Goal: Task Accomplishment & Management: Use online tool/utility

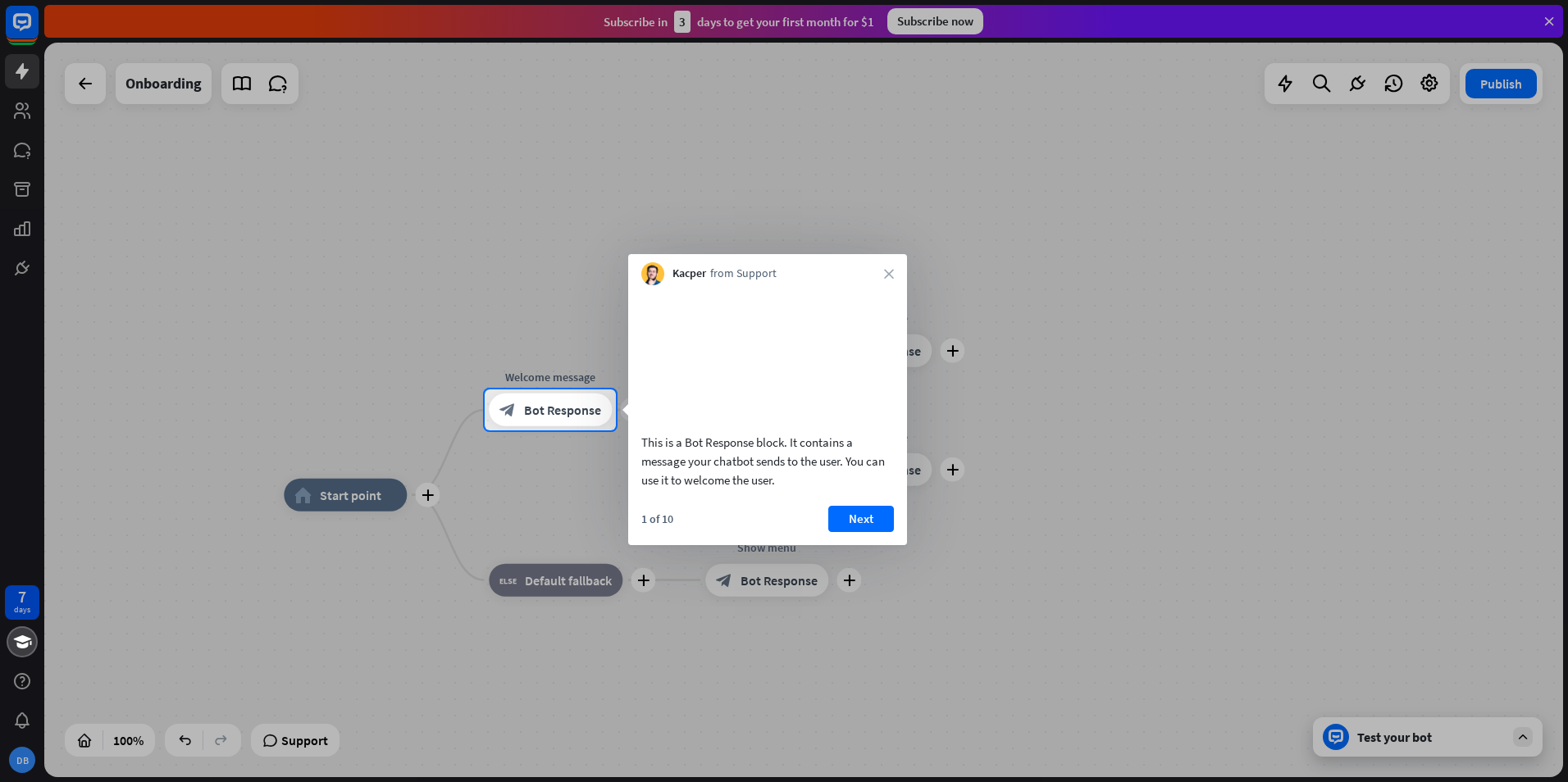
click at [883, 273] on div "Kacper from Support close" at bounding box center [768, 270] width 279 height 31
click at [854, 532] on button "Next" at bounding box center [861, 519] width 65 height 27
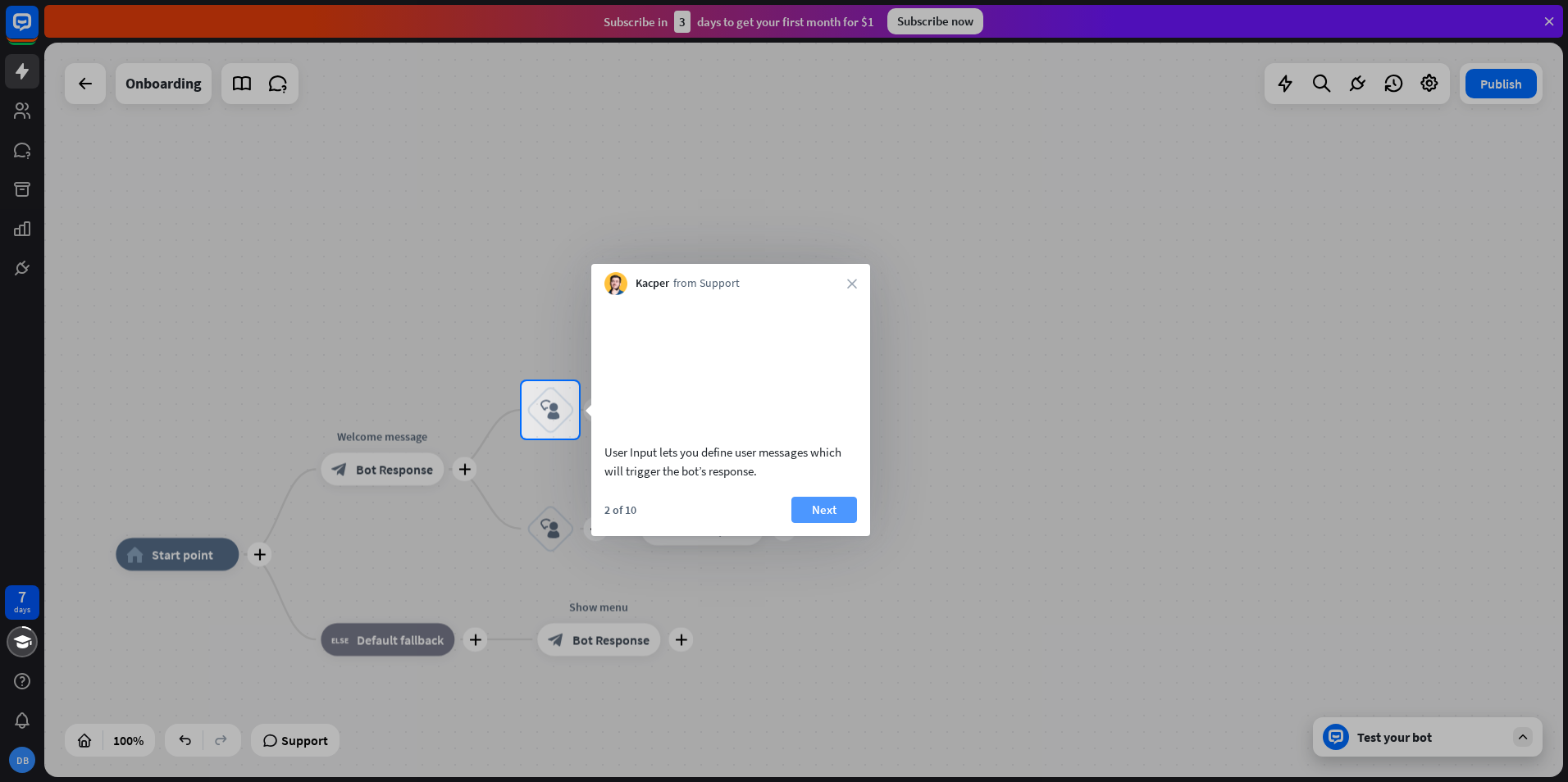
click at [842, 523] on button "Next" at bounding box center [824, 511] width 65 height 27
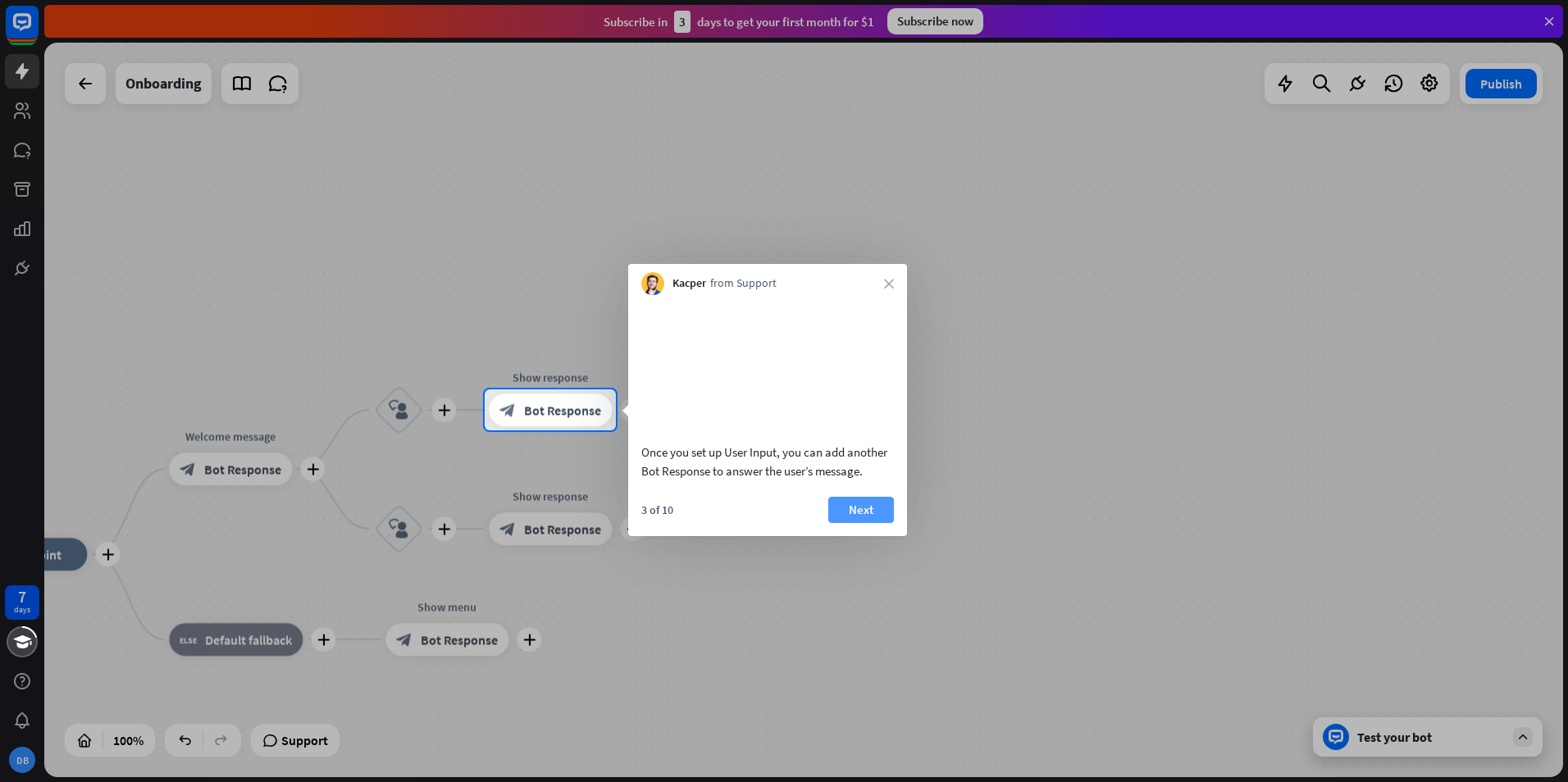
click at [867, 523] on button "Next" at bounding box center [861, 511] width 65 height 27
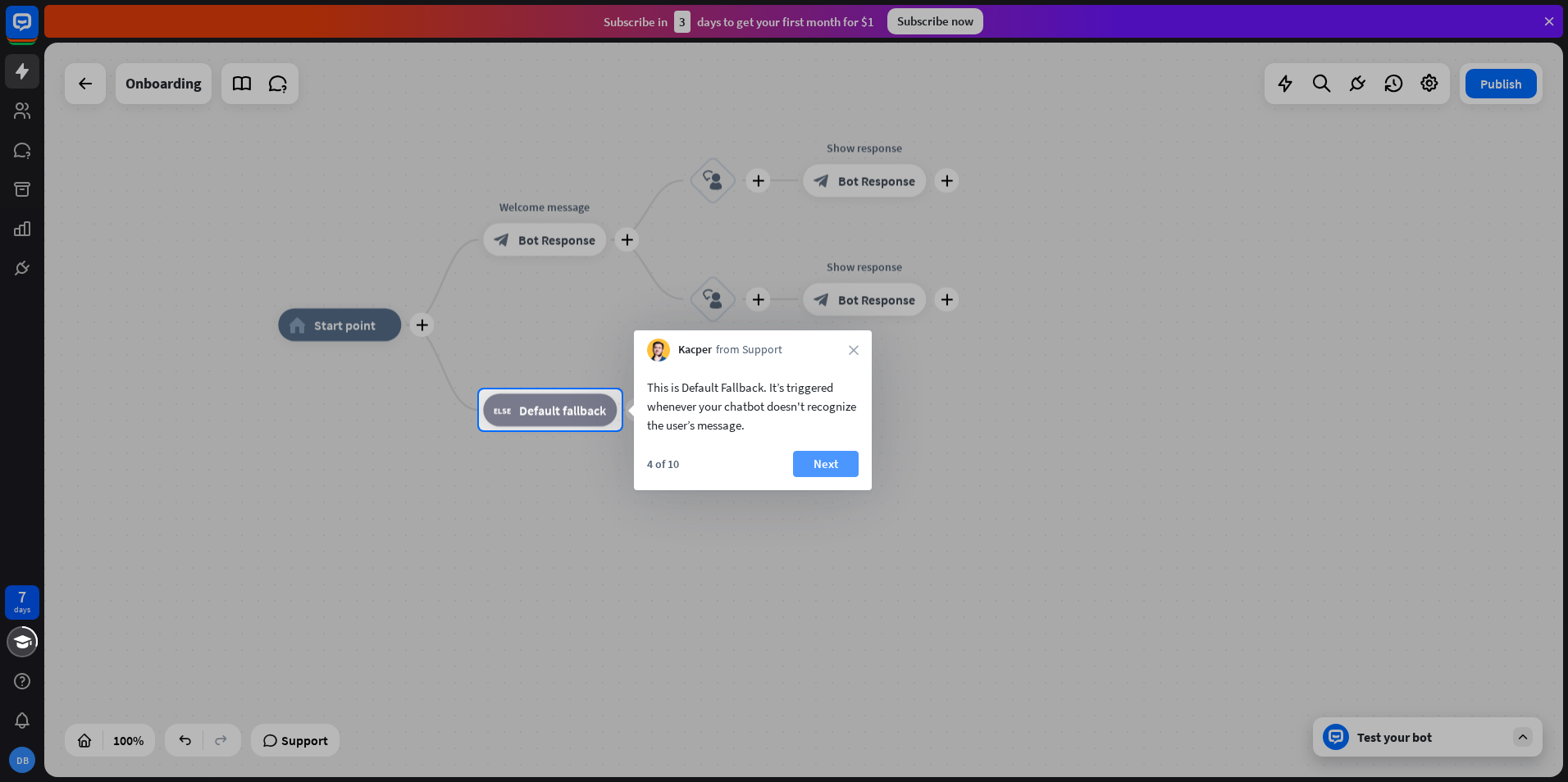
click at [839, 469] on button "Next" at bounding box center [826, 464] width 65 height 27
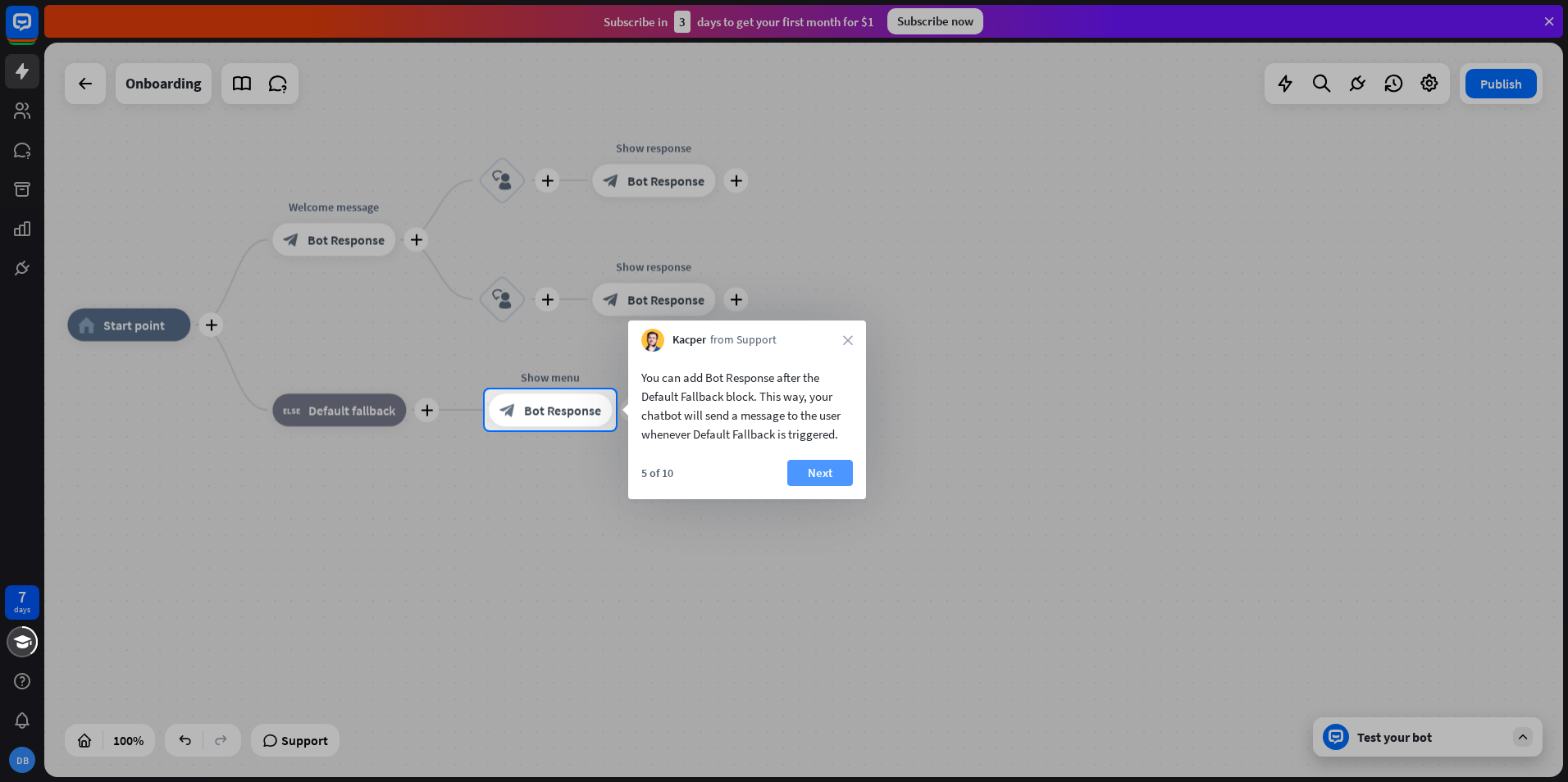
click at [813, 478] on button "Next" at bounding box center [820, 474] width 65 height 27
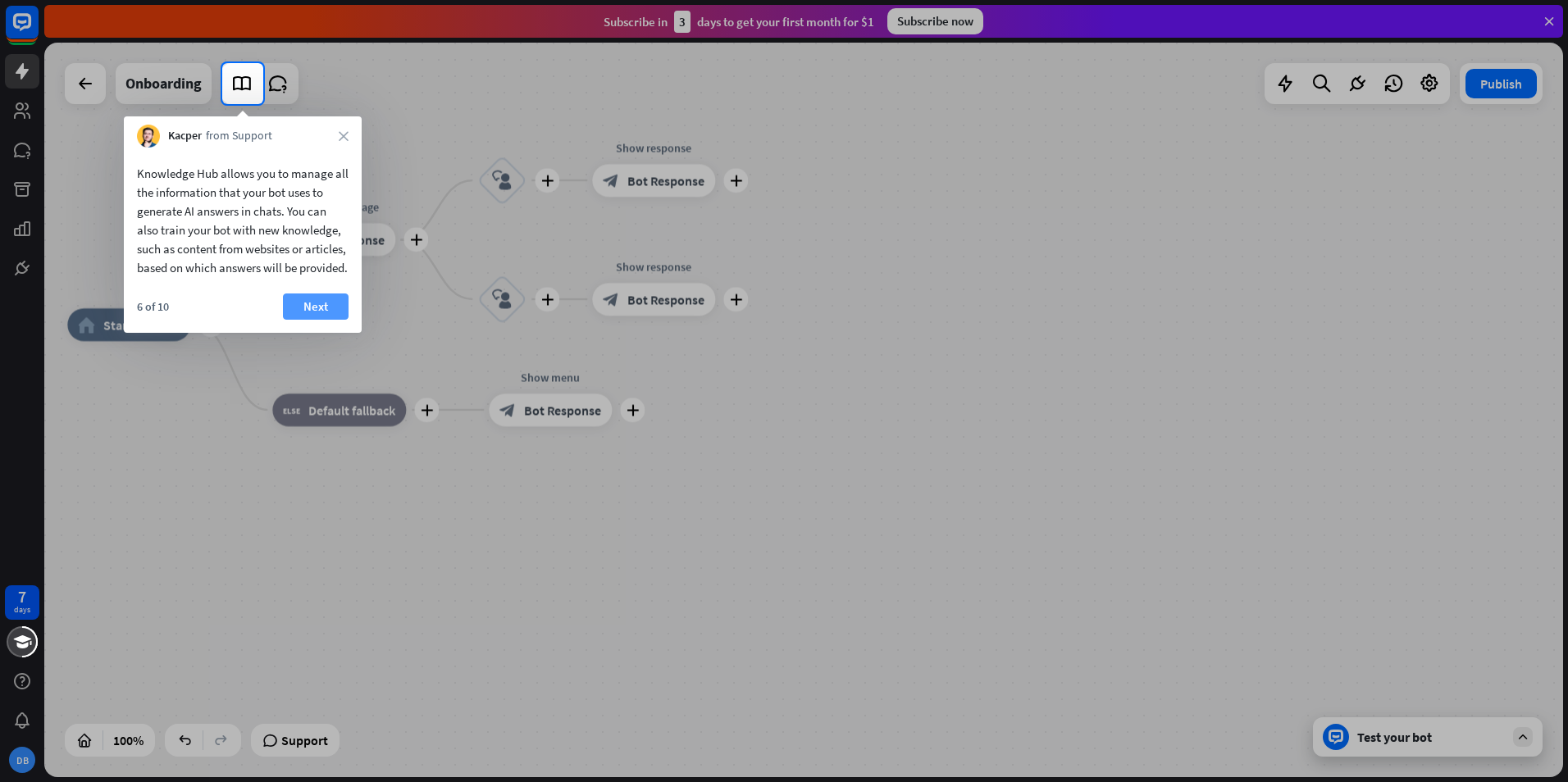
click at [306, 320] on button "Next" at bounding box center [315, 307] width 65 height 27
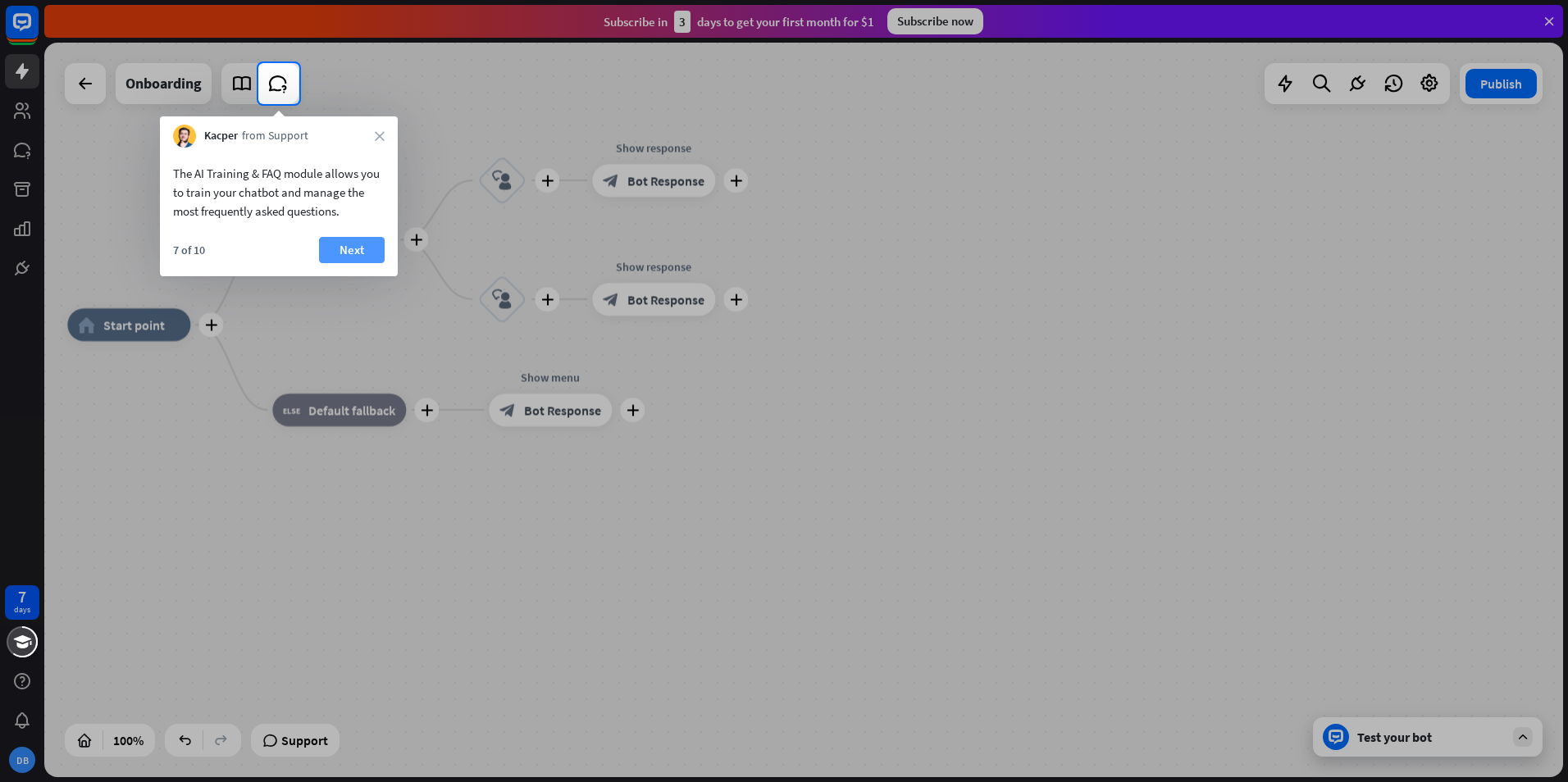
click at [361, 251] on button "Next" at bounding box center [351, 251] width 65 height 27
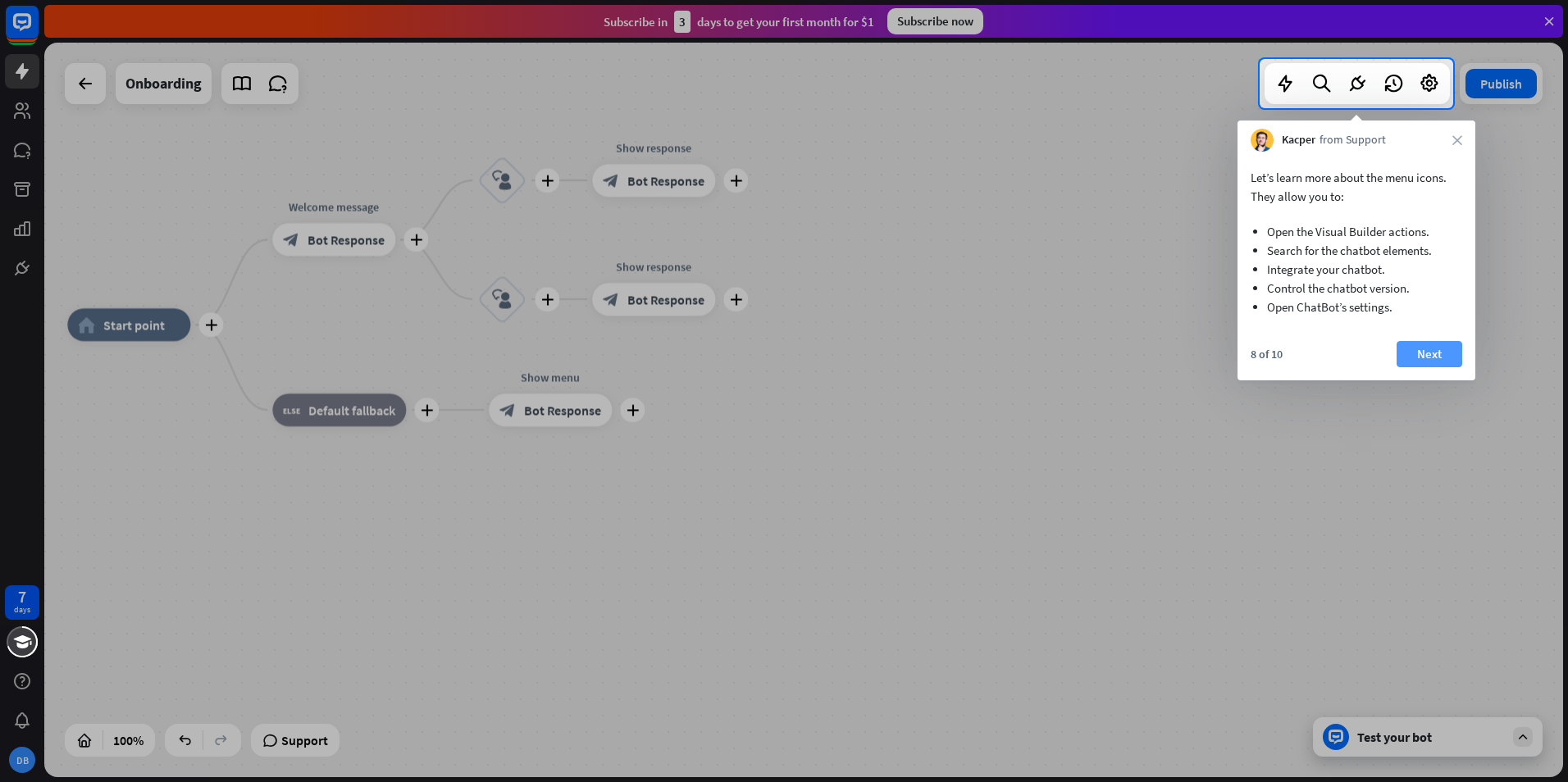
click at [1447, 362] on button "Next" at bounding box center [1429, 354] width 65 height 27
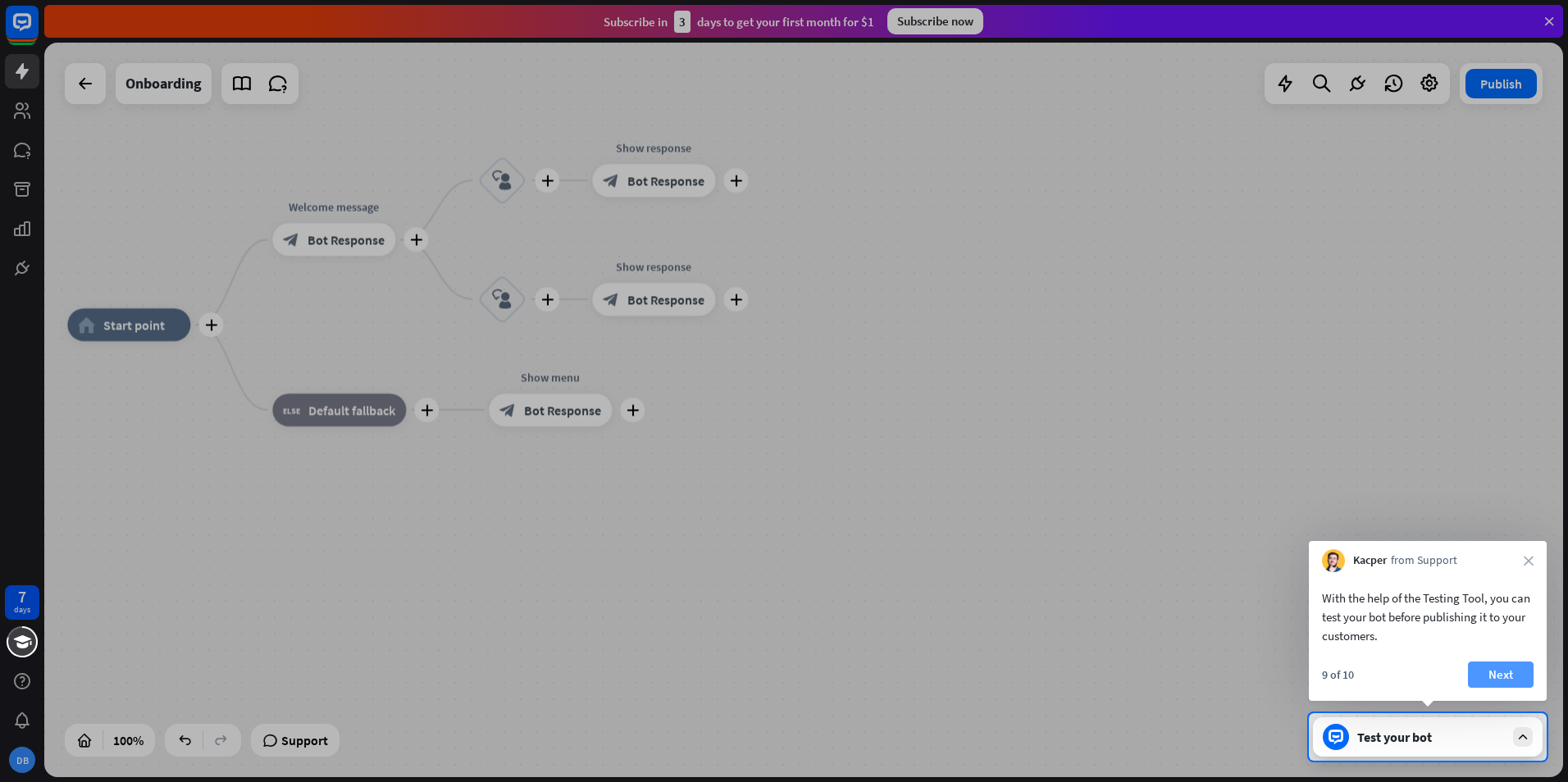
click at [1503, 670] on button "Next" at bounding box center [1501, 675] width 65 height 27
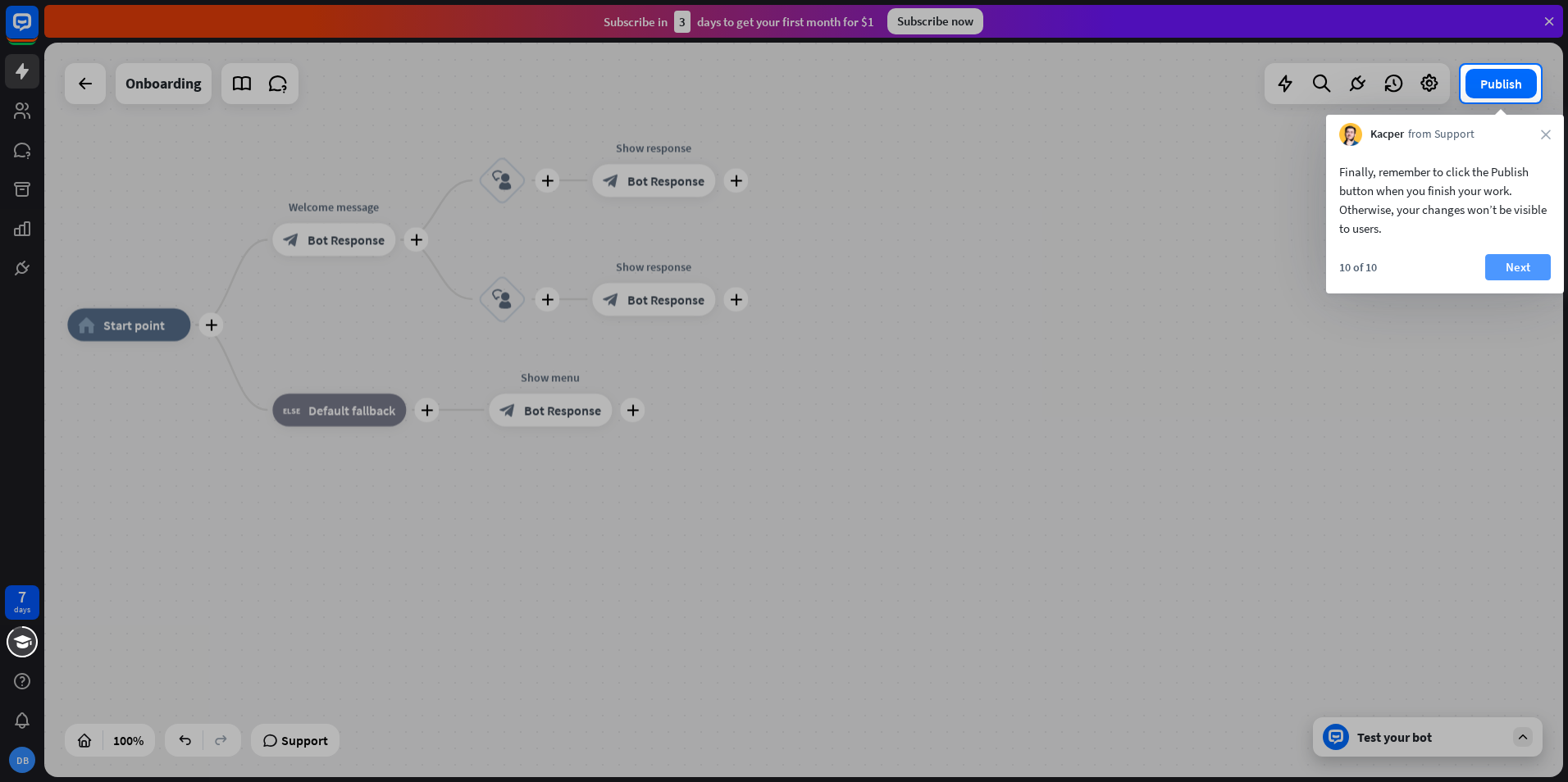
click at [1515, 278] on button "Next" at bounding box center [1518, 268] width 65 height 27
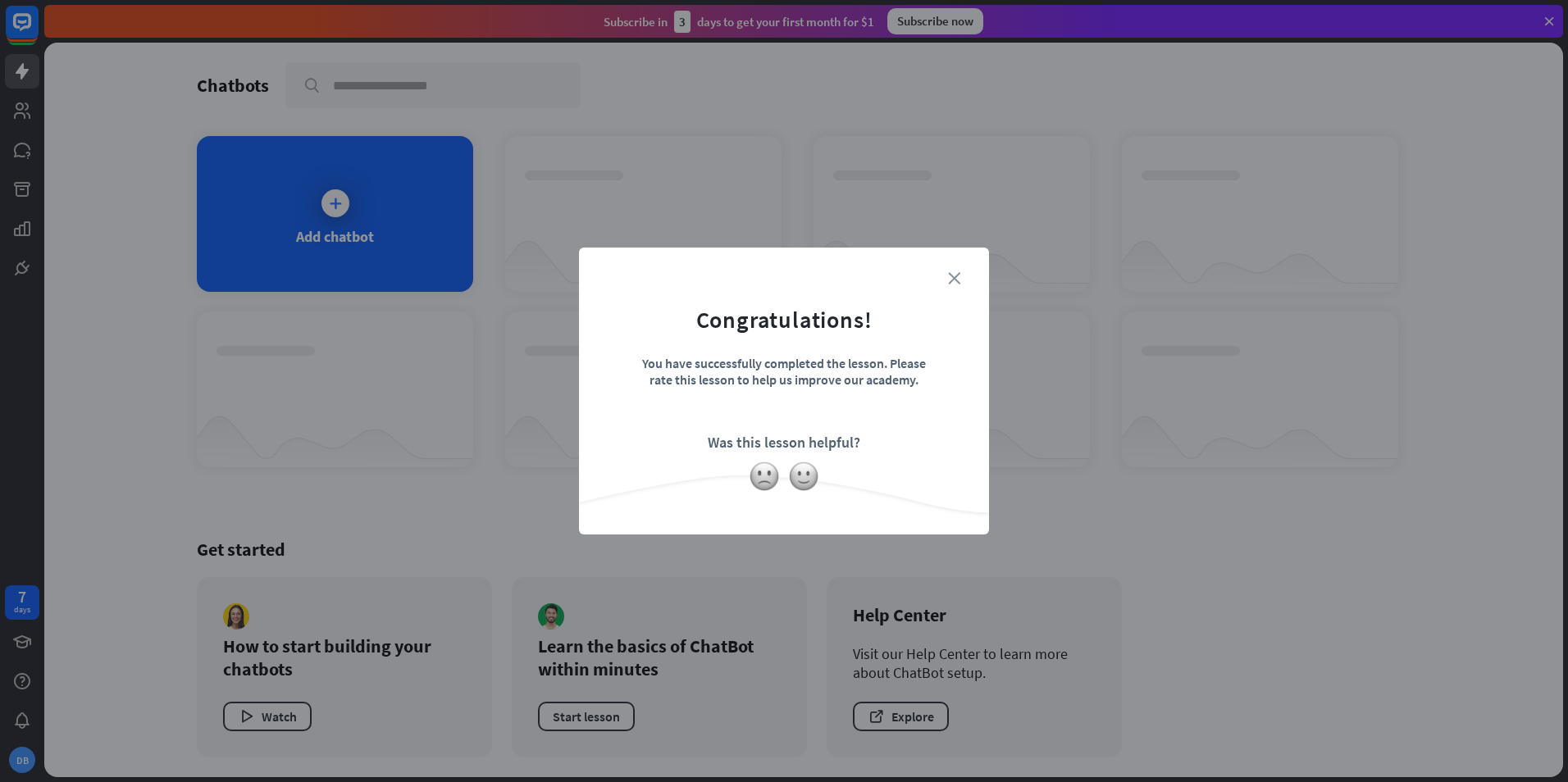
click at [955, 276] on icon "close" at bounding box center [954, 278] width 12 height 12
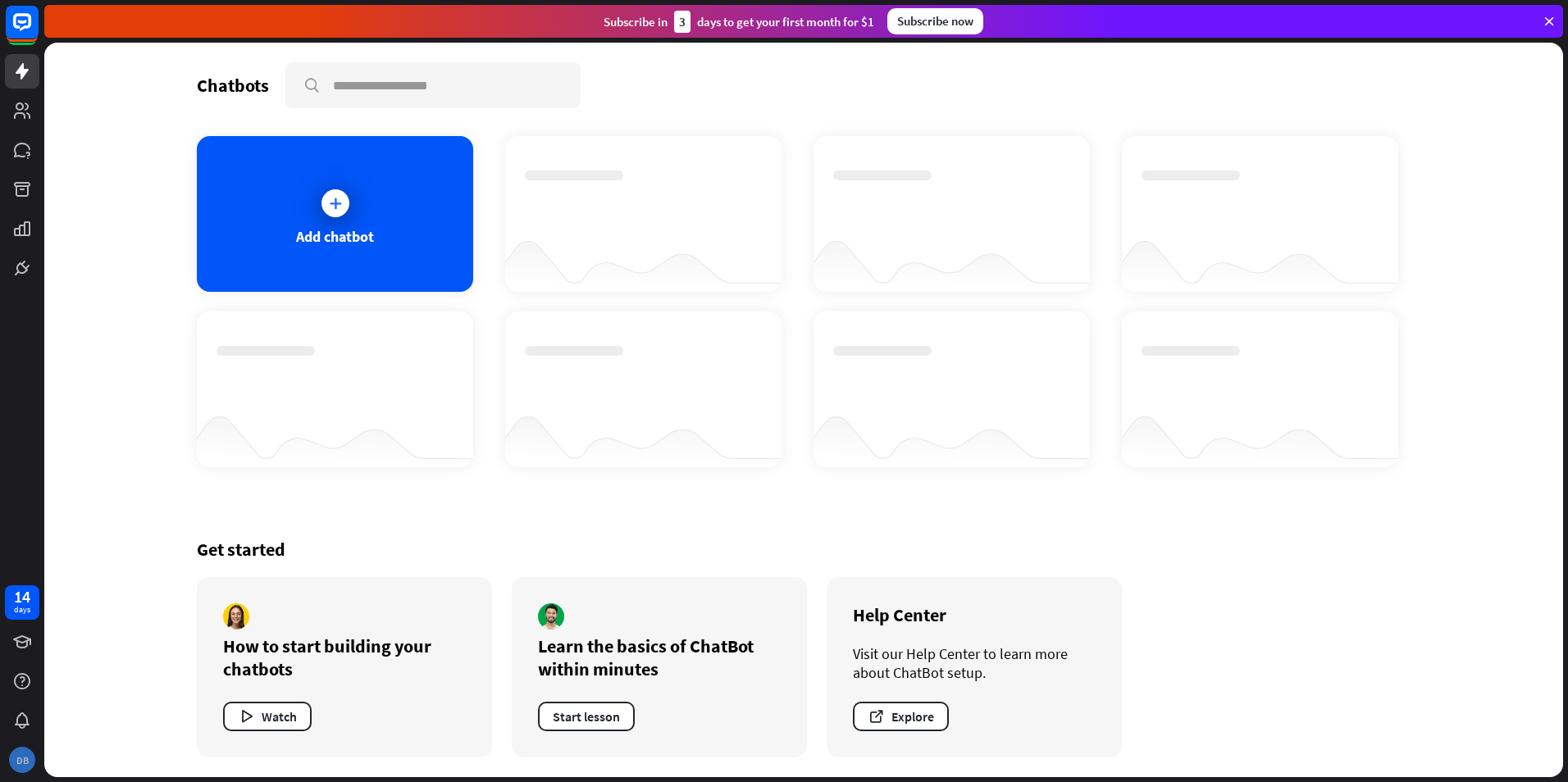
click at [23, 750] on div "DB" at bounding box center [23, 760] width 27 height 27
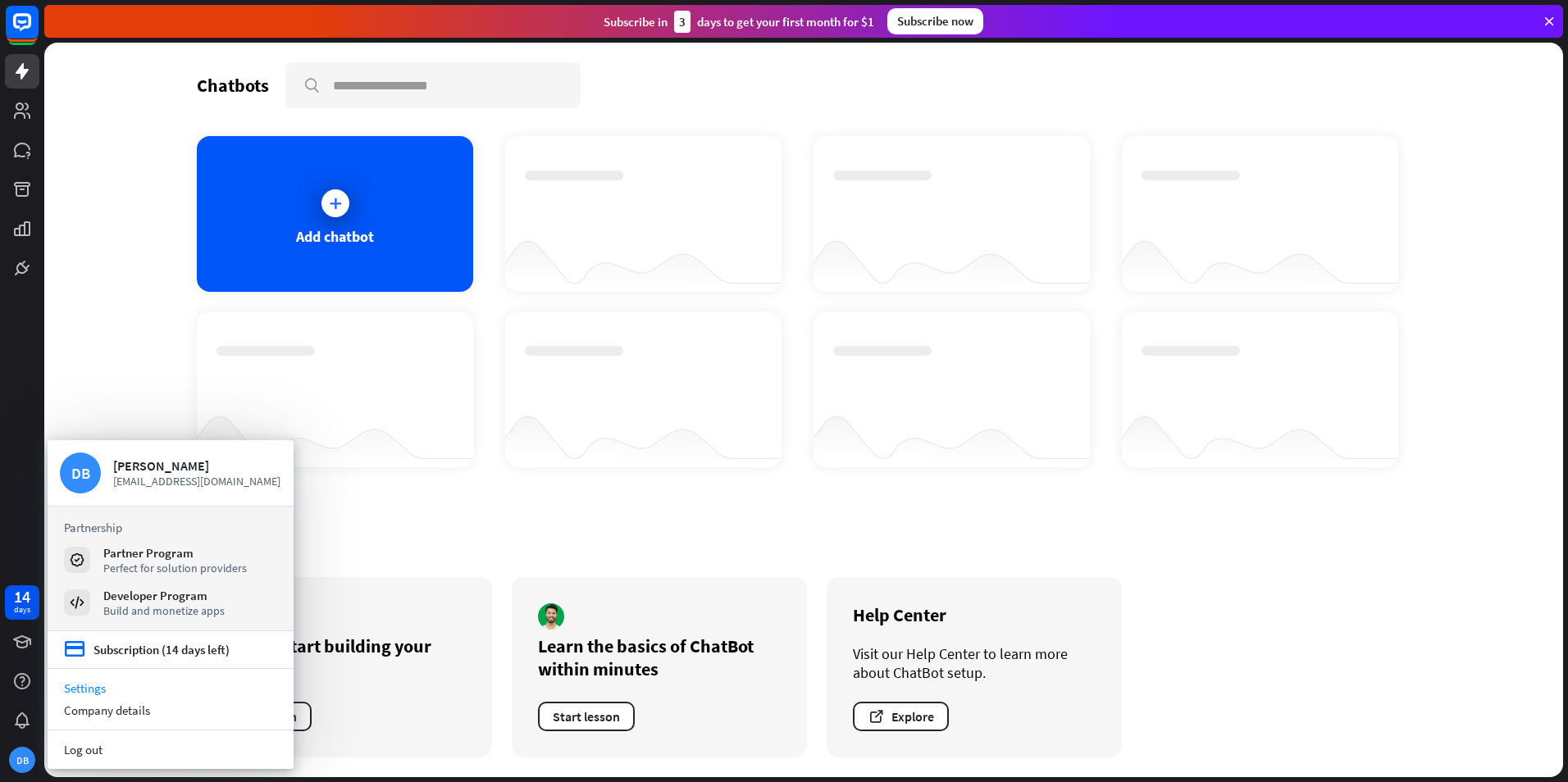
click at [103, 685] on link "Settings" at bounding box center [170, 688] width 246 height 22
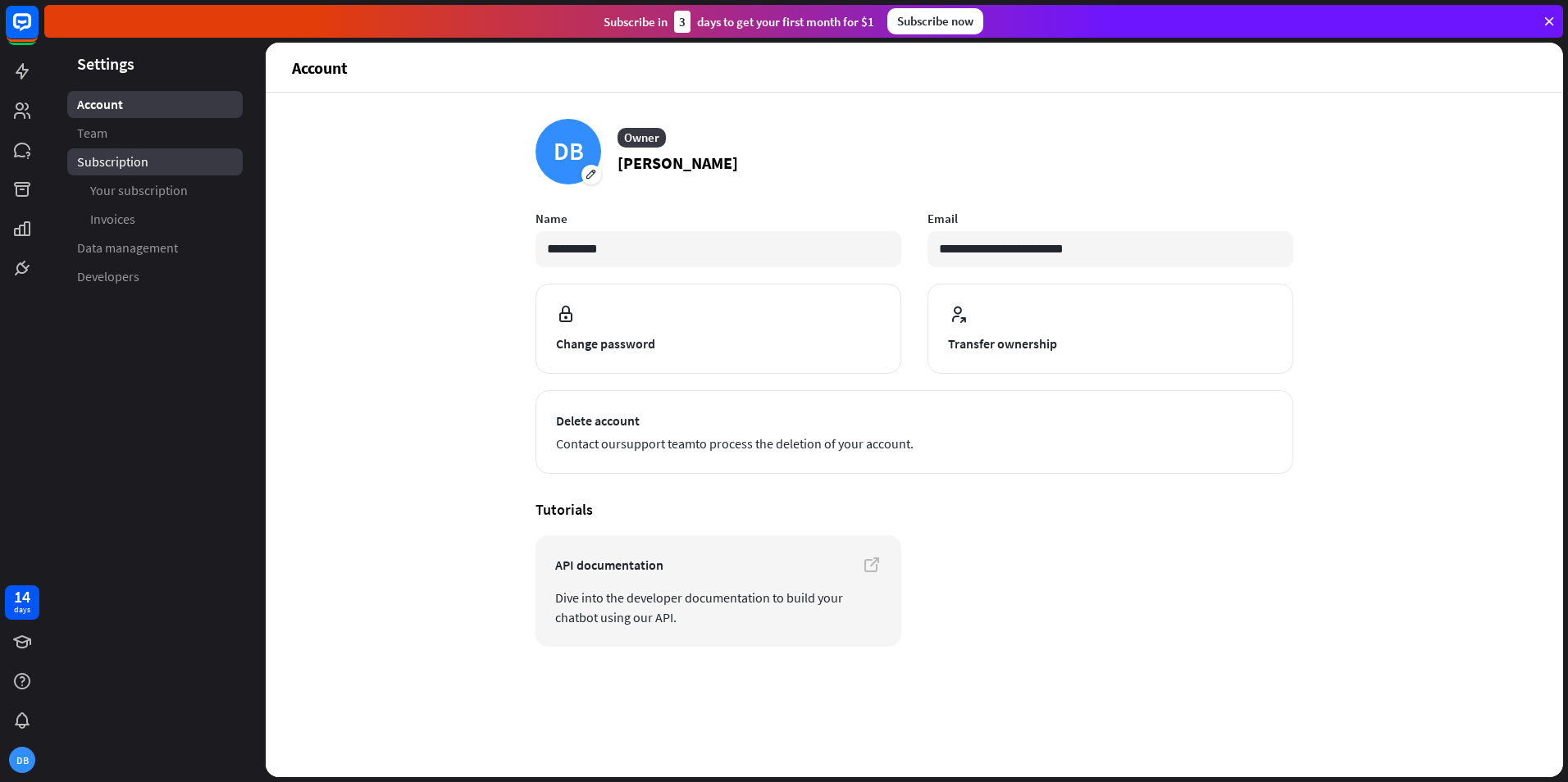
click at [138, 158] on span "Subscription" at bounding box center [112, 162] width 71 height 17
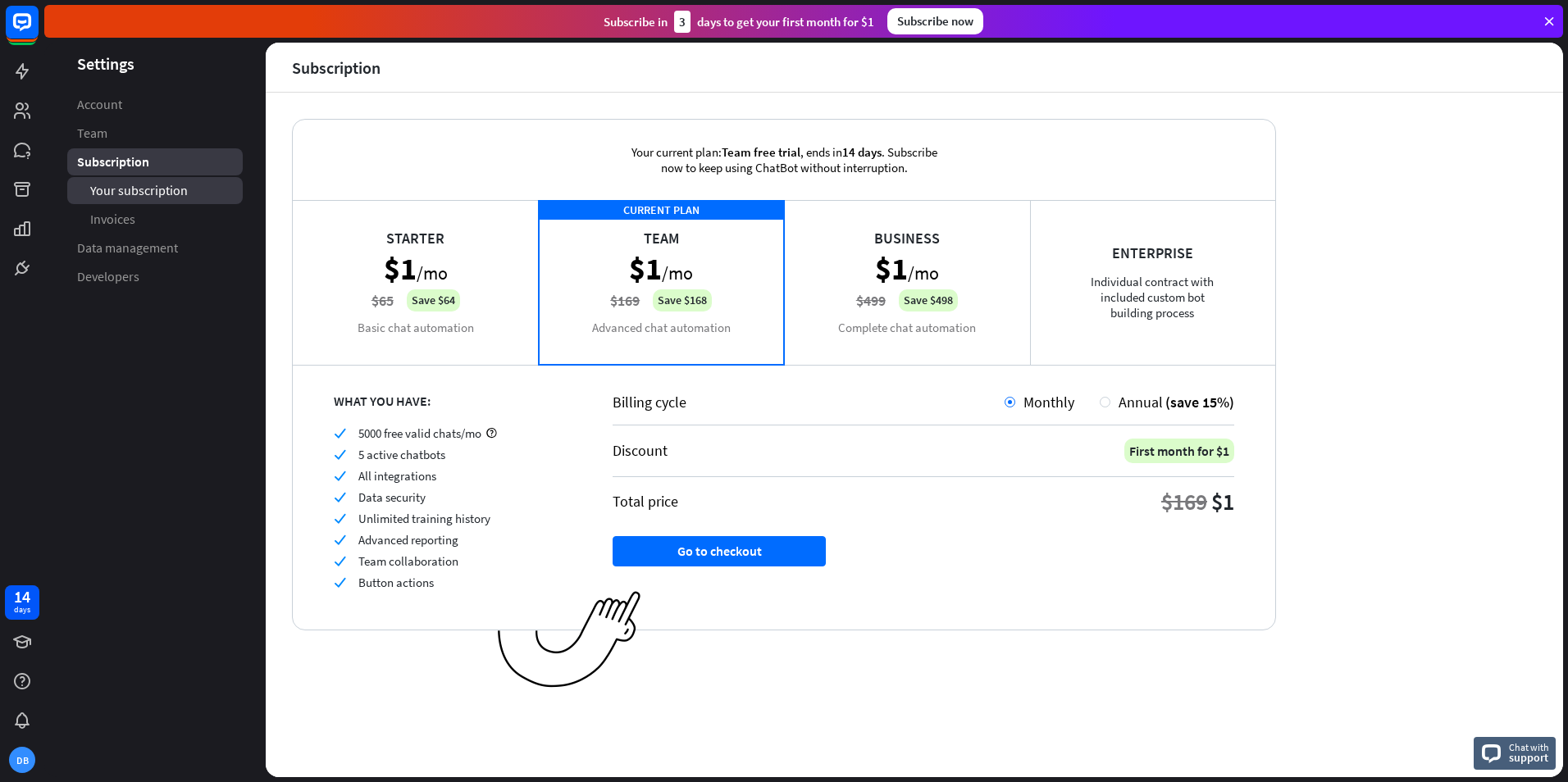
click at [142, 196] on span "Your subscription" at bounding box center [139, 191] width 98 height 17
click at [140, 248] on span "Data management" at bounding box center [127, 248] width 101 height 17
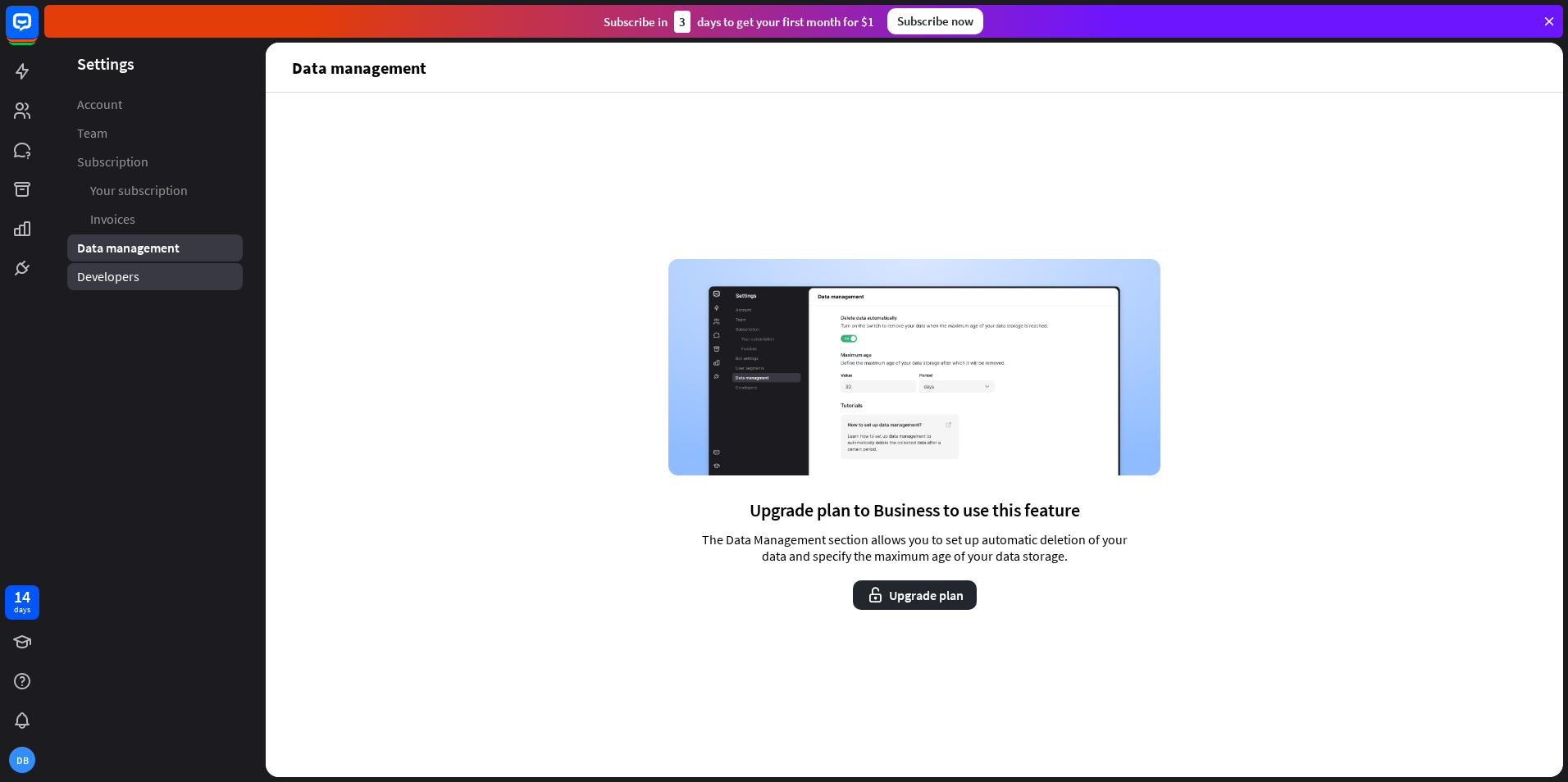
click at [133, 269] on span "Developers" at bounding box center [108, 277] width 63 height 17
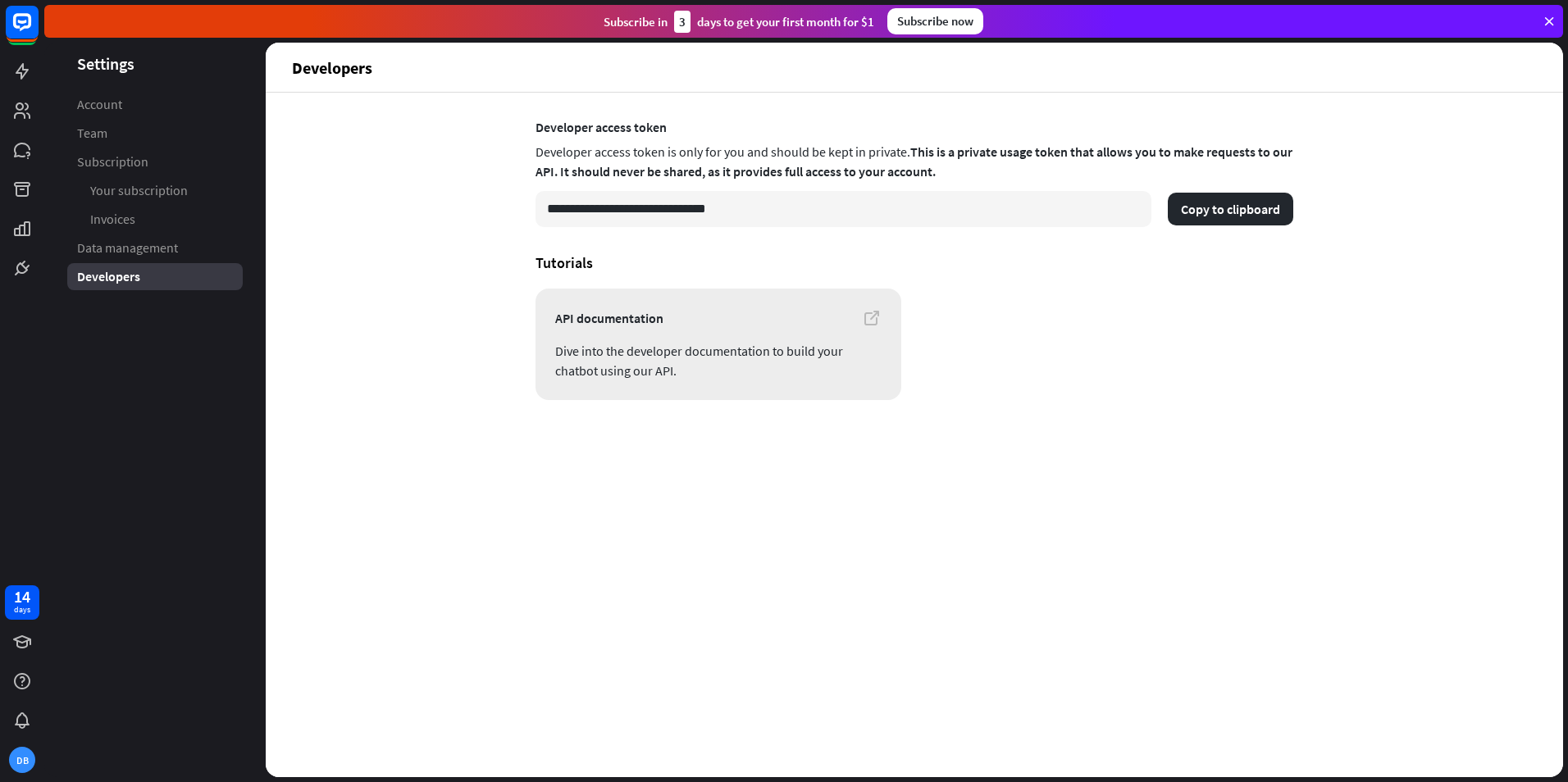
click at [867, 318] on icon at bounding box center [871, 318] width 20 height 20
click at [121, 107] on span "Account" at bounding box center [100, 104] width 46 height 17
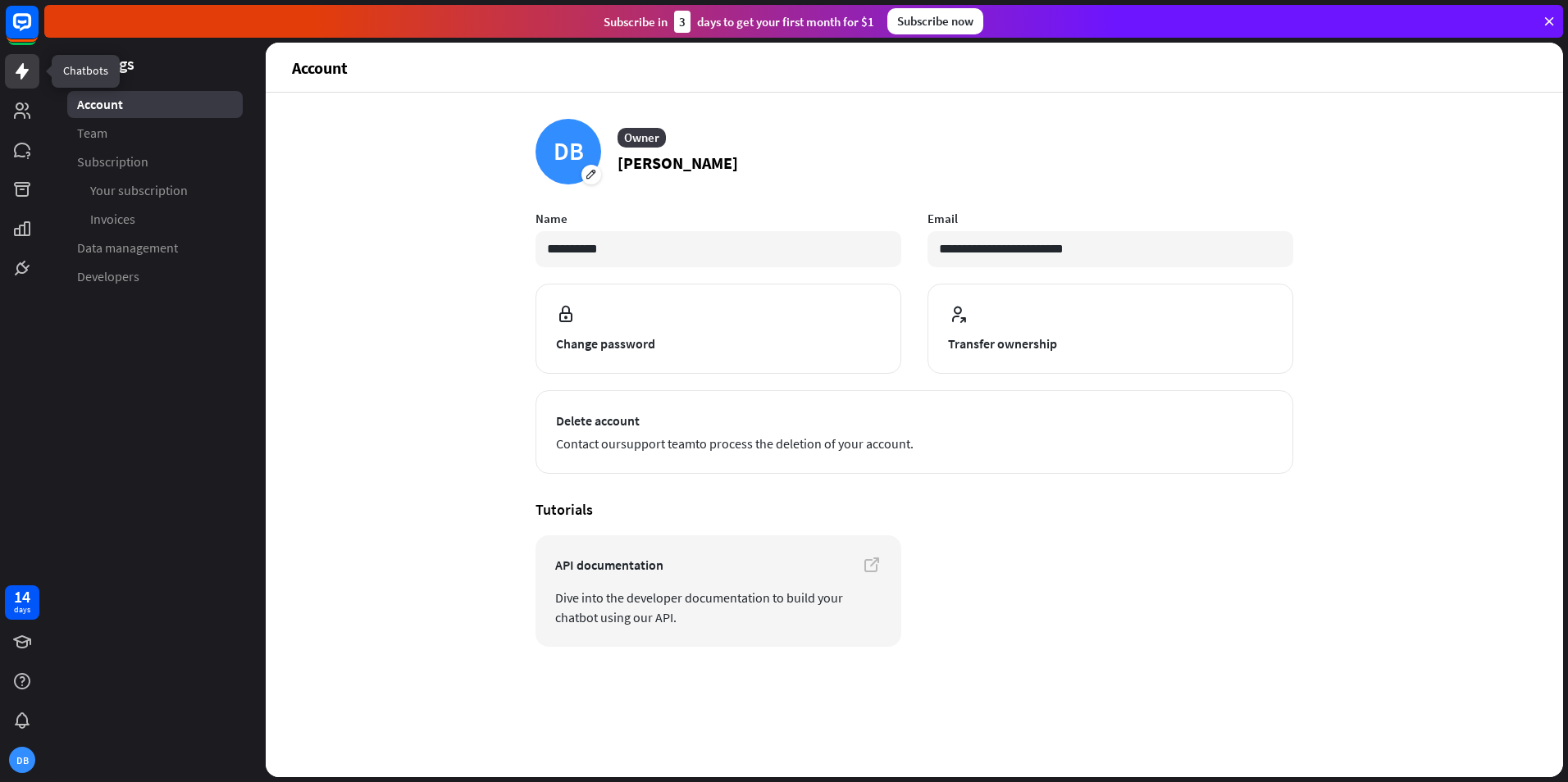
click at [31, 69] on icon at bounding box center [22, 71] width 20 height 20
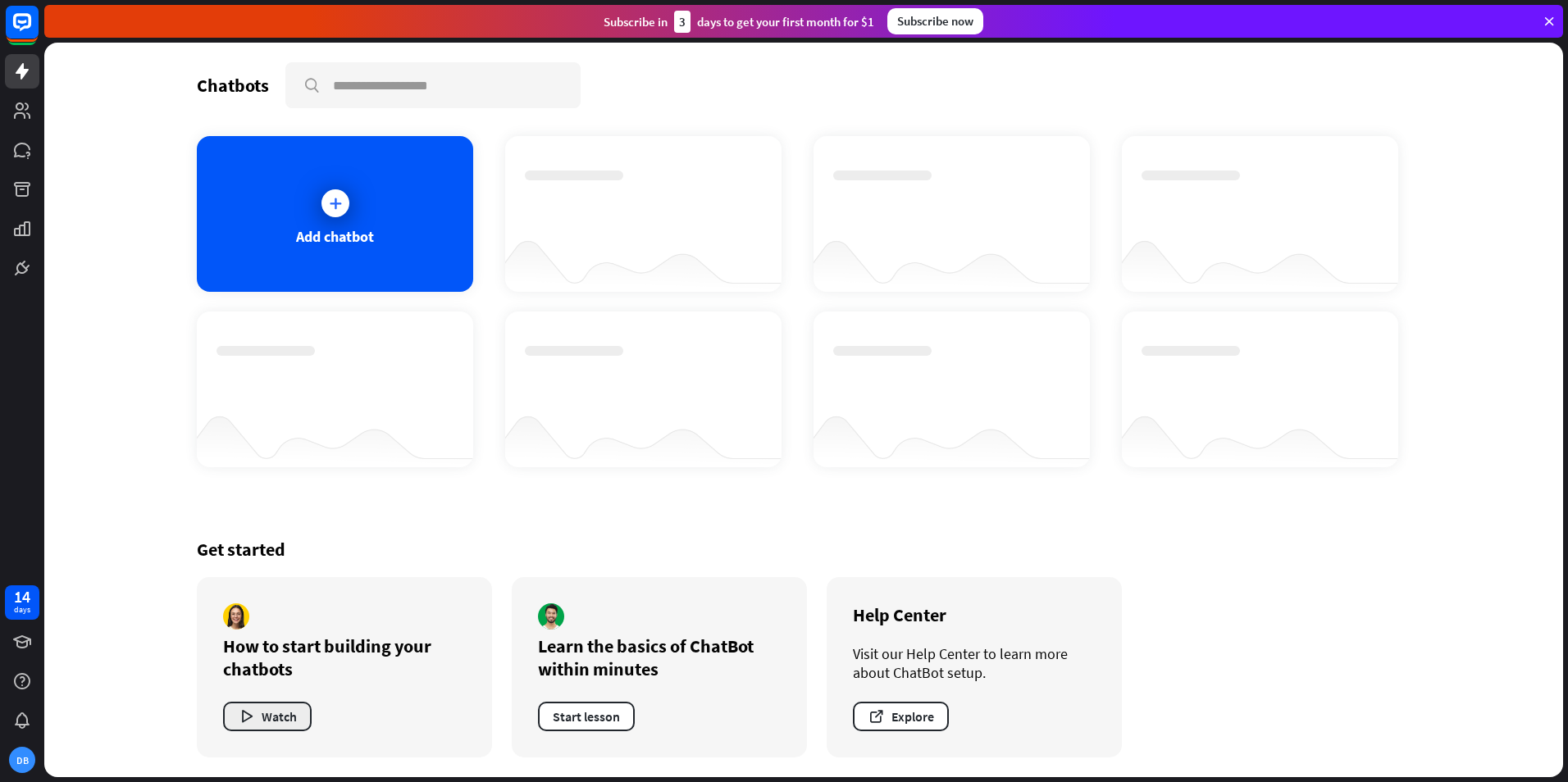
click at [273, 708] on button "Watch" at bounding box center [267, 717] width 88 height 29
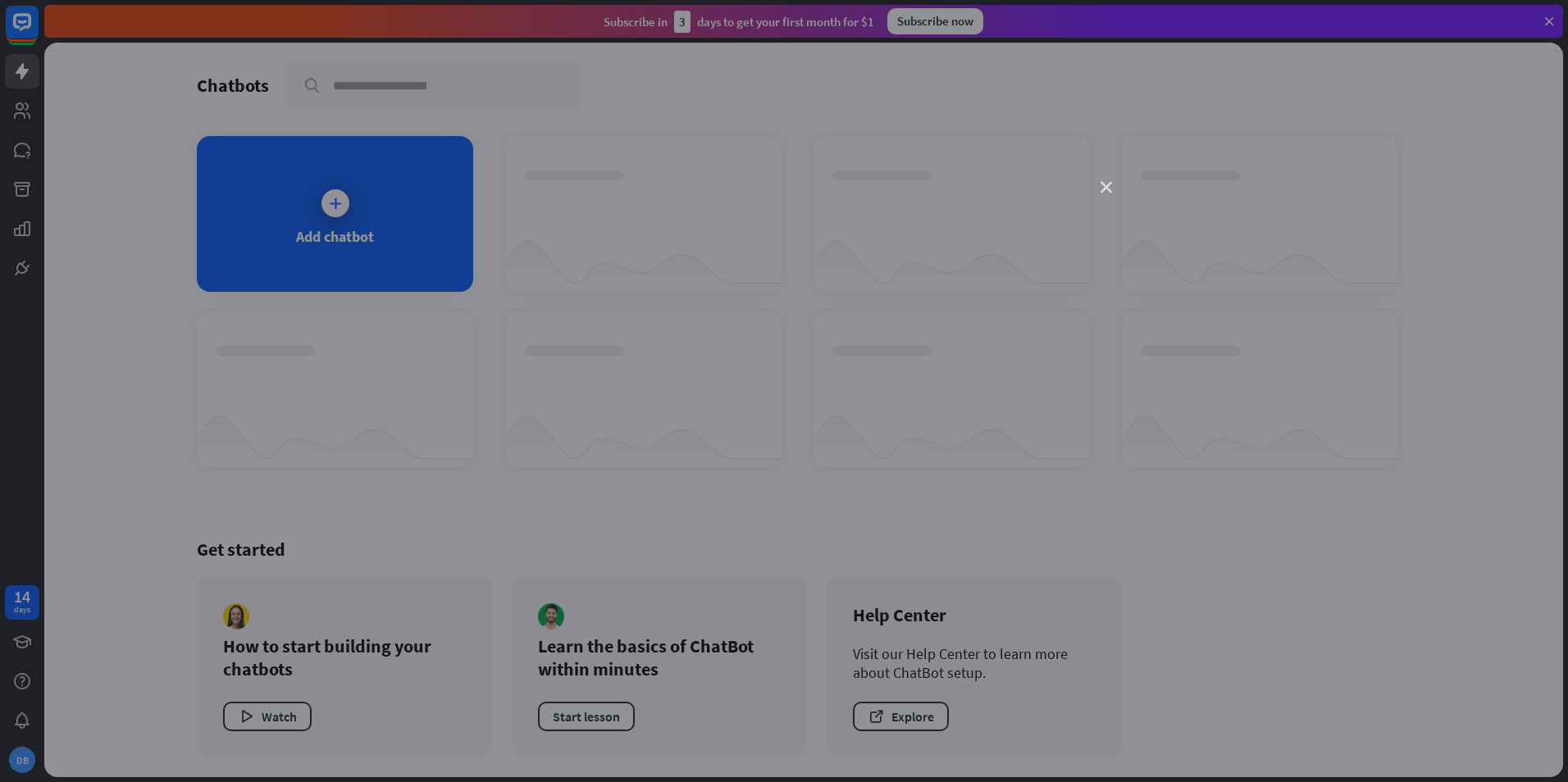
click at [1110, 190] on icon "close" at bounding box center [1107, 188] width 11 height 11
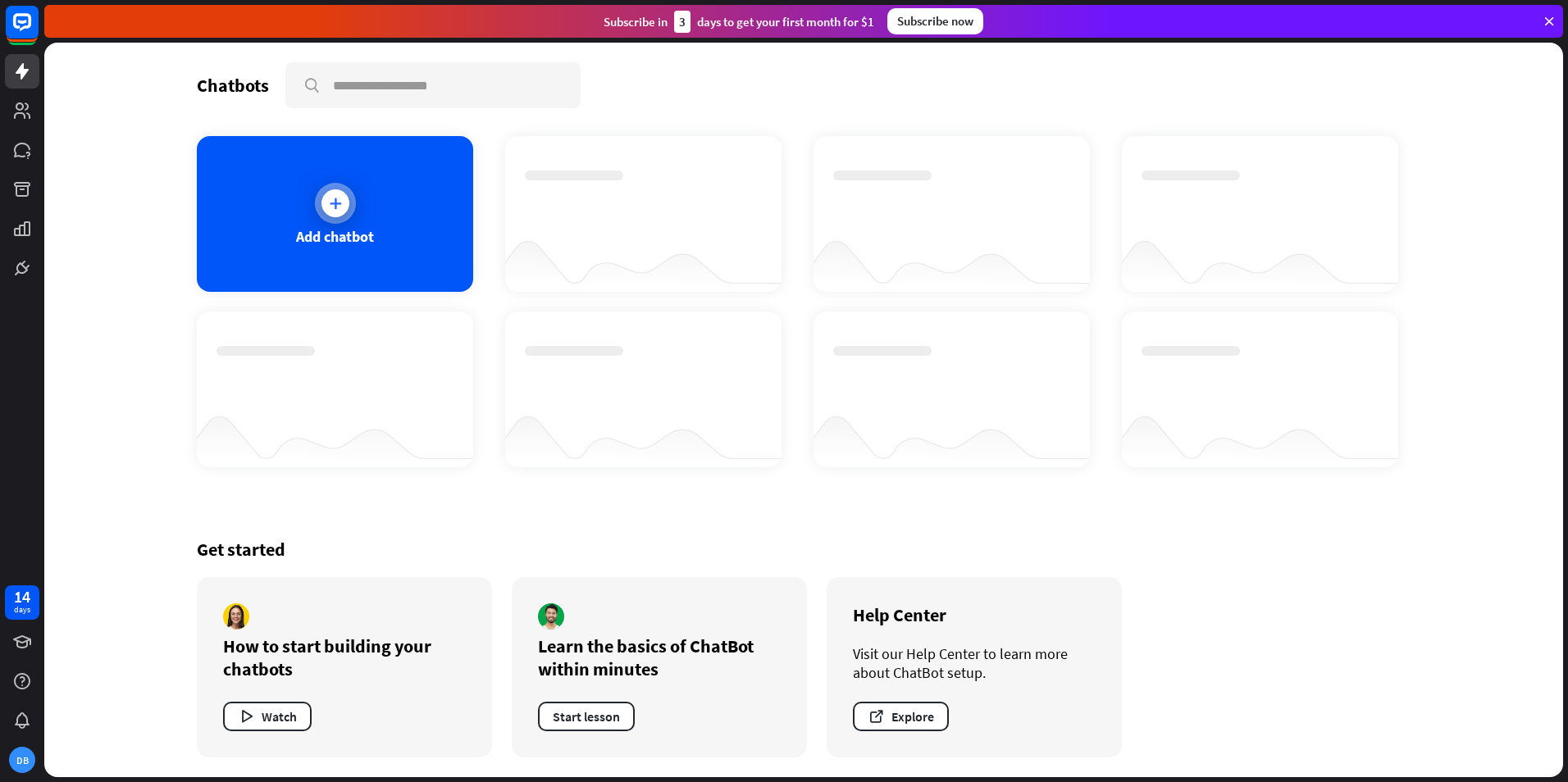
click at [358, 223] on div "Add chatbot" at bounding box center [334, 214] width 276 height 156
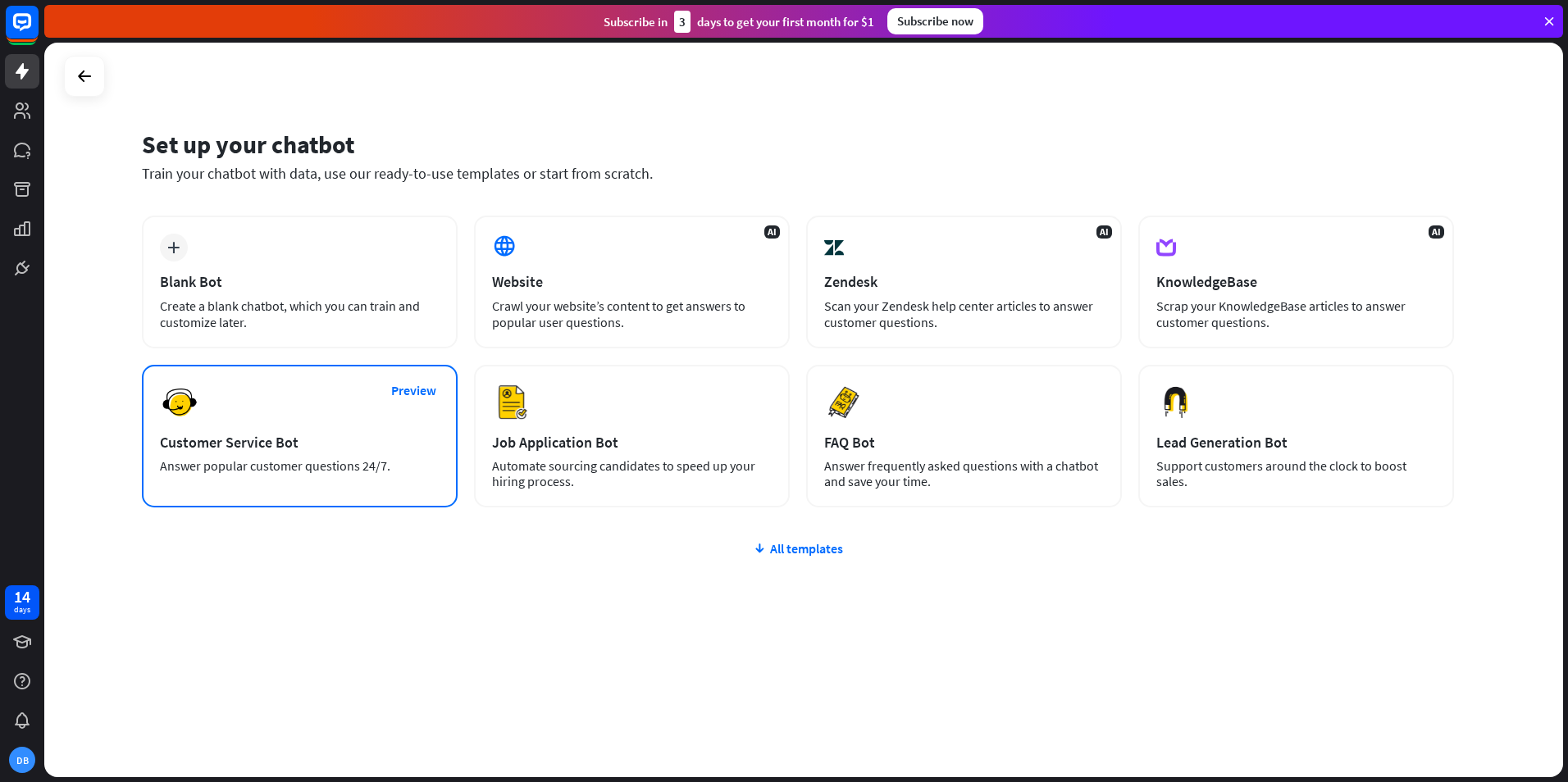
click at [317, 472] on div "Answer popular customer questions 24/7." at bounding box center [300, 466] width 280 height 15
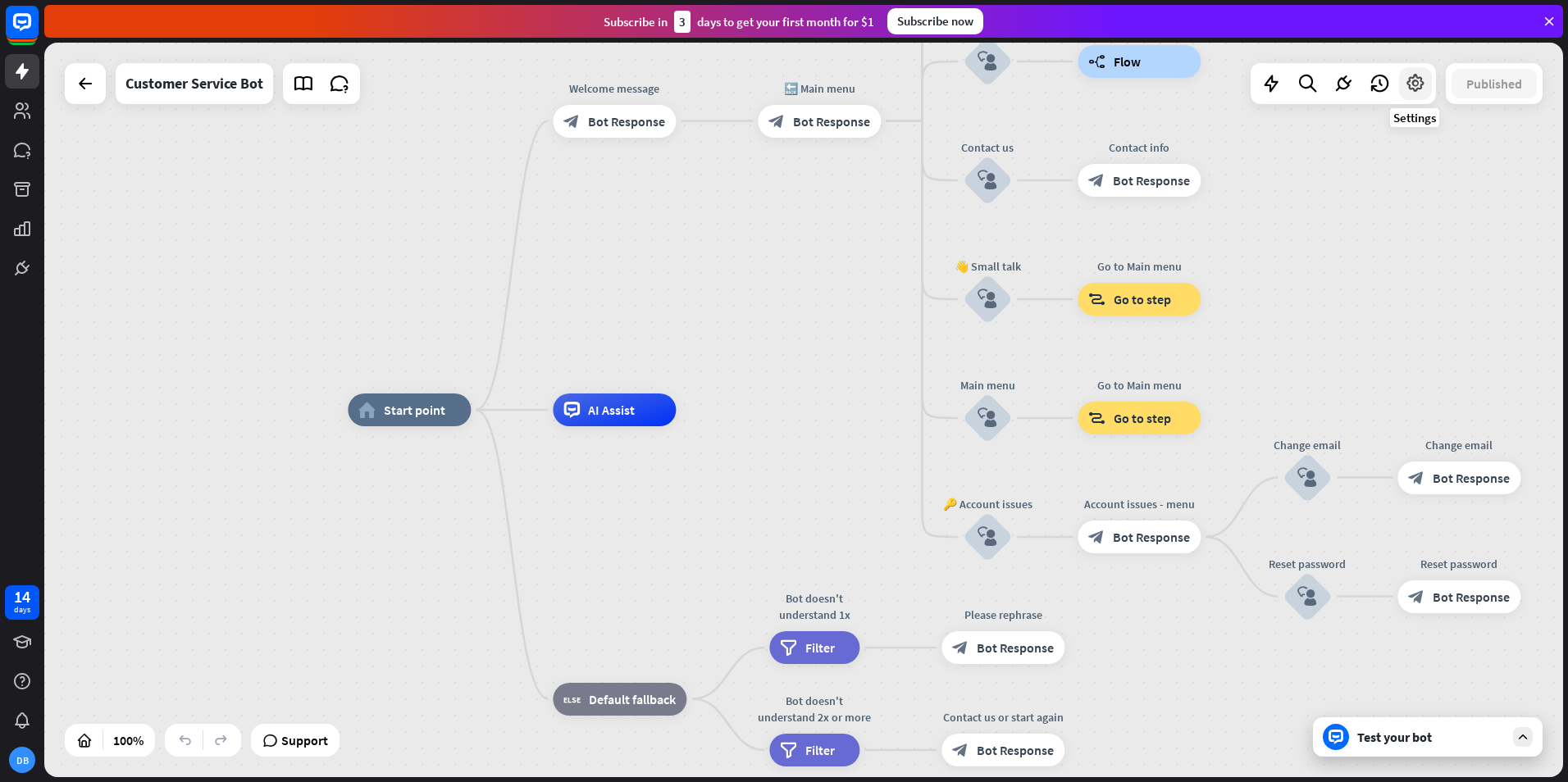
click at [1409, 87] on icon at bounding box center [1415, 84] width 21 height 21
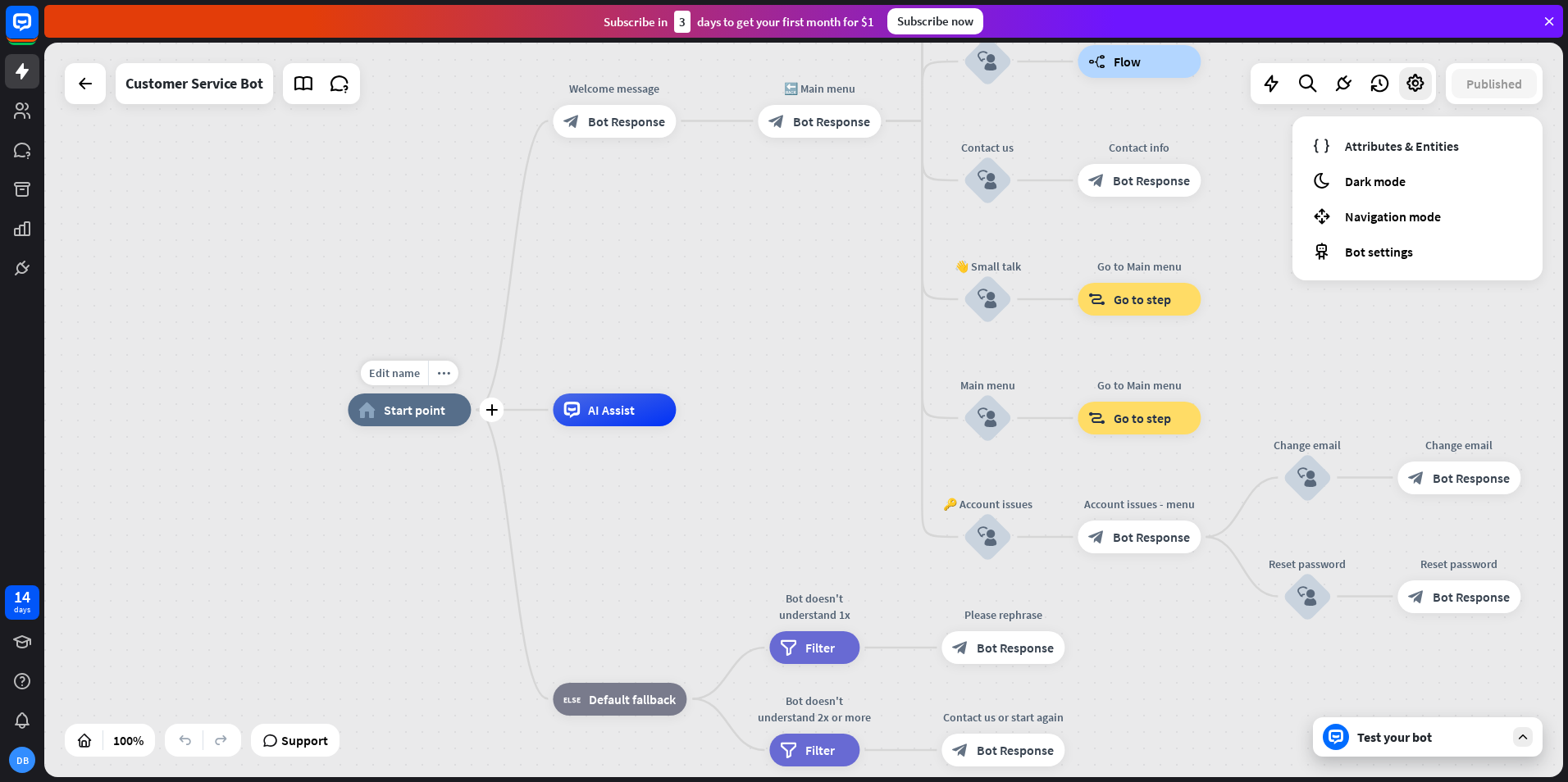
click at [427, 425] on div "home_2 Start point" at bounding box center [409, 410] width 123 height 33
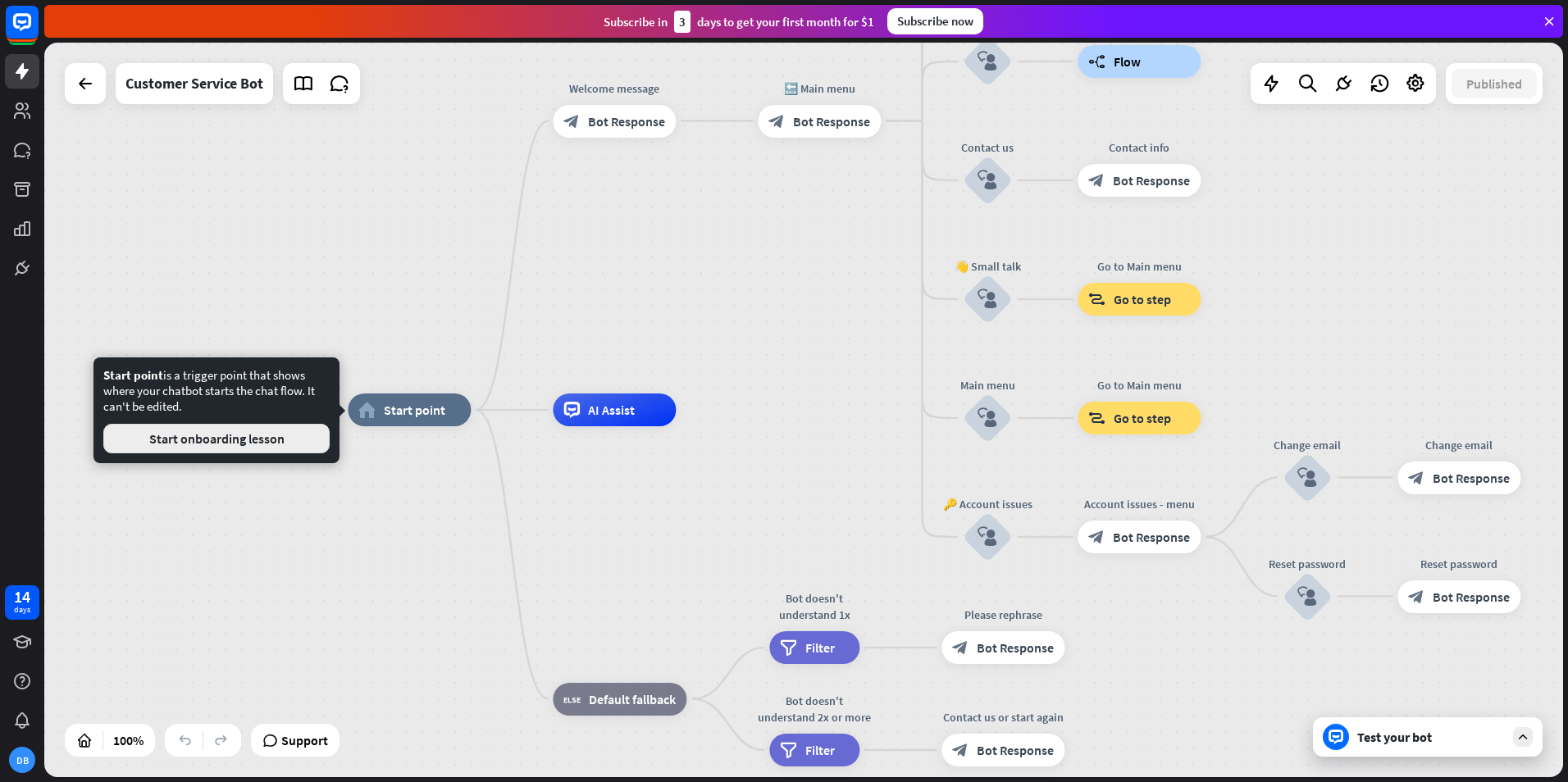
click at [260, 446] on button "Start onboarding lesson" at bounding box center [216, 438] width 226 height 29
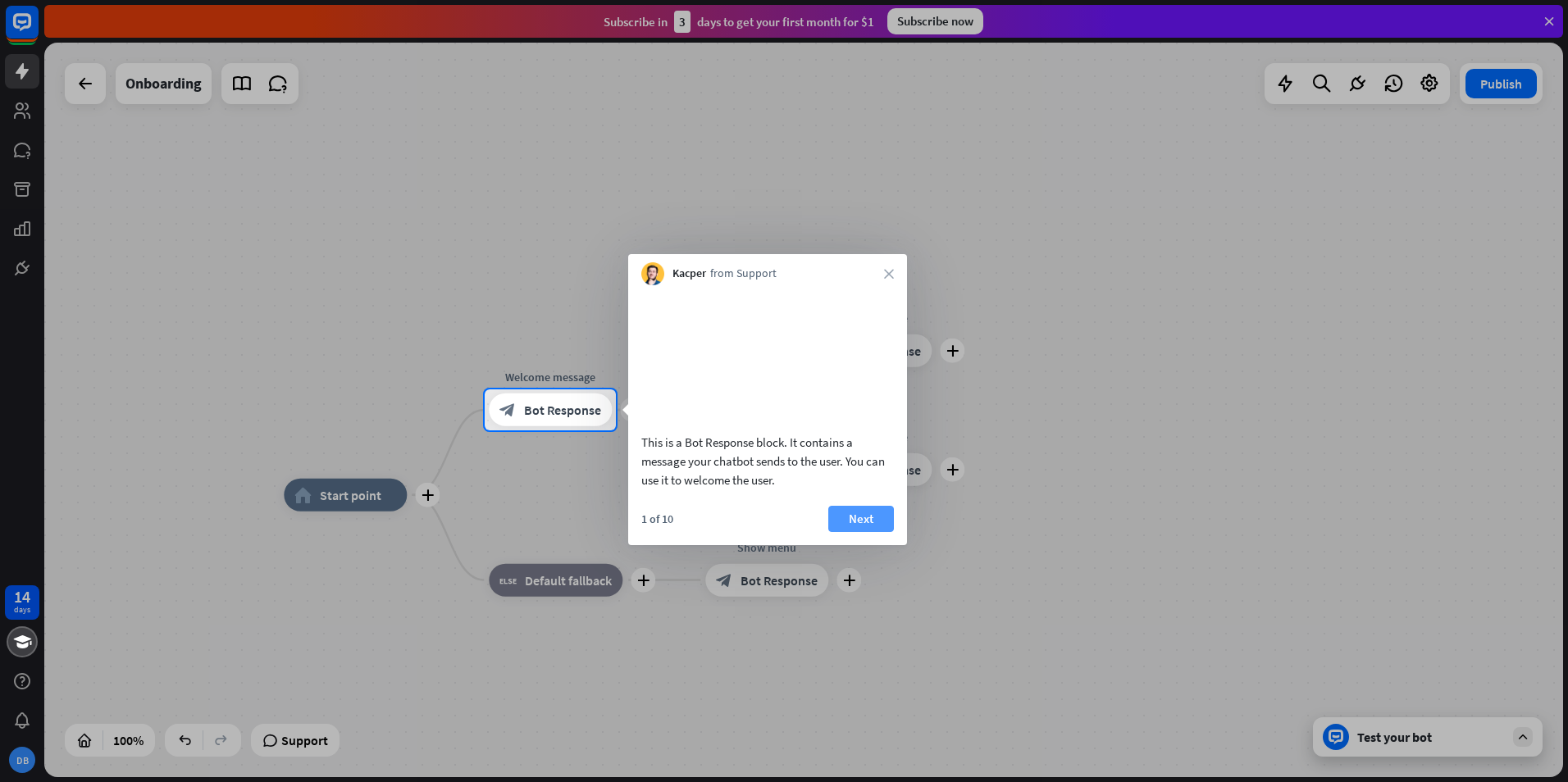
click at [862, 532] on button "Next" at bounding box center [861, 519] width 65 height 27
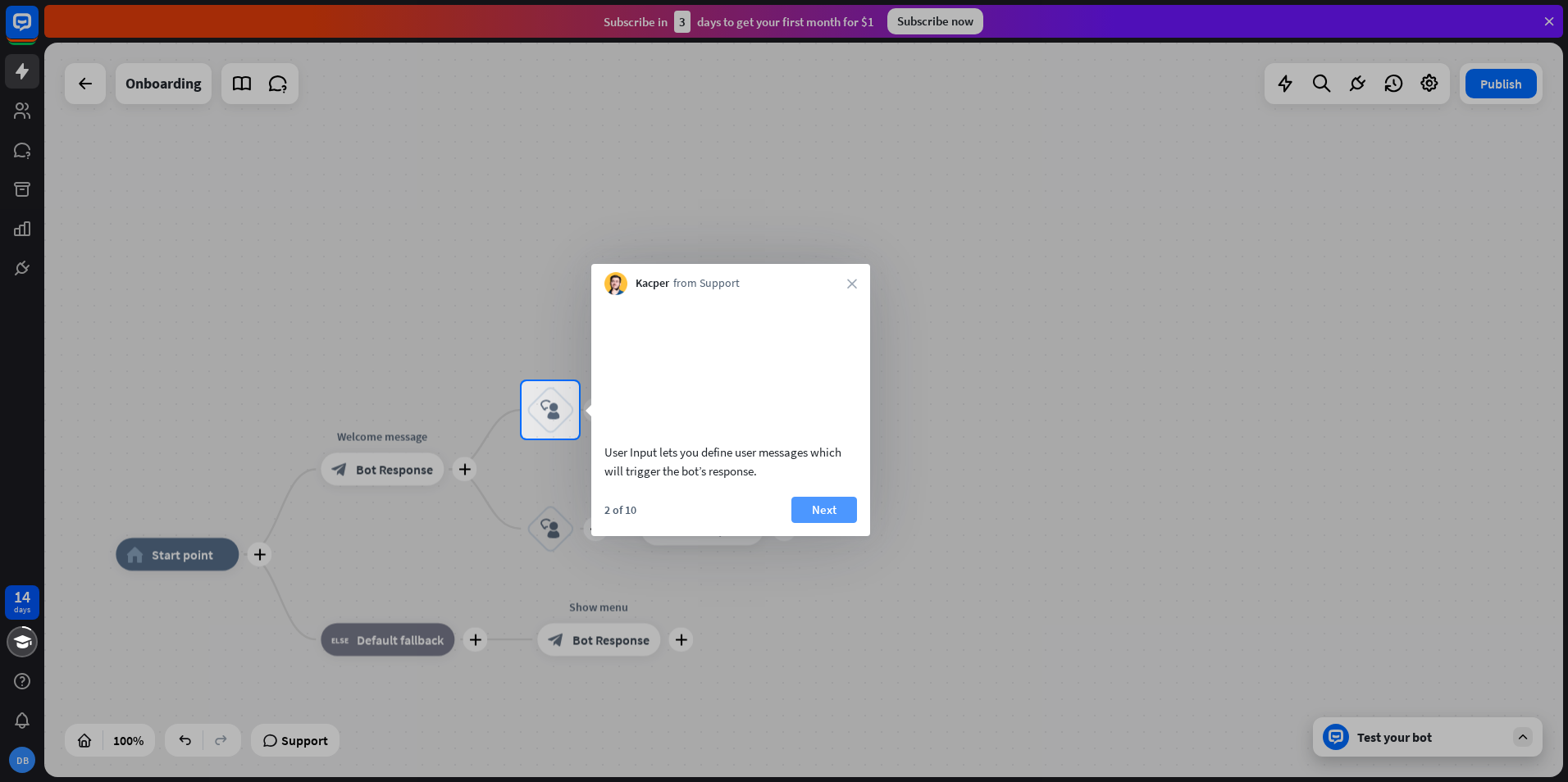
click at [823, 523] on button "Next" at bounding box center [824, 511] width 65 height 27
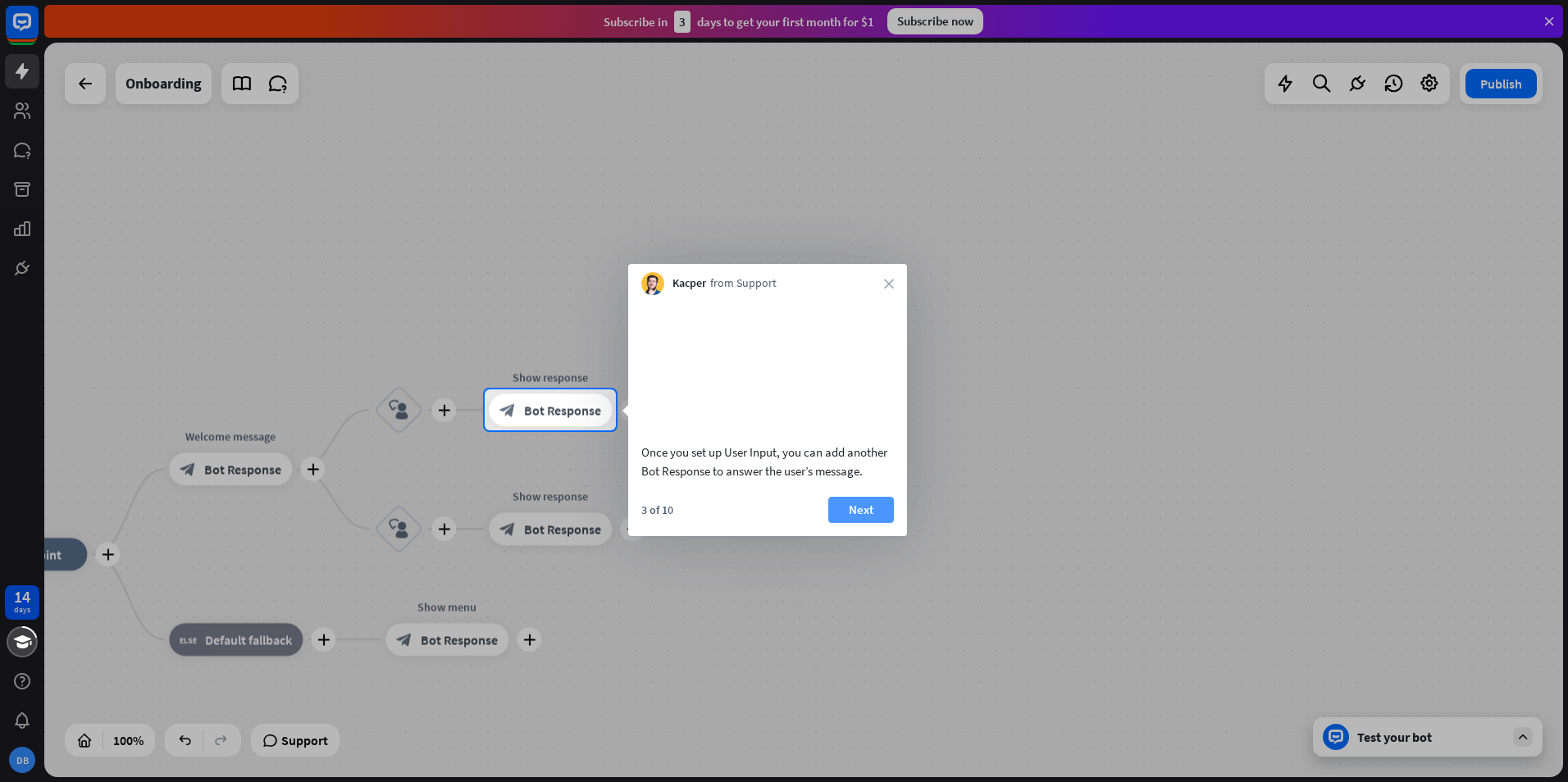
click at [842, 523] on button "Next" at bounding box center [861, 511] width 65 height 27
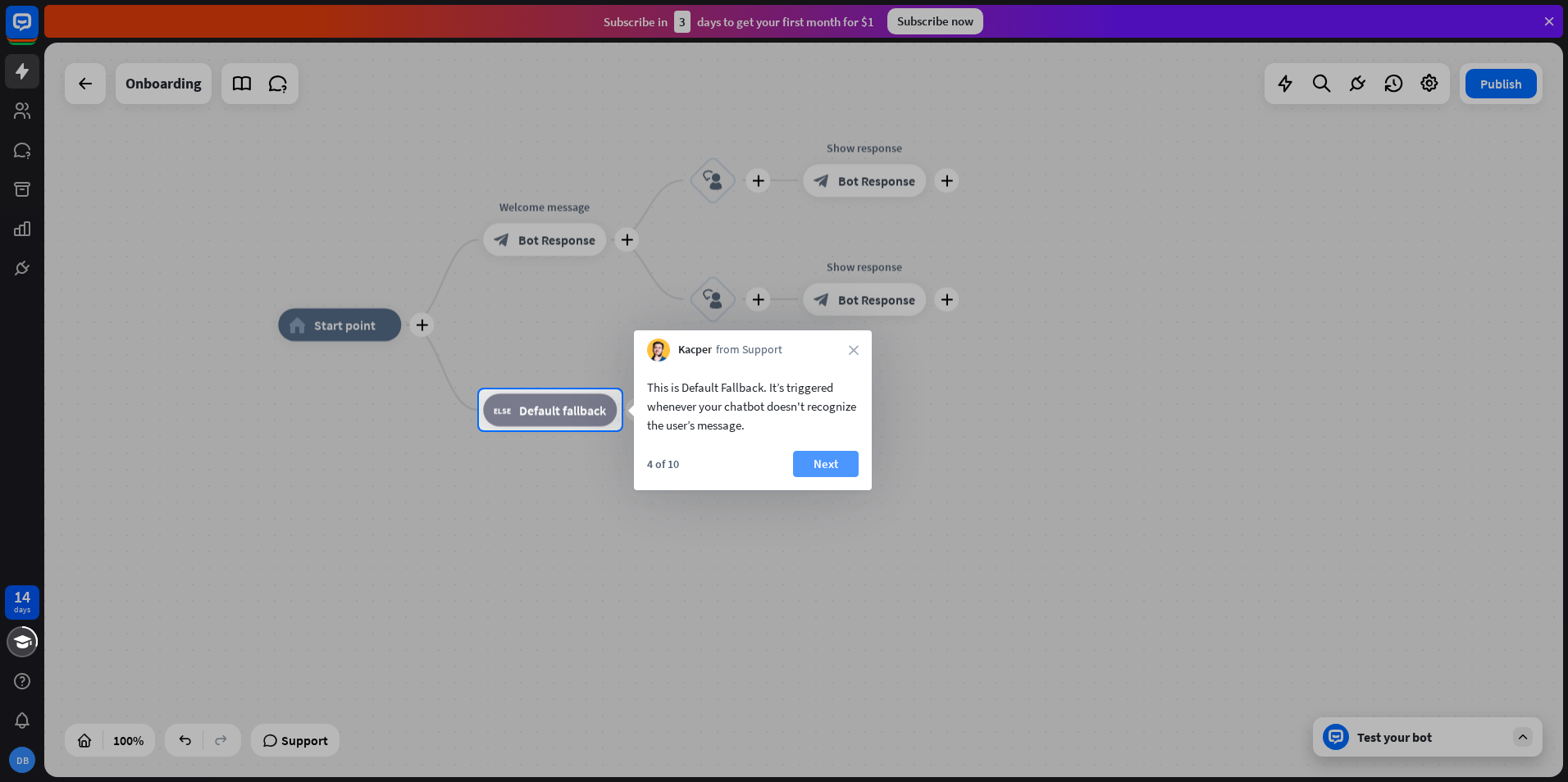
click at [820, 467] on button "Next" at bounding box center [826, 464] width 65 height 27
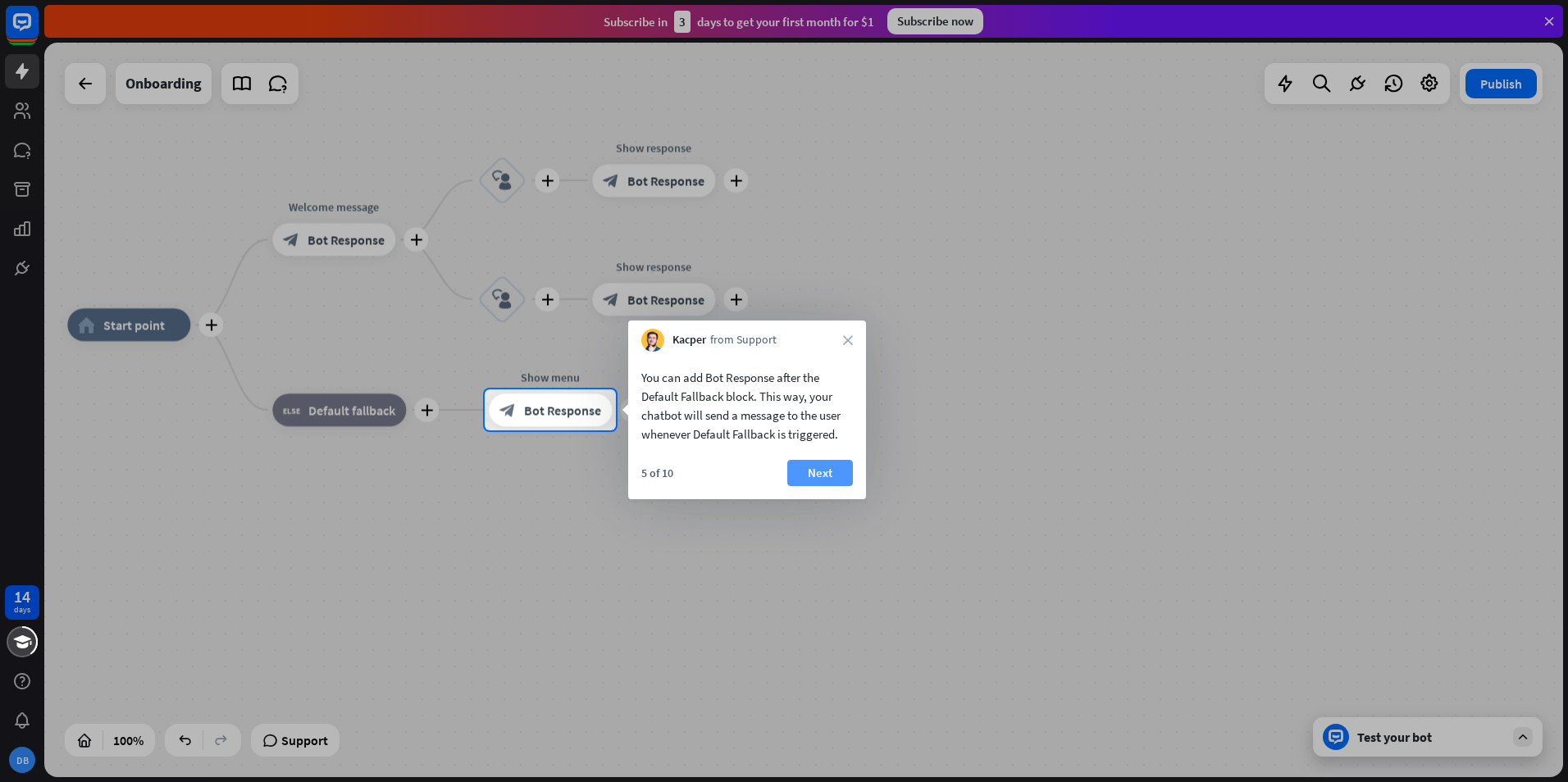
click at [806, 470] on button "Next" at bounding box center [820, 474] width 65 height 27
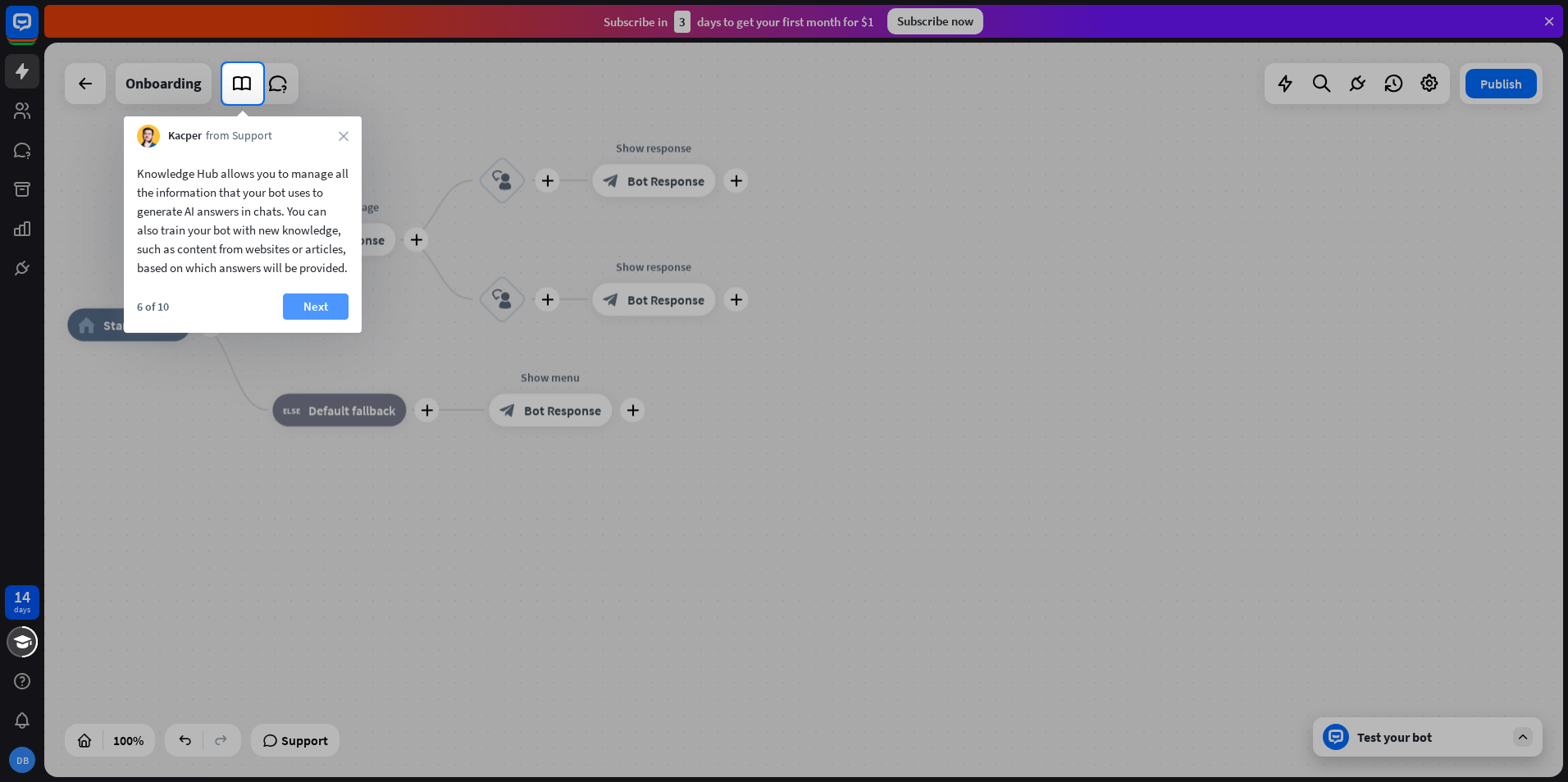
click at [306, 320] on button "Next" at bounding box center [315, 307] width 65 height 27
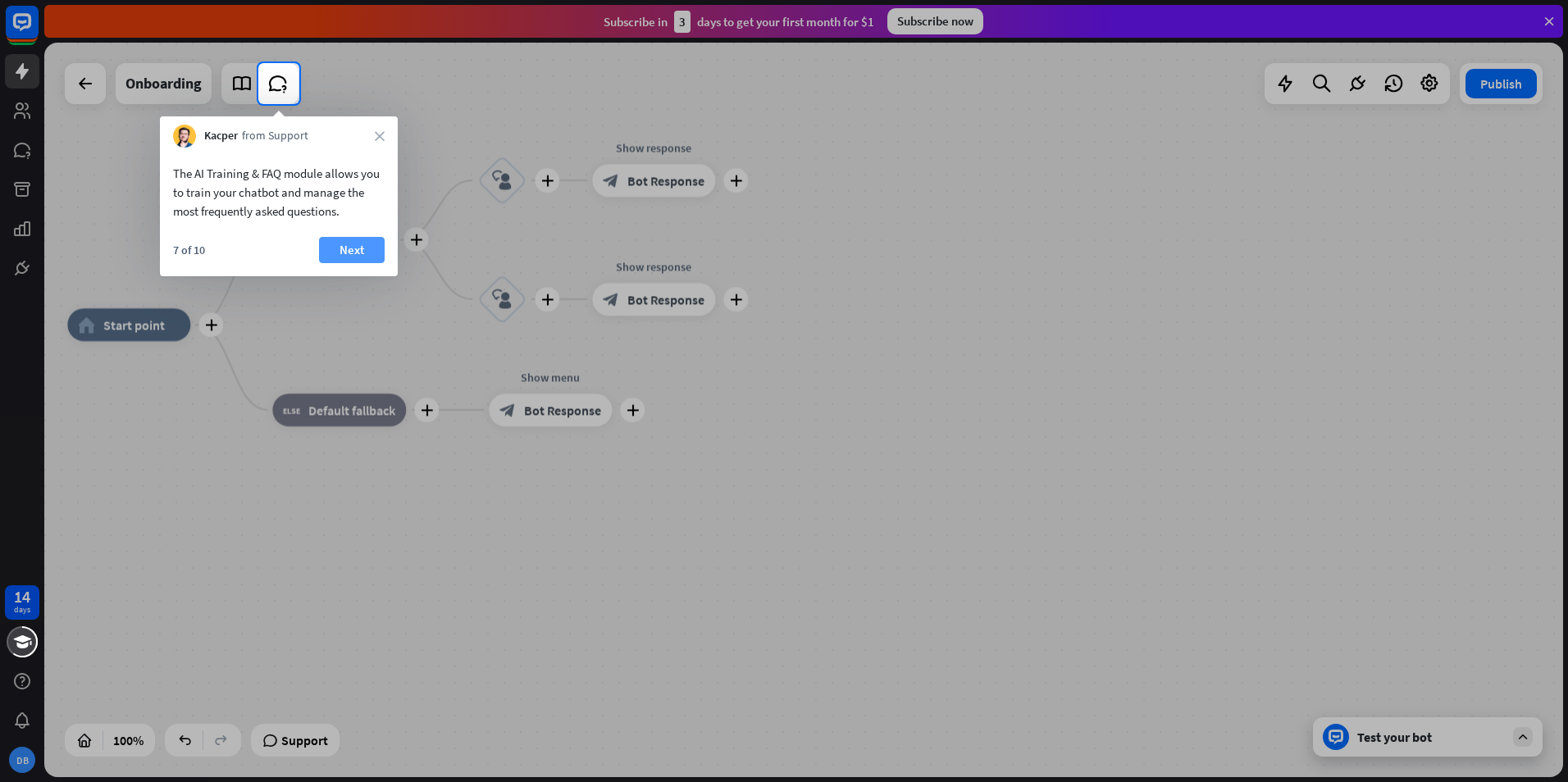
click at [345, 257] on button "Next" at bounding box center [351, 251] width 65 height 27
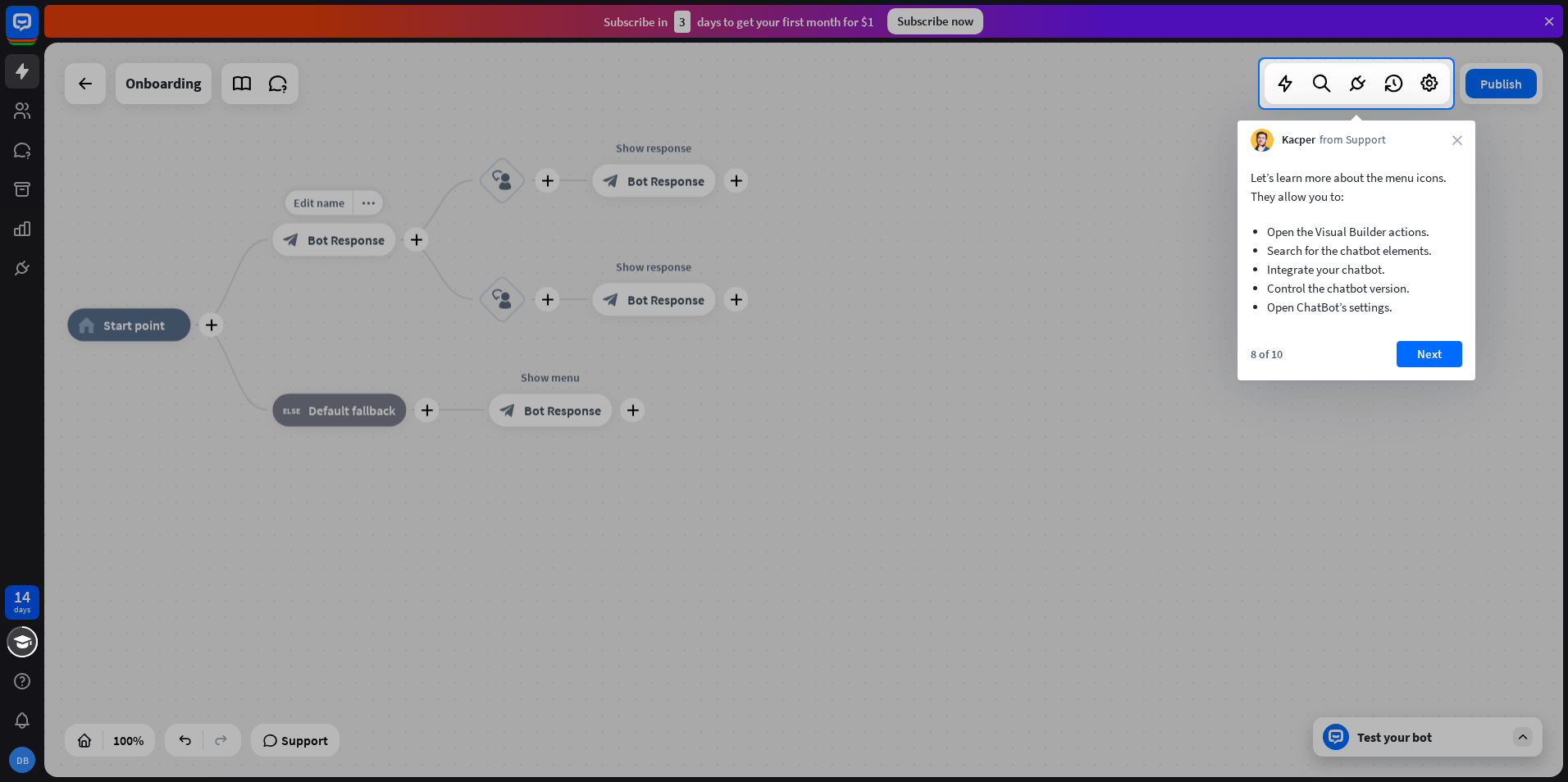
click at [326, 260] on div at bounding box center [784, 445] width 1568 height 674
click at [1436, 356] on button "Next" at bounding box center [1429, 354] width 65 height 27
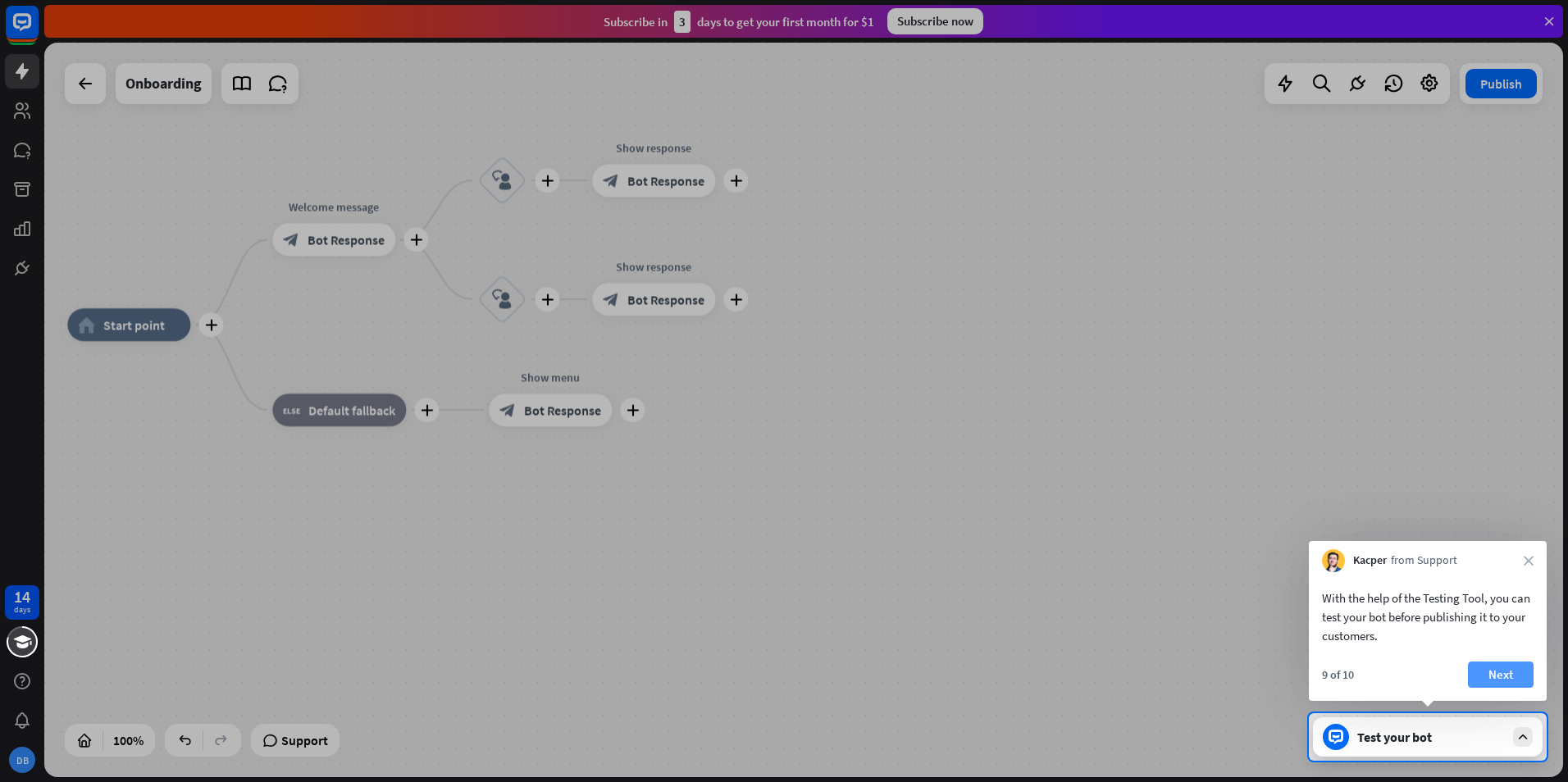
click at [1506, 678] on button "Next" at bounding box center [1501, 675] width 65 height 27
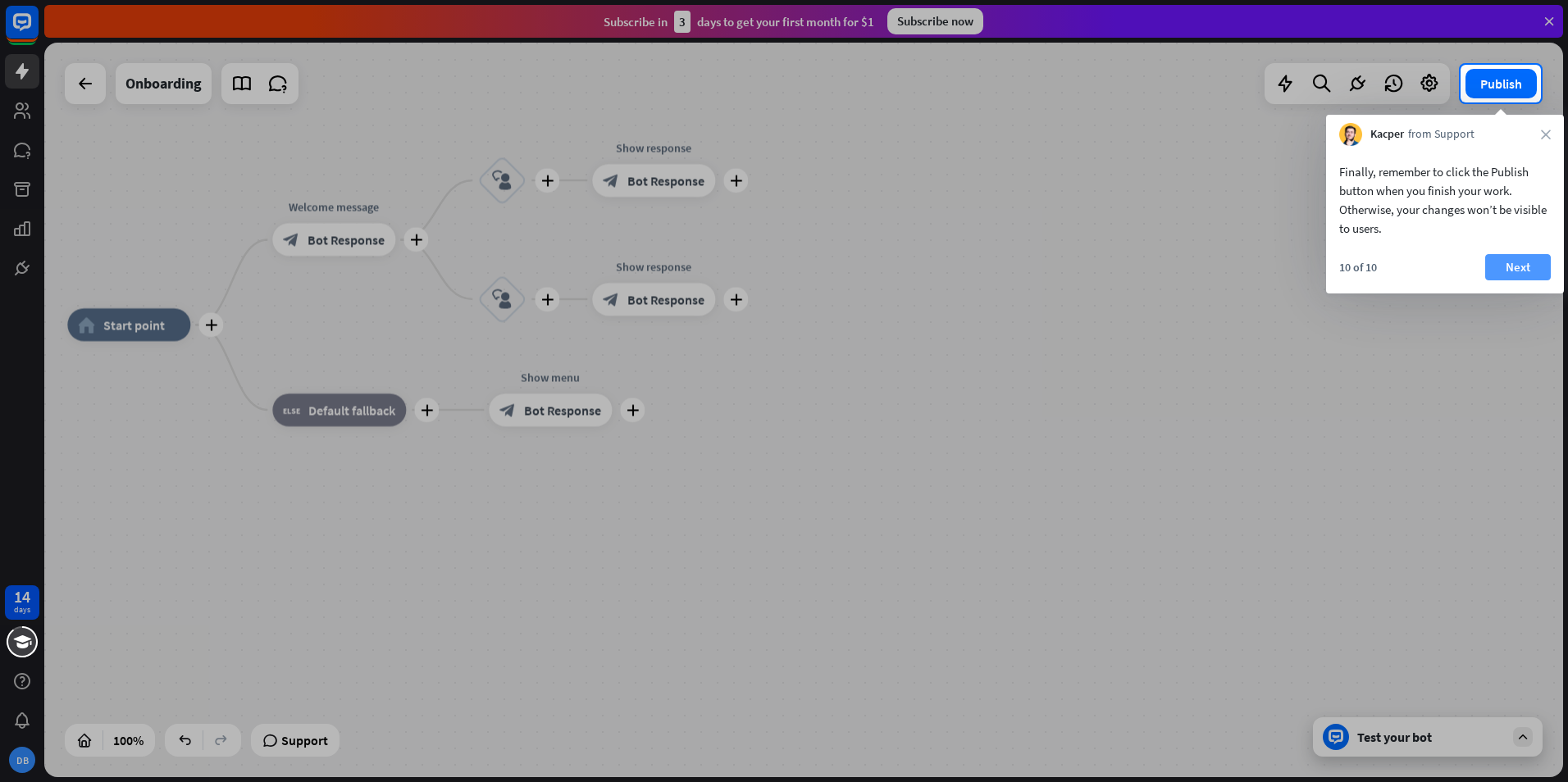
click at [1518, 262] on button "Next" at bounding box center [1518, 268] width 65 height 27
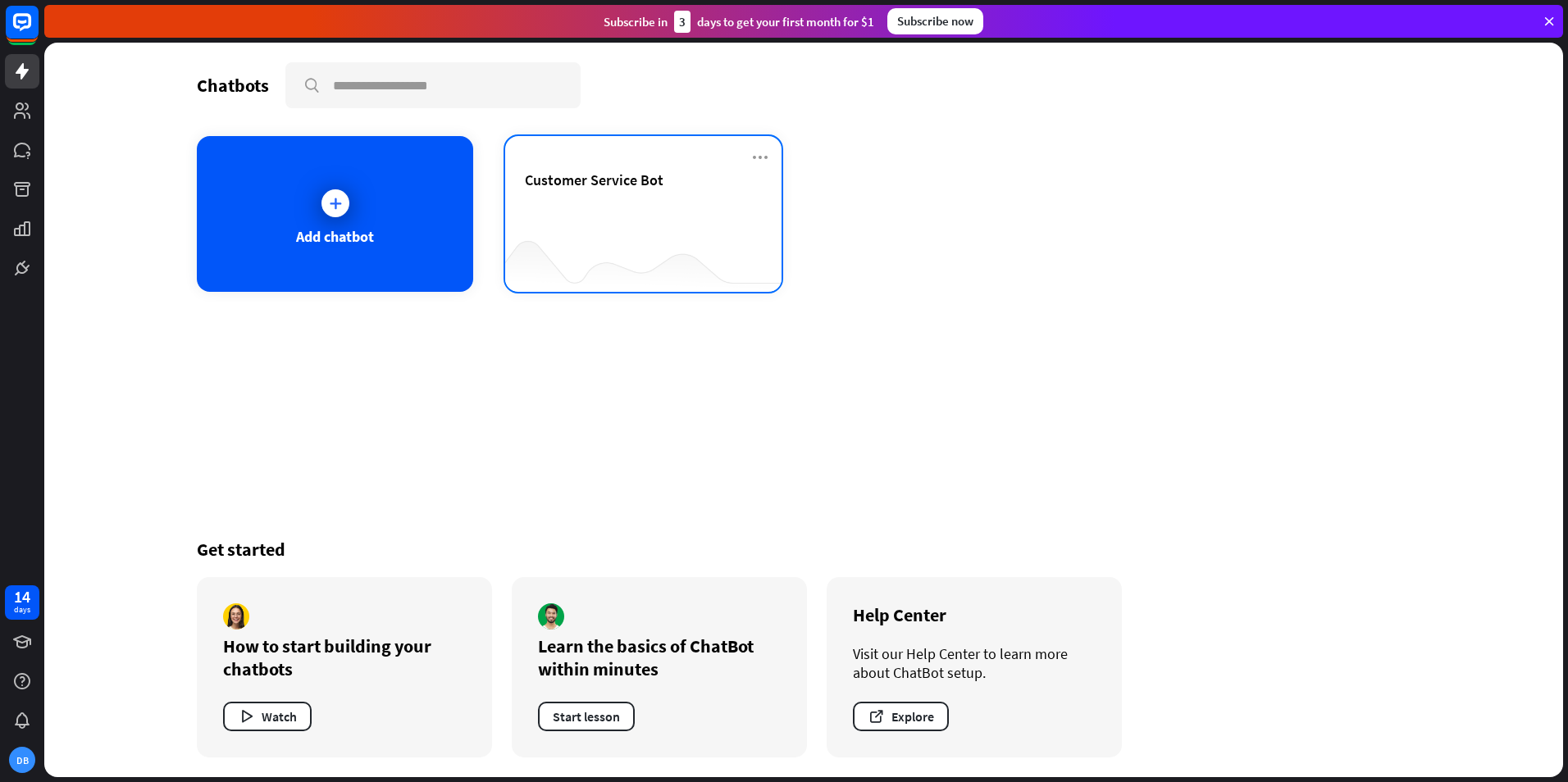
click at [628, 241] on div at bounding box center [643, 259] width 276 height 64
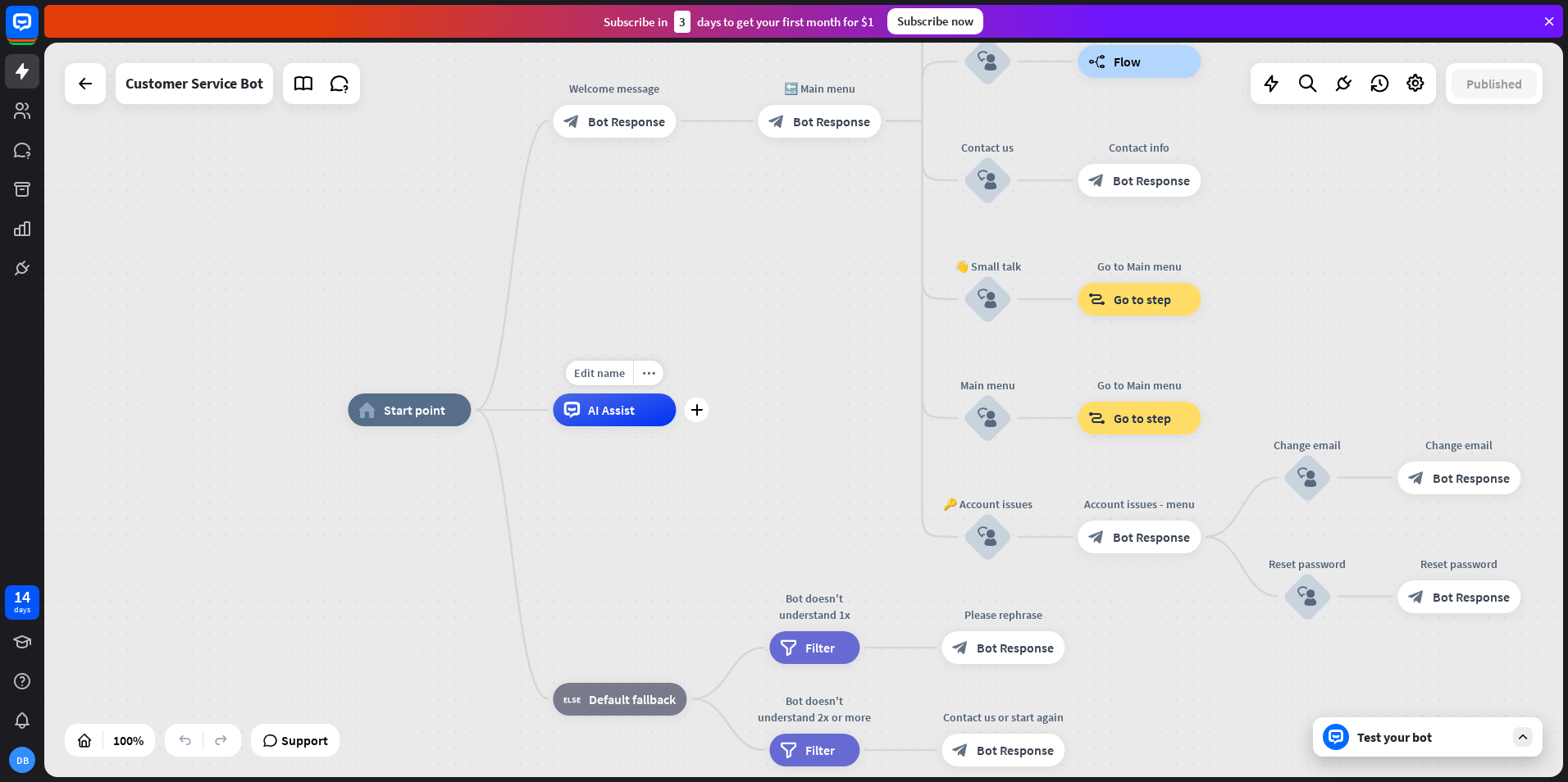
click at [588, 421] on div "AI Assist" at bounding box center [614, 410] width 123 height 33
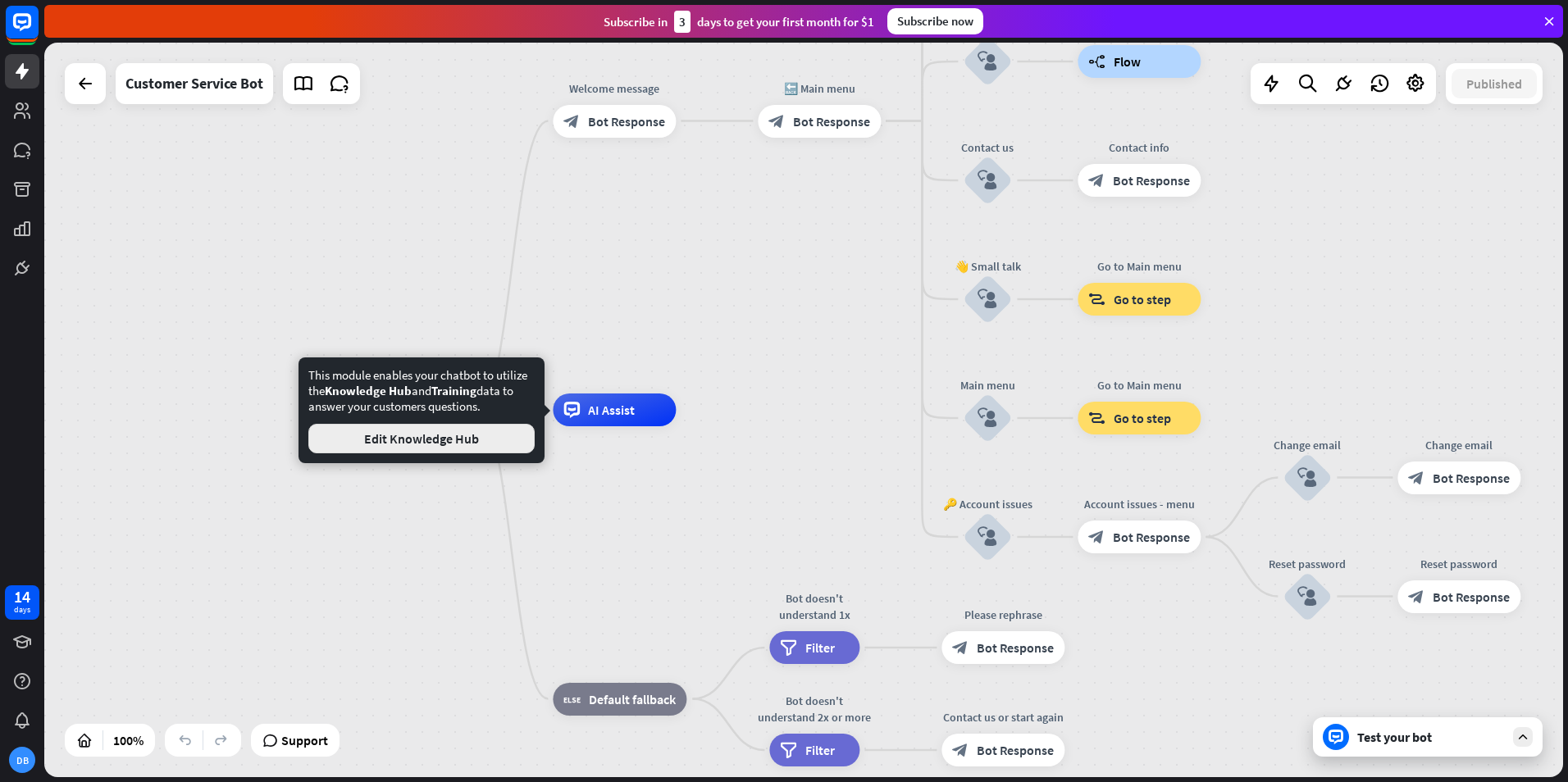
click at [498, 443] on button "Edit Knowledge Hub" at bounding box center [421, 438] width 226 height 29
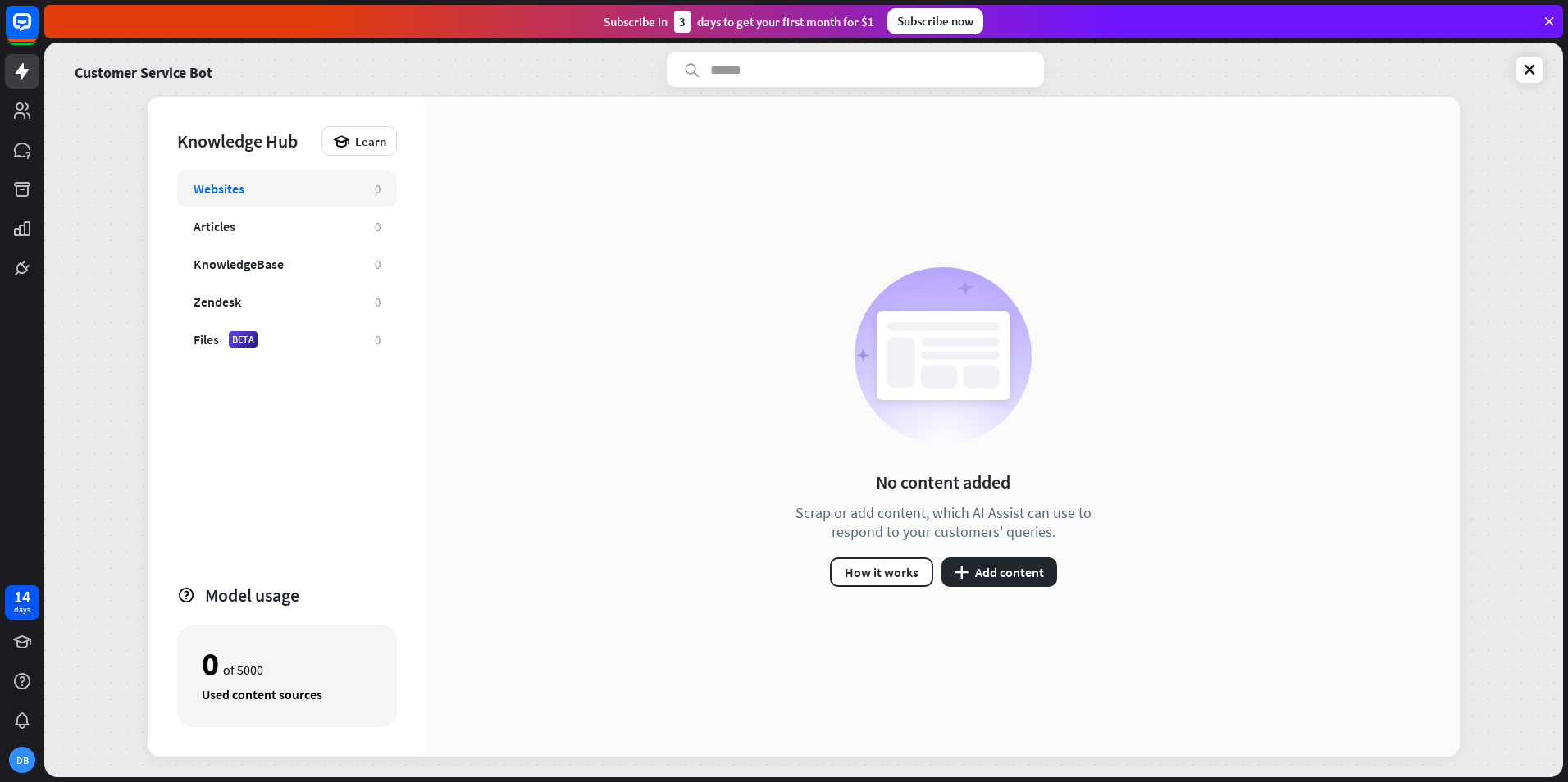
click at [308, 192] on div "Websites" at bounding box center [276, 188] width 165 height 16
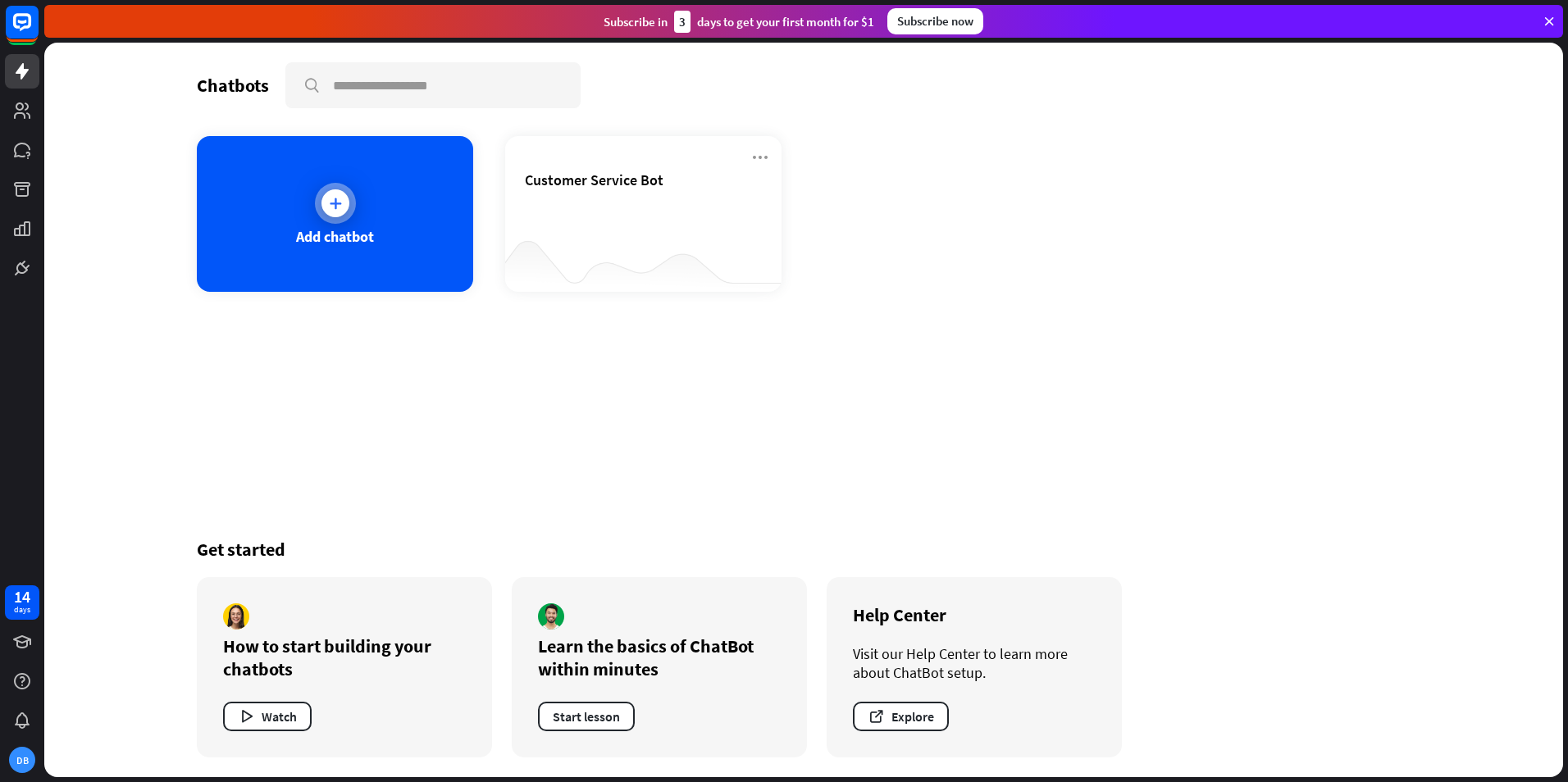
click at [420, 214] on div "Add chatbot" at bounding box center [334, 214] width 276 height 156
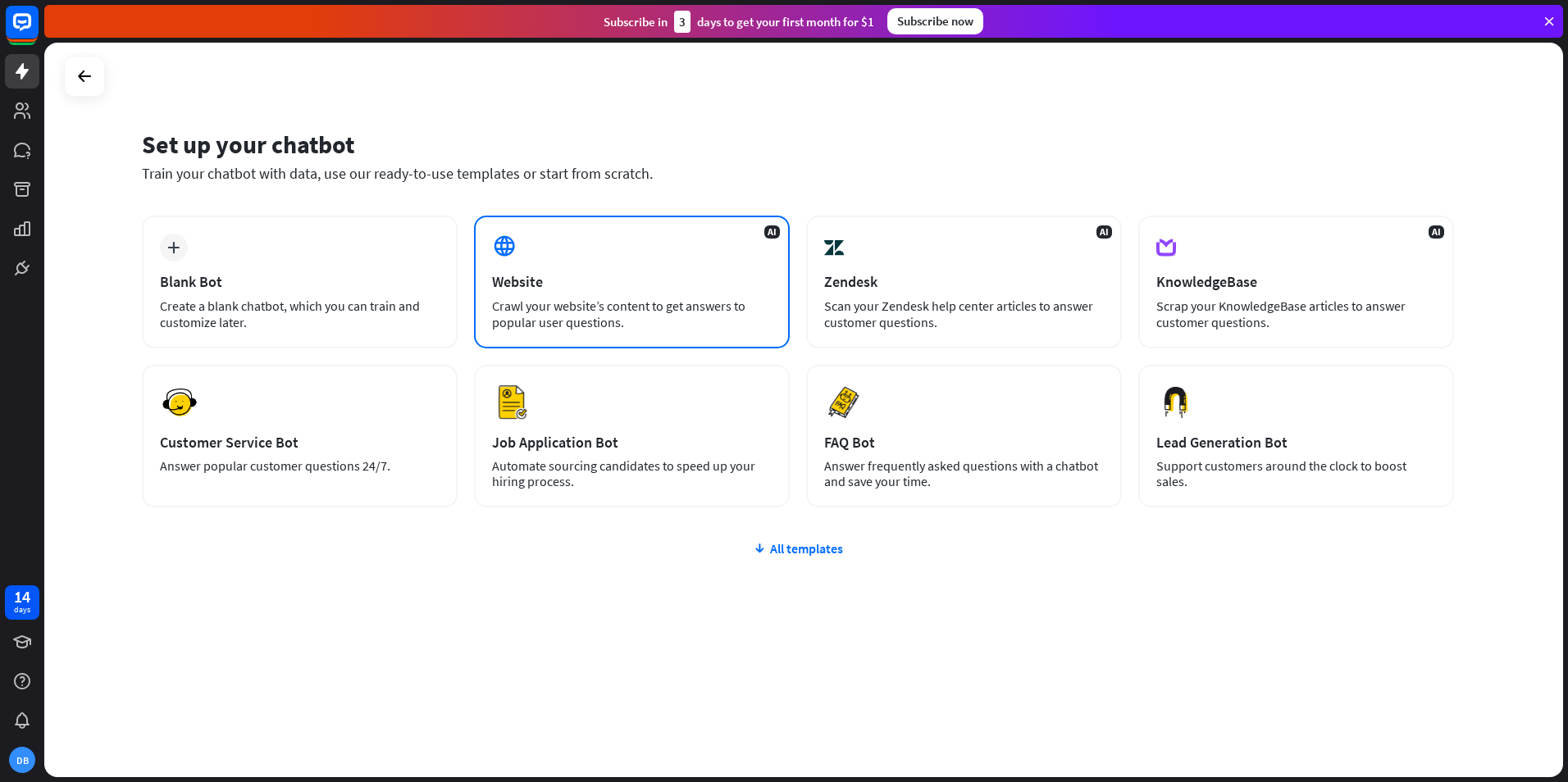
click at [528, 263] on div "AI Website Crawl your website’s content to get answers to popular user question…" at bounding box center [631, 282] width 316 height 133
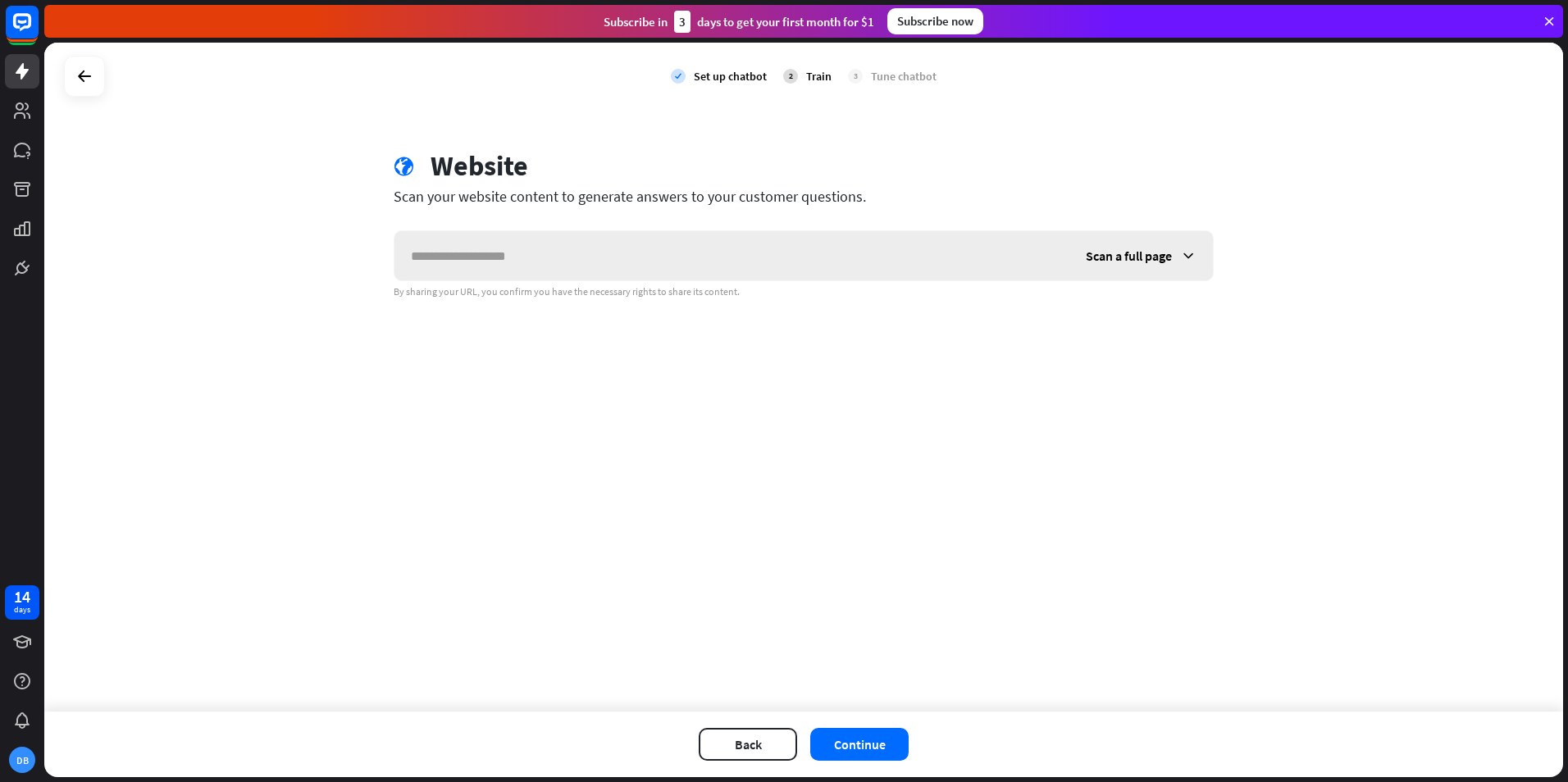
click at [568, 270] on input "text" at bounding box center [732, 256] width 675 height 49
click at [652, 245] on input "text" at bounding box center [732, 256] width 675 height 49
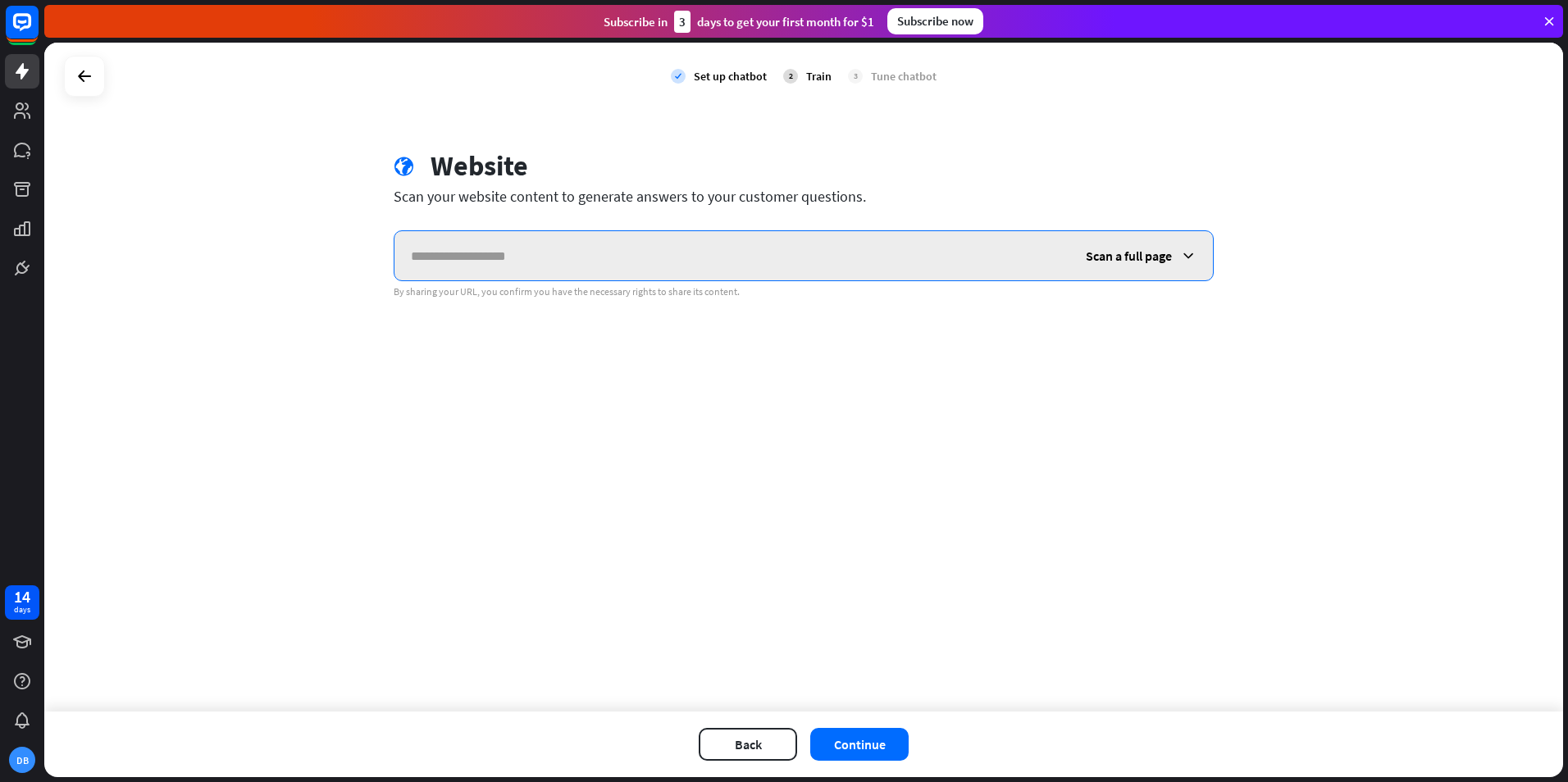
click at [526, 249] on input "text" at bounding box center [732, 256] width 675 height 49
paste input "**********"
type input "**********"
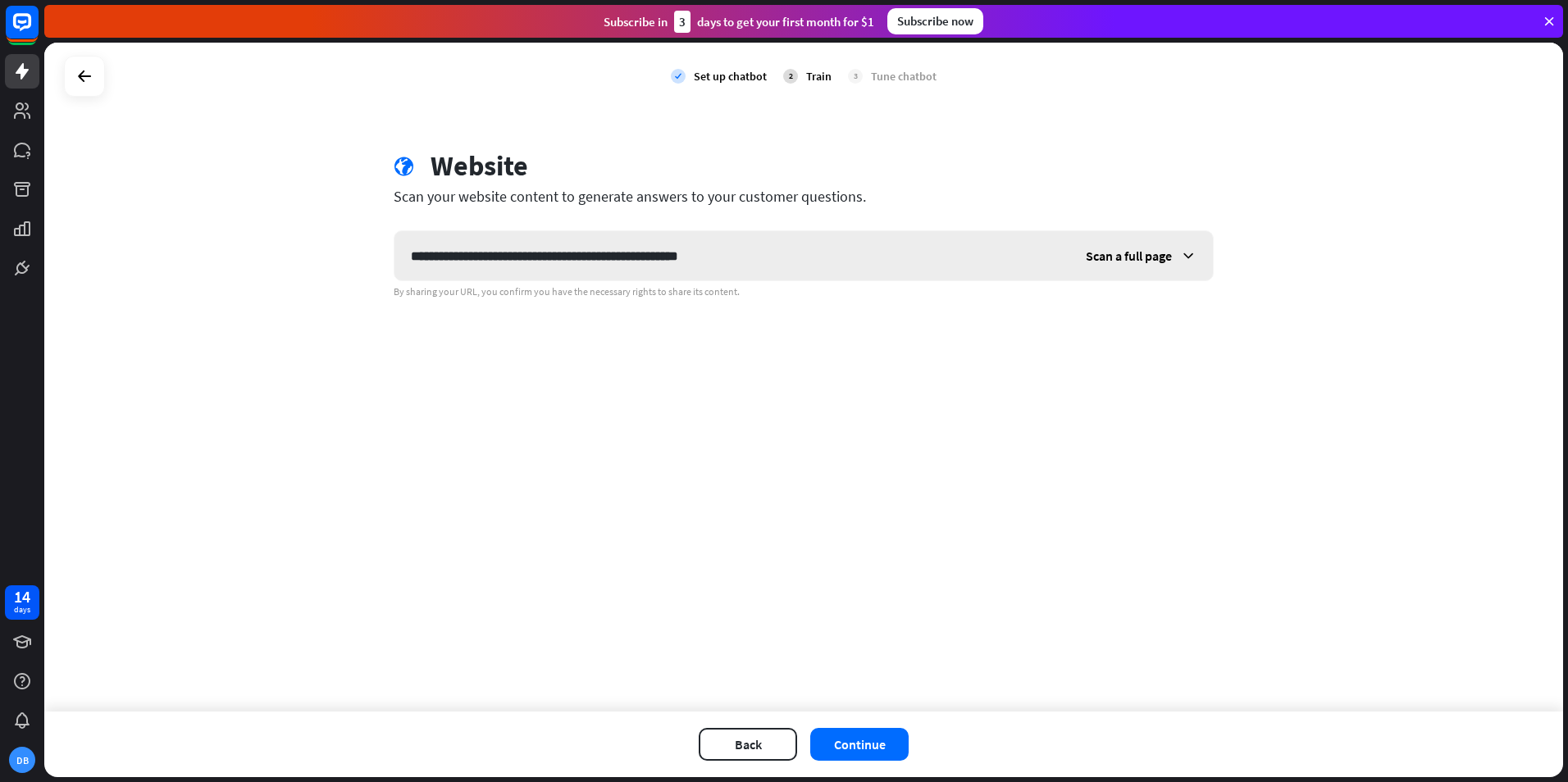
click at [1168, 269] on div "Scan a full page" at bounding box center [1141, 256] width 143 height 49
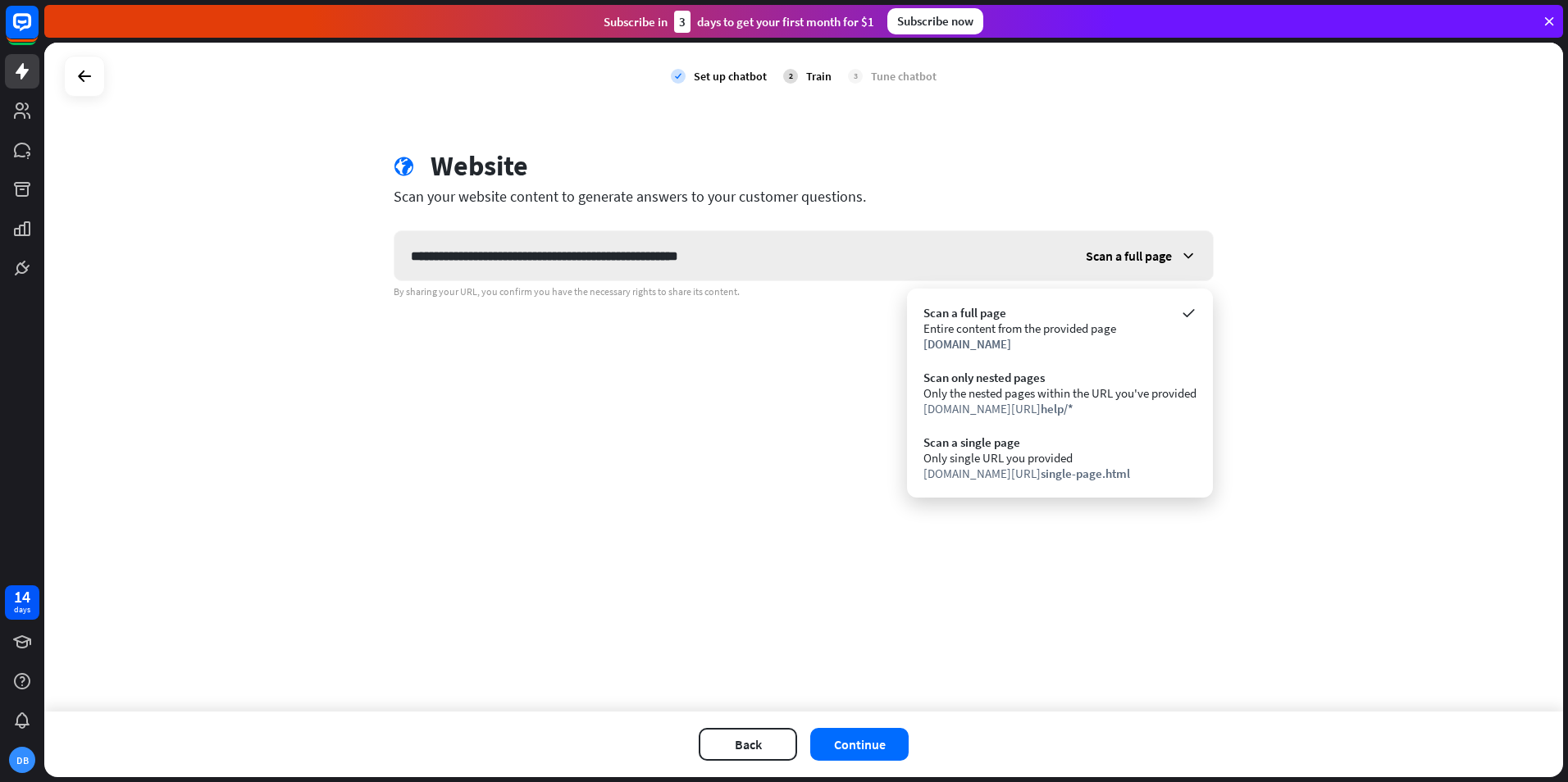
click at [1168, 269] on div "Scan a full page" at bounding box center [1141, 256] width 143 height 49
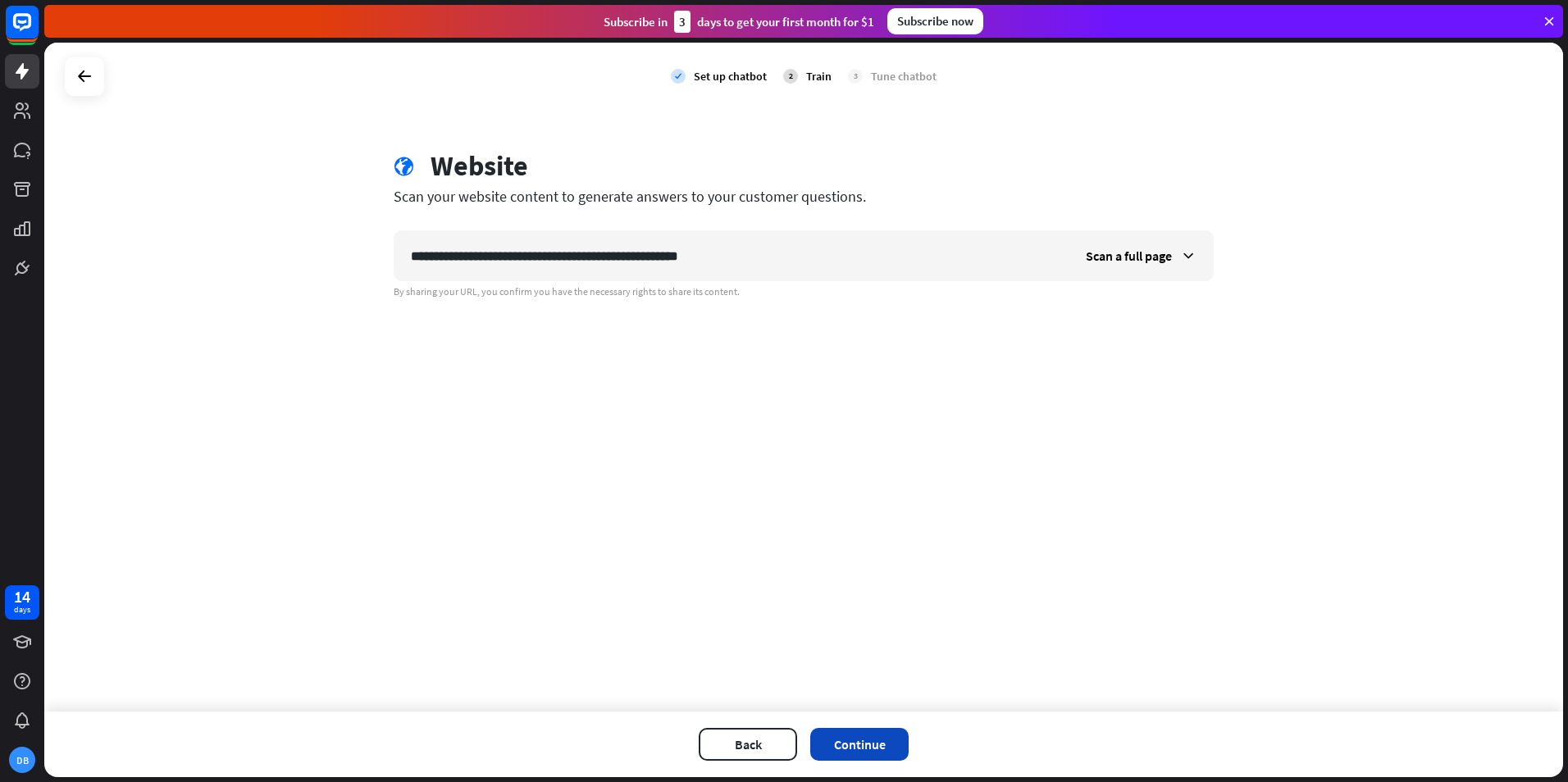
click at [885, 745] on button "Continue" at bounding box center [860, 744] width 99 height 33
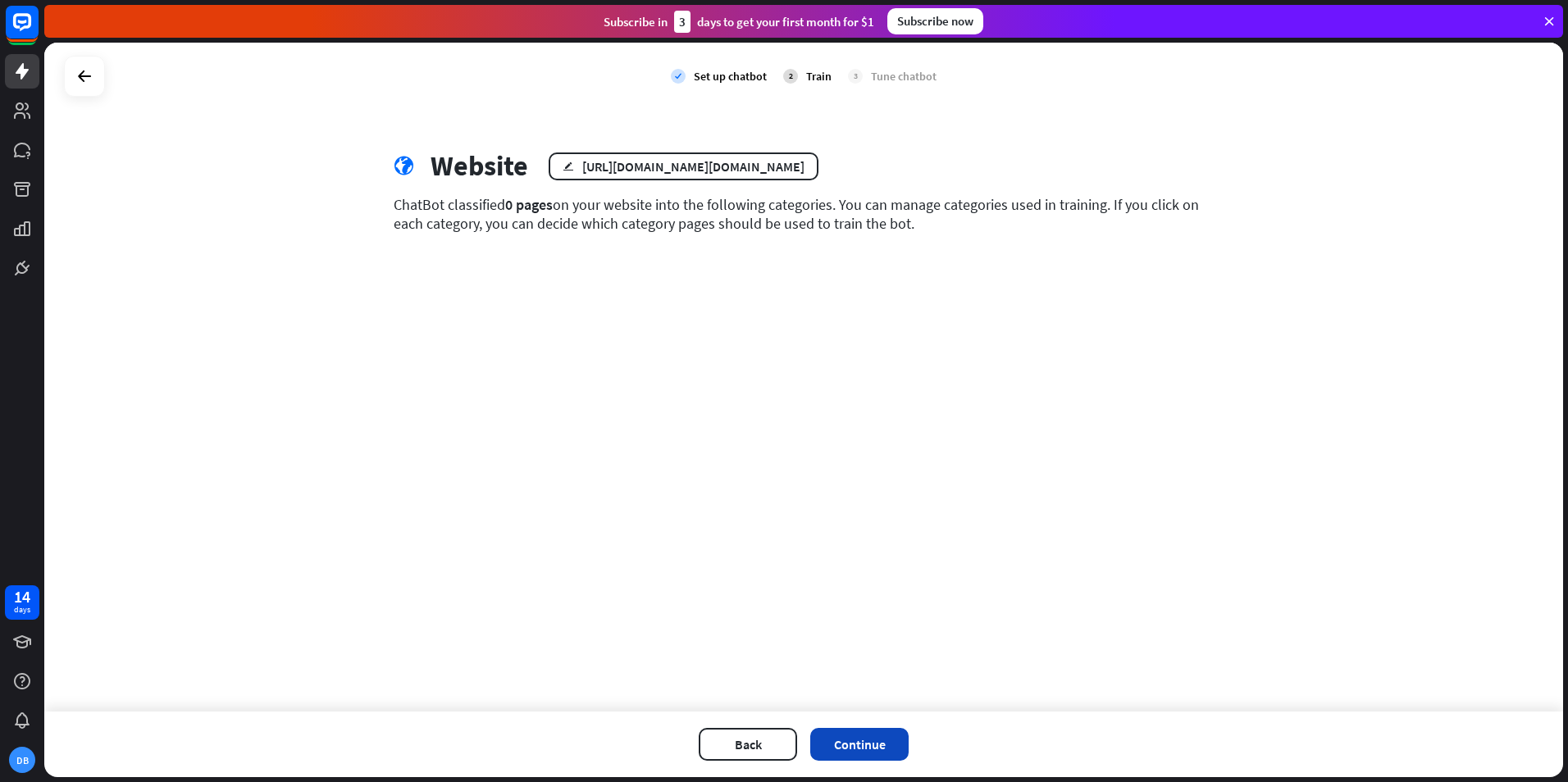
click at [887, 731] on button "Continue" at bounding box center [860, 744] width 99 height 33
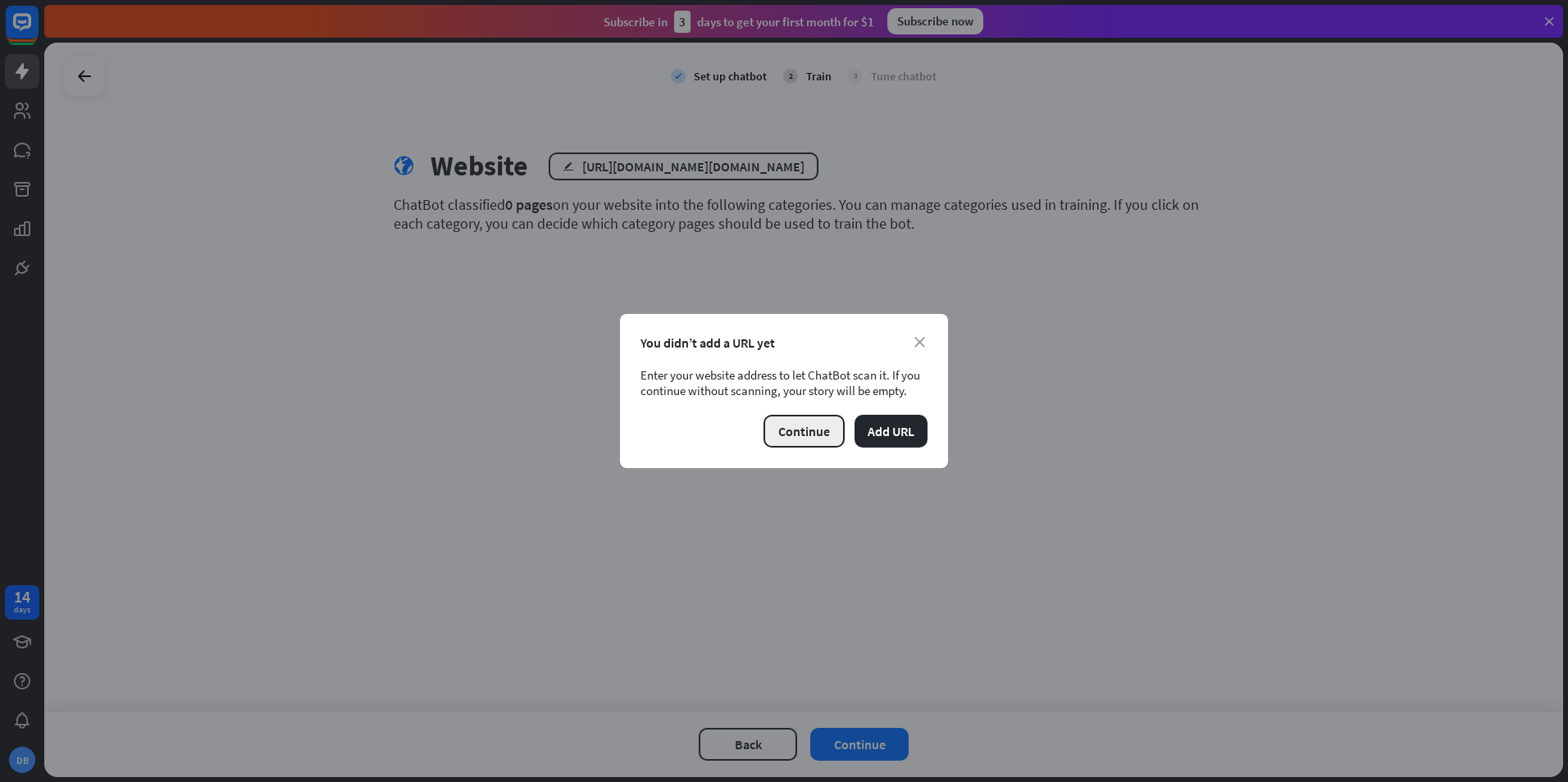
click at [818, 432] on button "Continue" at bounding box center [804, 431] width 82 height 33
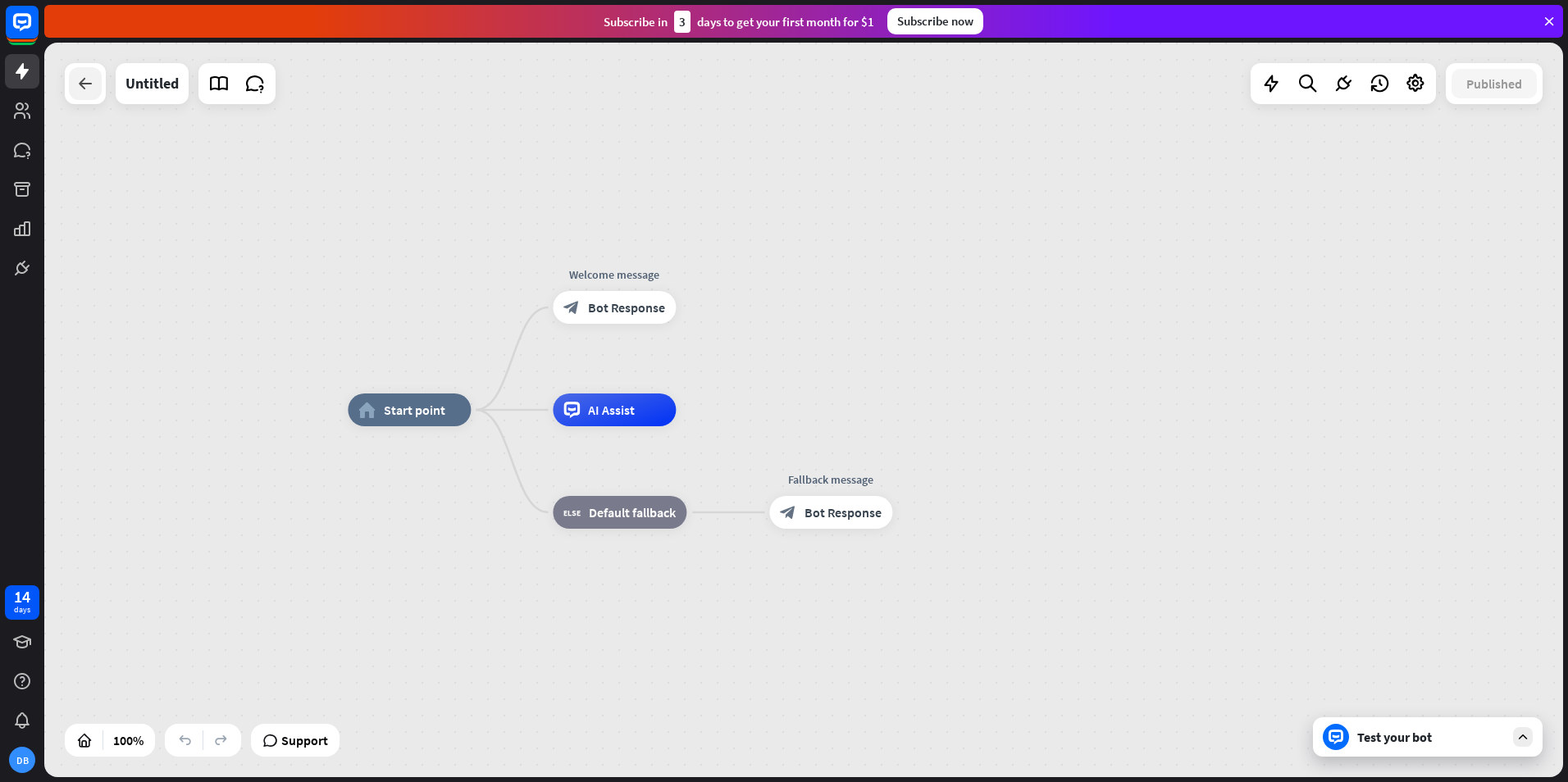
click at [77, 82] on icon at bounding box center [84, 84] width 20 height 20
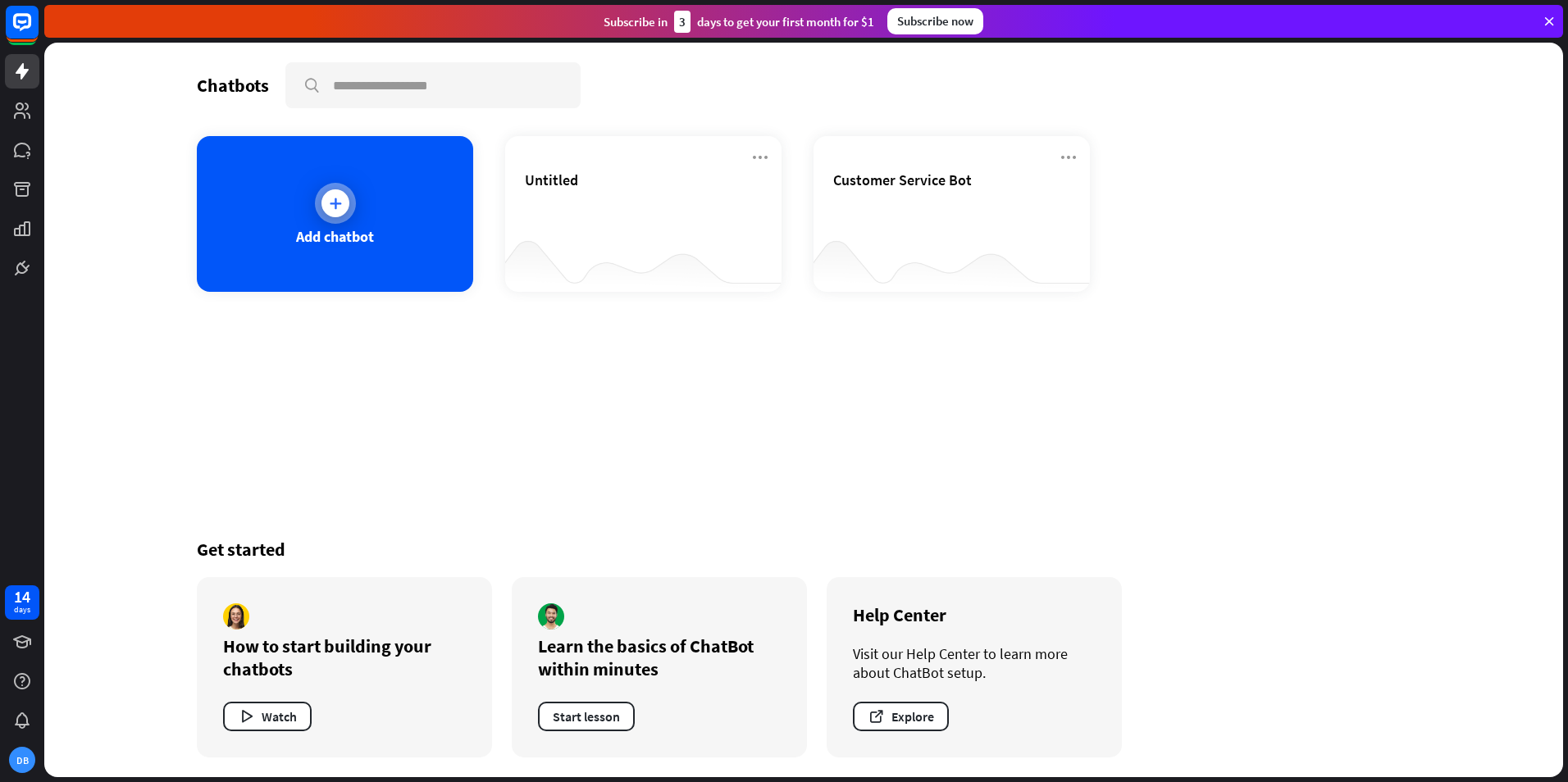
click at [413, 218] on div "Add chatbot" at bounding box center [334, 214] width 276 height 156
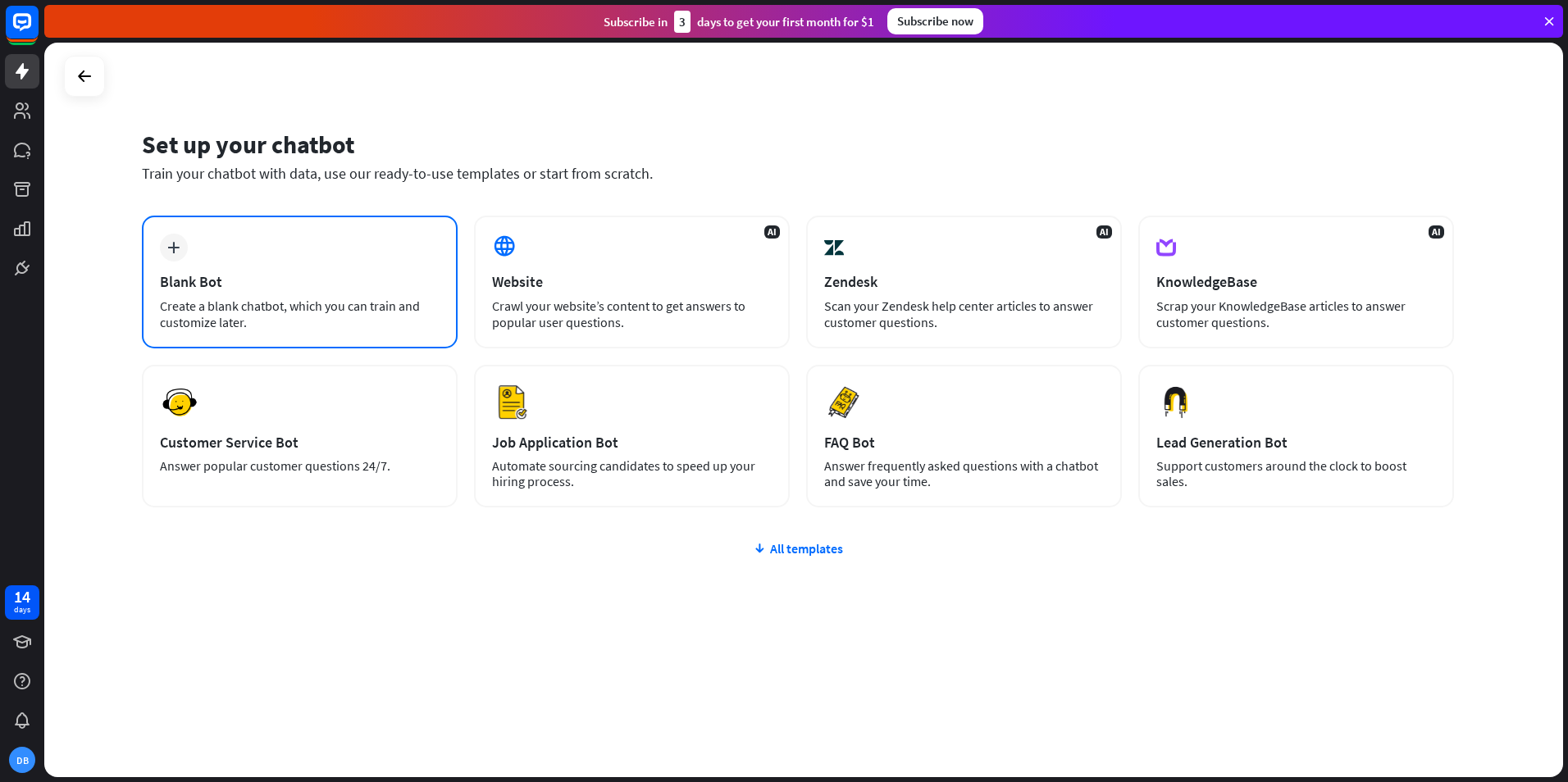
click at [318, 251] on div "plus Blank Bot Create a blank chatbot, which you can train and customize later." at bounding box center [299, 282] width 316 height 133
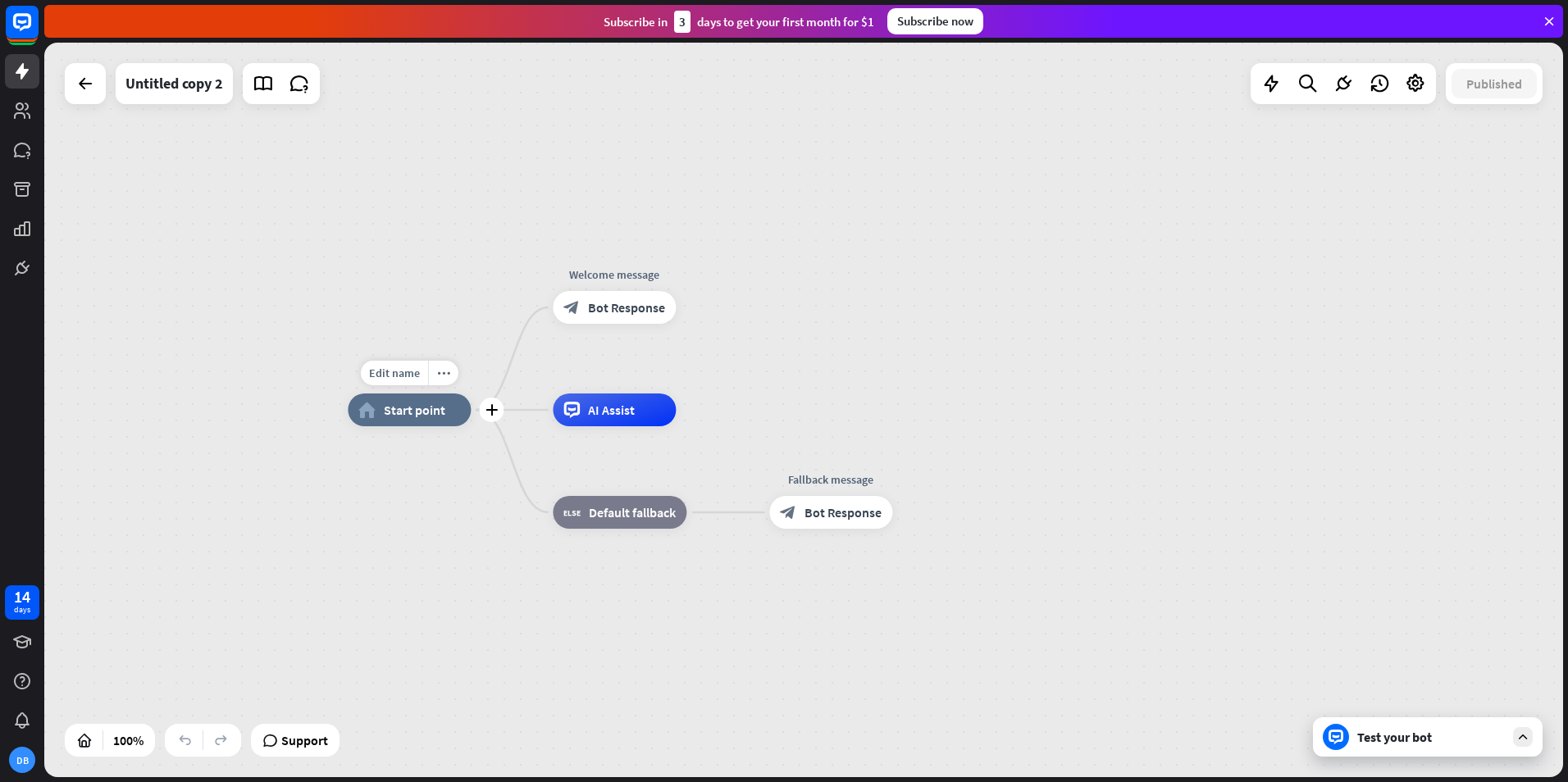
click at [438, 425] on div "home_2 Start point" at bounding box center [409, 410] width 123 height 33
click at [630, 426] on div "Edit name more_horiz plus AI Assist" at bounding box center [614, 410] width 123 height 33
click at [627, 426] on div "Edit name more_horiz plus AI Assist" at bounding box center [614, 410] width 123 height 33
click at [613, 311] on span "Bot Response" at bounding box center [626, 307] width 77 height 16
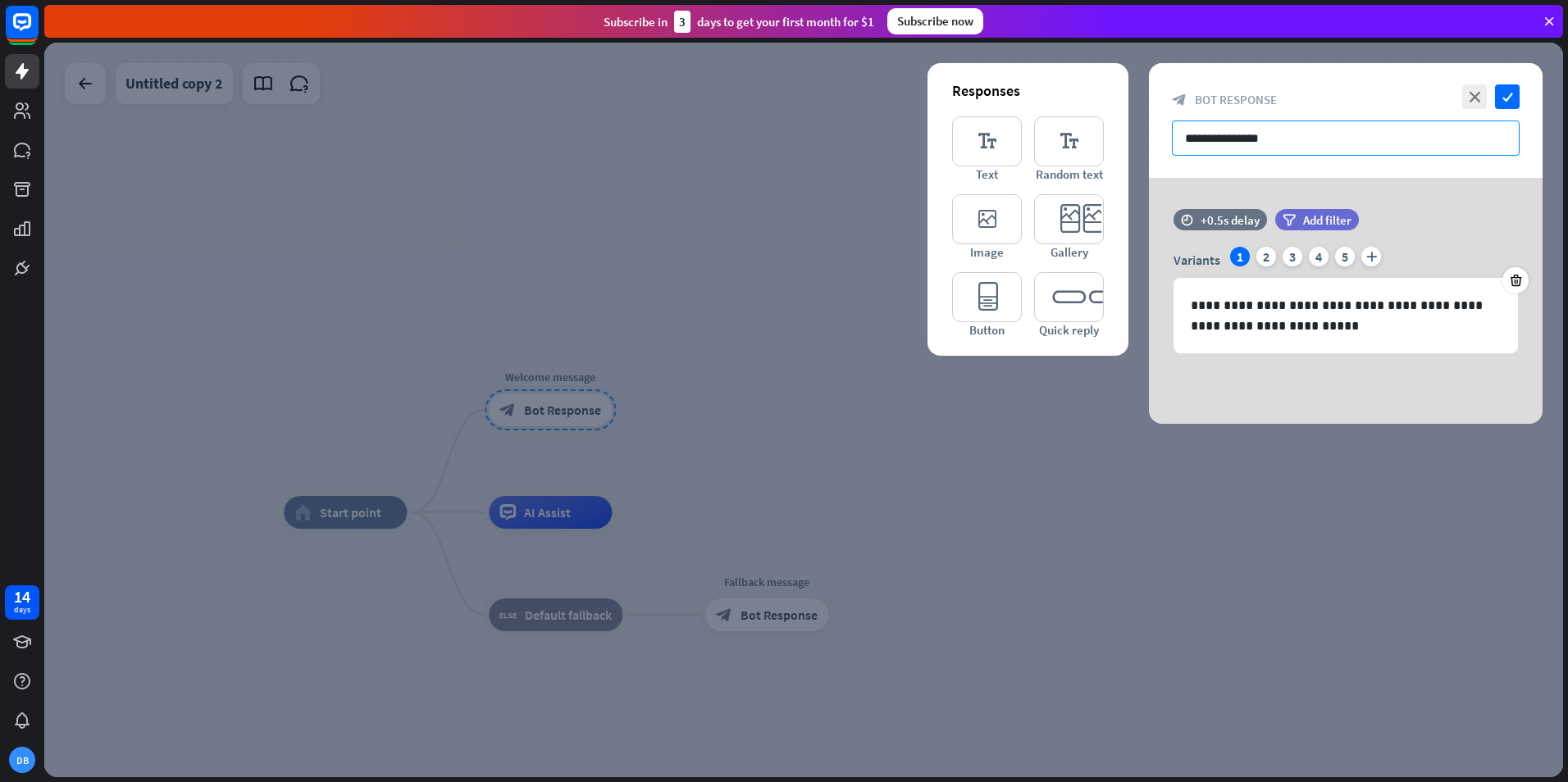
click at [1236, 146] on input "**********" at bounding box center [1346, 138] width 347 height 35
click at [1237, 145] on input "**********" at bounding box center [1346, 138] width 347 height 35
click at [1238, 145] on input "**********" at bounding box center [1346, 138] width 347 height 35
click at [1244, 141] on input "**********" at bounding box center [1346, 138] width 347 height 35
paste input "**********"
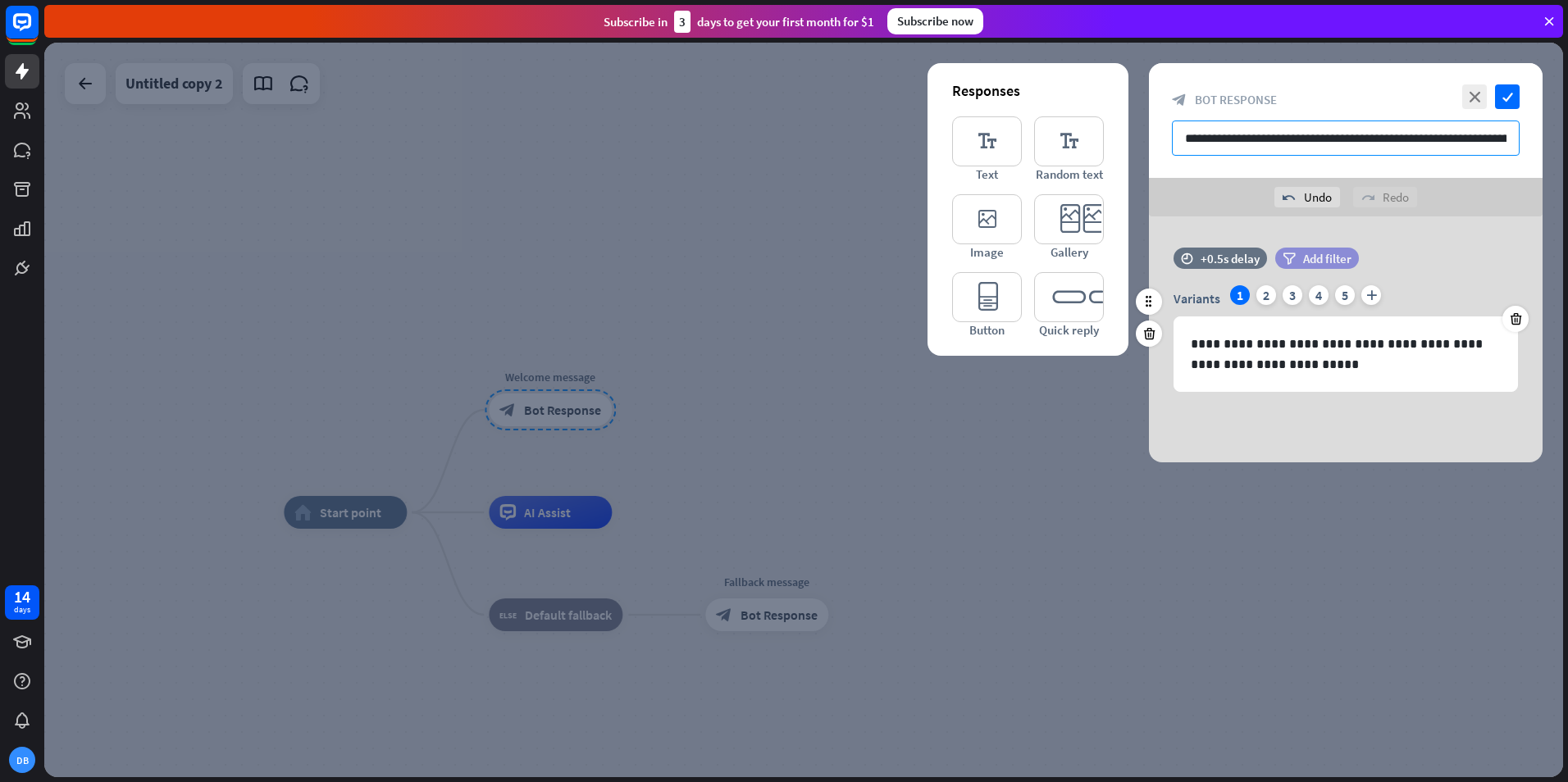
scroll to position [0, 142]
type input "**********"
click at [1520, 318] on icon at bounding box center [1516, 319] width 15 height 15
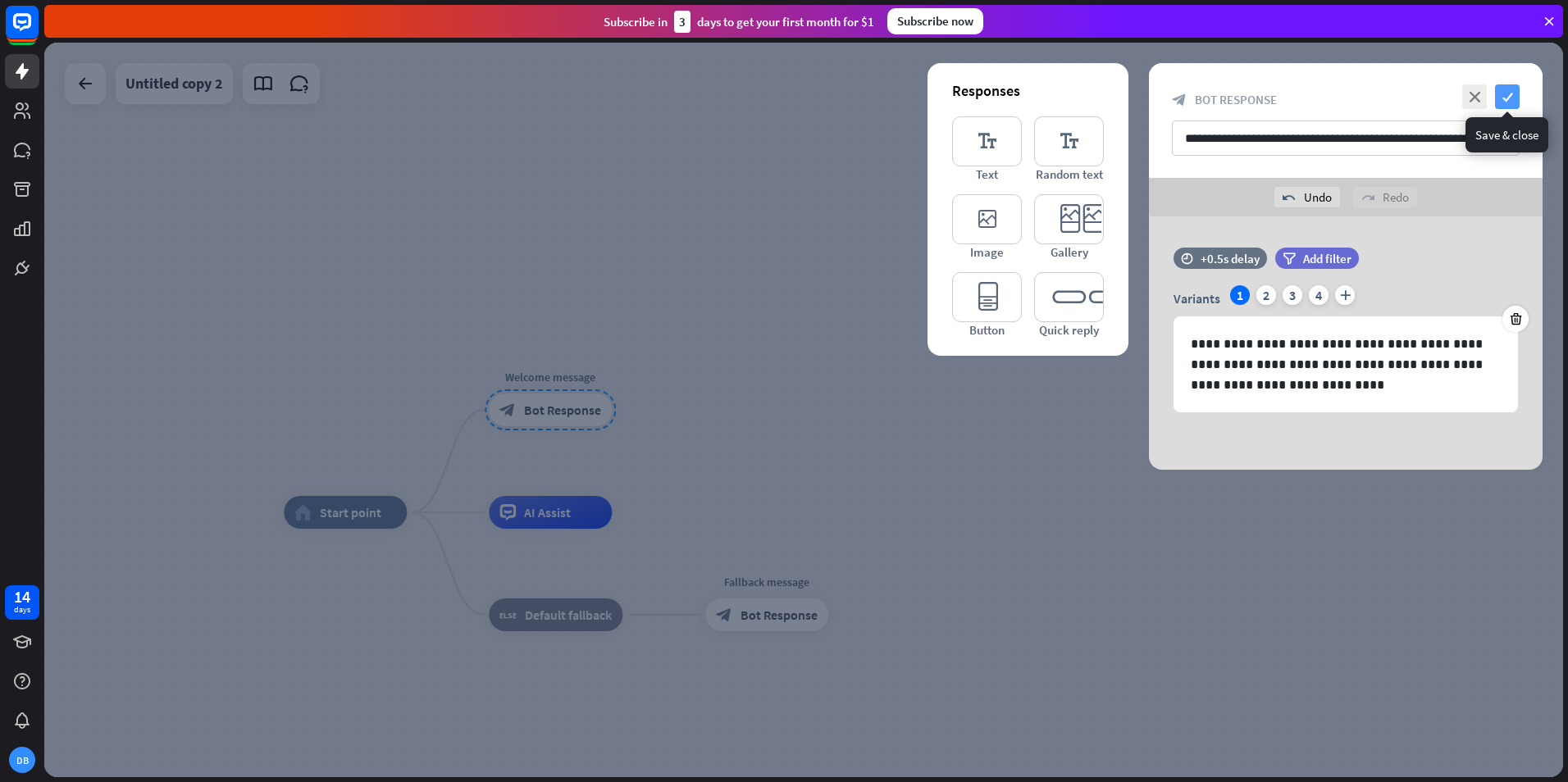
click at [1505, 107] on icon "check" at bounding box center [1507, 97] width 25 height 25
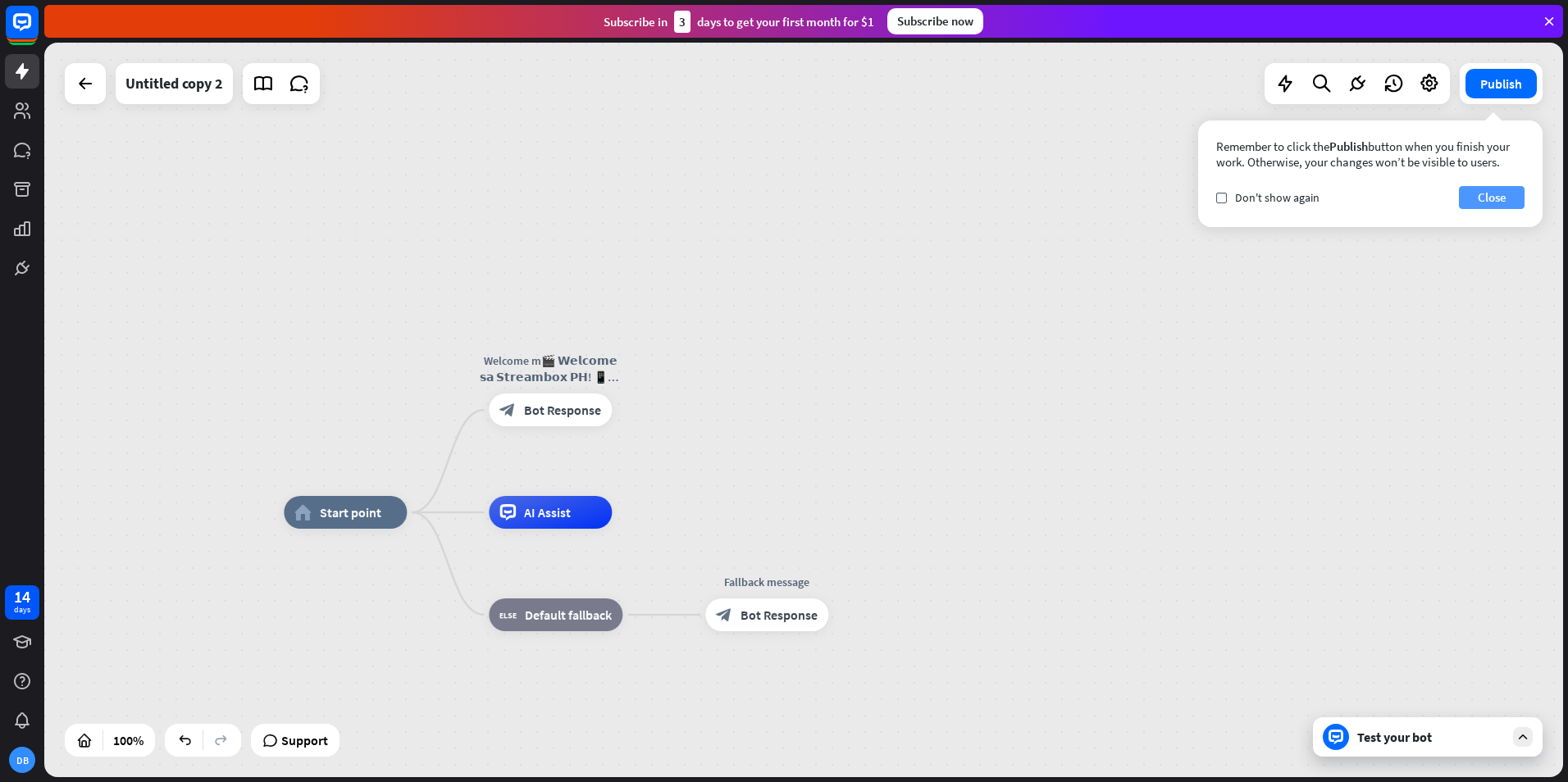
click at [1497, 196] on button "Close" at bounding box center [1491, 197] width 65 height 23
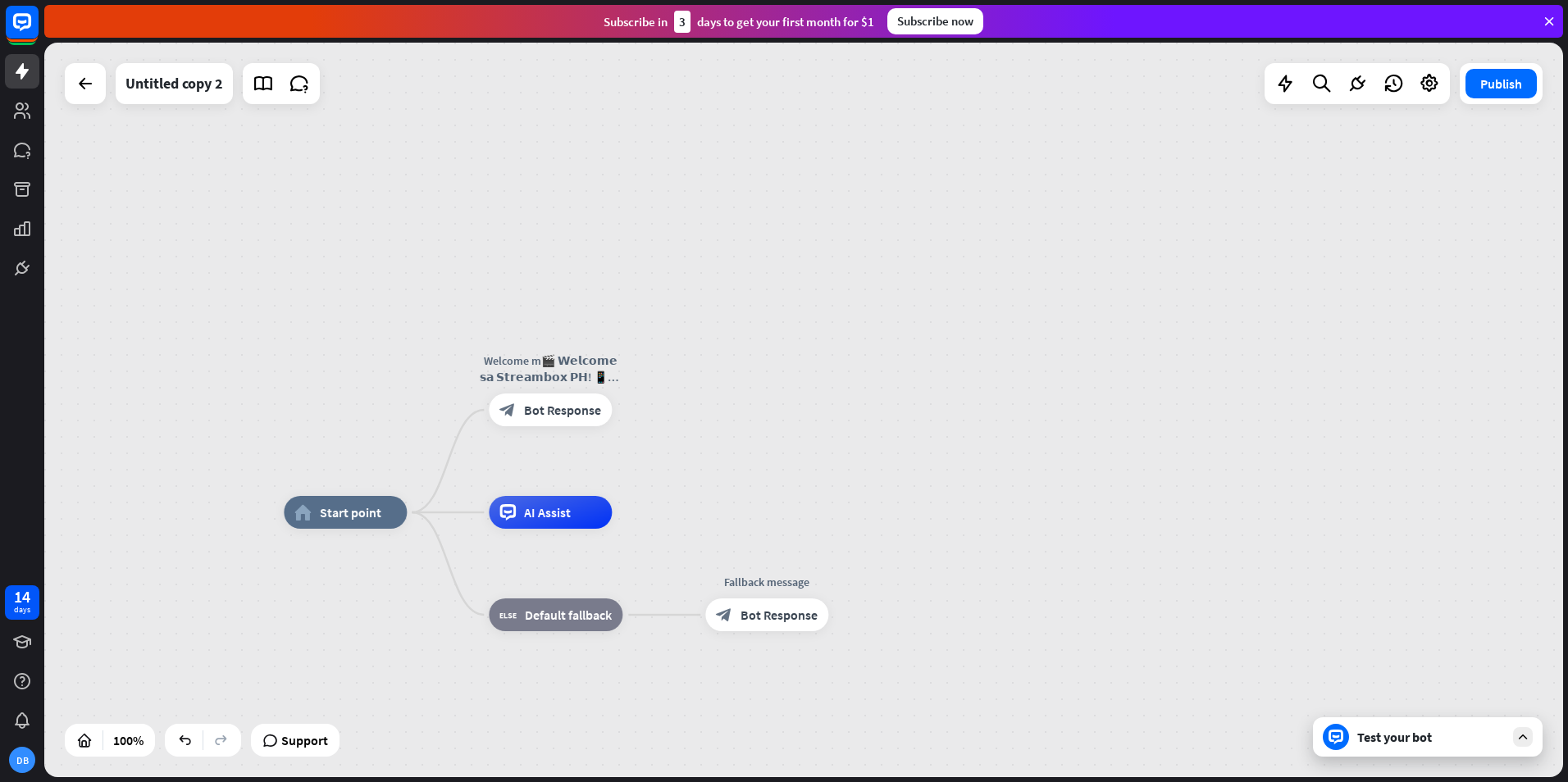
click at [1444, 751] on div "Test your bot" at bounding box center [1428, 736] width 230 height 39
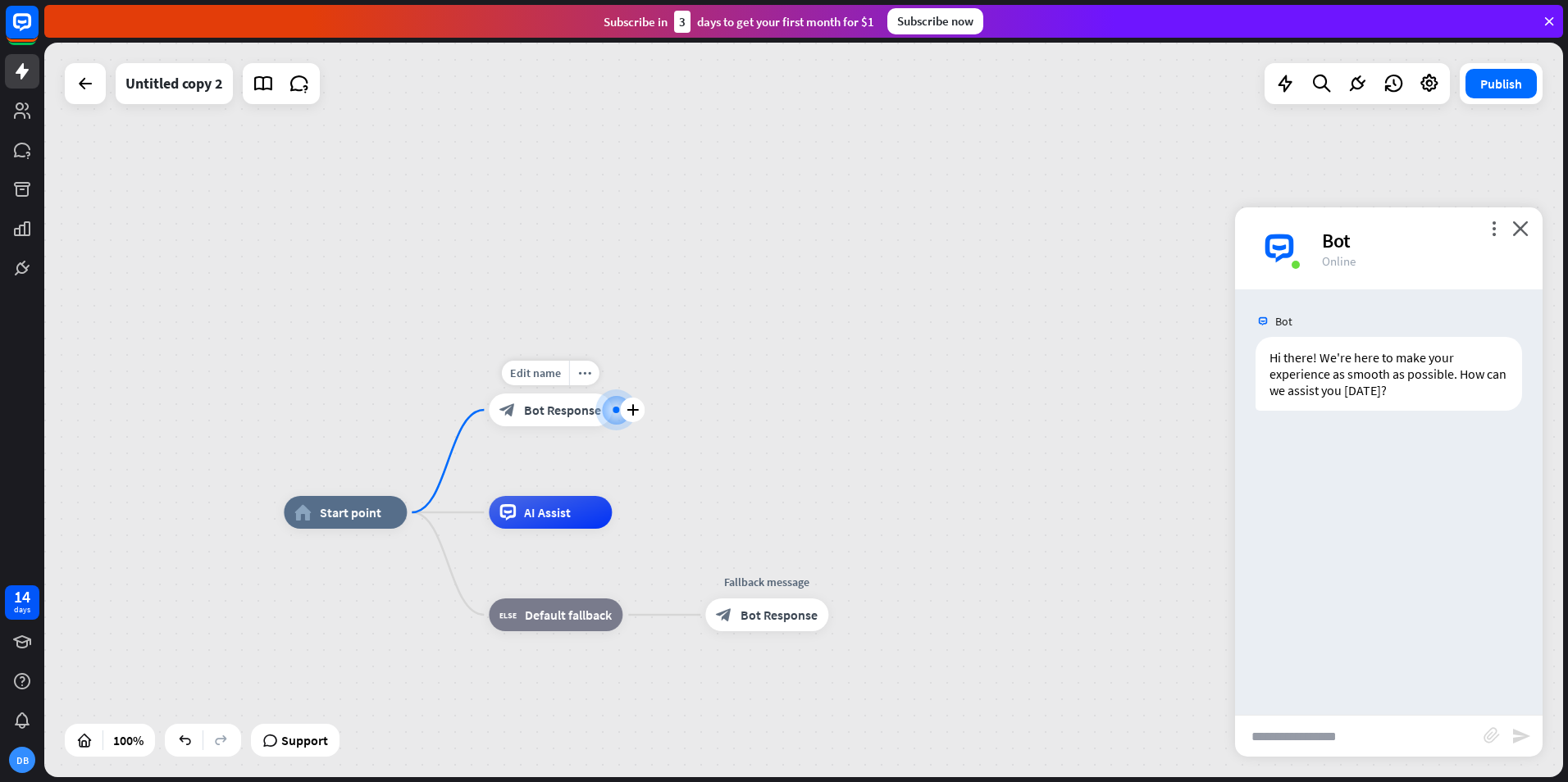
click at [614, 413] on div at bounding box center [615, 410] width 7 height 7
click at [615, 416] on div at bounding box center [615, 409] width 16 height 16
click at [616, 415] on div at bounding box center [615, 409] width 16 height 16
click at [634, 402] on div "plus" at bounding box center [632, 410] width 25 height 25
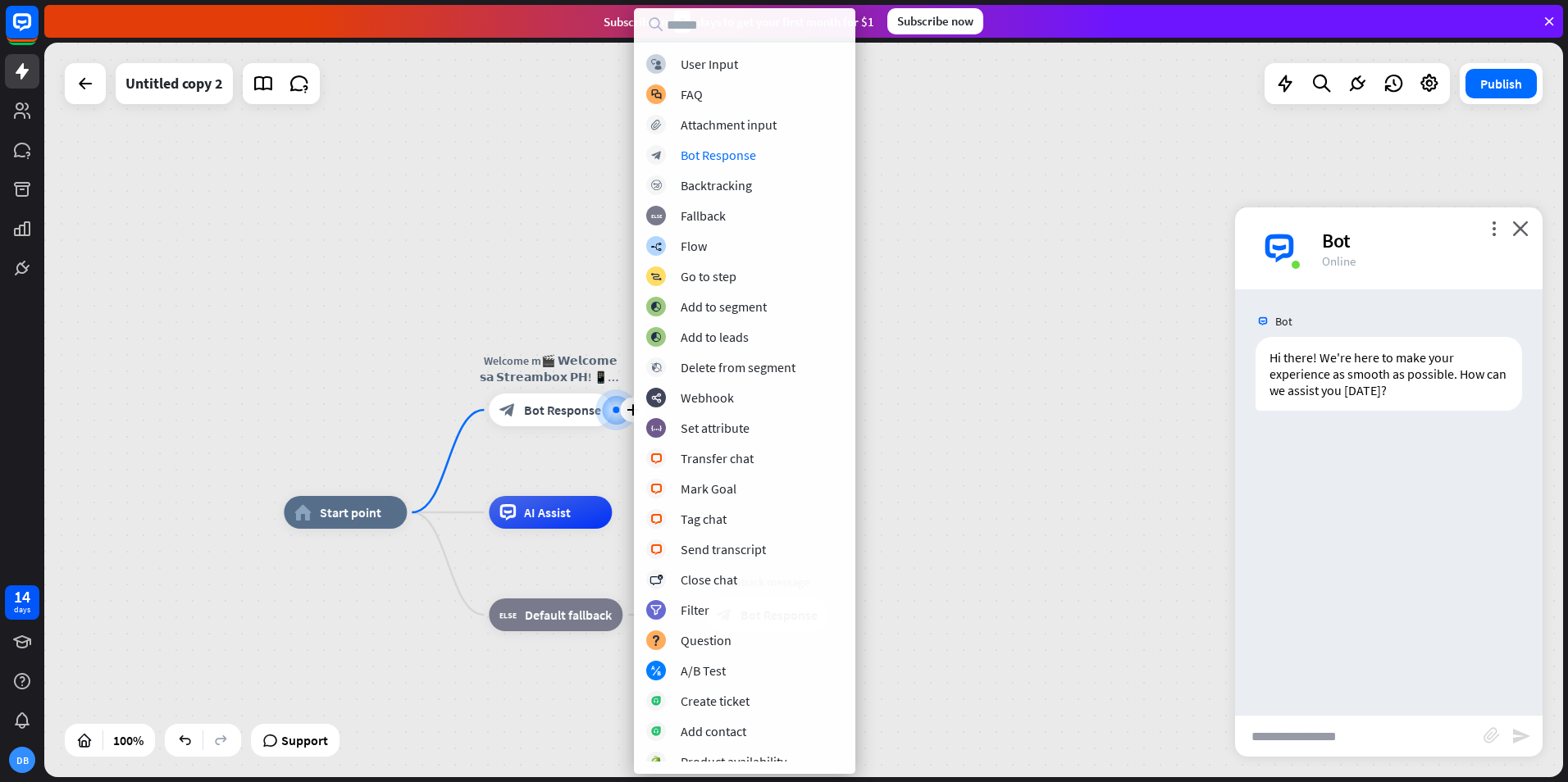
click at [939, 202] on div "home_2 Start point plus Welcome m🎬 𝗪𝗲𝗹𝗰𝗼𝗺𝗲 𝘀𝗮 𝗦𝘁𝗿𝗲𝗮𝗺𝗯𝗼𝘅 𝗣𝗛! 📱✨ 𝗔𝗻𝗴 #𝟭 𝗗𝗶𝗴𝗶𝘁𝗮𝗹 𝗦…" at bounding box center [804, 410] width 1519 height 735
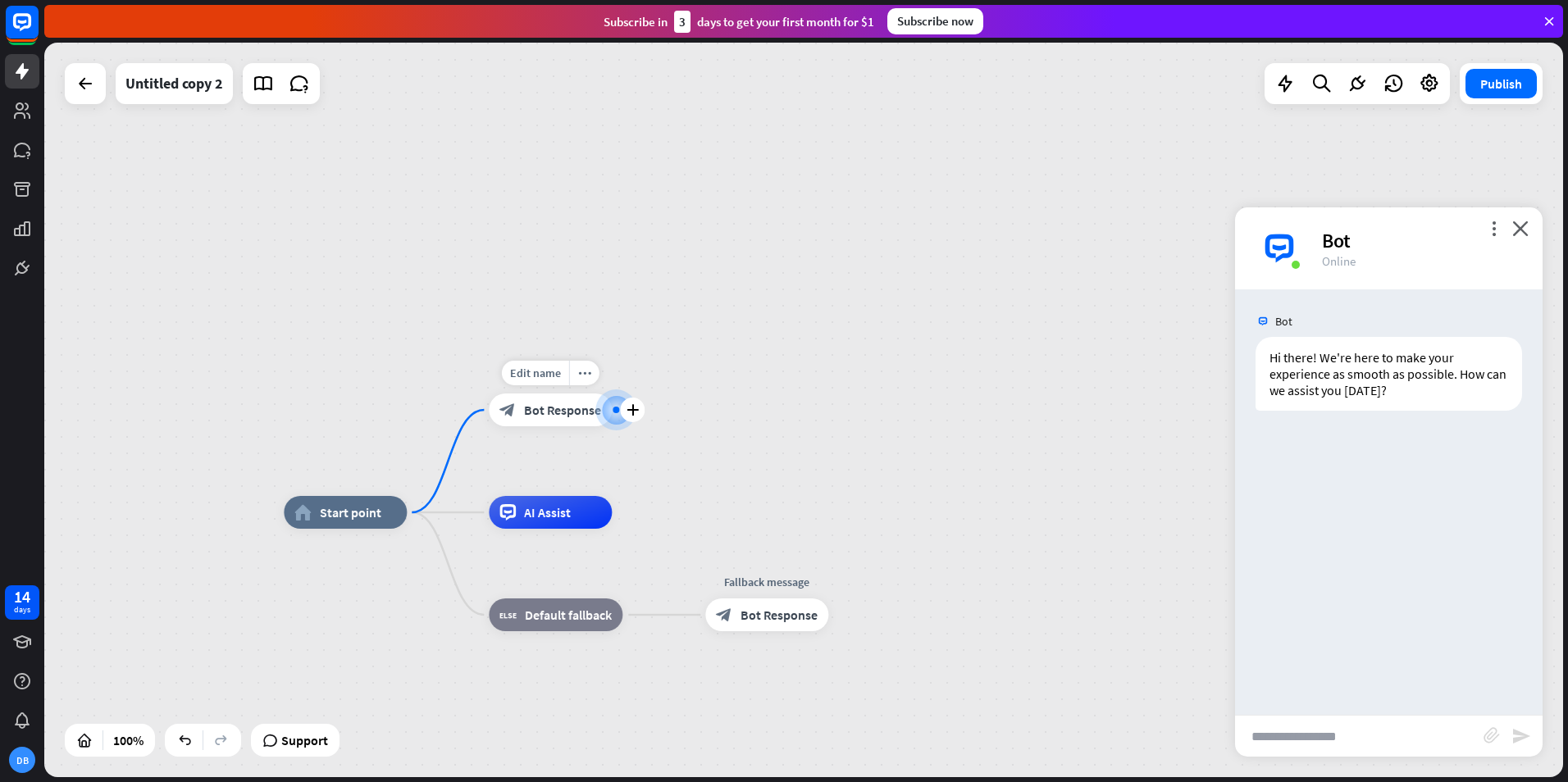
click at [518, 412] on div "block_bot_response Bot Response" at bounding box center [551, 410] width 123 height 33
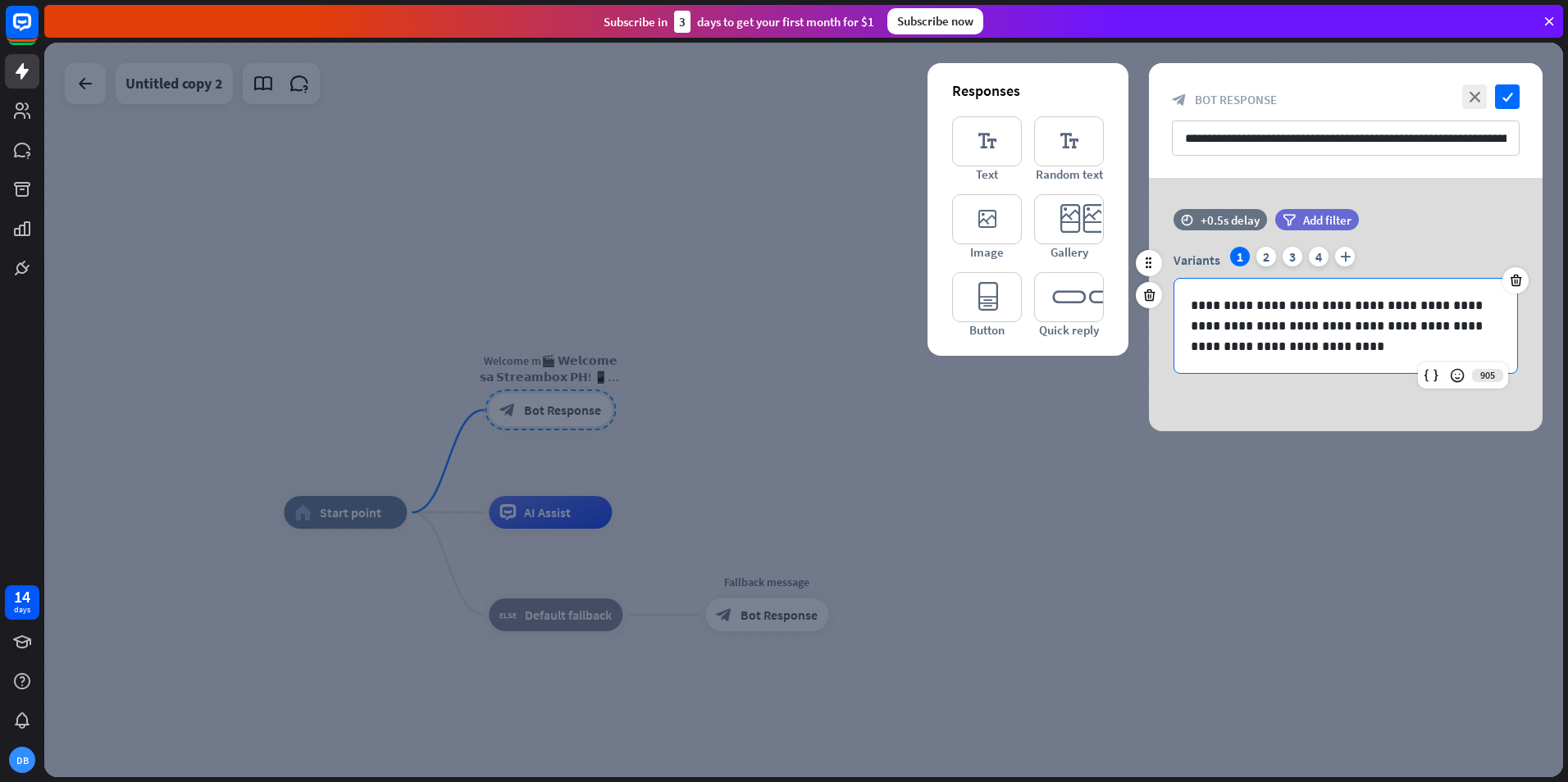
drag, startPoint x: 1355, startPoint y: 363, endPoint x: 1345, endPoint y: 363, distance: 10.0
click at [1350, 363] on div "**********" at bounding box center [1345, 326] width 343 height 94
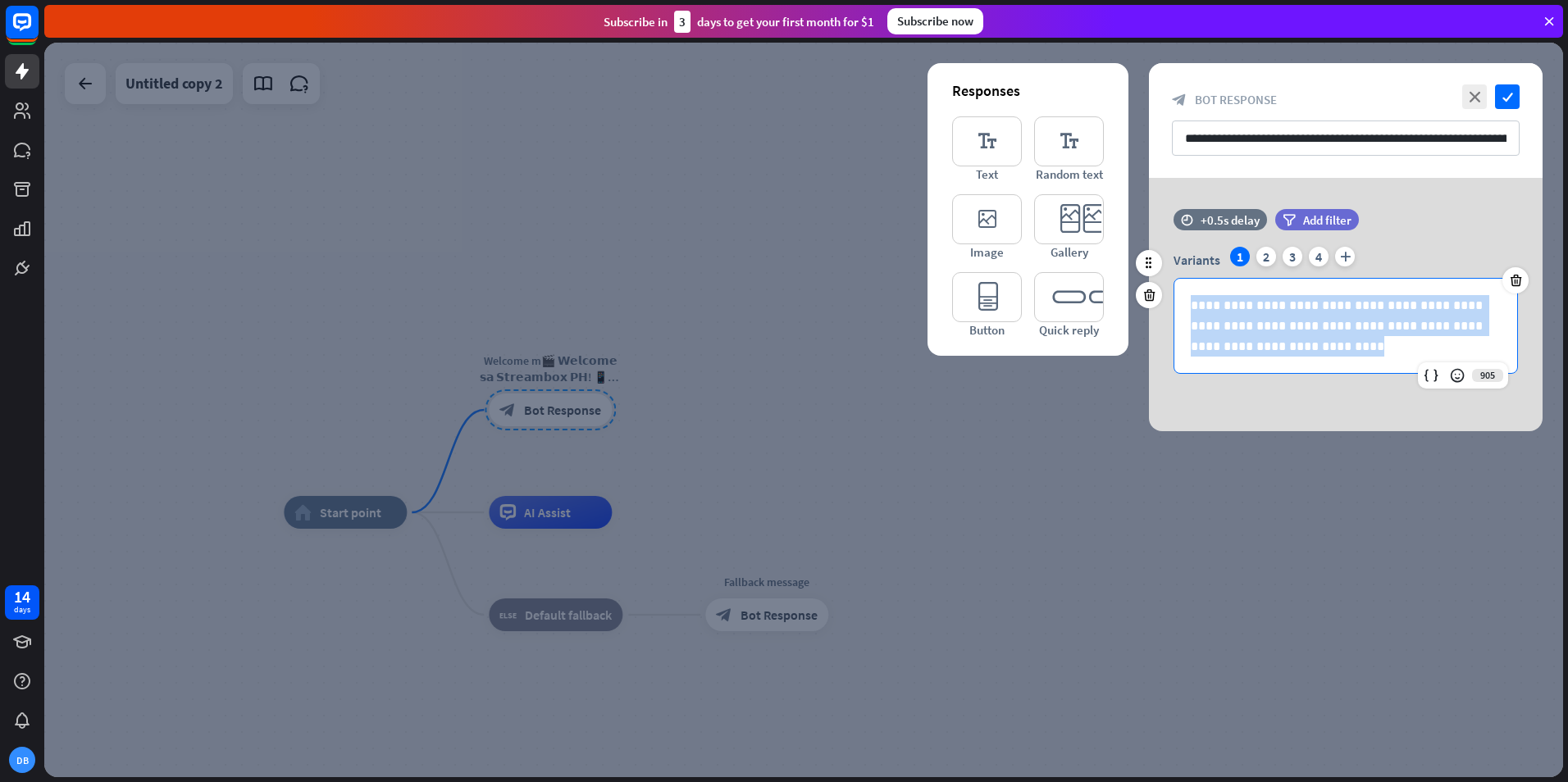
drag, startPoint x: 1318, startPoint y: 349, endPoint x: 1192, endPoint y: 298, distance: 135.9
click at [1192, 298] on p "**********" at bounding box center [1346, 326] width 310 height 62
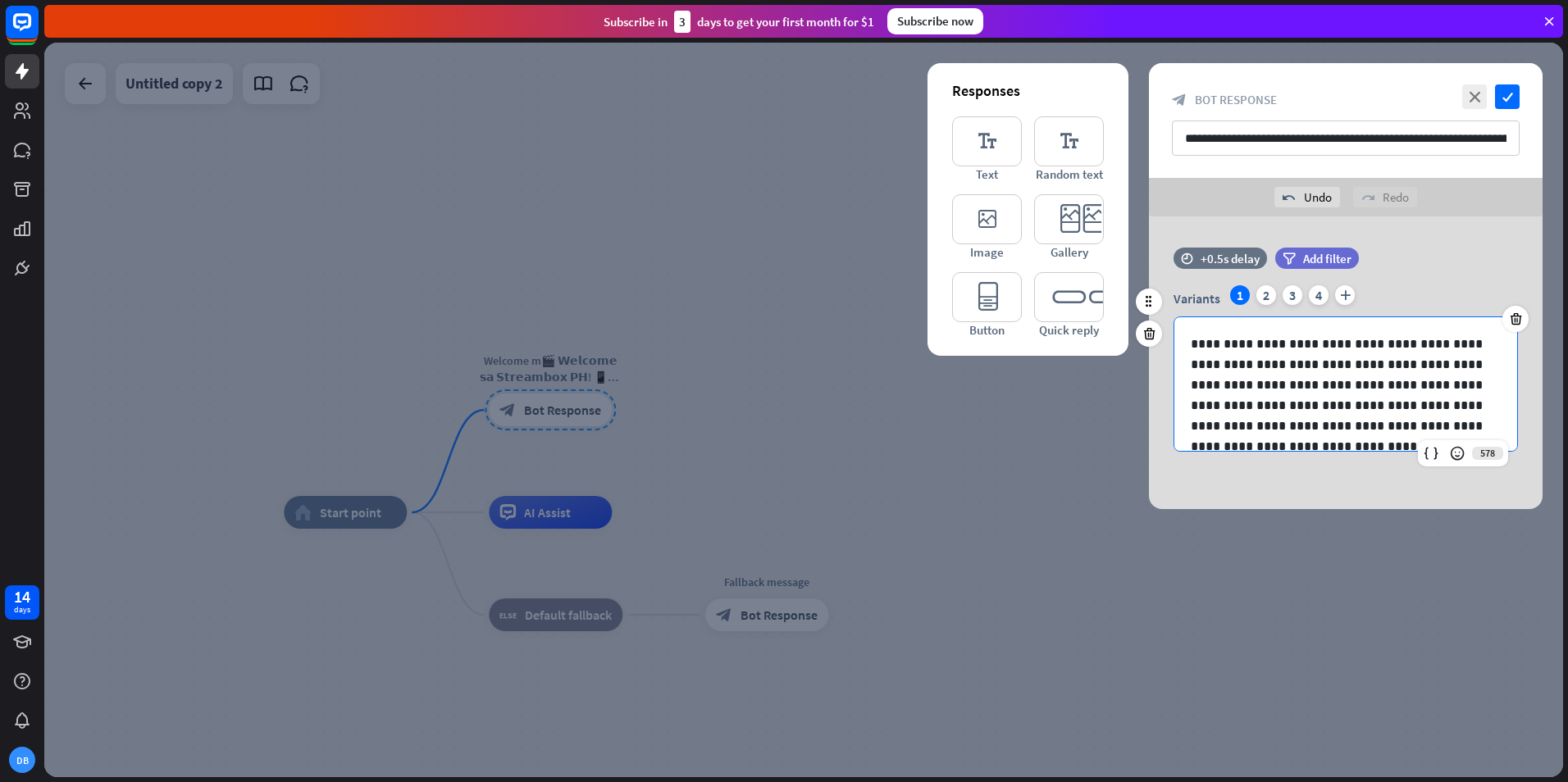
scroll to position [9, 0]
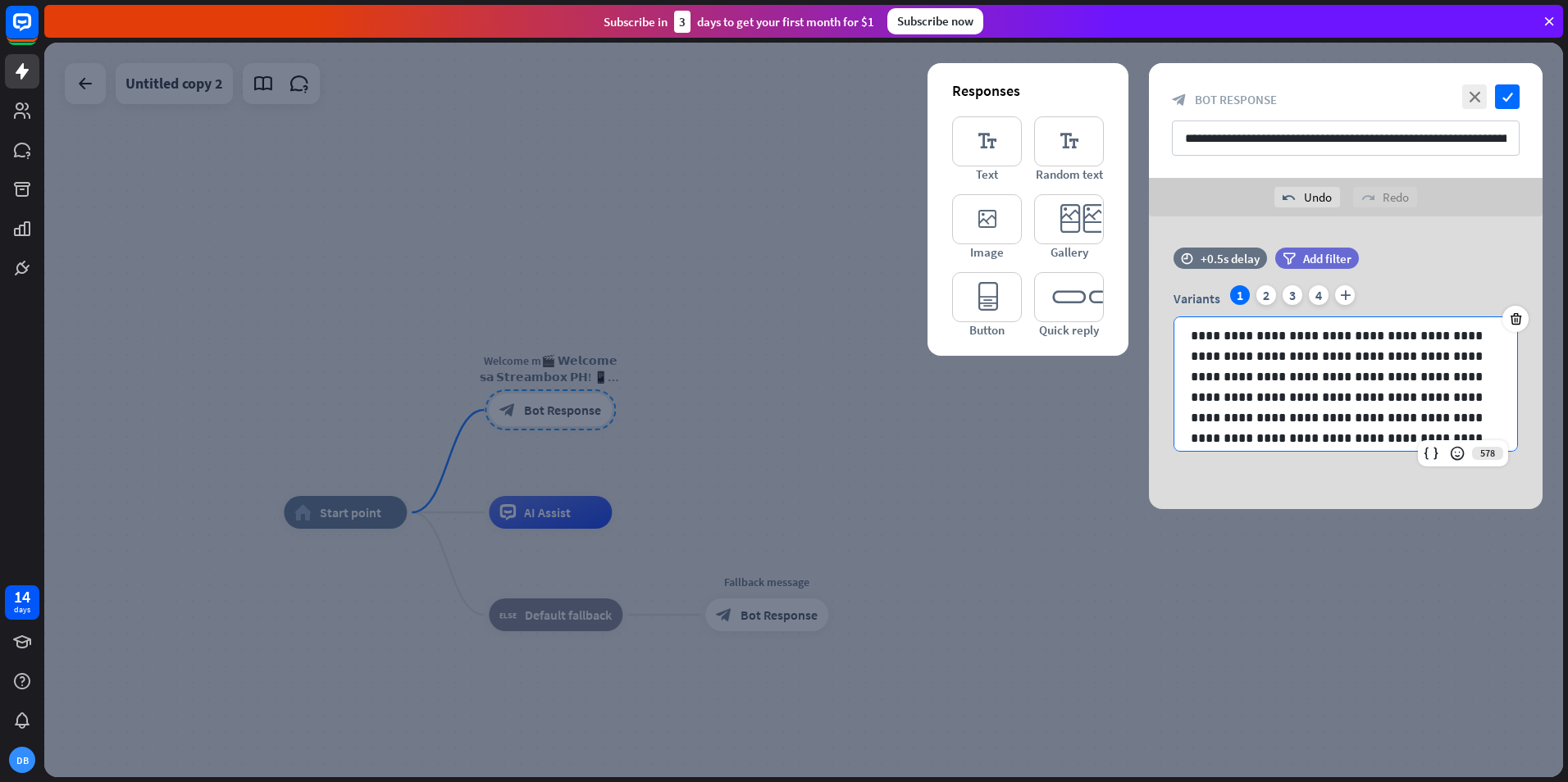
click at [1387, 486] on div "**********" at bounding box center [1346, 363] width 394 height 292
click at [1508, 84] on icon "check" at bounding box center [1507, 97] width 25 height 25
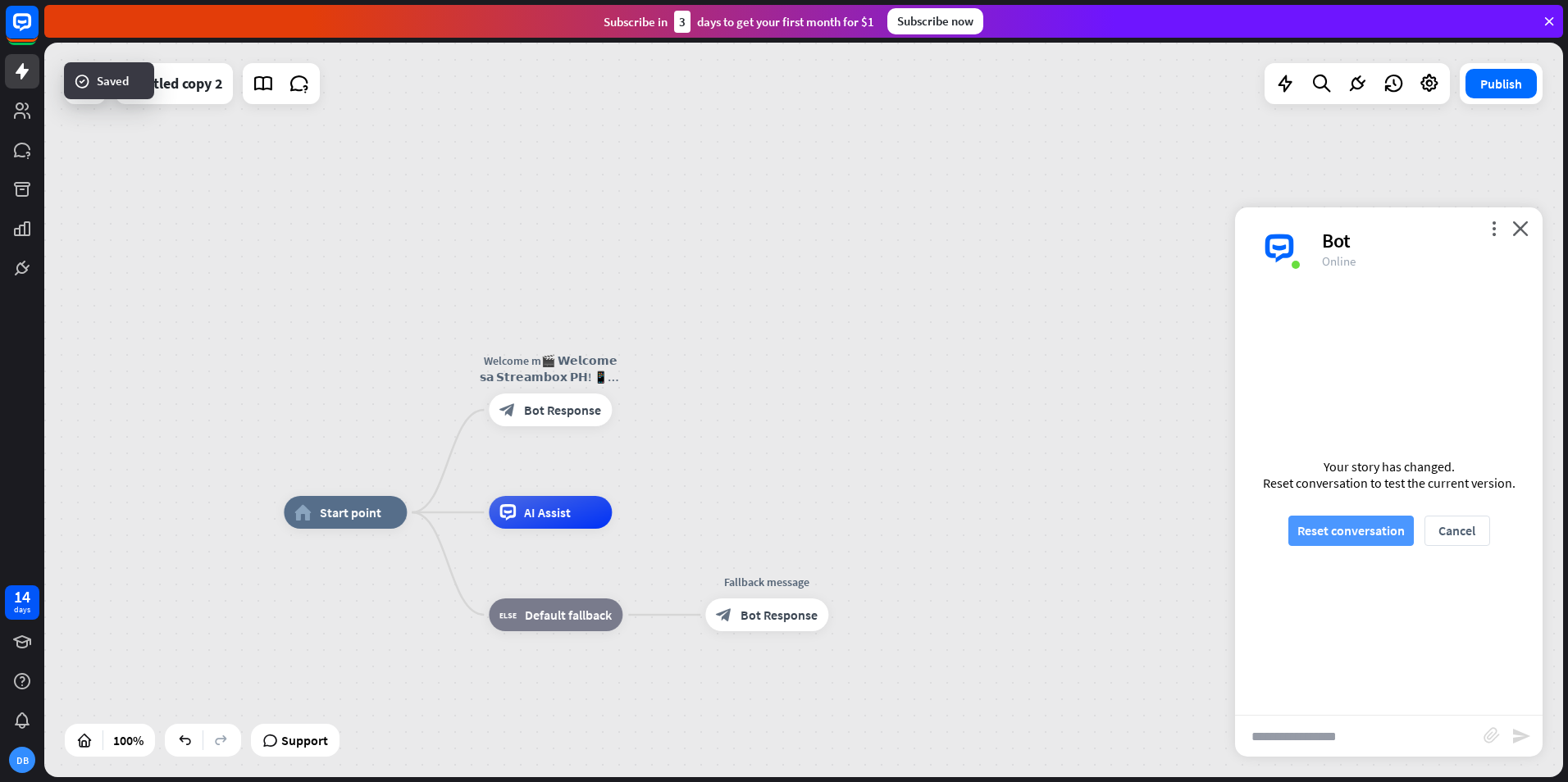
click at [1388, 528] on button "Reset conversation" at bounding box center [1352, 531] width 125 height 30
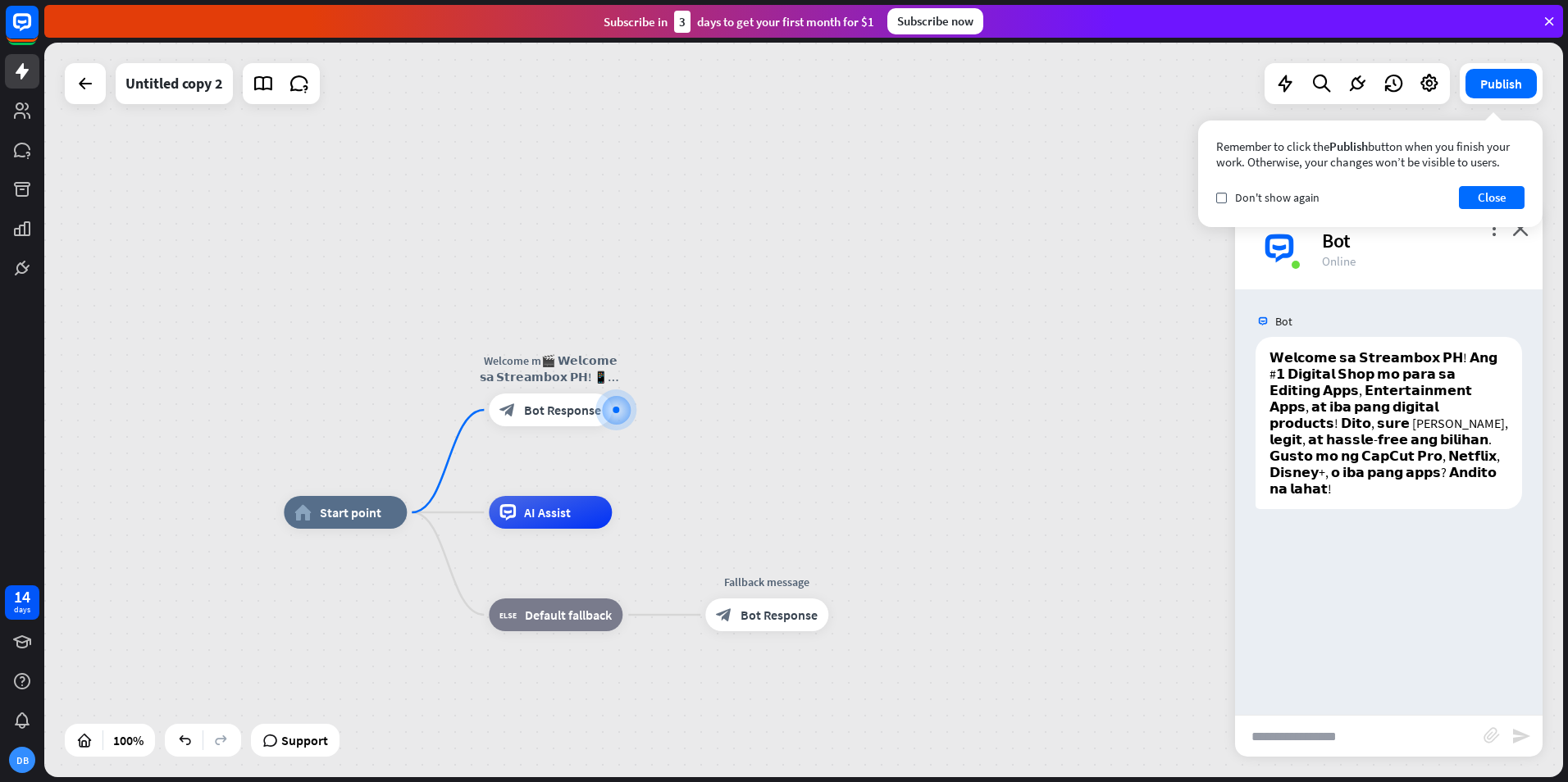
click at [1349, 745] on input "text" at bounding box center [1359, 735] width 249 height 41
type input "********"
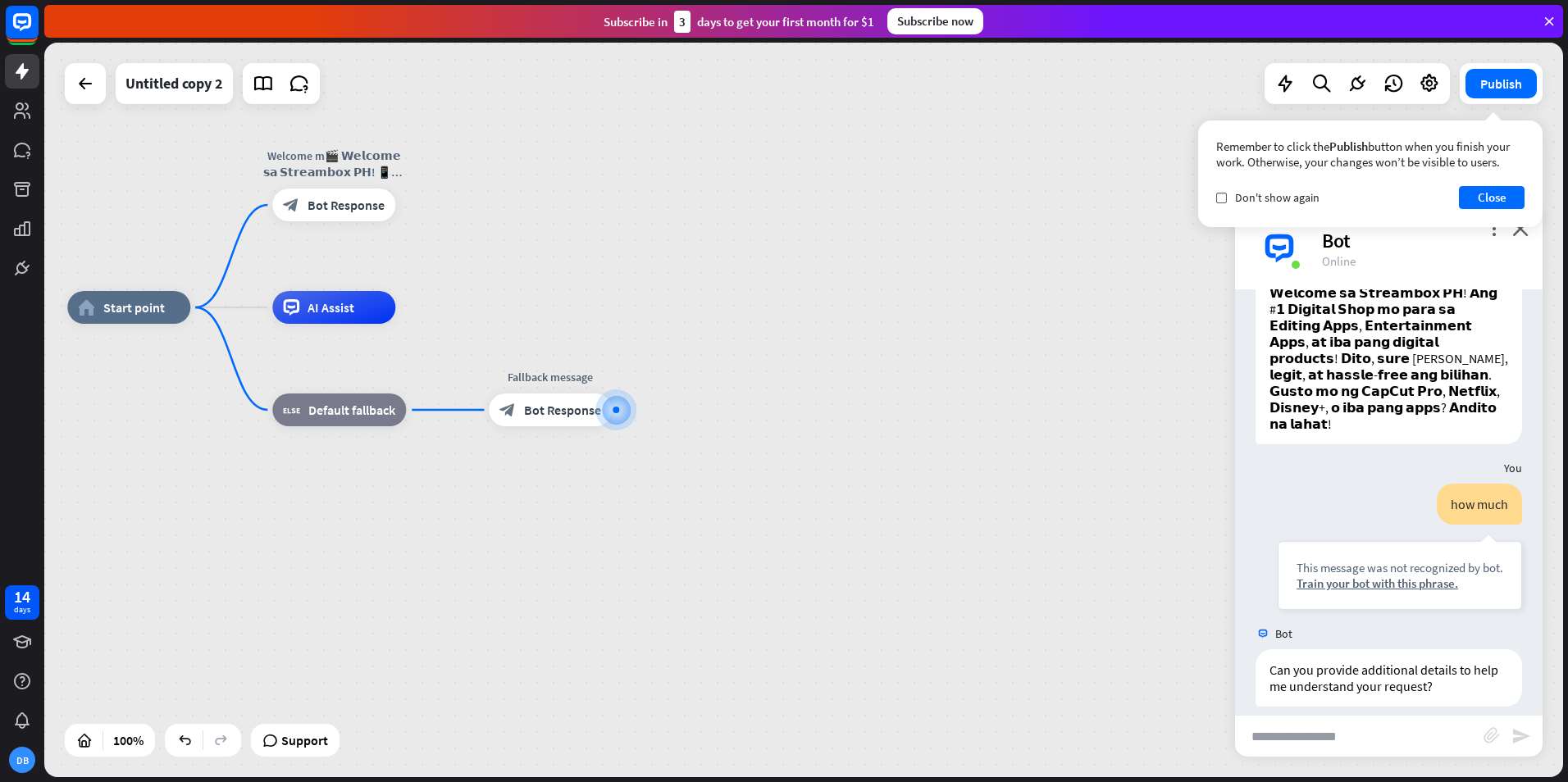
scroll to position [65, 0]
click at [552, 426] on div "Edit name more_horiz plus Fallback message block_bot_response Bot Response" at bounding box center [551, 410] width 123 height 33
click at [625, 411] on div "plus" at bounding box center [632, 410] width 25 height 25
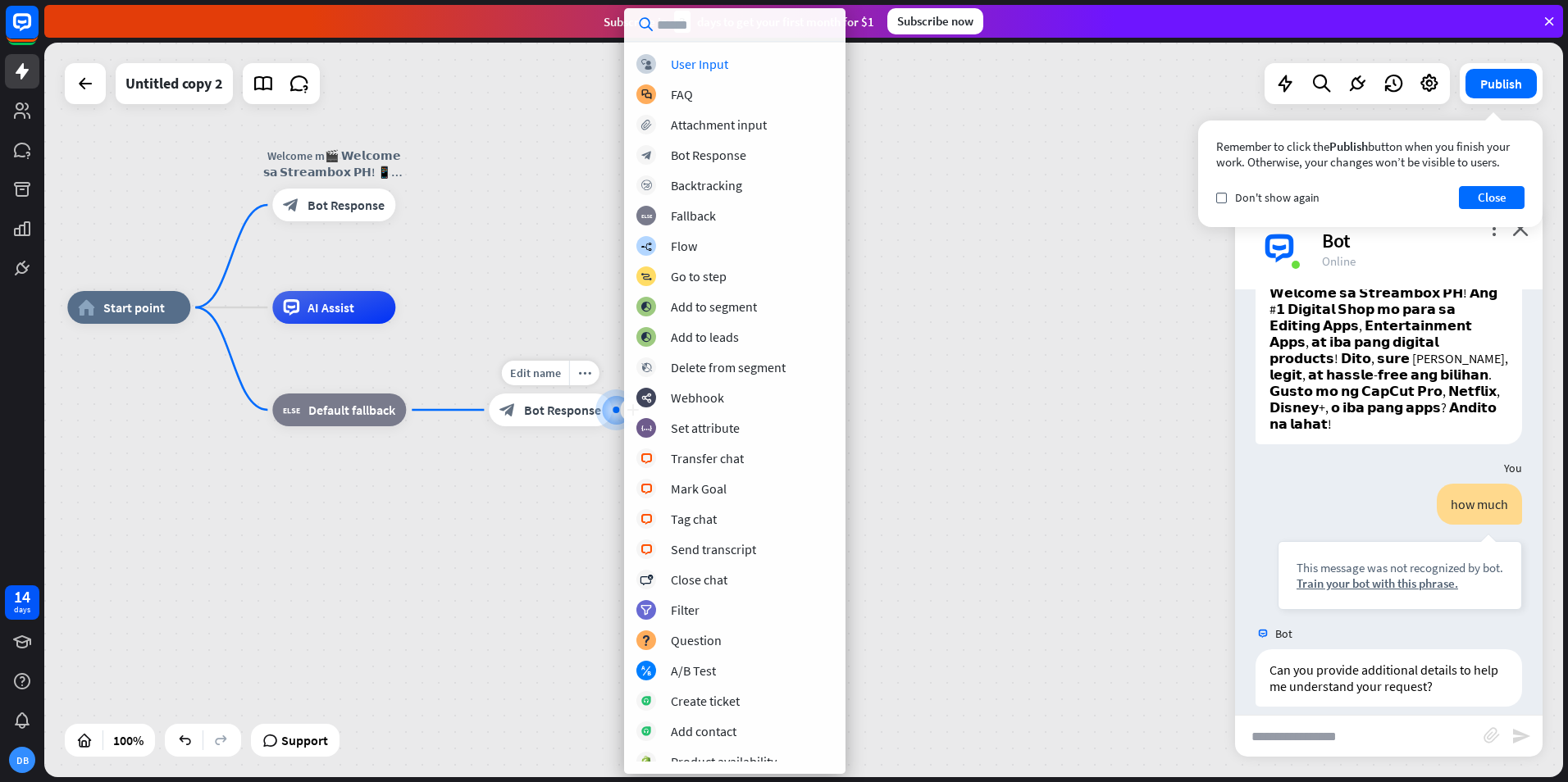
click at [593, 418] on span "Bot Response" at bounding box center [562, 409] width 77 height 16
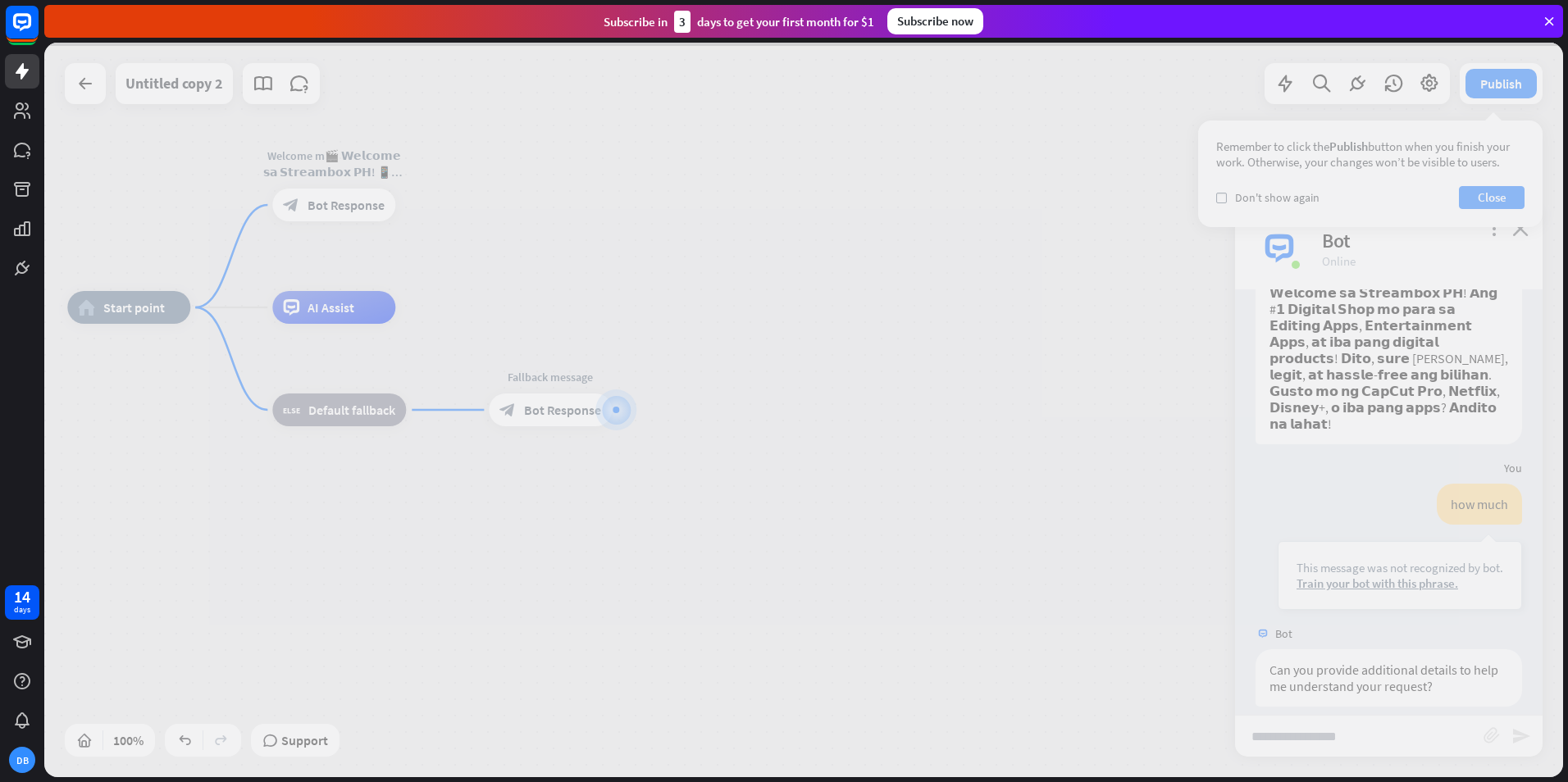
click at [564, 417] on div at bounding box center [804, 410] width 1519 height 735
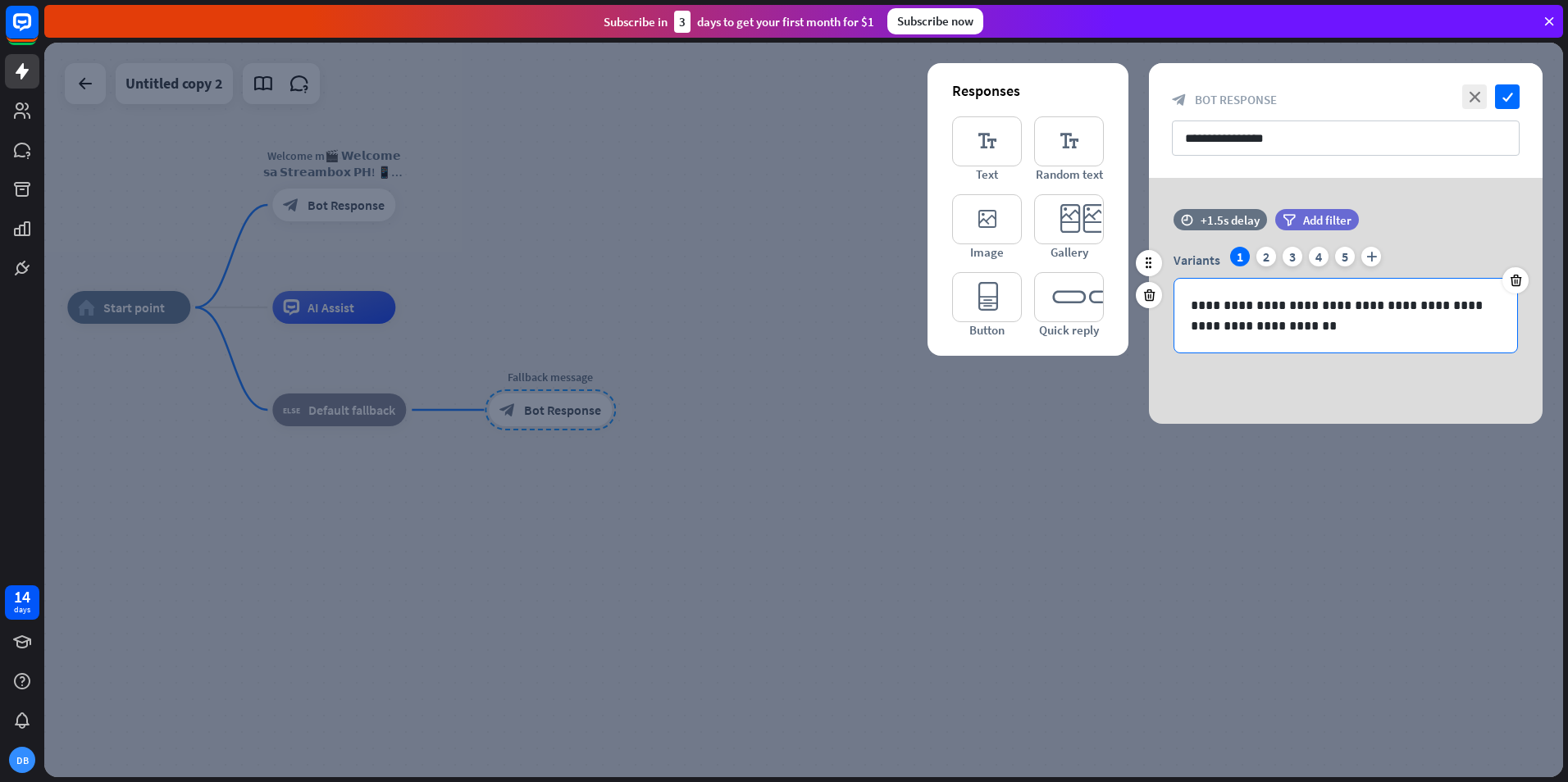
click at [1271, 314] on p "**********" at bounding box center [1346, 315] width 310 height 41
drag, startPoint x: 1307, startPoint y: 333, endPoint x: 1167, endPoint y: 292, distance: 145.9
click at [1167, 292] on div "**********" at bounding box center [1346, 300] width 394 height 106
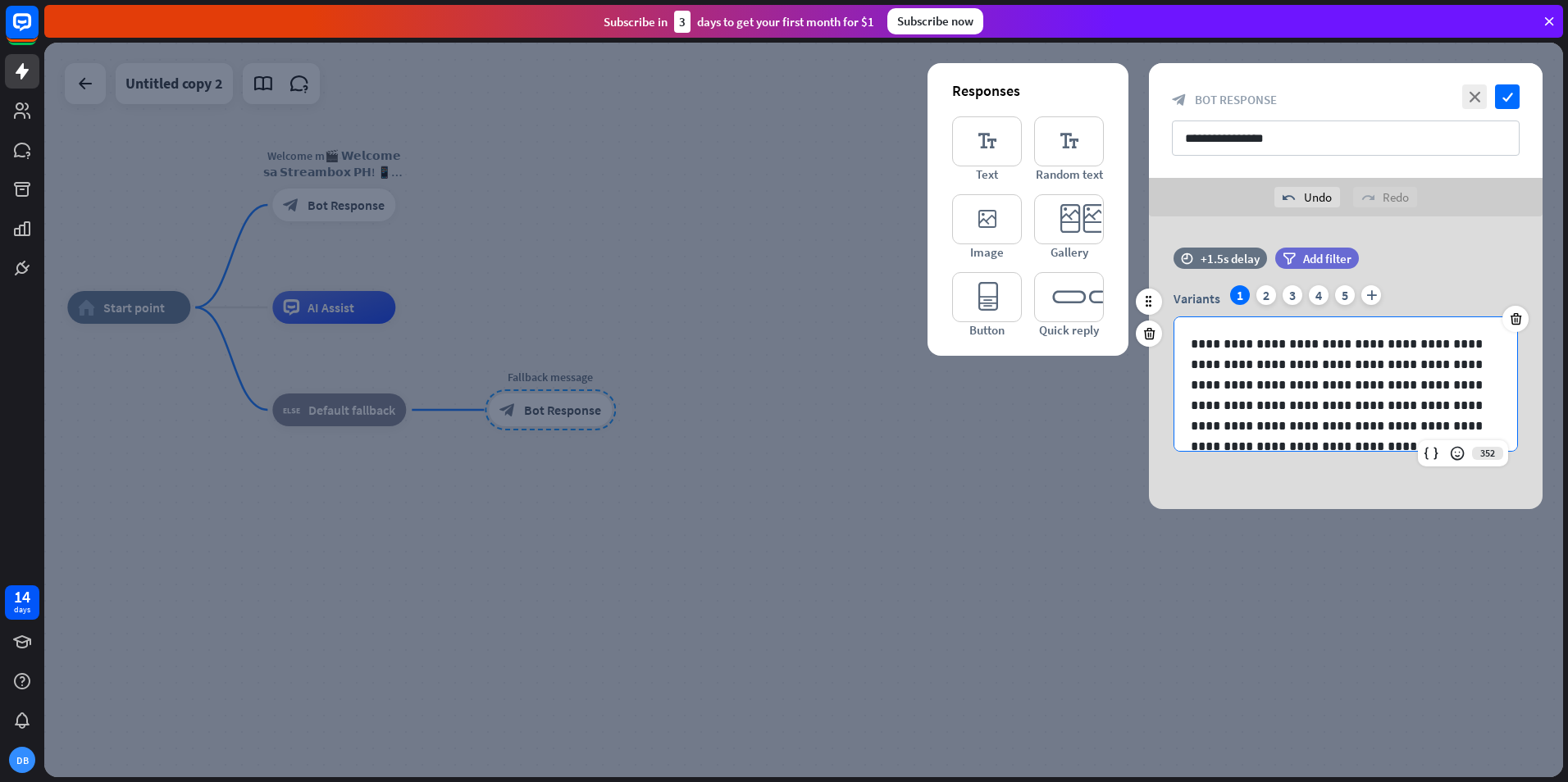
scroll to position [69, 0]
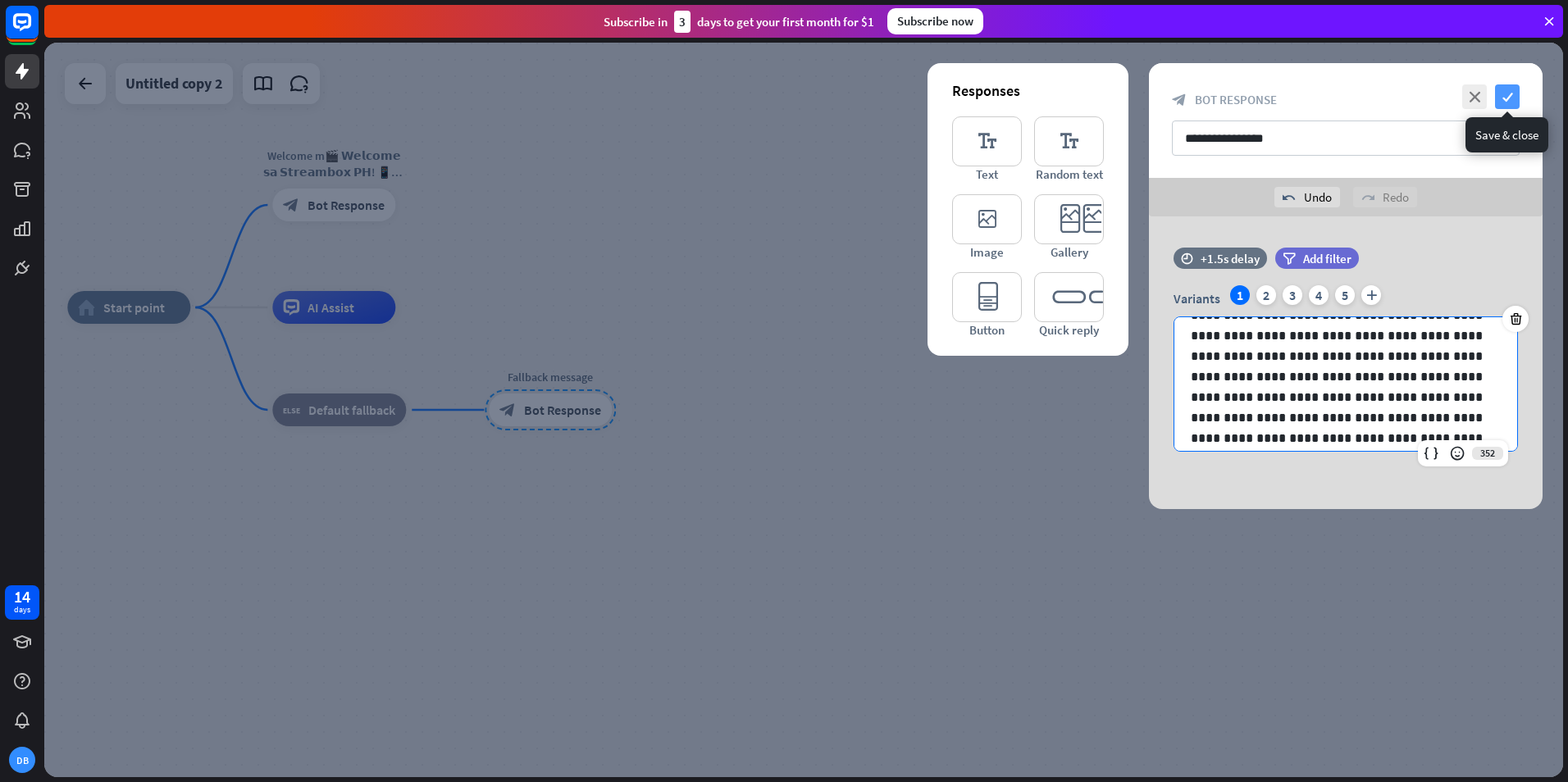
click at [1512, 97] on icon "check" at bounding box center [1507, 97] width 25 height 25
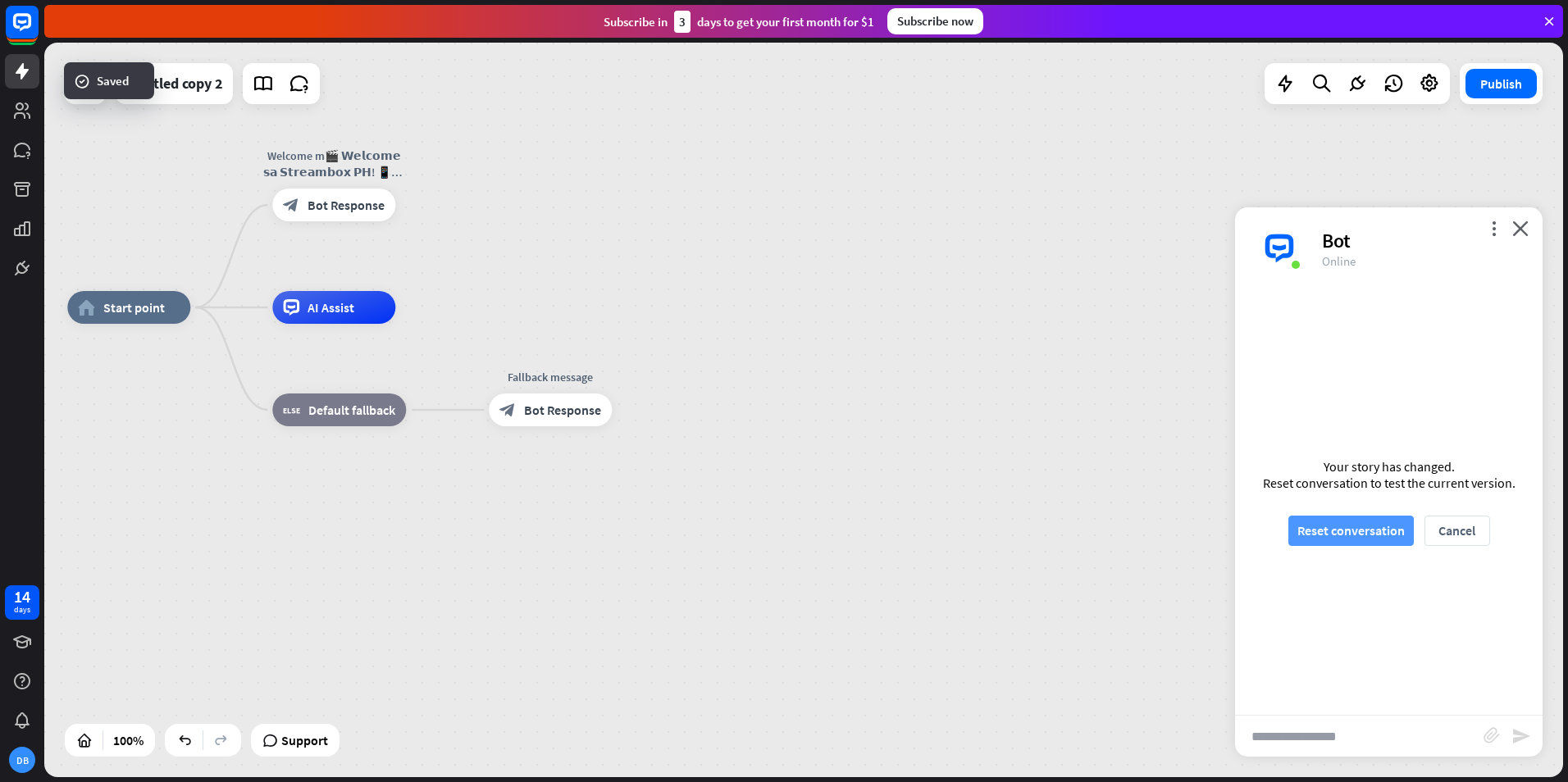
click at [1355, 531] on button "Reset conversation" at bounding box center [1352, 531] width 125 height 30
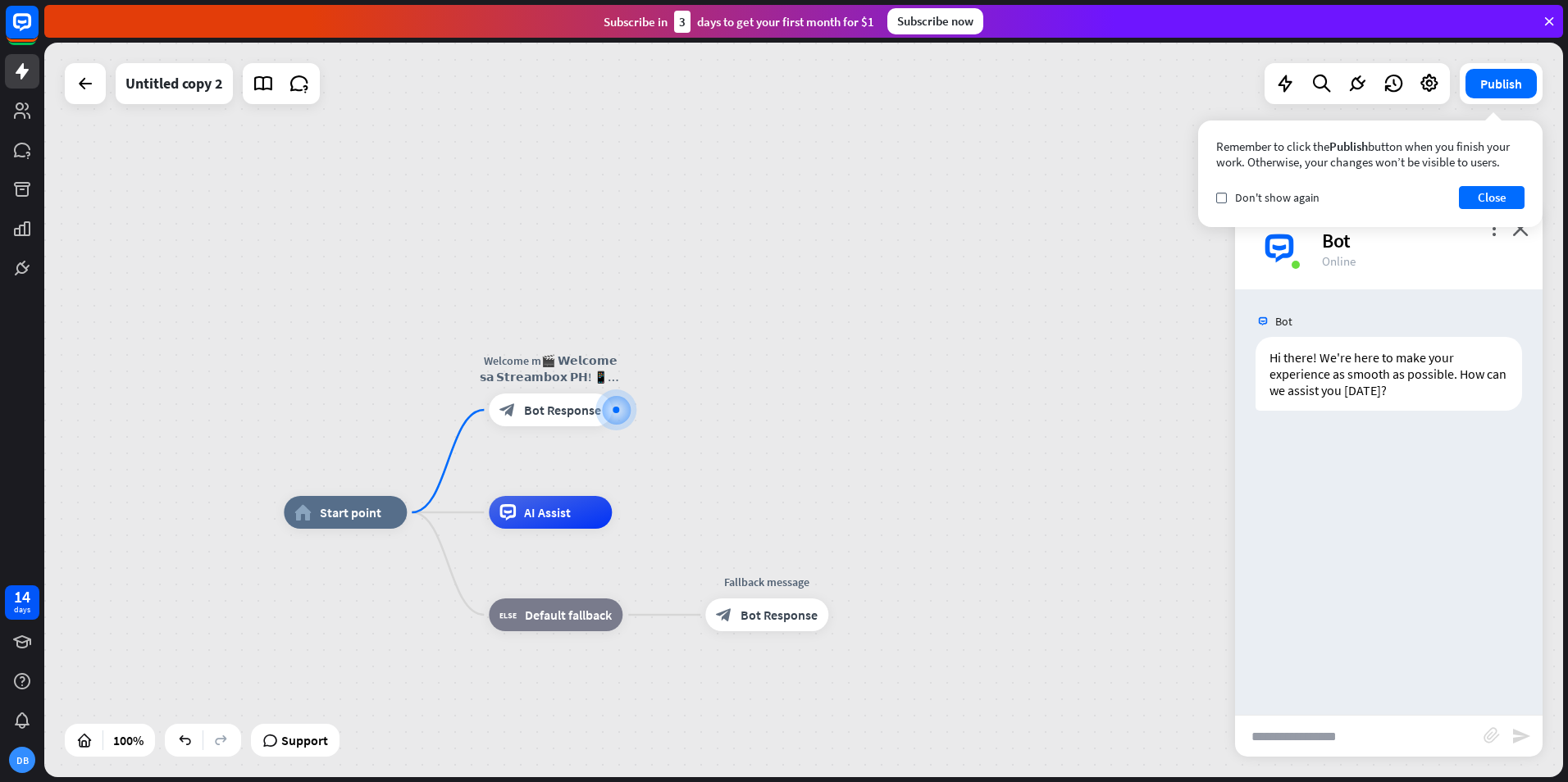
click at [1353, 747] on input "text" at bounding box center [1359, 735] width 249 height 41
type input "**"
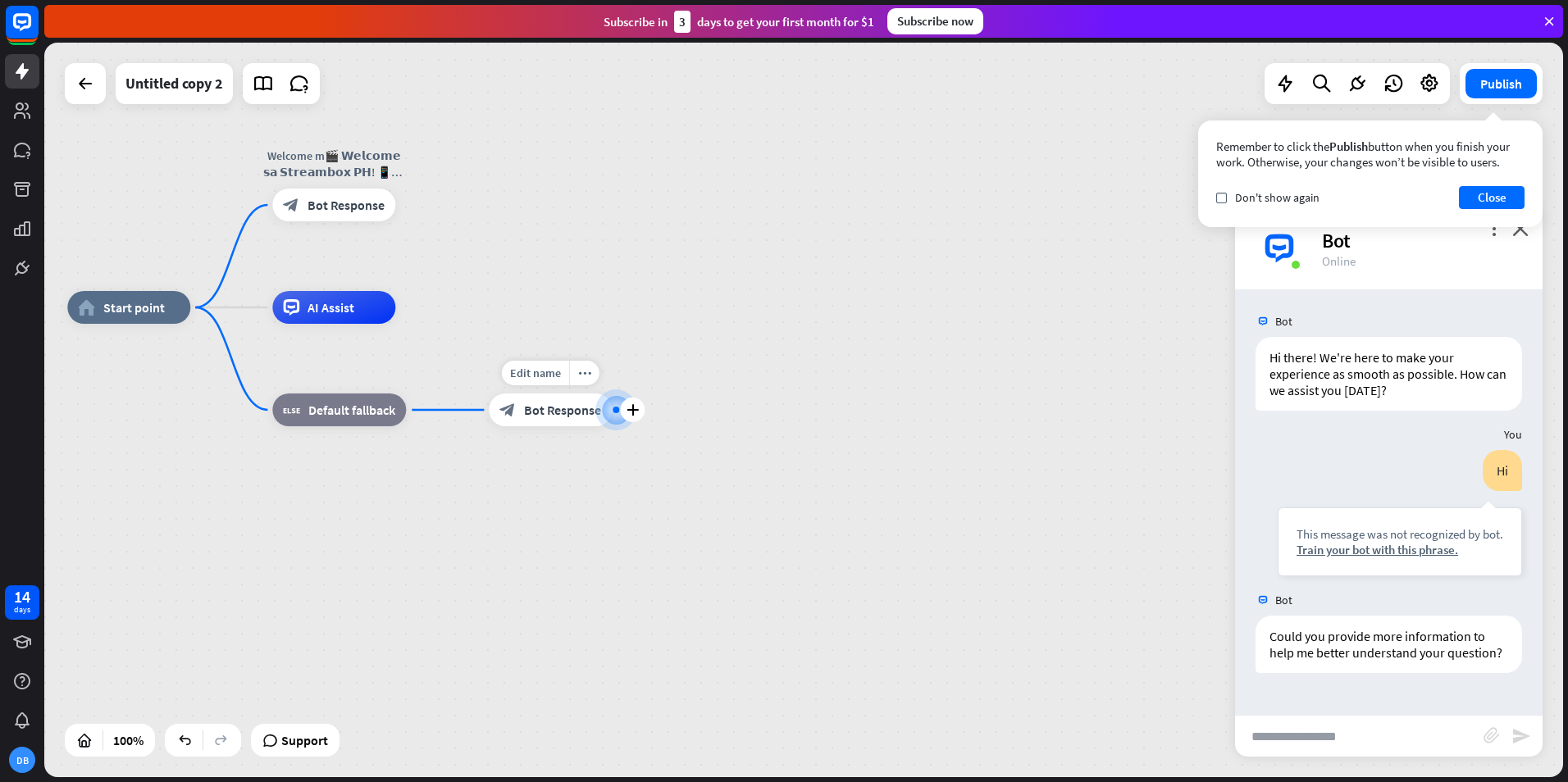
click at [549, 422] on div "block_bot_response Bot Response" at bounding box center [551, 410] width 123 height 33
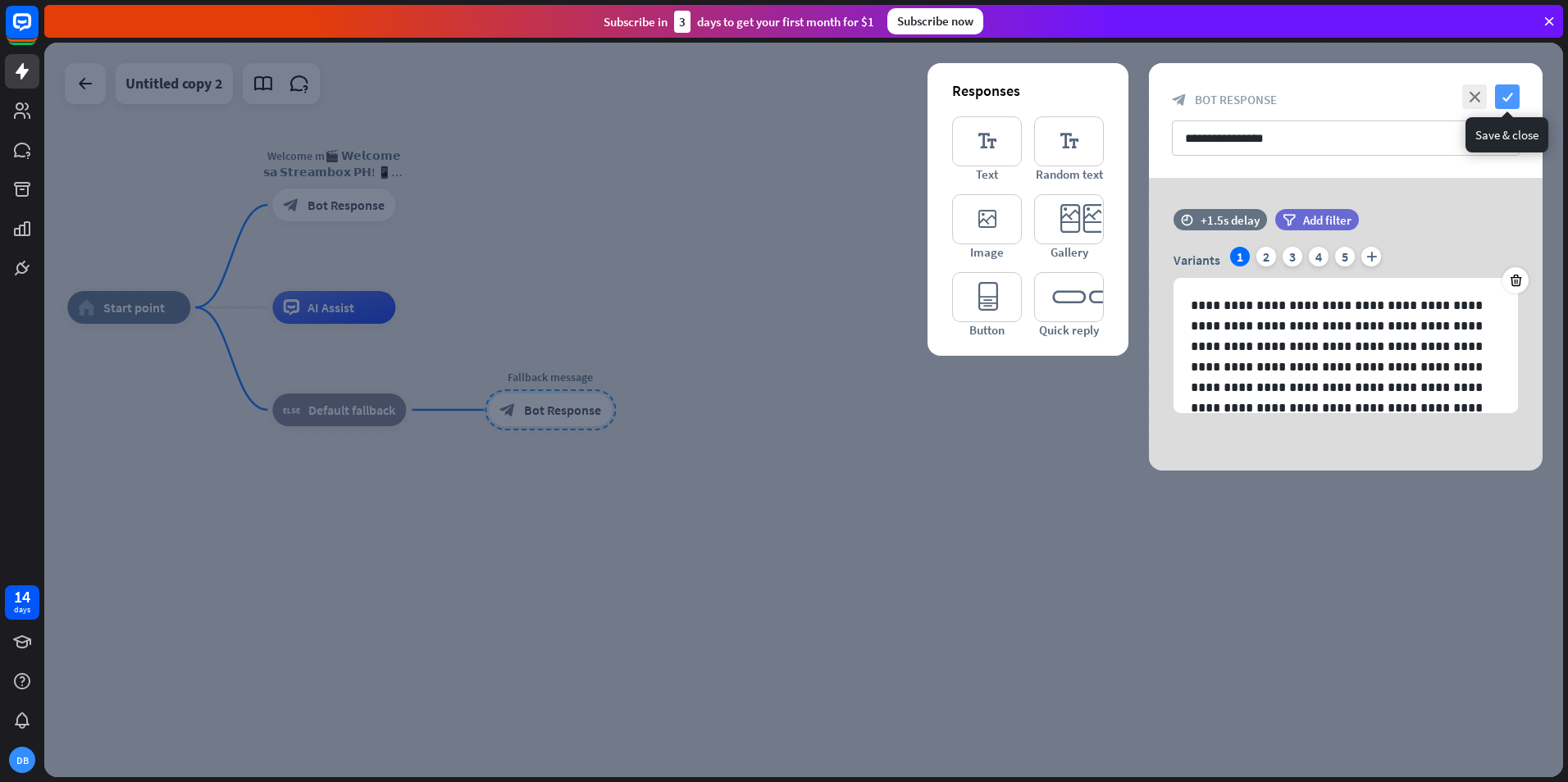
click at [1504, 100] on icon "check" at bounding box center [1507, 97] width 25 height 25
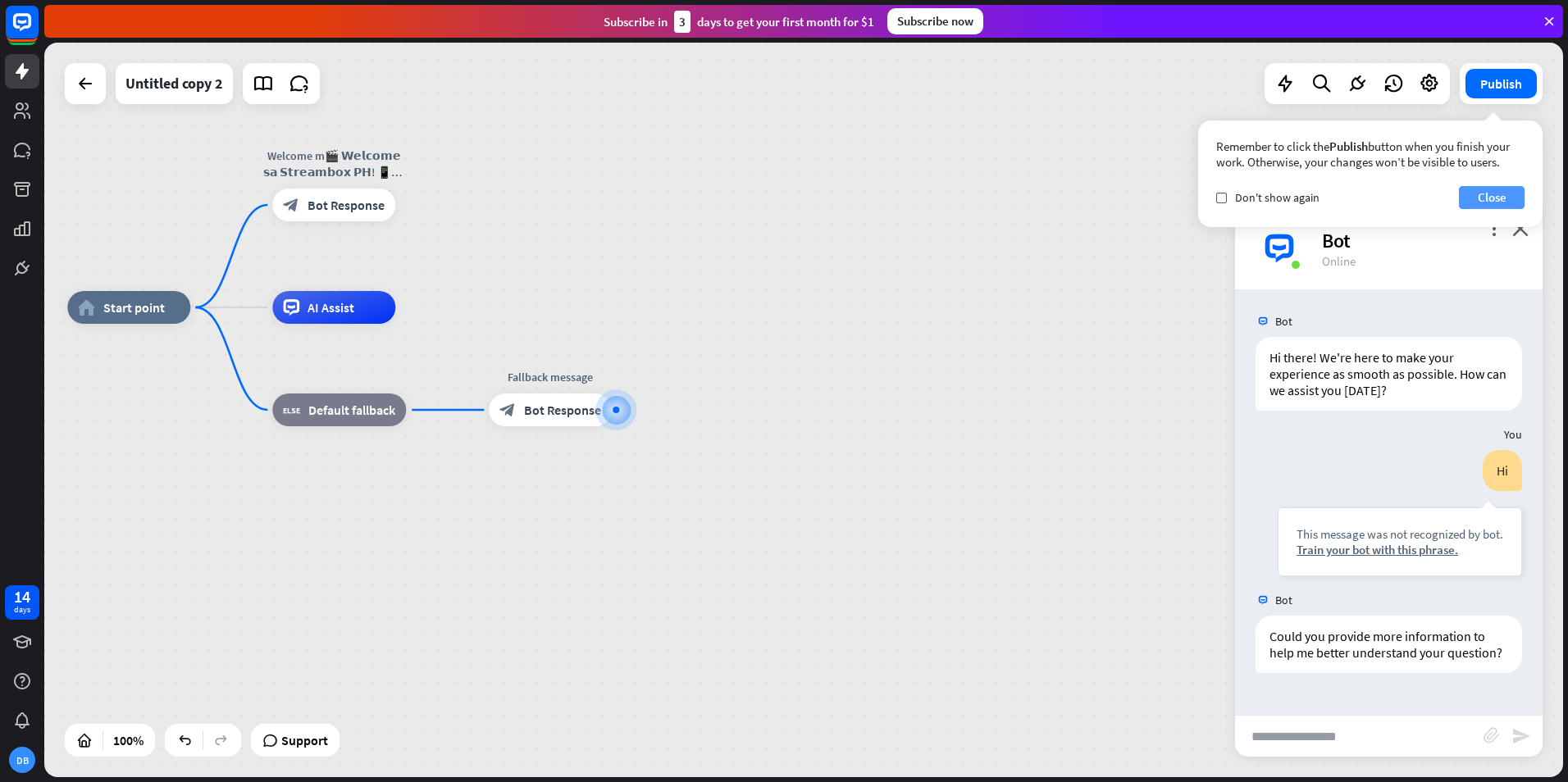
click at [1496, 199] on button "Close" at bounding box center [1491, 197] width 65 height 23
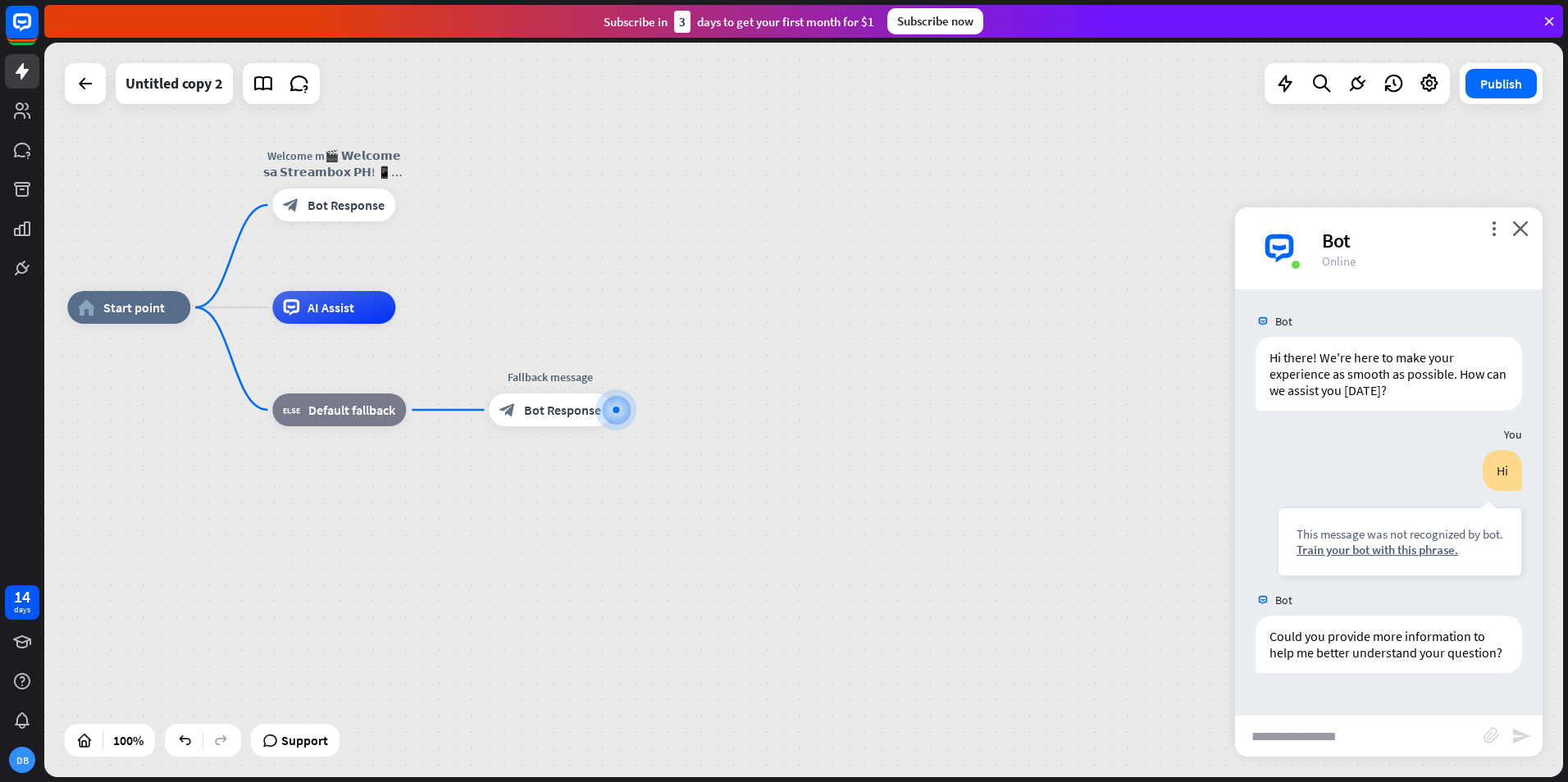
click at [1402, 732] on input "text" at bounding box center [1359, 735] width 249 height 41
type input "*"
click at [1521, 735] on icon "send" at bounding box center [1521, 736] width 20 height 20
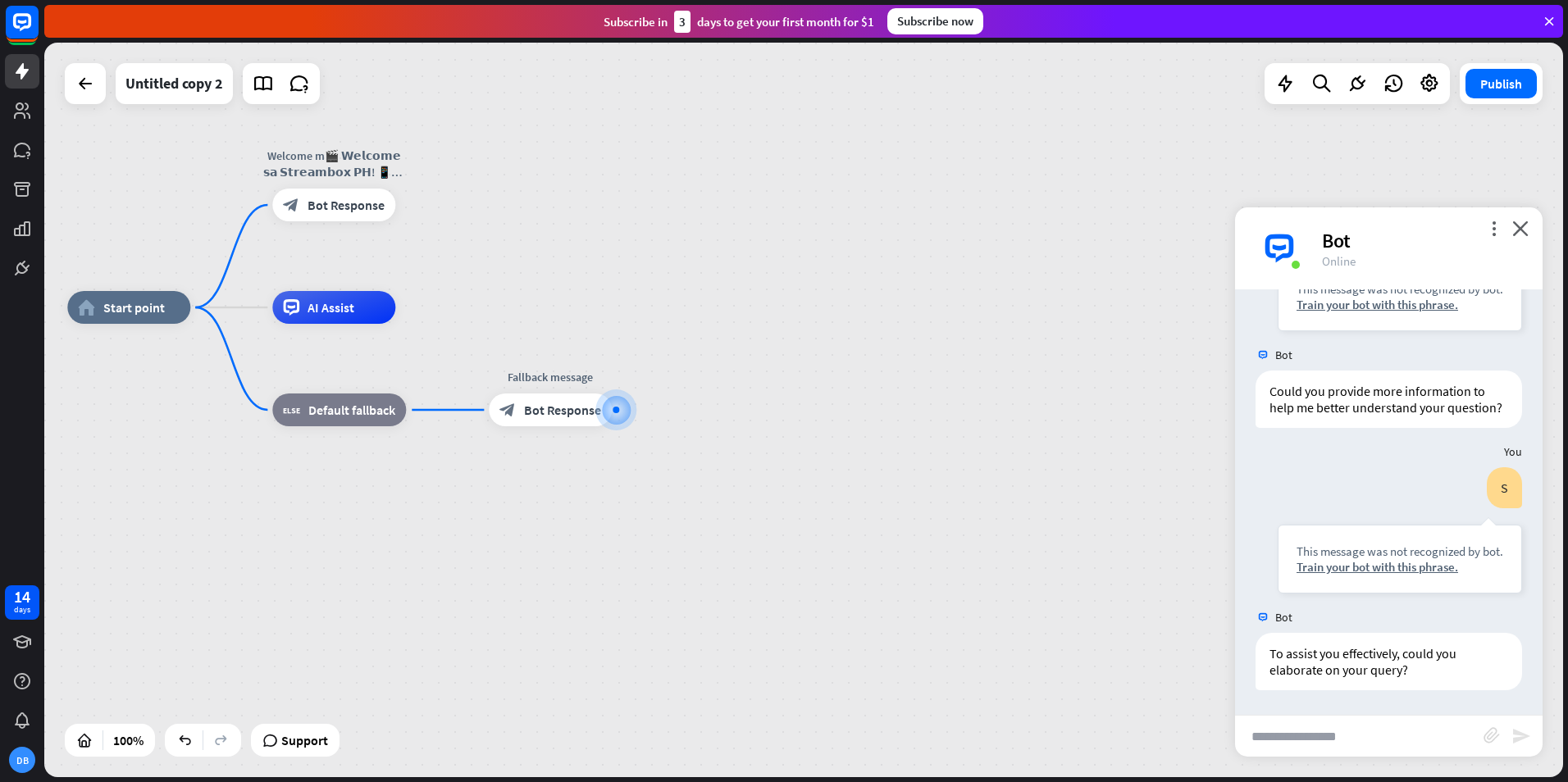
scroll to position [262, 0]
click at [534, 413] on span "Bot Response" at bounding box center [562, 409] width 77 height 16
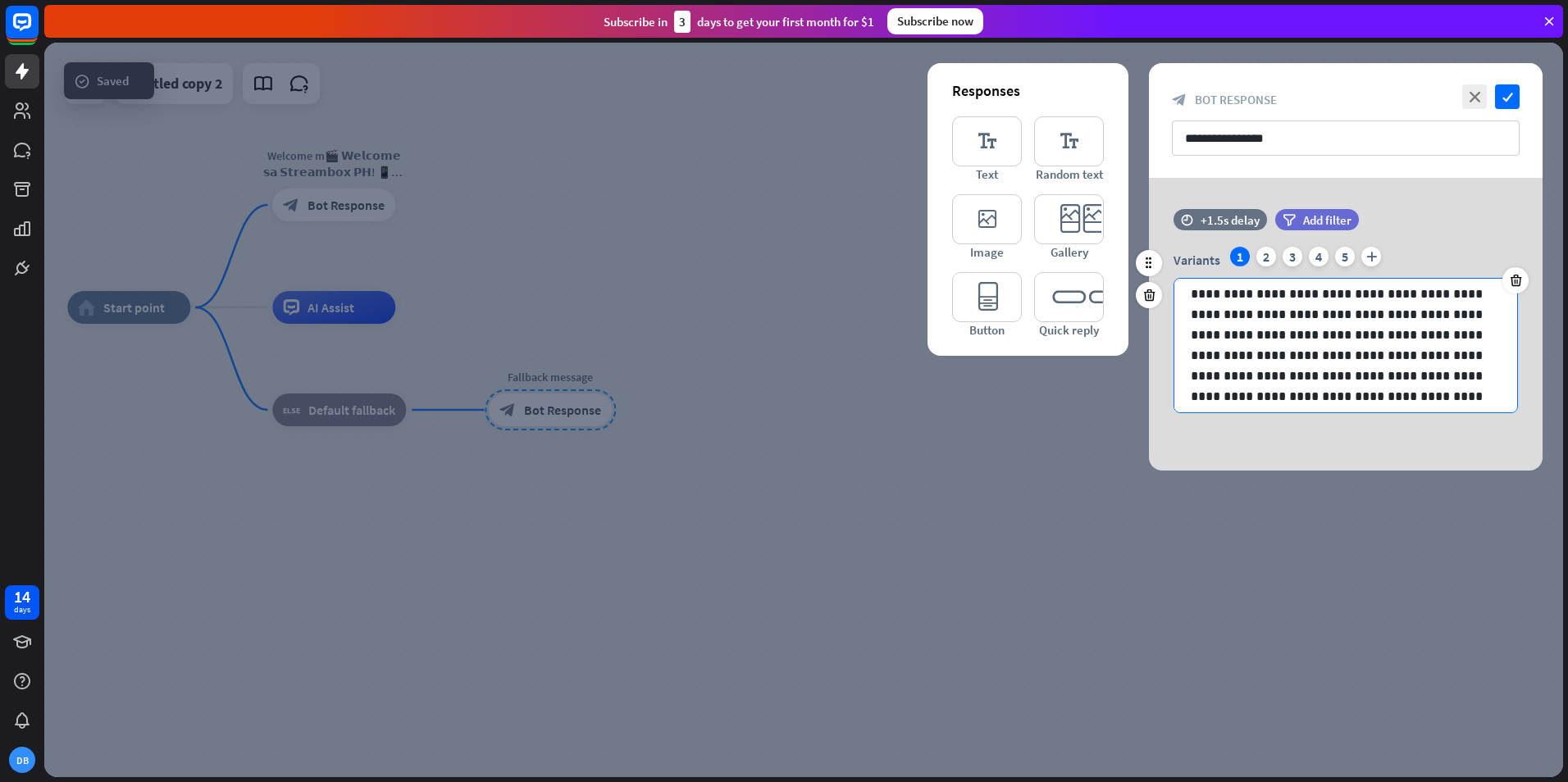
scroll to position [84, 0]
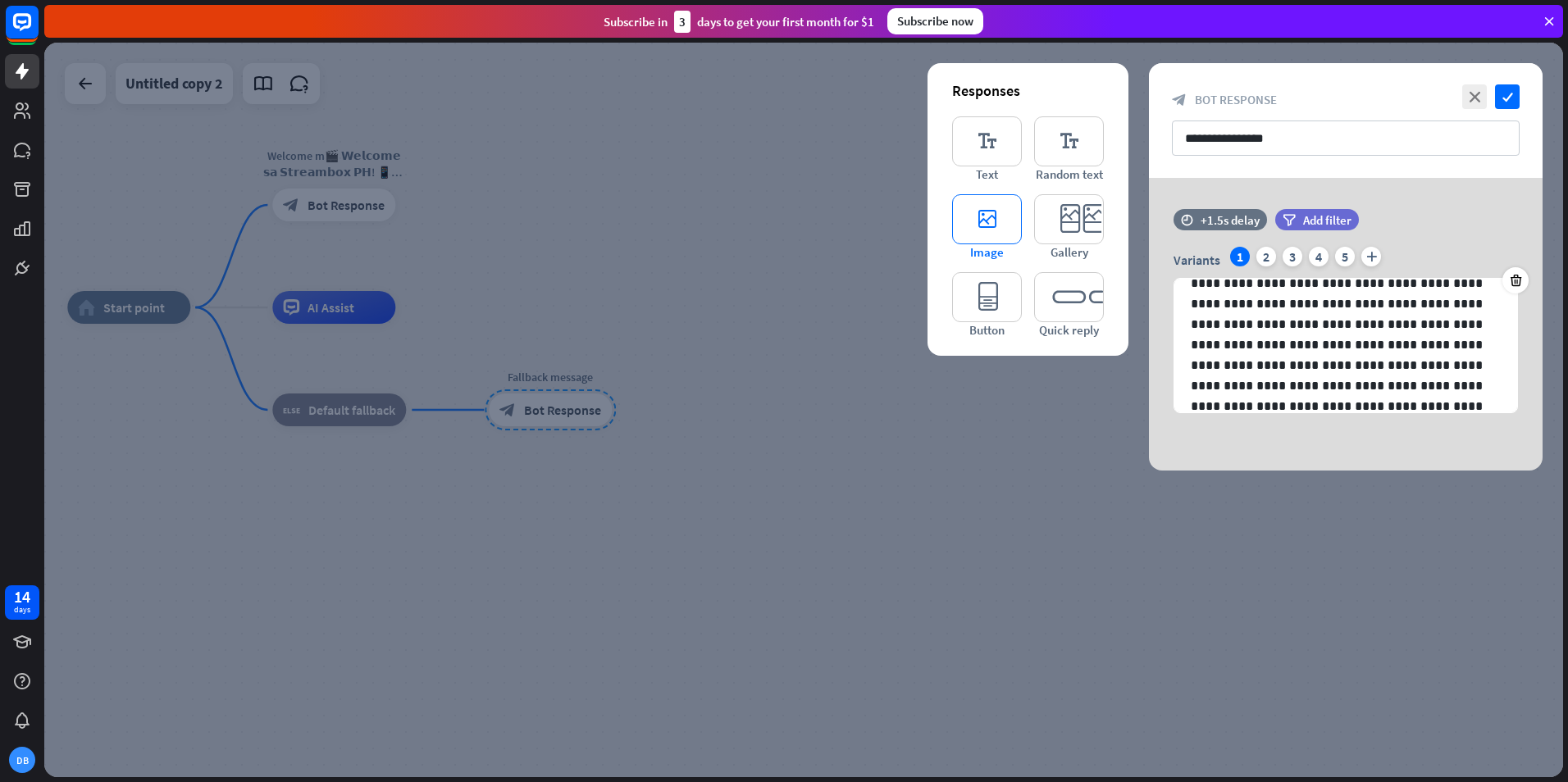
click at [999, 233] on icon "editor_image" at bounding box center [986, 219] width 69 height 50
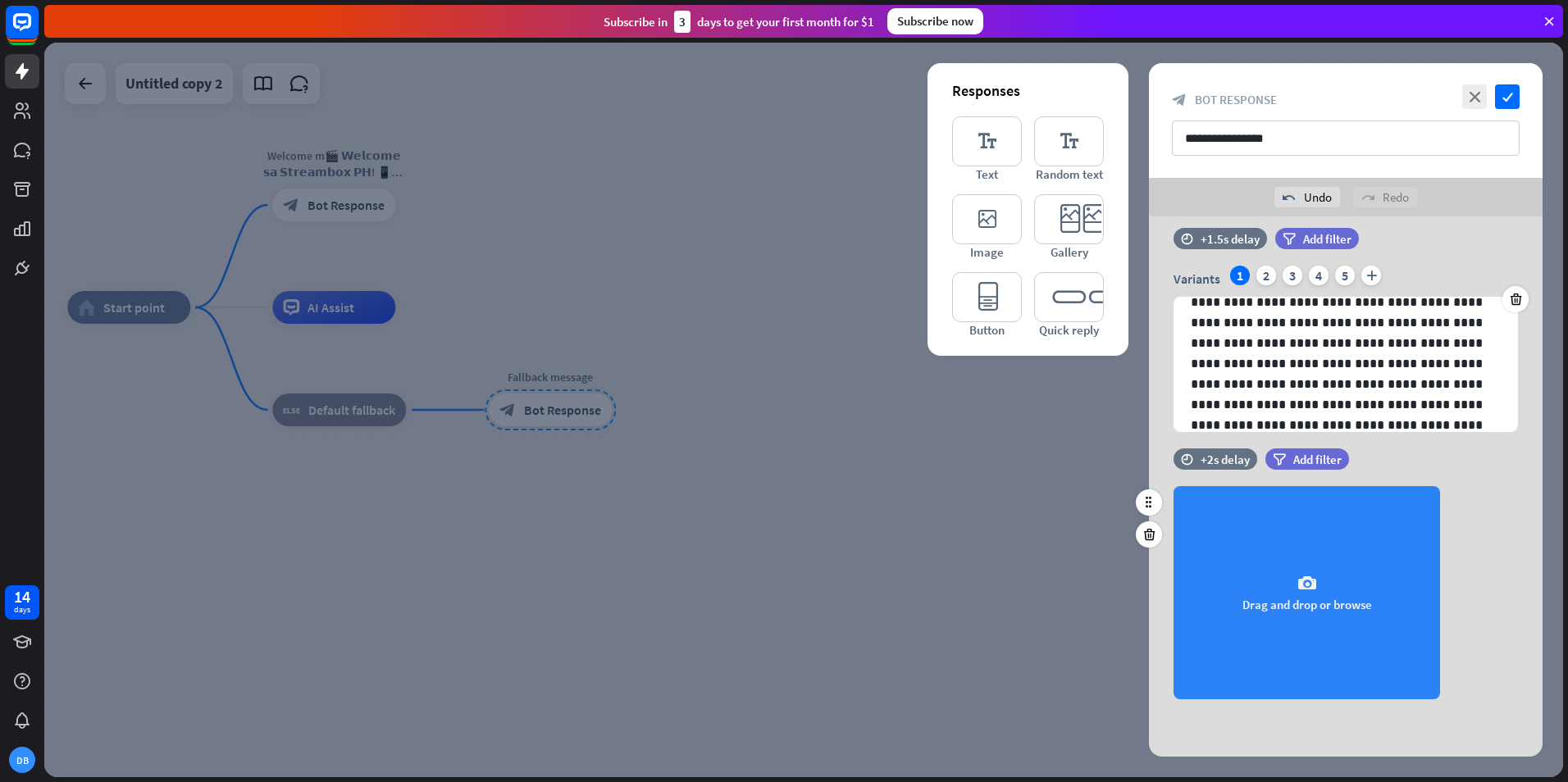
scroll to position [20, 0]
click at [1300, 591] on icon "camera" at bounding box center [1307, 584] width 20 height 20
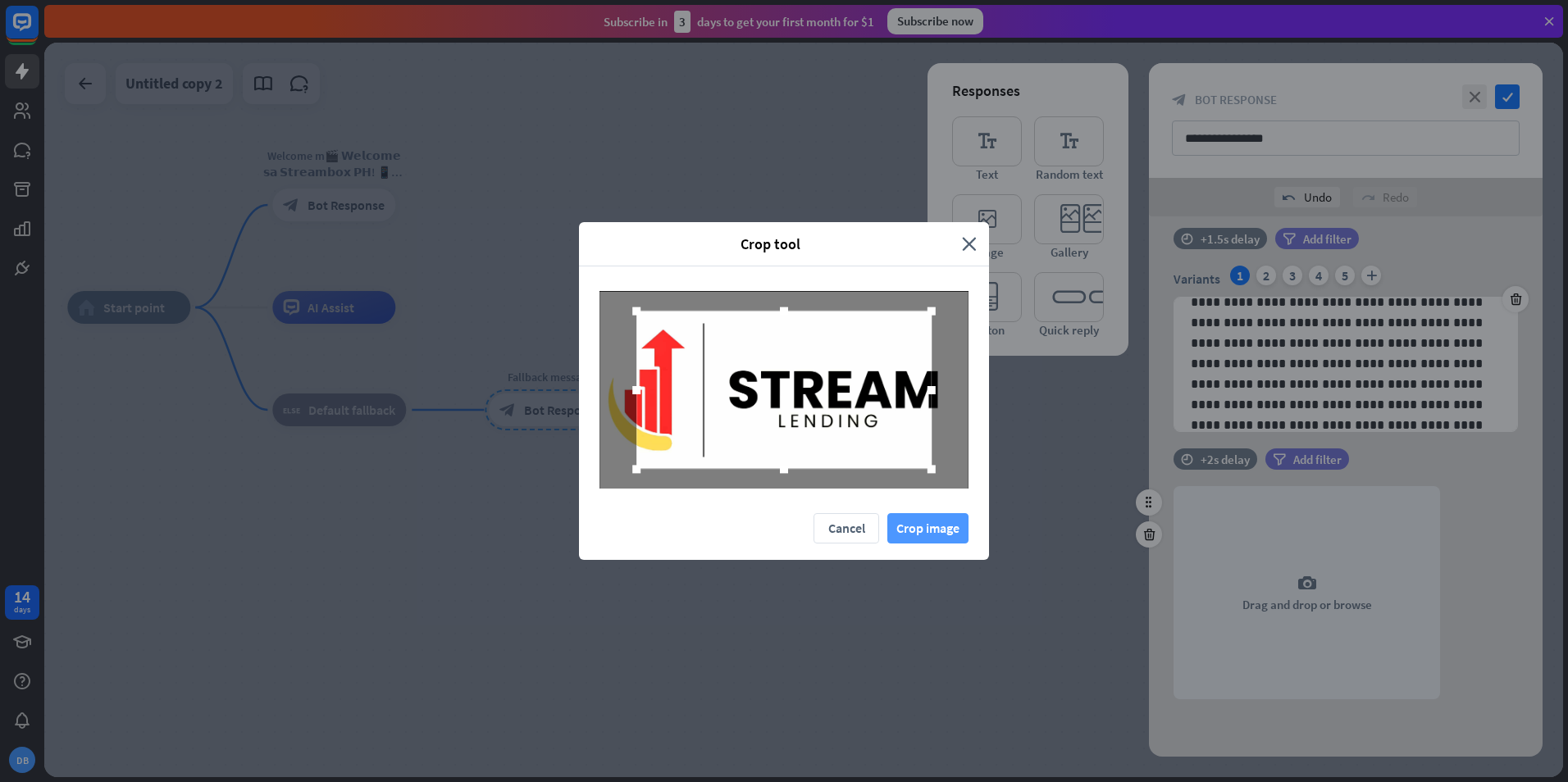
click at [920, 536] on button "Crop image" at bounding box center [928, 529] width 82 height 30
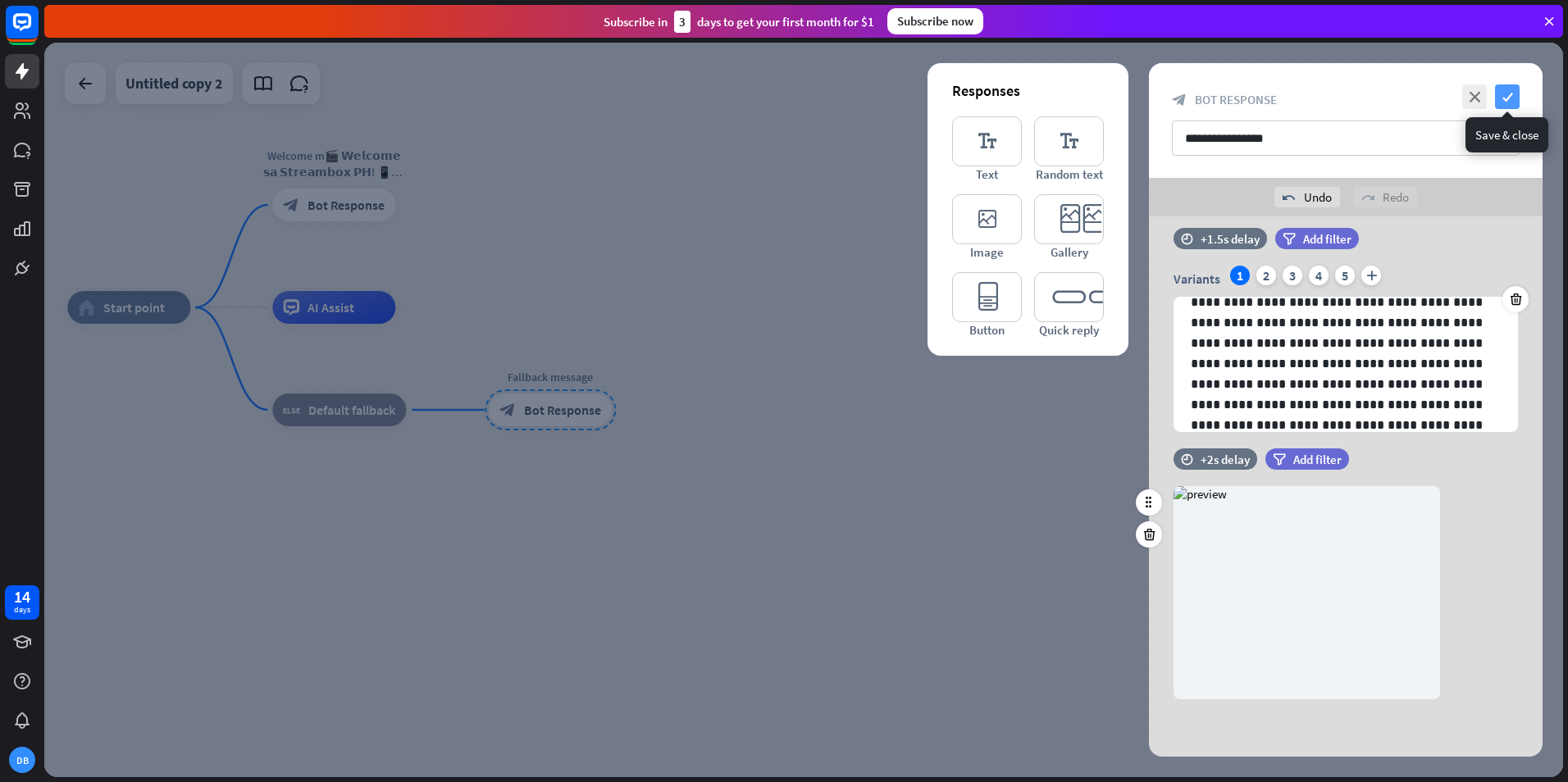
click at [1512, 92] on icon "check" at bounding box center [1507, 97] width 25 height 25
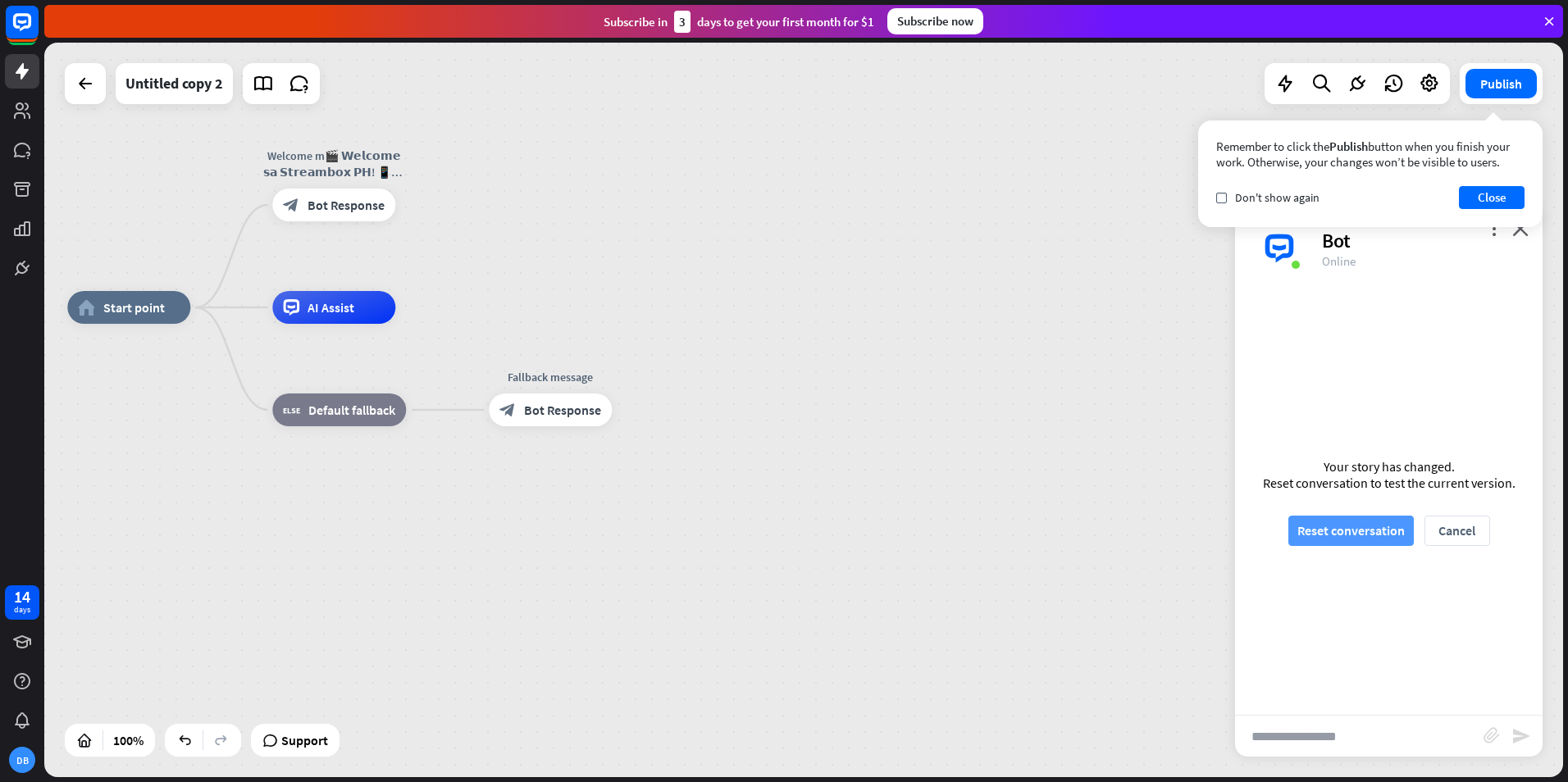
click at [1362, 543] on button "Reset conversation" at bounding box center [1352, 531] width 125 height 30
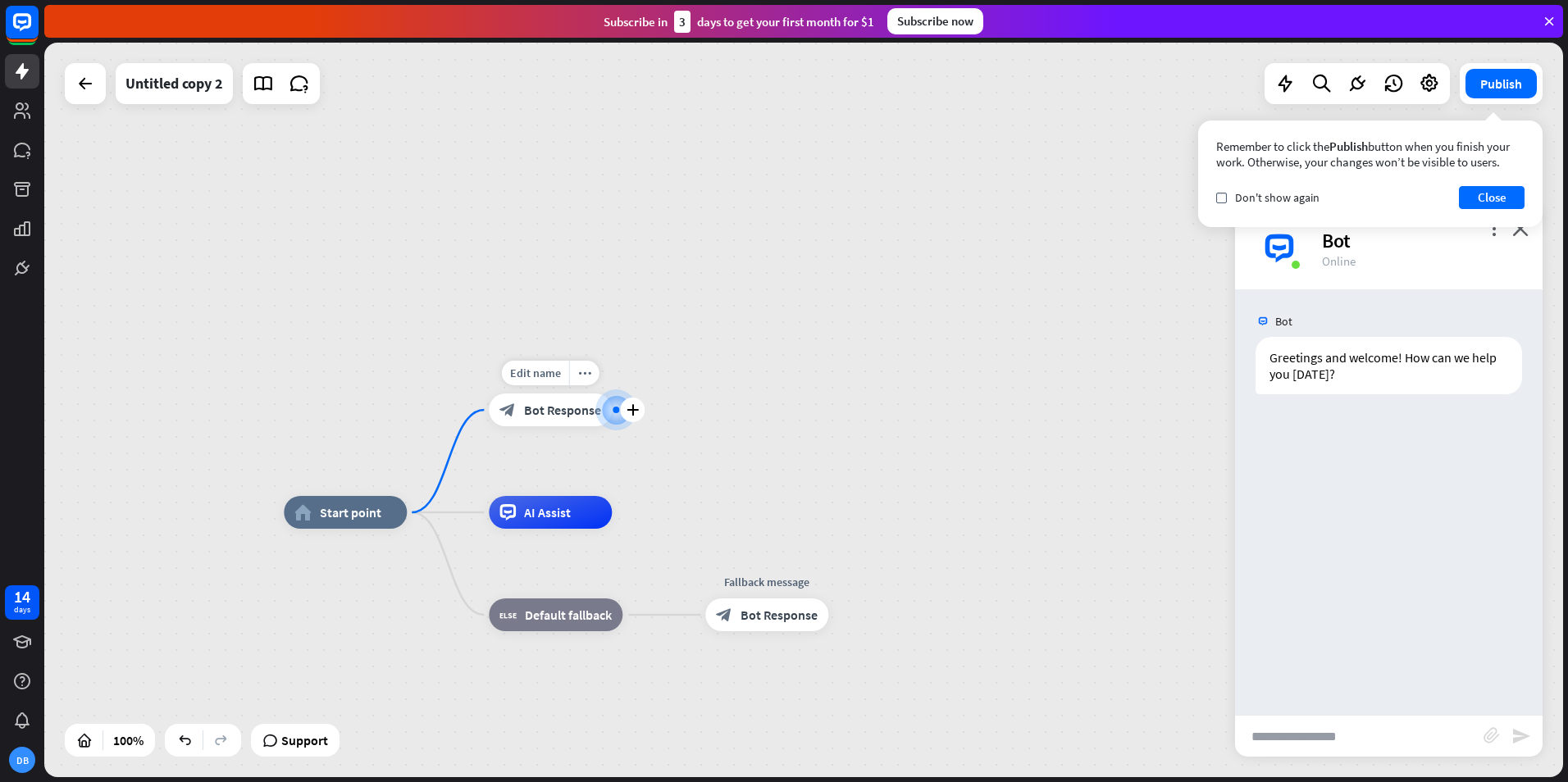
click at [536, 419] on div "block_bot_response Bot Response" at bounding box center [551, 410] width 123 height 33
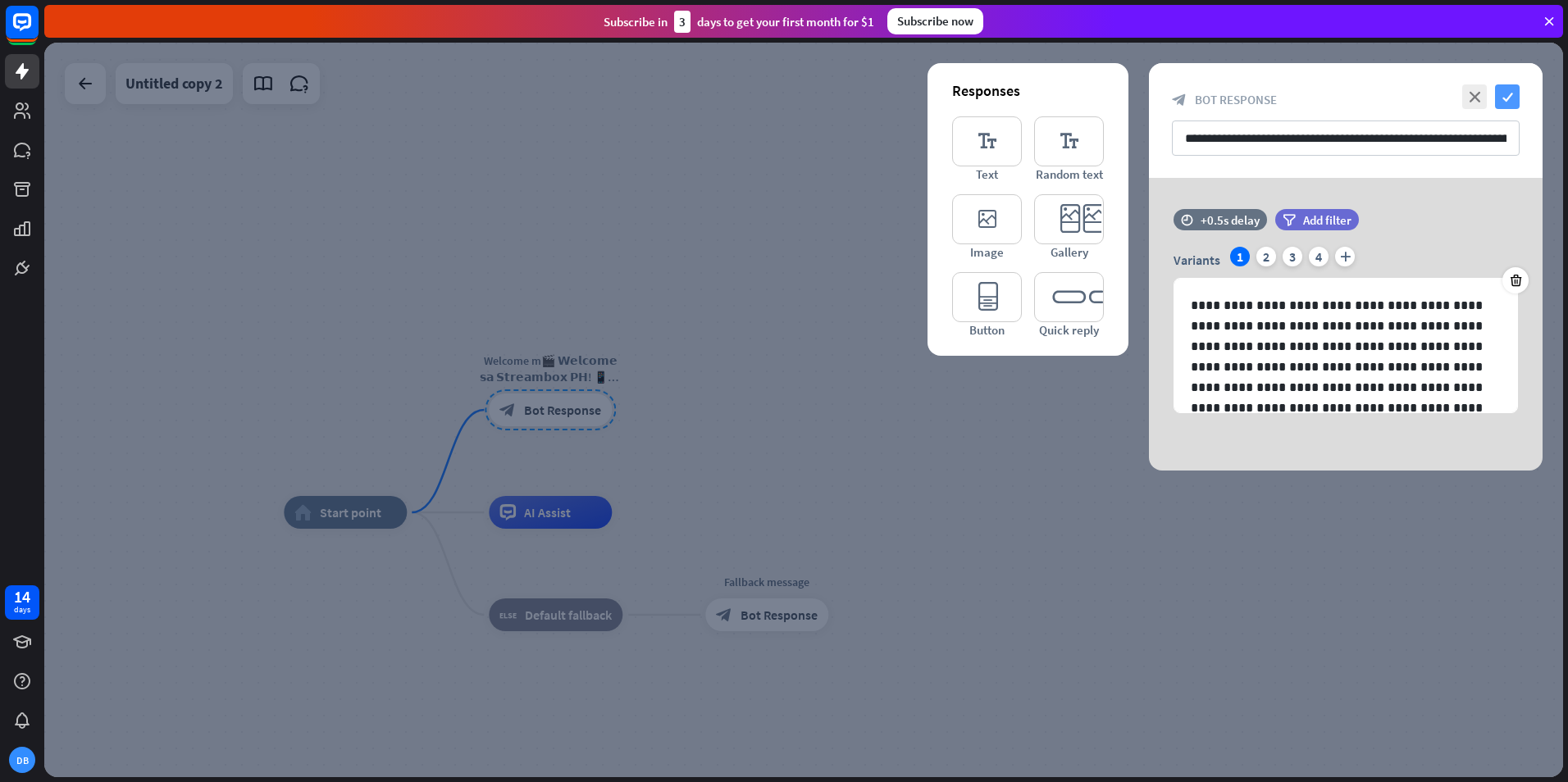
click at [1512, 95] on icon "check" at bounding box center [1507, 97] width 25 height 25
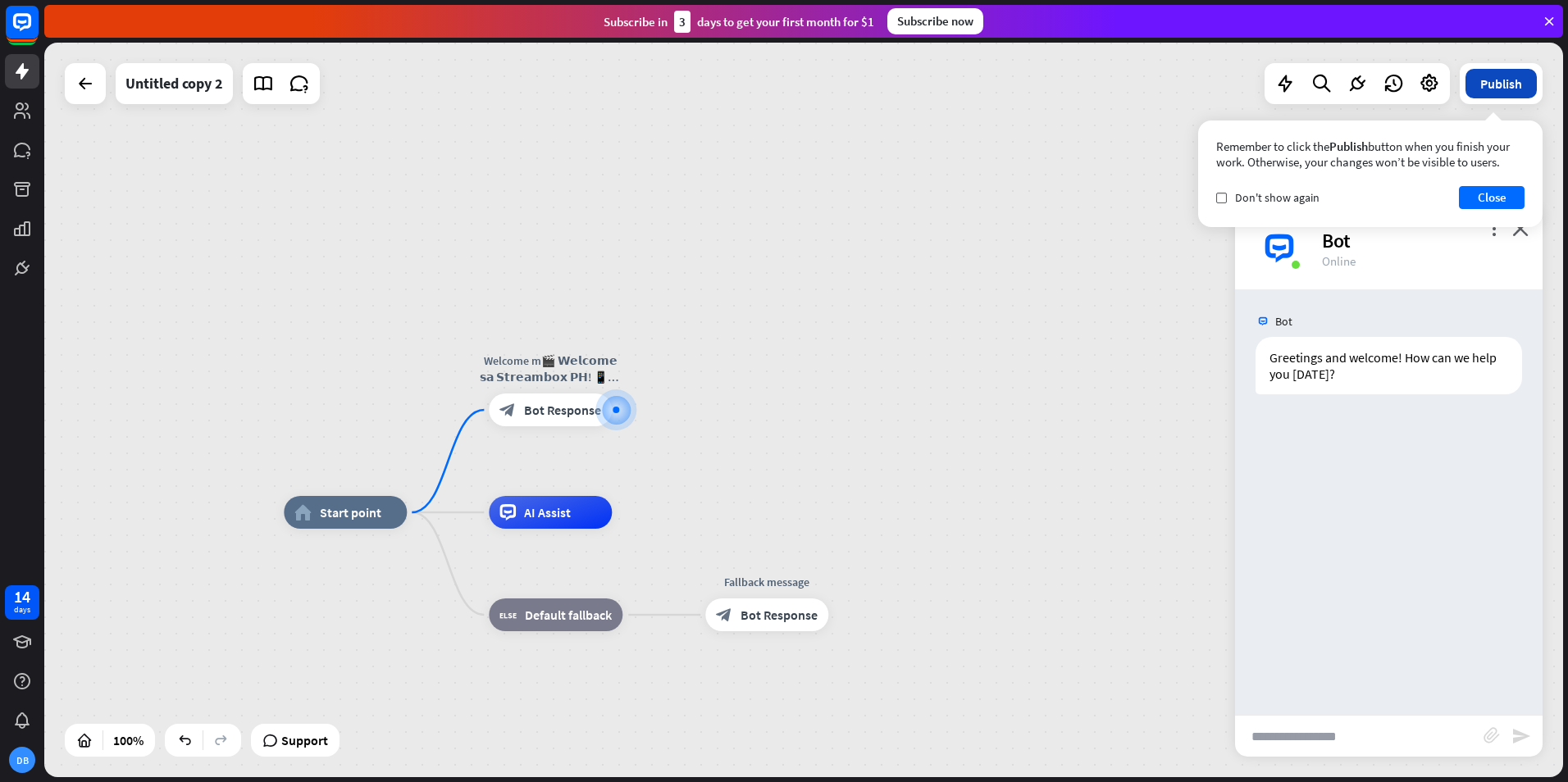
click at [1513, 90] on button "Publish" at bounding box center [1501, 84] width 71 height 29
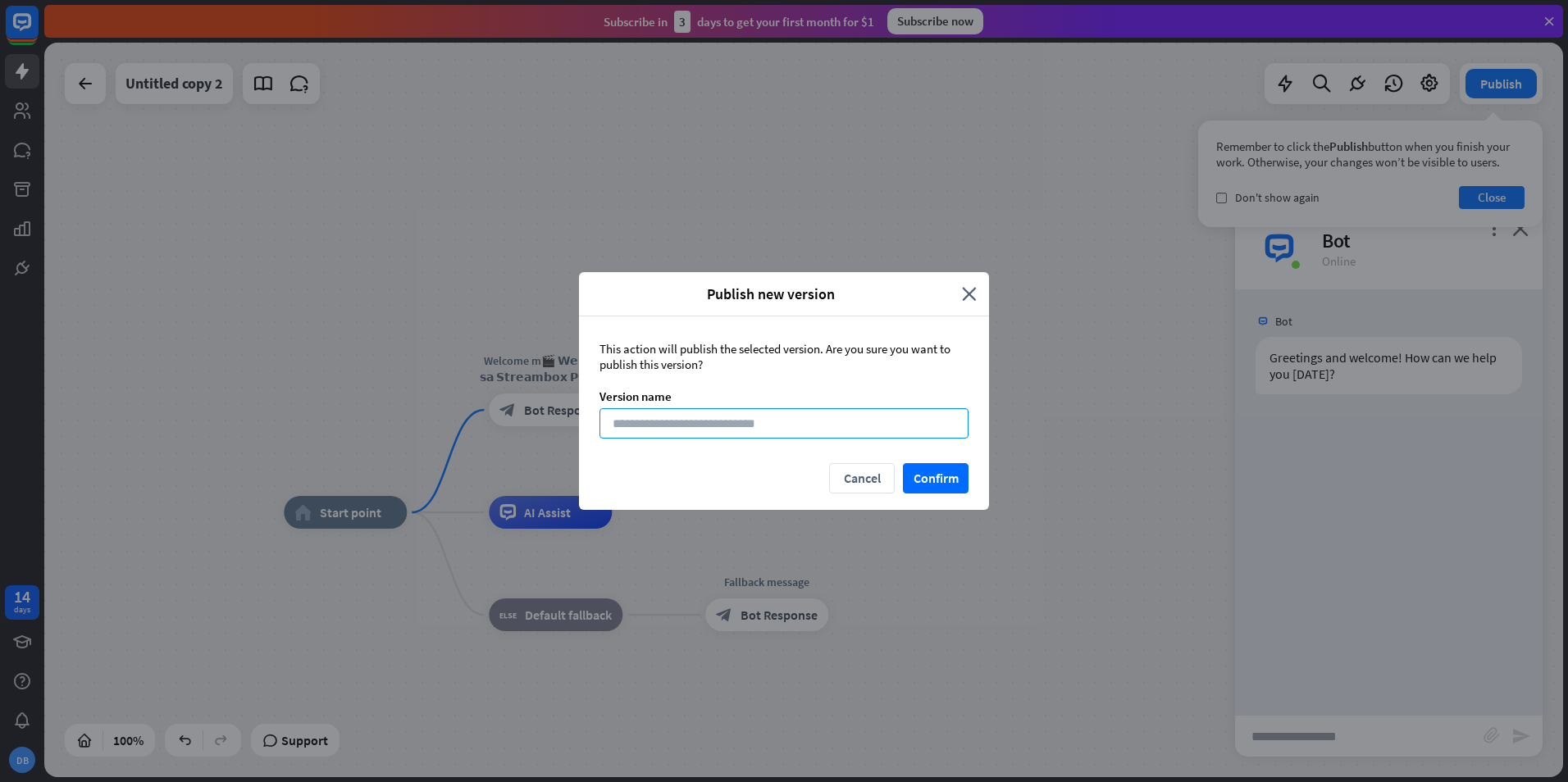
click at [875, 430] on input at bounding box center [784, 423] width 369 height 30
type input "*"
click at [938, 482] on button "Confirm" at bounding box center [935, 478] width 65 height 30
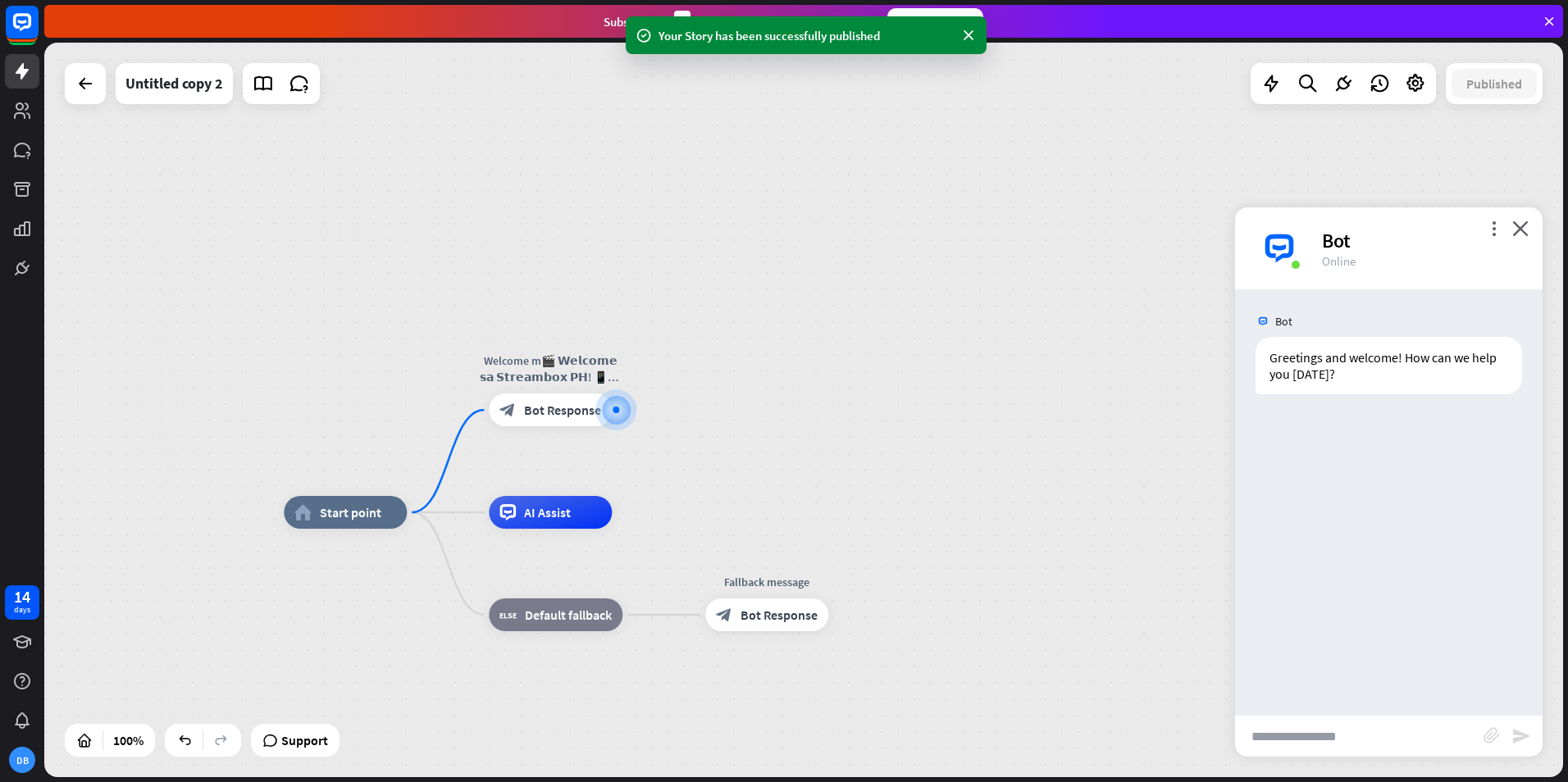
click at [1520, 236] on div "Bot" at bounding box center [1423, 240] width 201 height 26
click at [1521, 224] on icon "close" at bounding box center [1520, 228] width 16 height 15
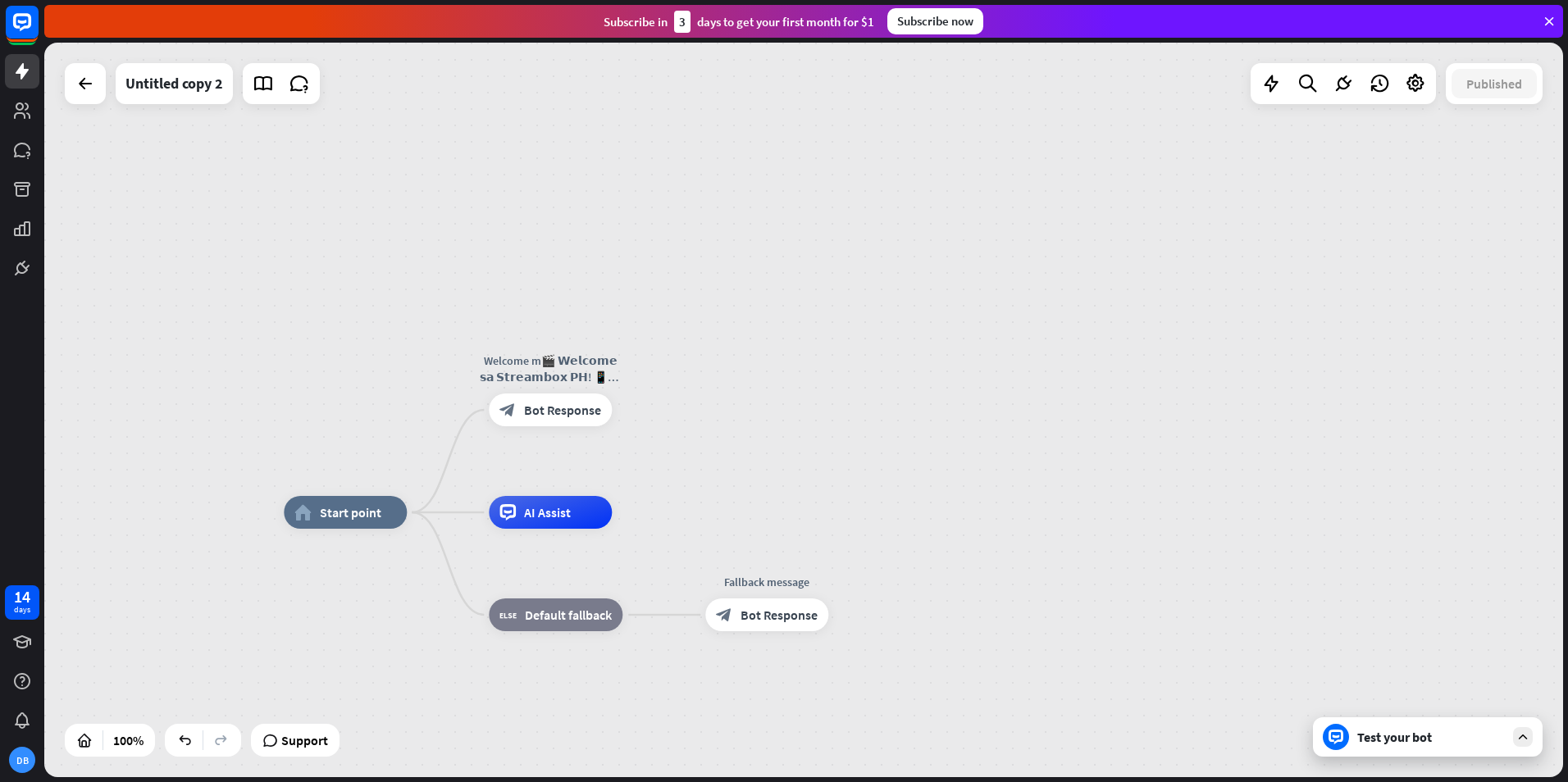
click at [1429, 745] on div "Test your bot" at bounding box center [1431, 736] width 148 height 16
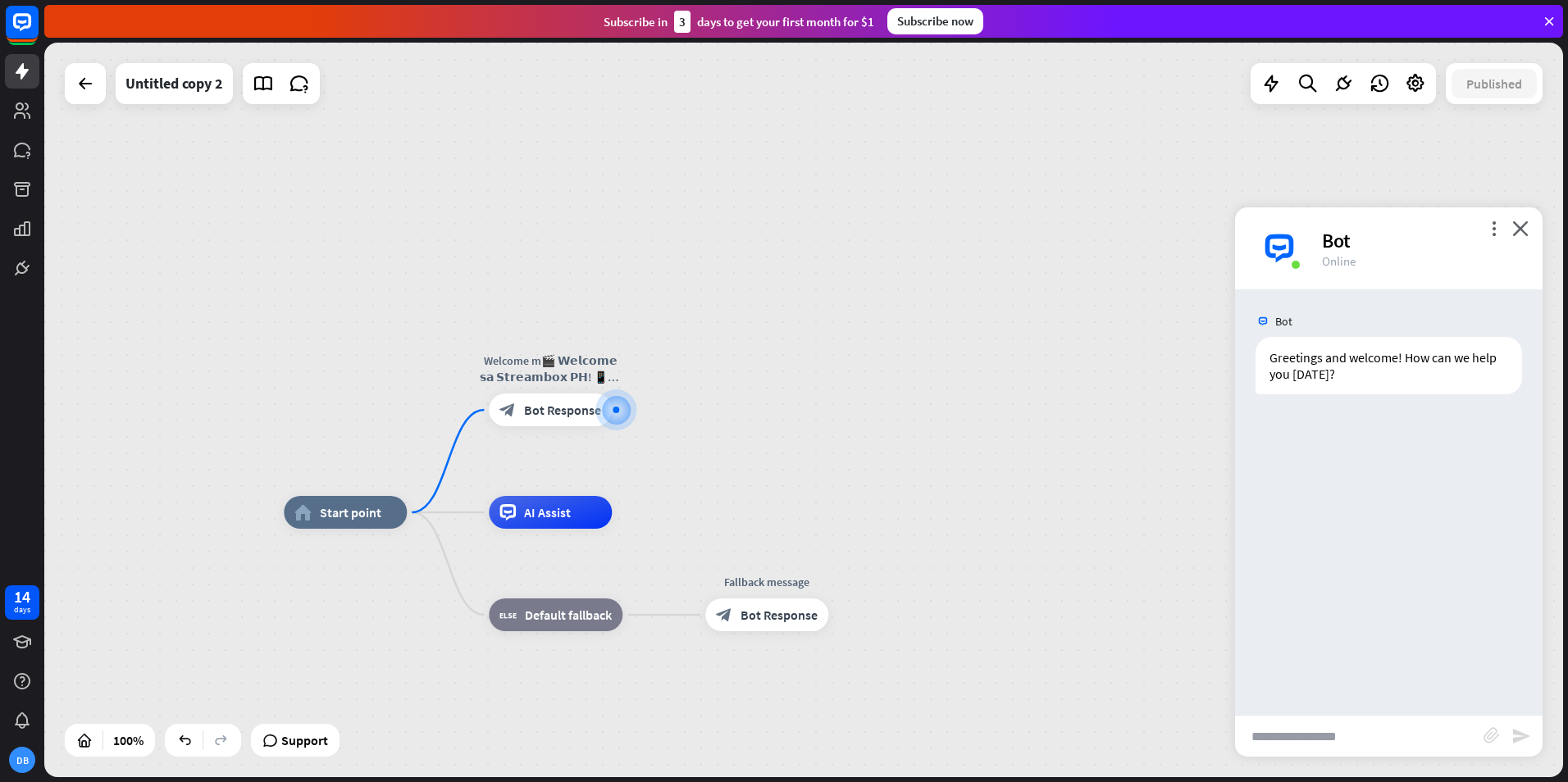
click at [1393, 725] on input "text" at bounding box center [1359, 735] width 249 height 41
type input "*"
type input "*****"
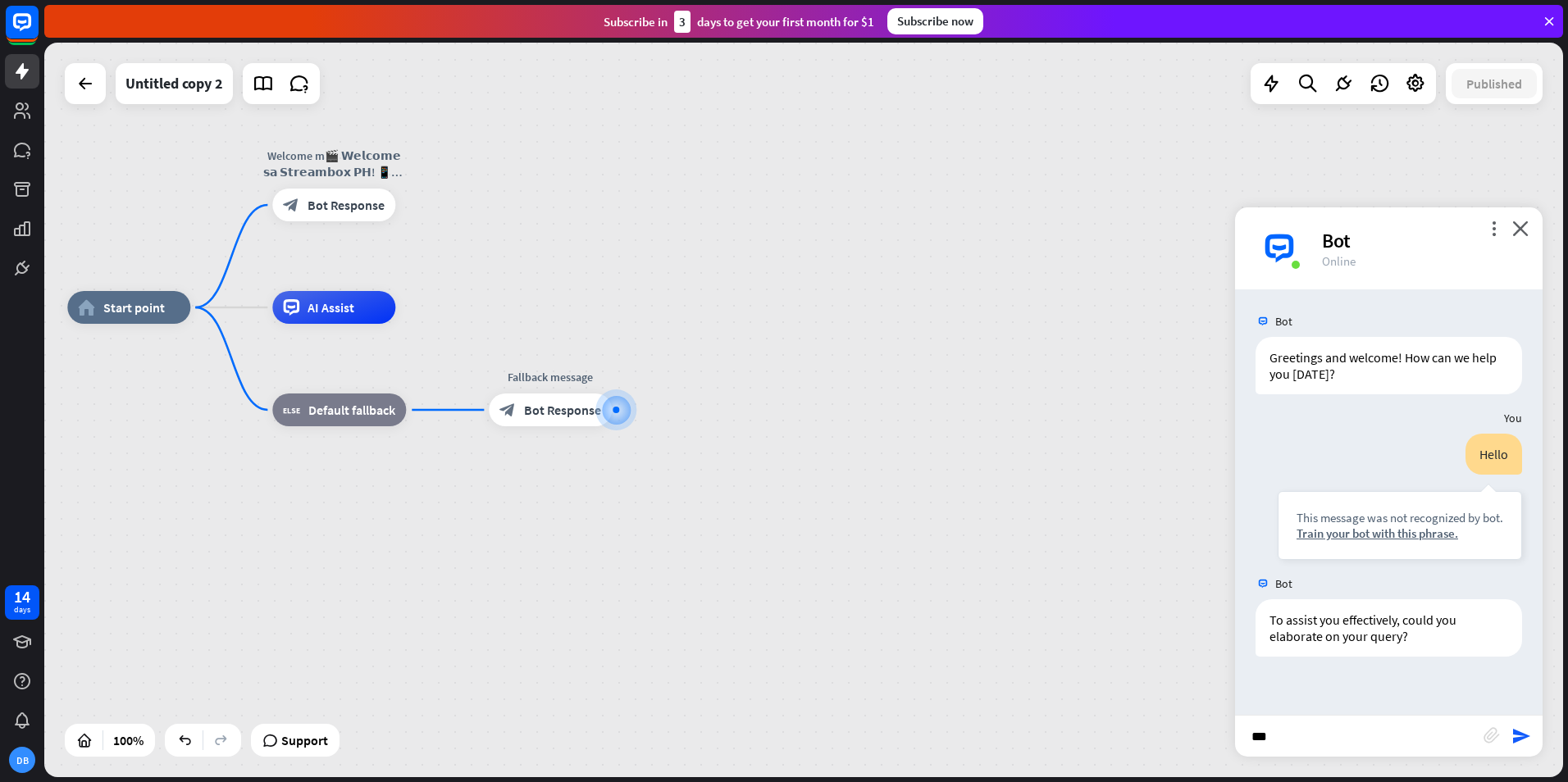
scroll to position [111, 0]
type input "*"
type input "**********"
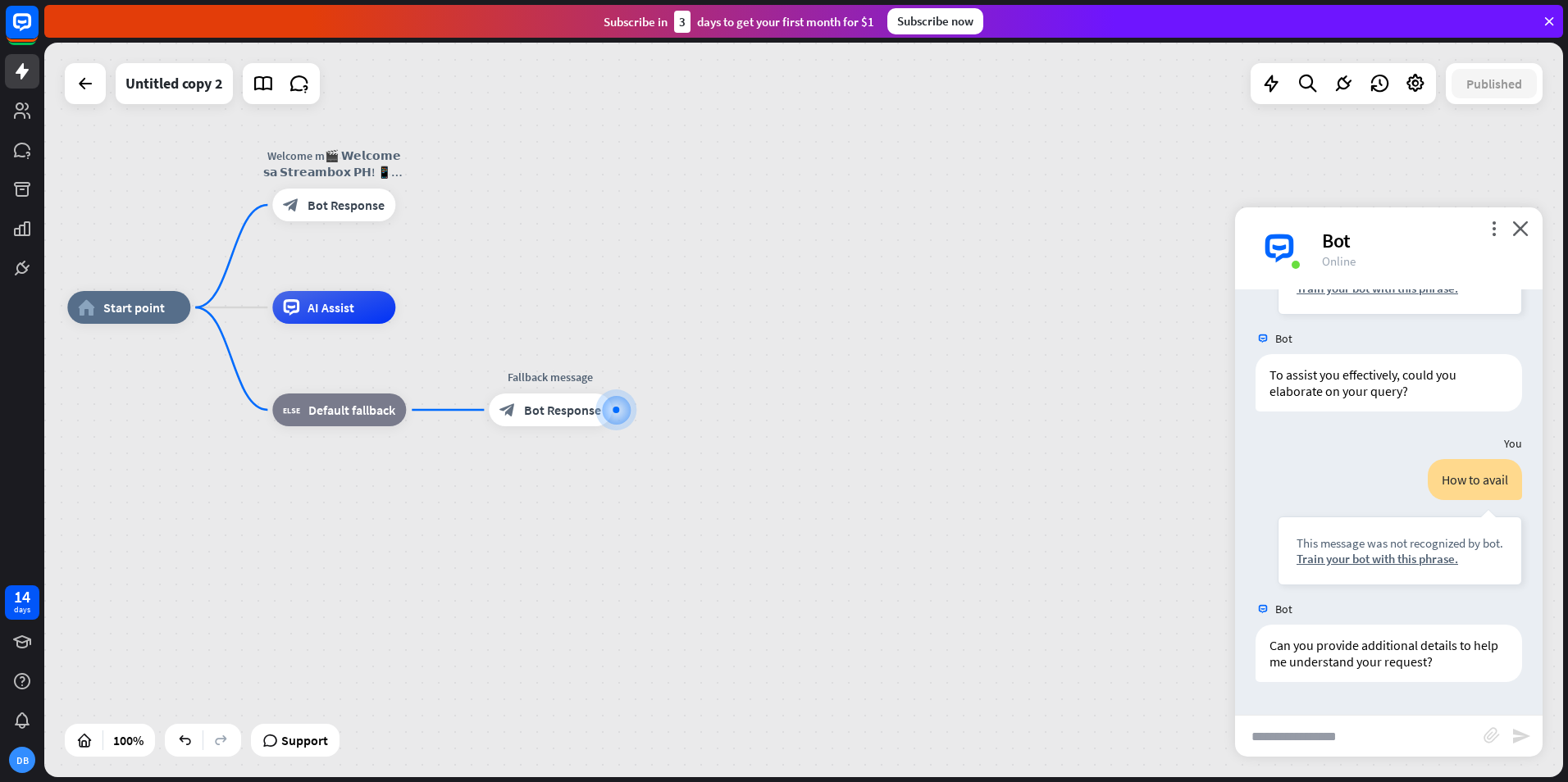
scroll to position [517, 0]
click at [1521, 233] on icon "close" at bounding box center [1520, 228] width 16 height 15
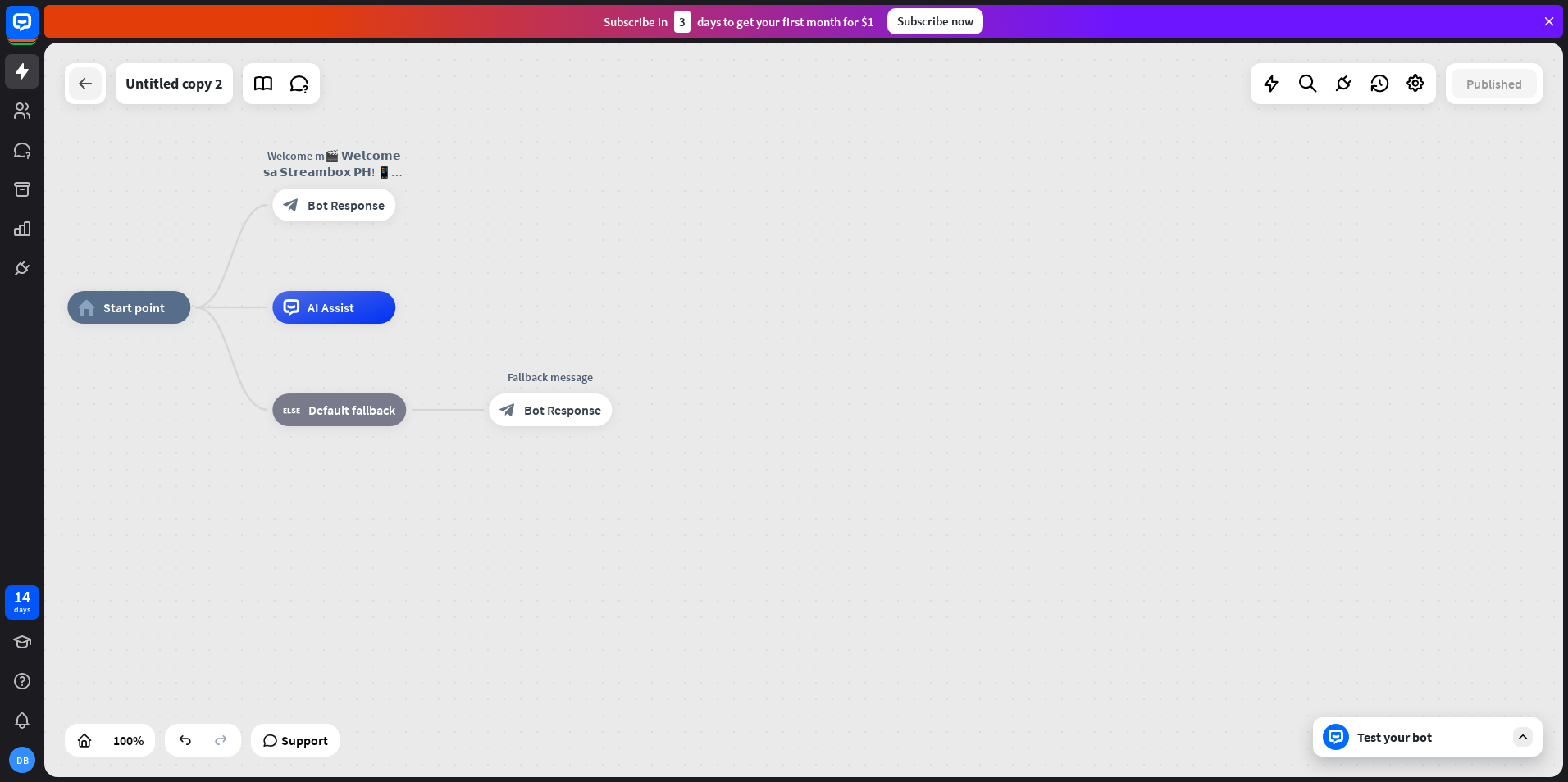
click at [83, 90] on icon at bounding box center [84, 84] width 20 height 20
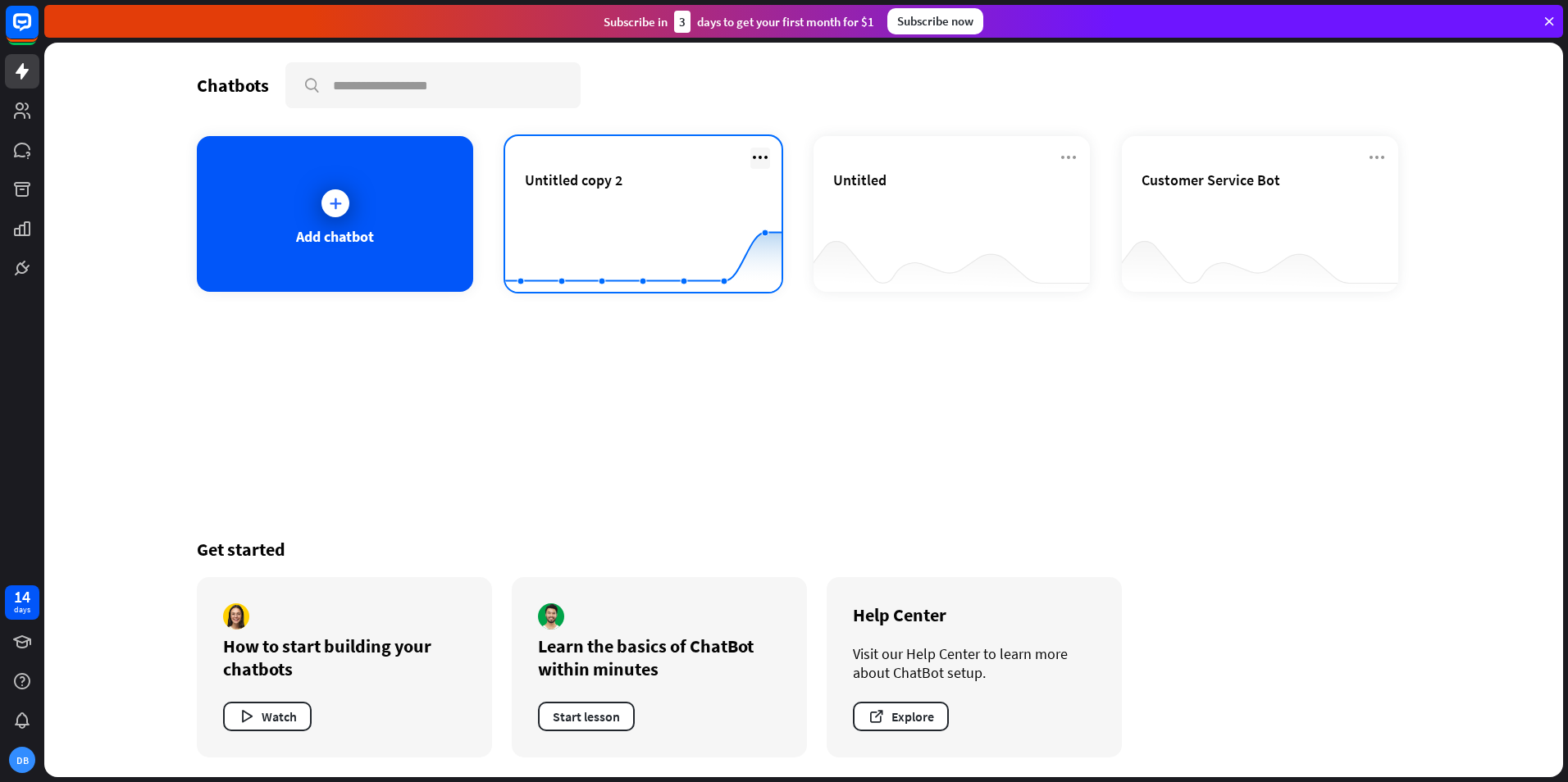
click at [758, 157] on icon at bounding box center [760, 158] width 20 height 20
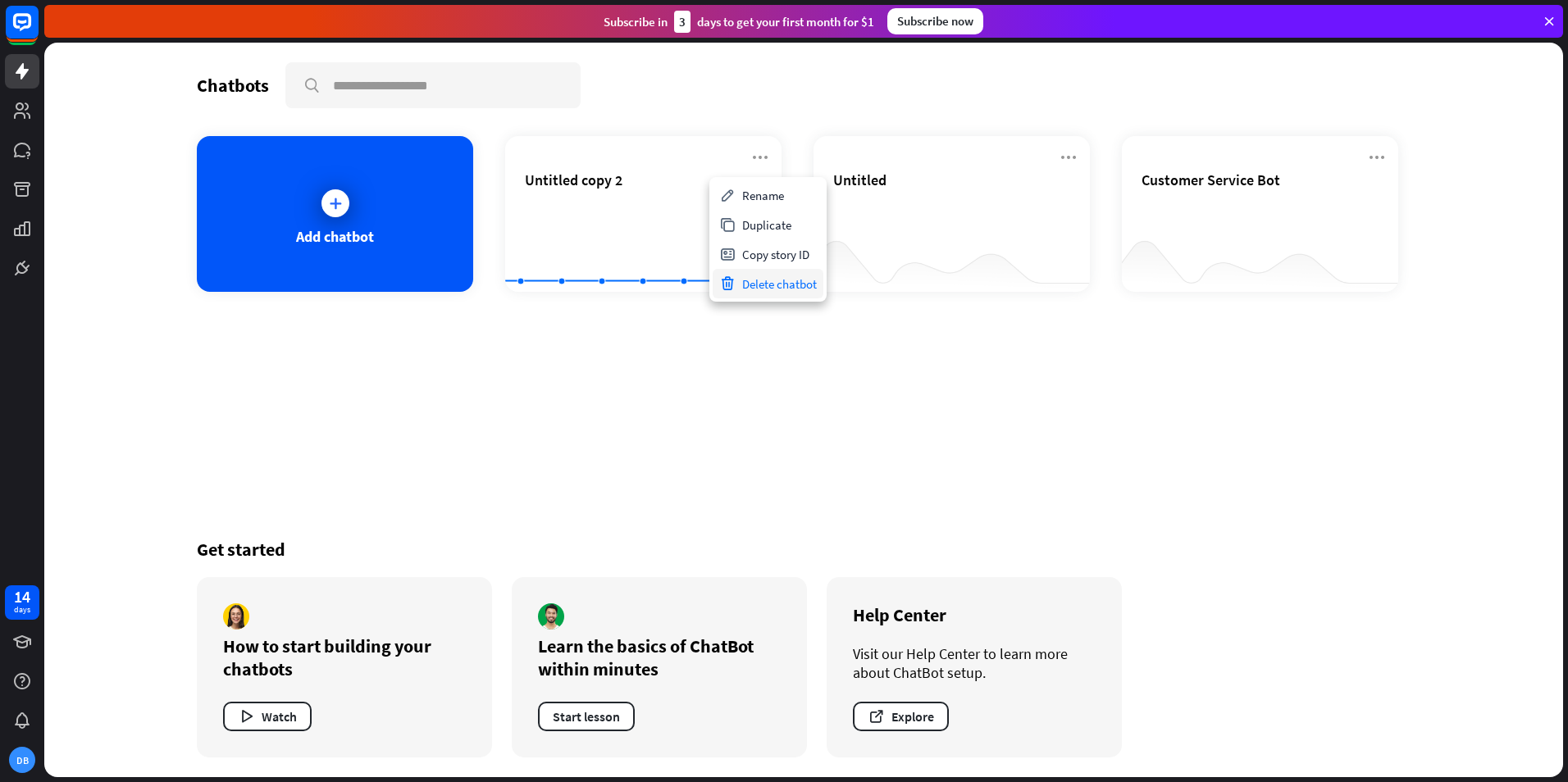
click at [770, 283] on div "Delete chatbot" at bounding box center [768, 283] width 111 height 29
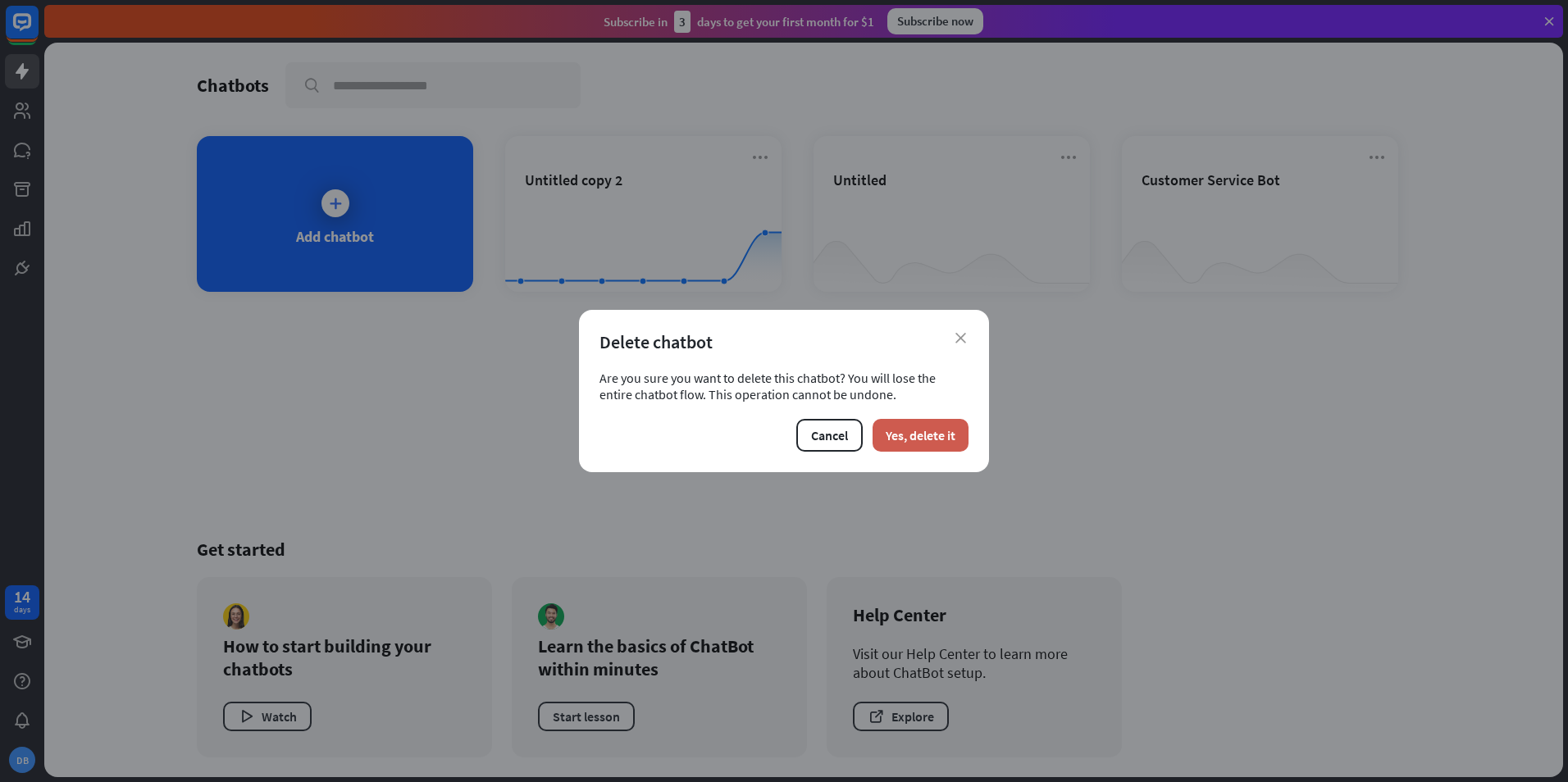
click at [908, 425] on button "Yes, delete it" at bounding box center [920, 436] width 96 height 33
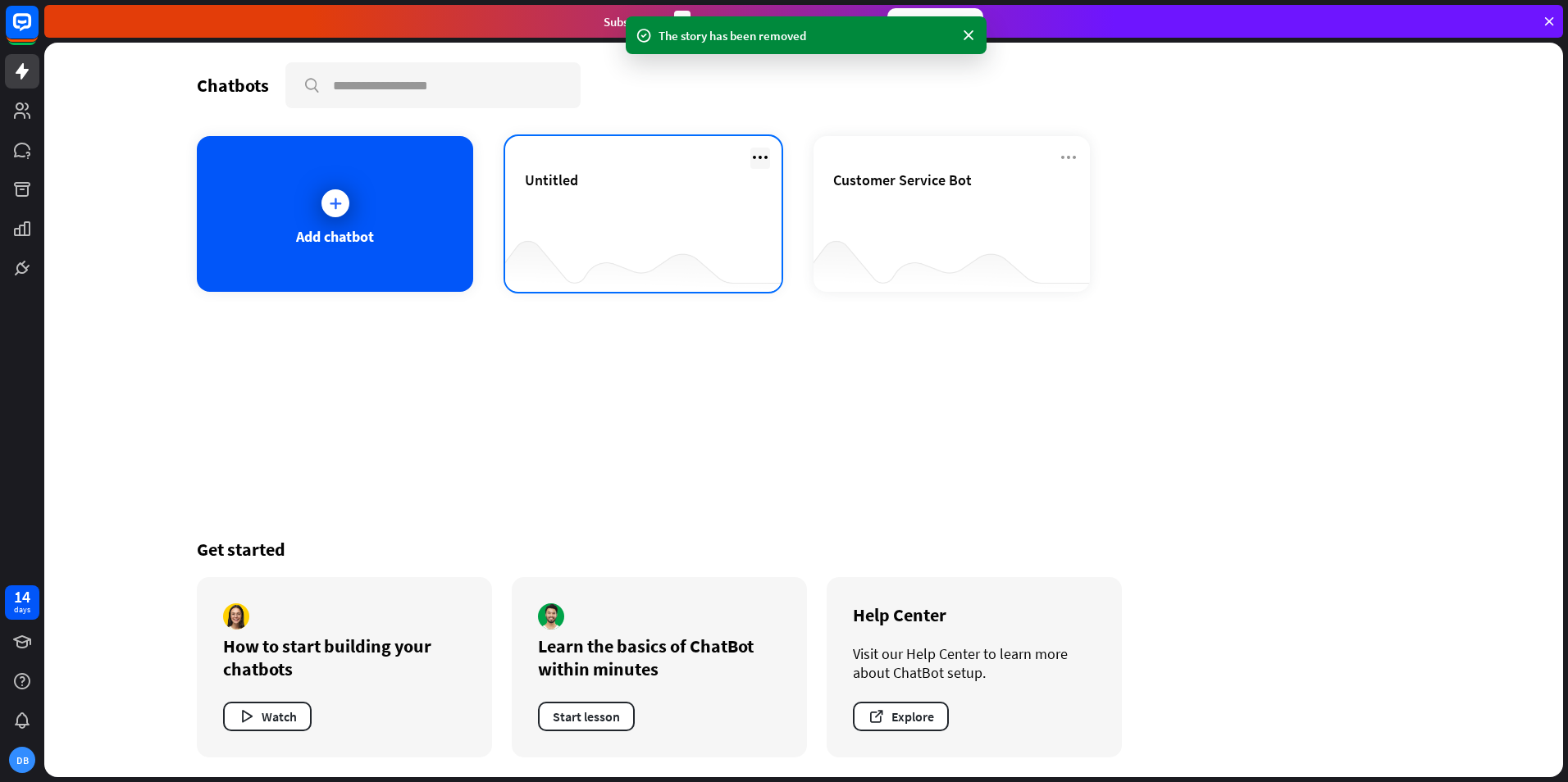
click at [763, 159] on icon at bounding box center [760, 158] width 20 height 20
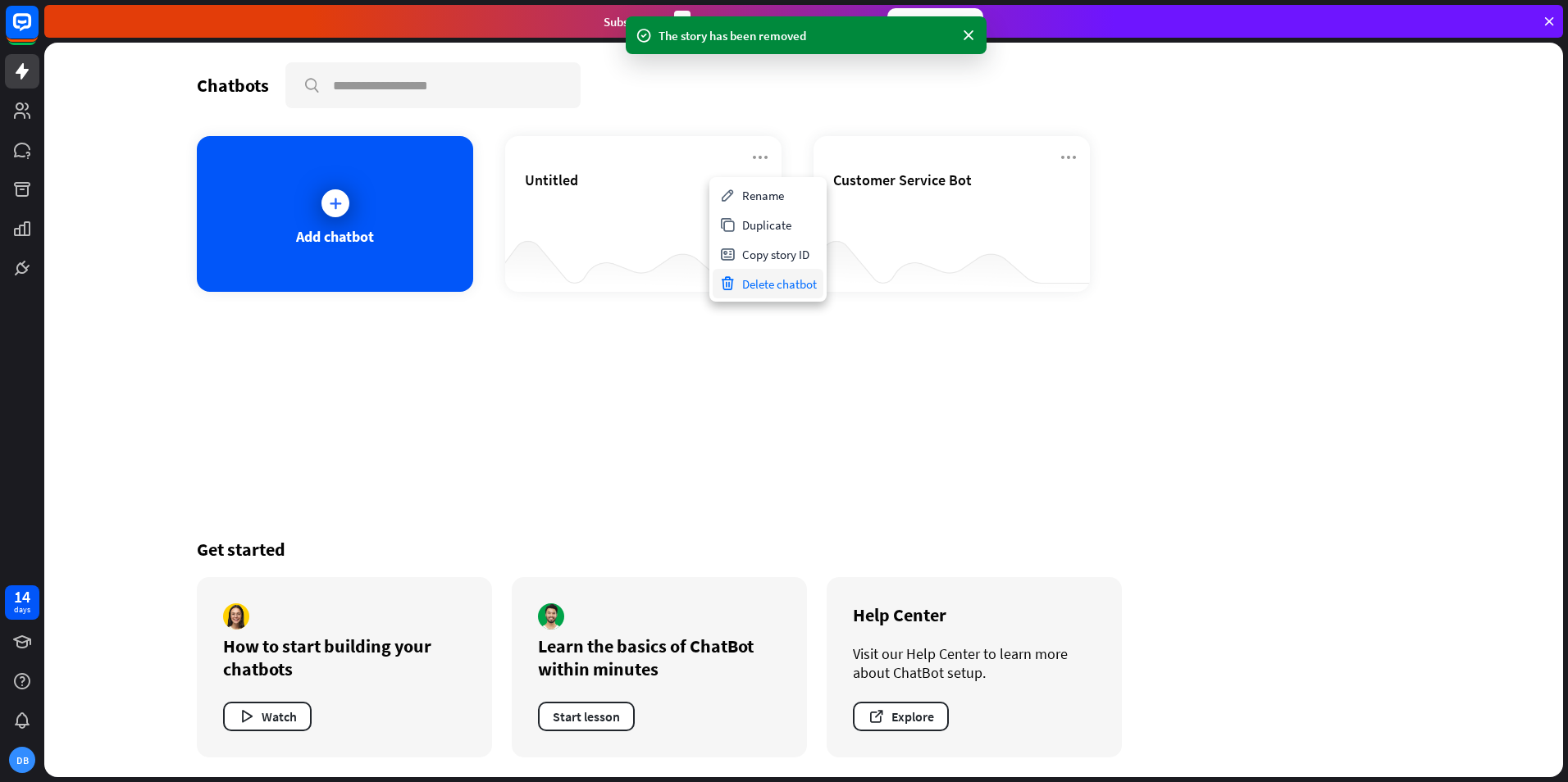
click at [762, 281] on div "Delete chatbot" at bounding box center [768, 283] width 111 height 29
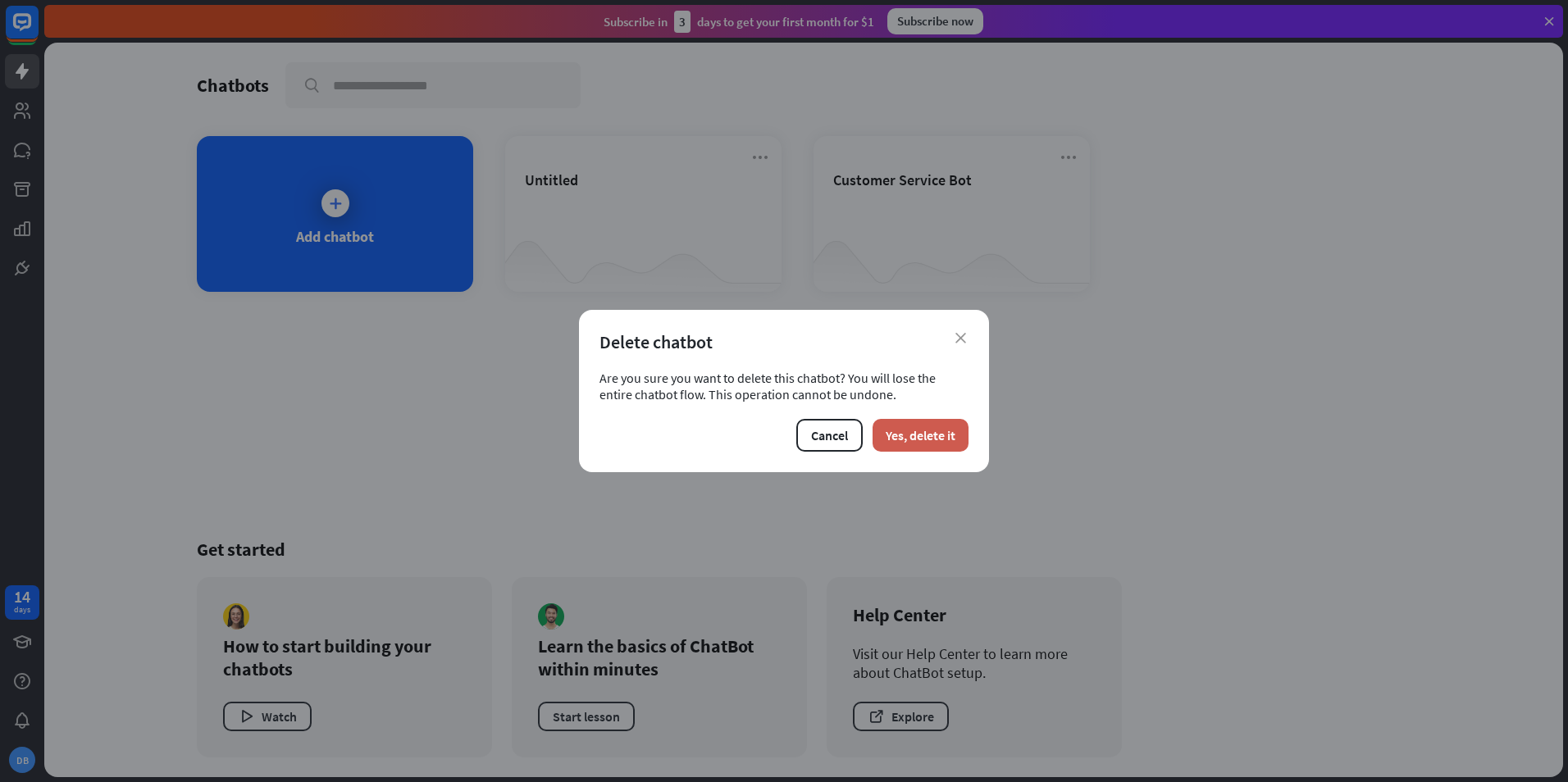
click at [919, 439] on button "Yes, delete it" at bounding box center [920, 436] width 96 height 33
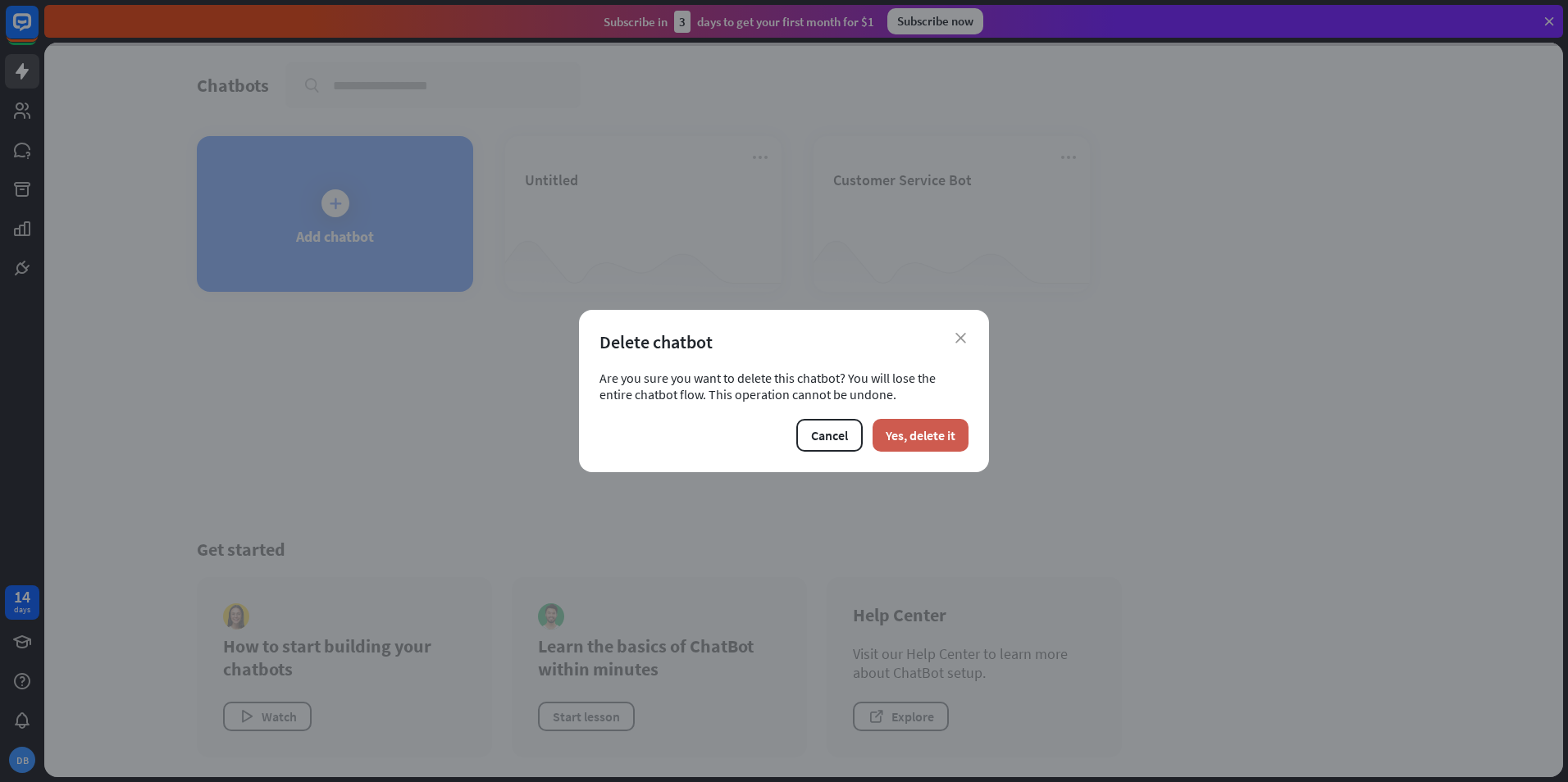
click at [918, 425] on button "Yes, delete it" at bounding box center [920, 436] width 96 height 33
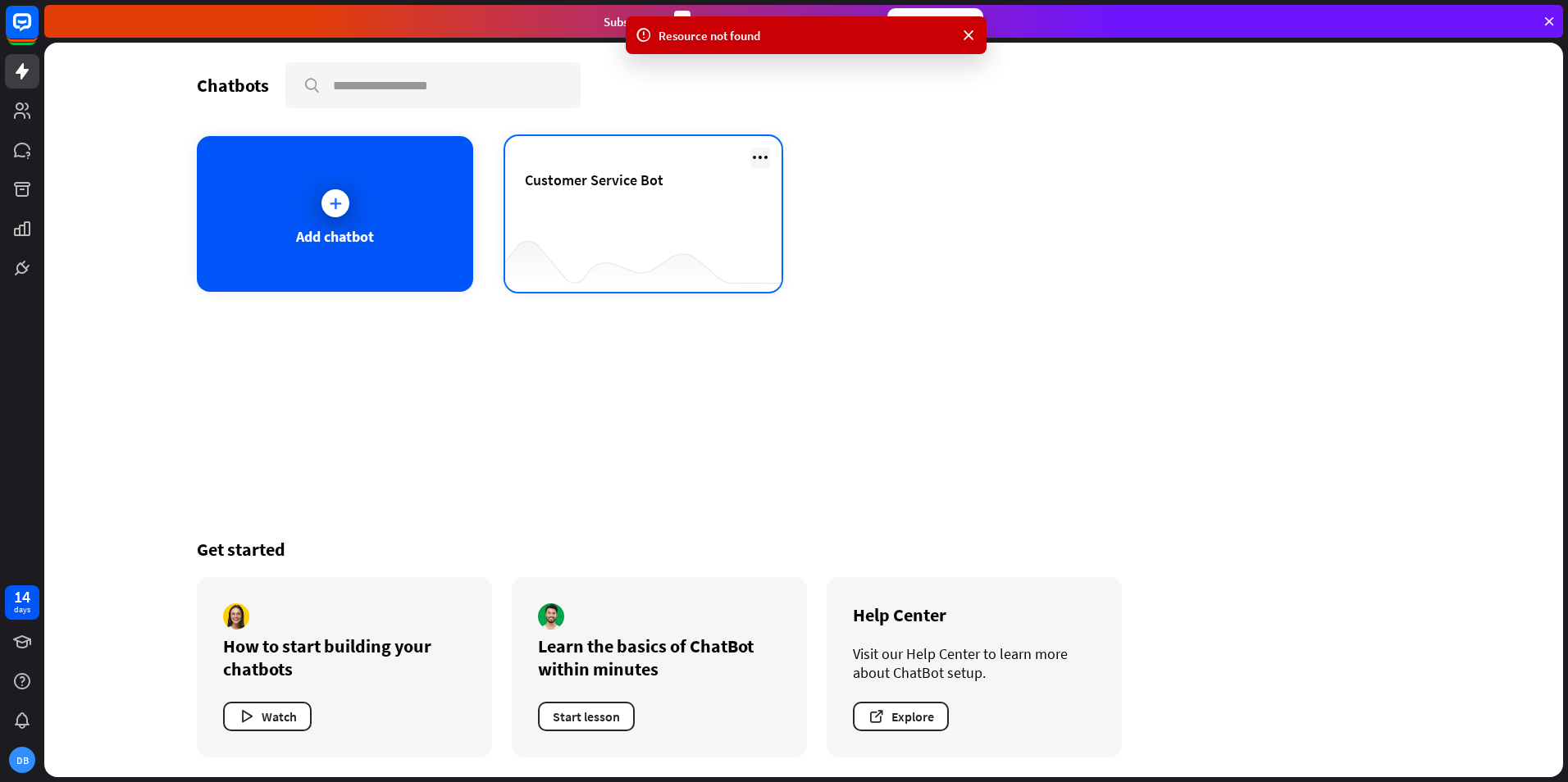
click at [754, 156] on icon at bounding box center [760, 158] width 20 height 20
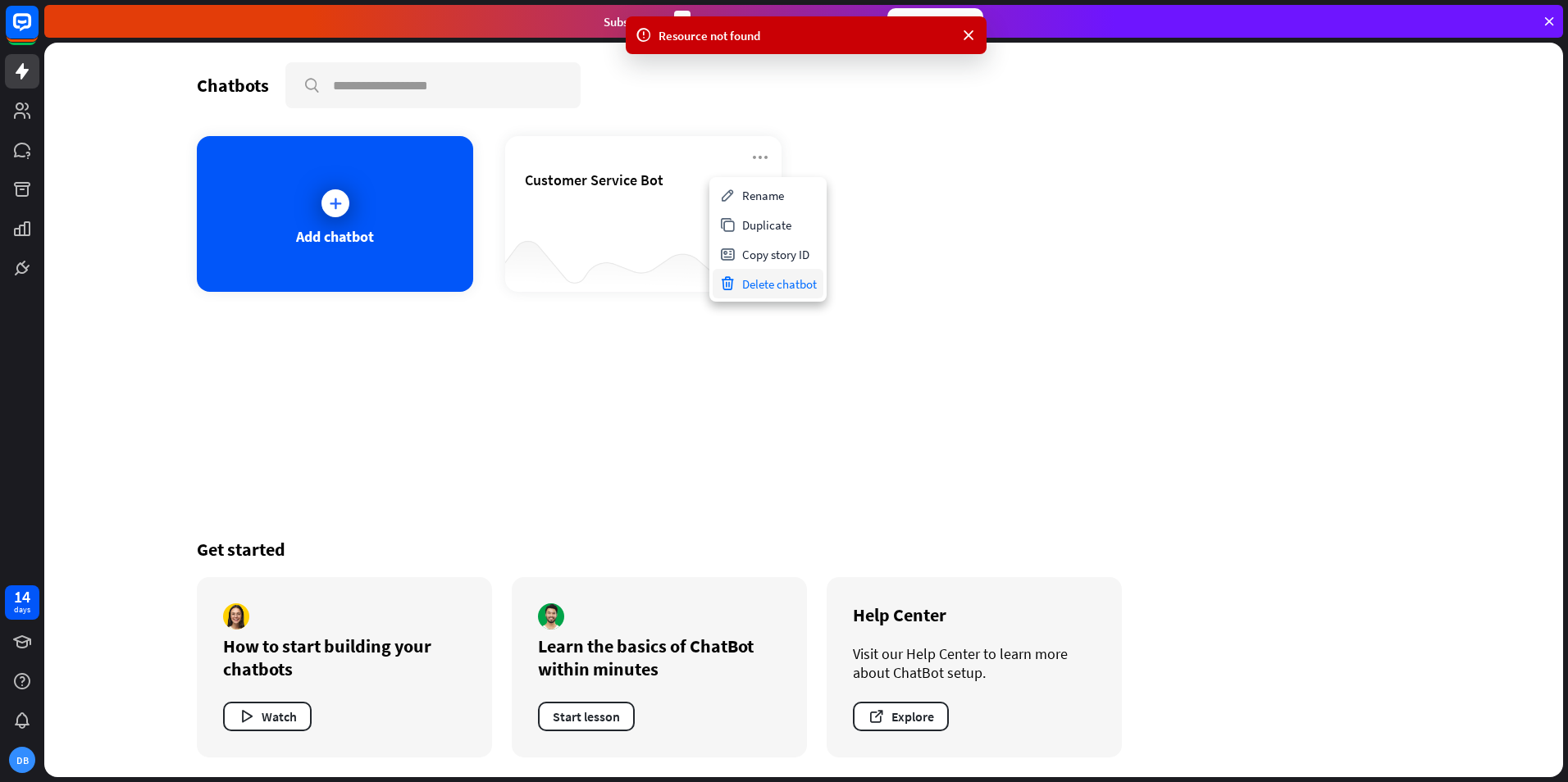
click at [755, 282] on div "Delete chatbot" at bounding box center [768, 283] width 111 height 29
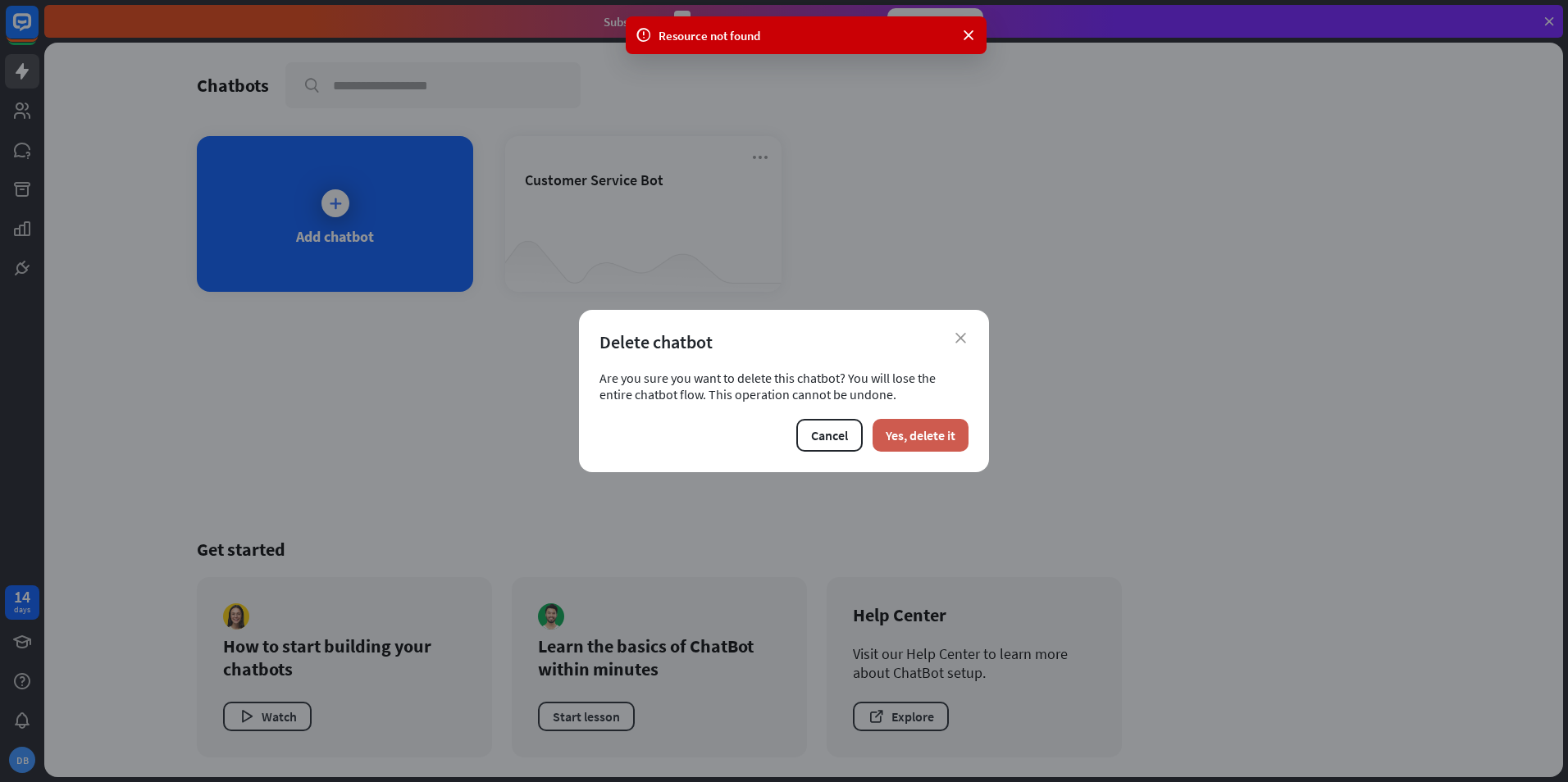
click at [903, 434] on button "Yes, delete it" at bounding box center [920, 436] width 96 height 33
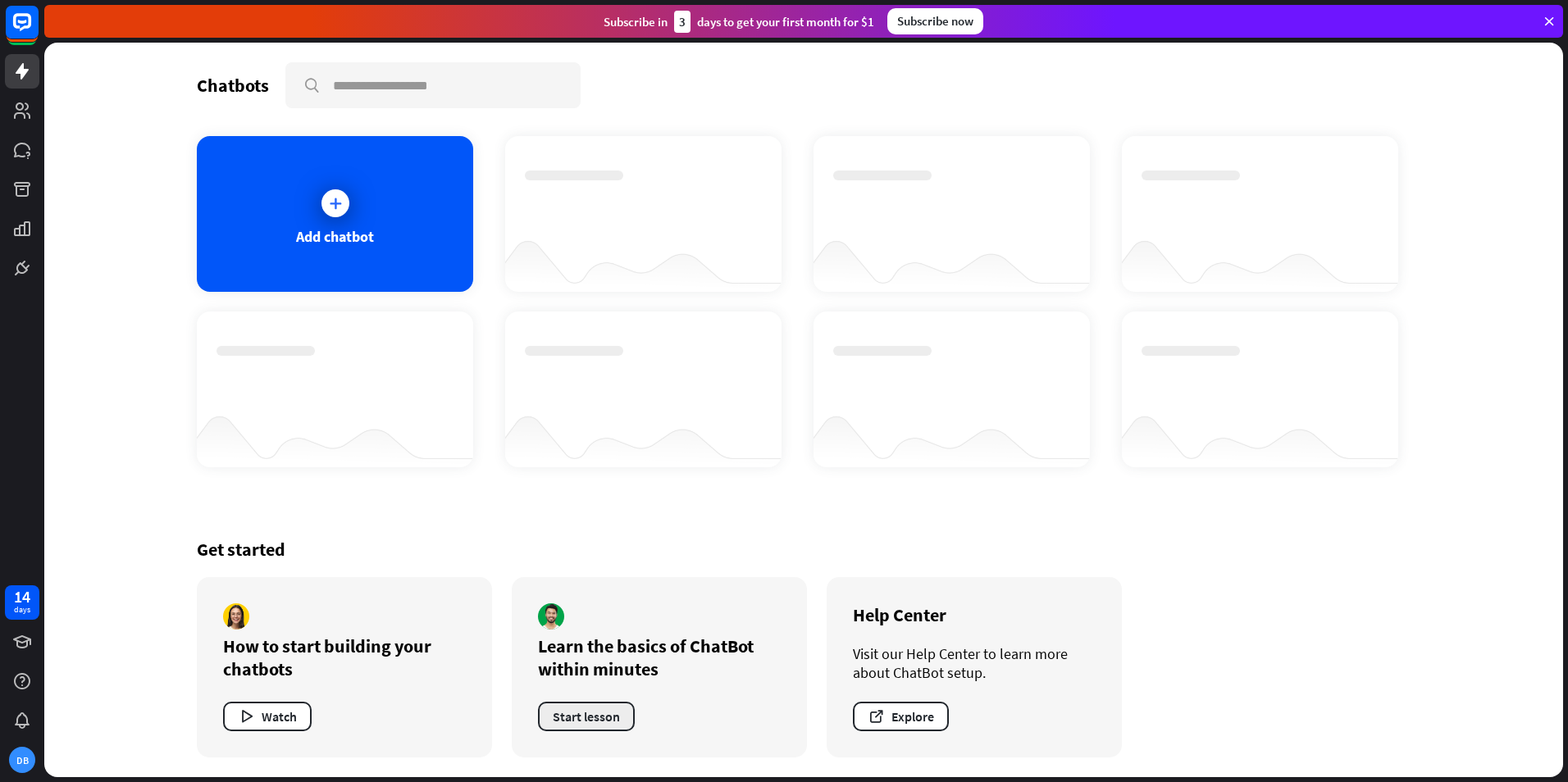
click at [600, 711] on button "Start lesson" at bounding box center [587, 717] width 97 height 29
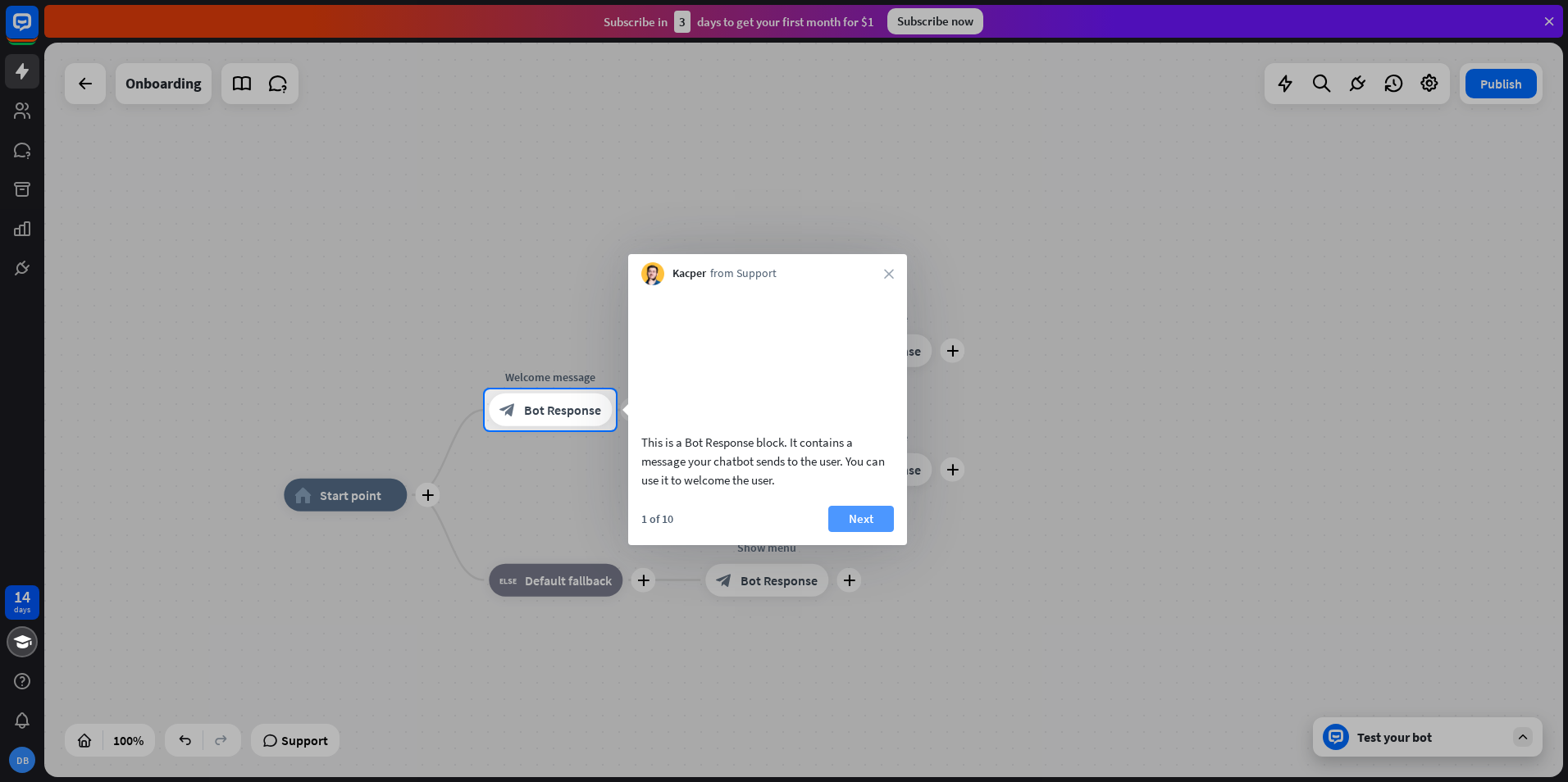
click at [850, 532] on button "Next" at bounding box center [861, 519] width 65 height 27
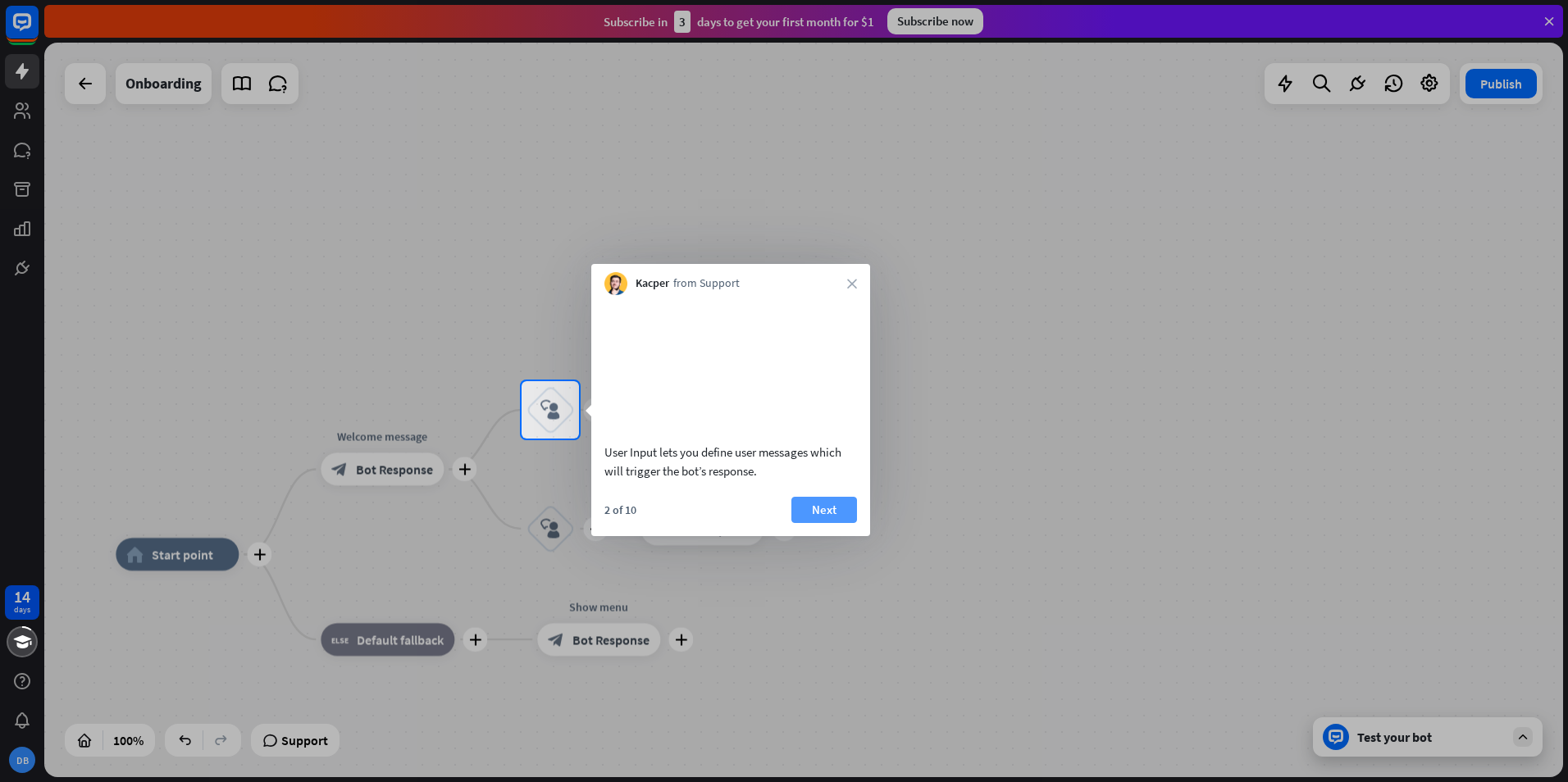
click at [814, 523] on button "Next" at bounding box center [824, 511] width 65 height 27
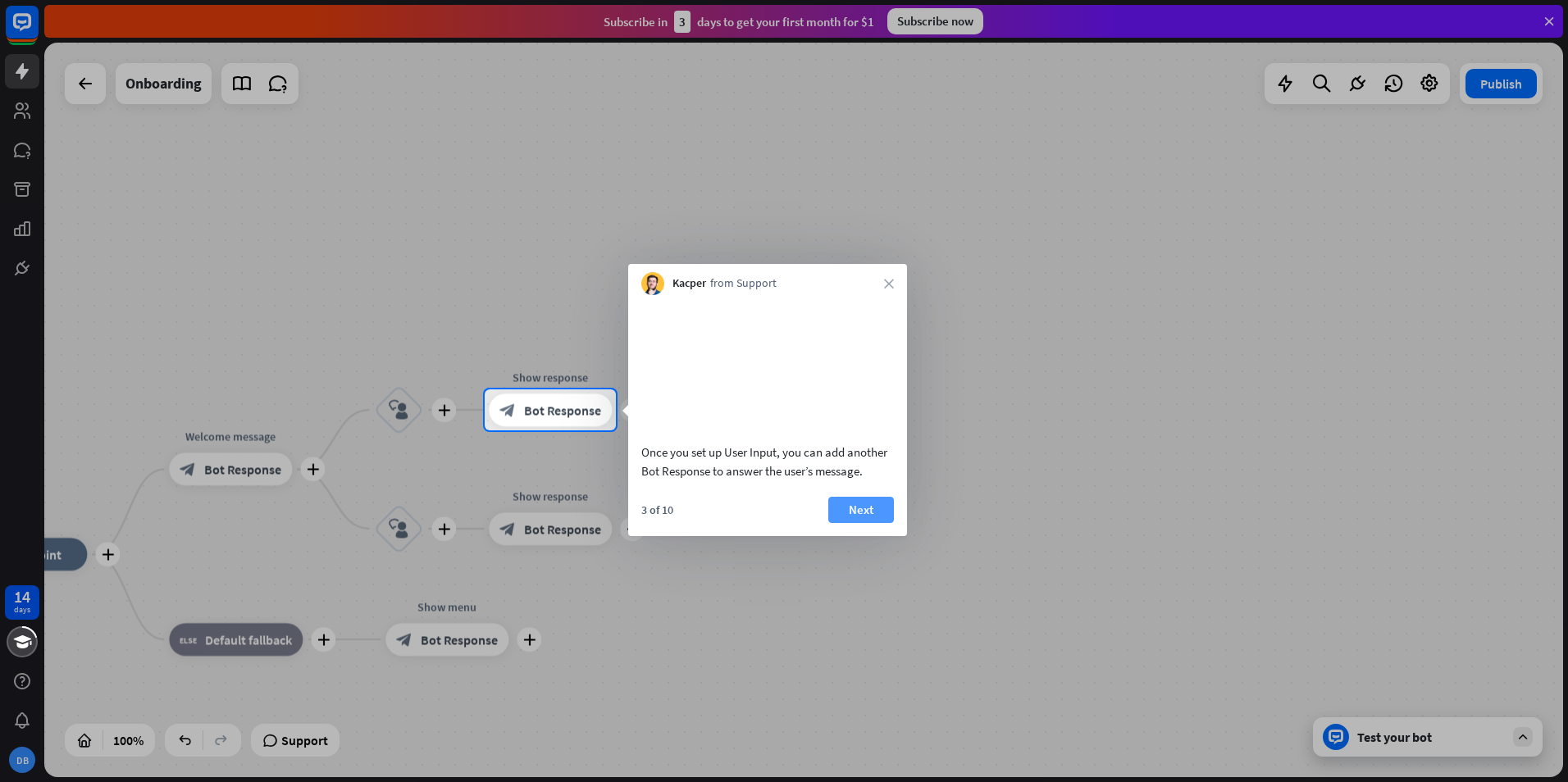
click at [851, 523] on button "Next" at bounding box center [861, 511] width 65 height 27
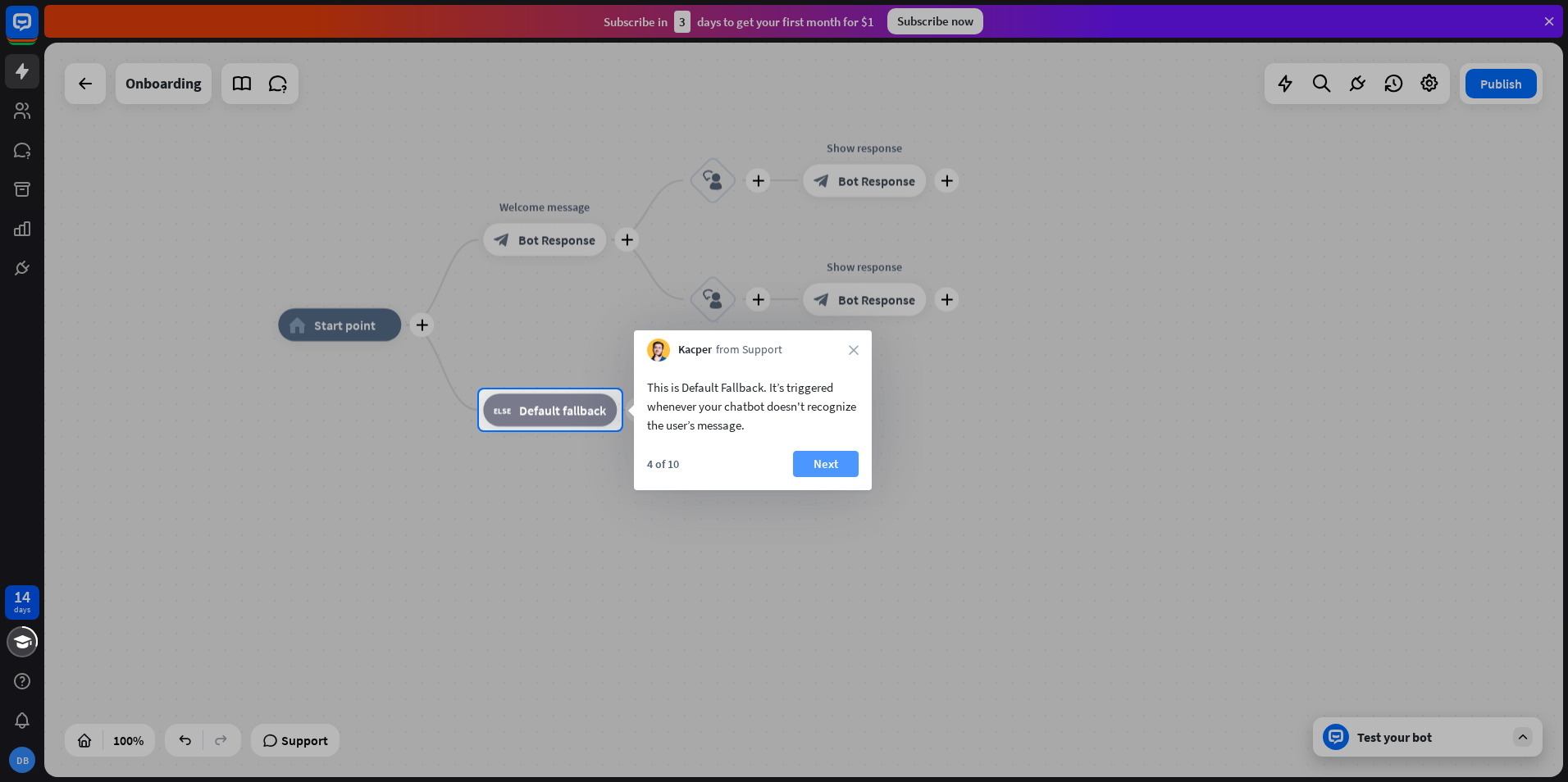
click at [813, 470] on button "Next" at bounding box center [826, 464] width 65 height 27
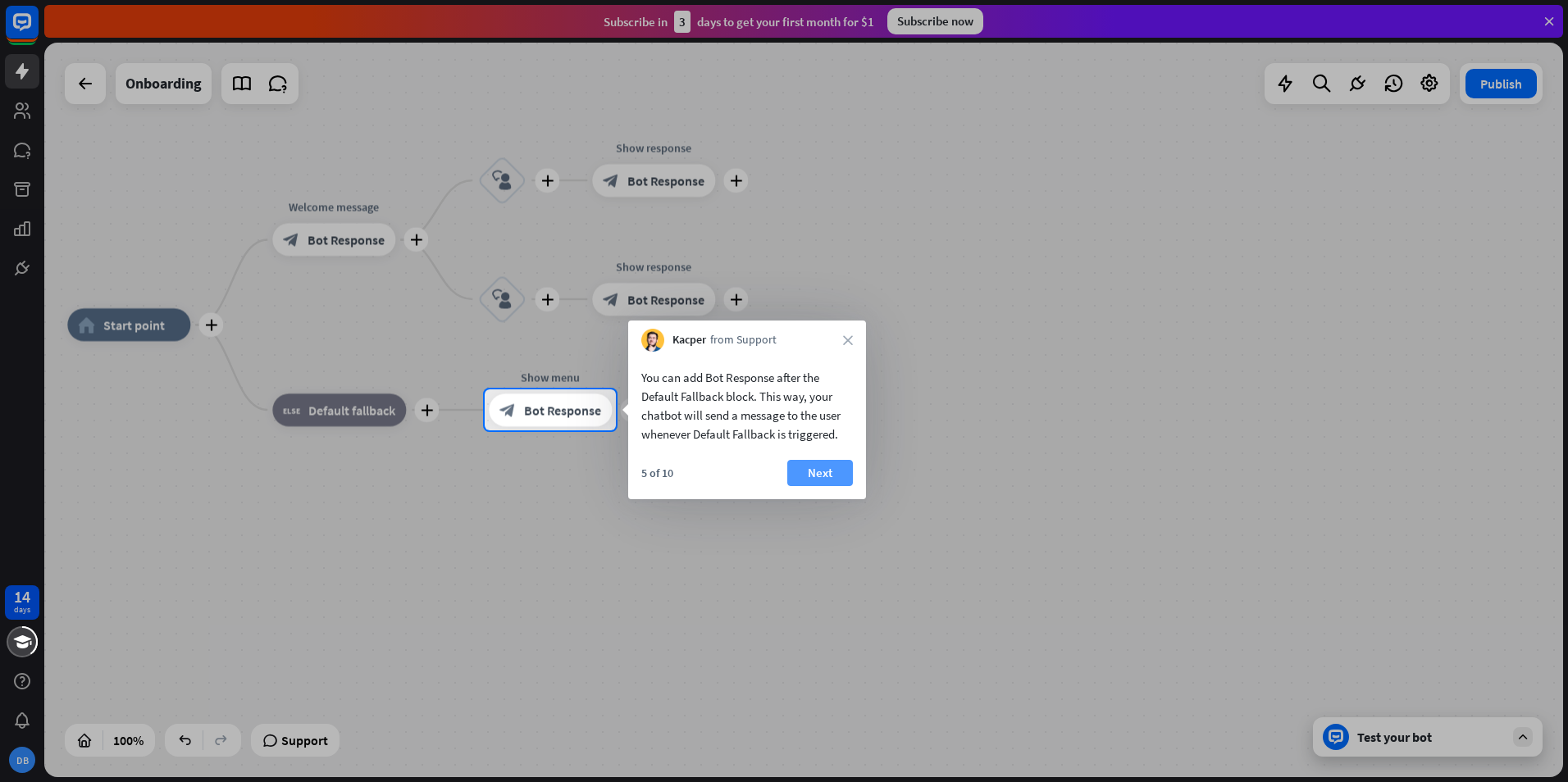
click at [831, 469] on button "Next" at bounding box center [820, 474] width 65 height 27
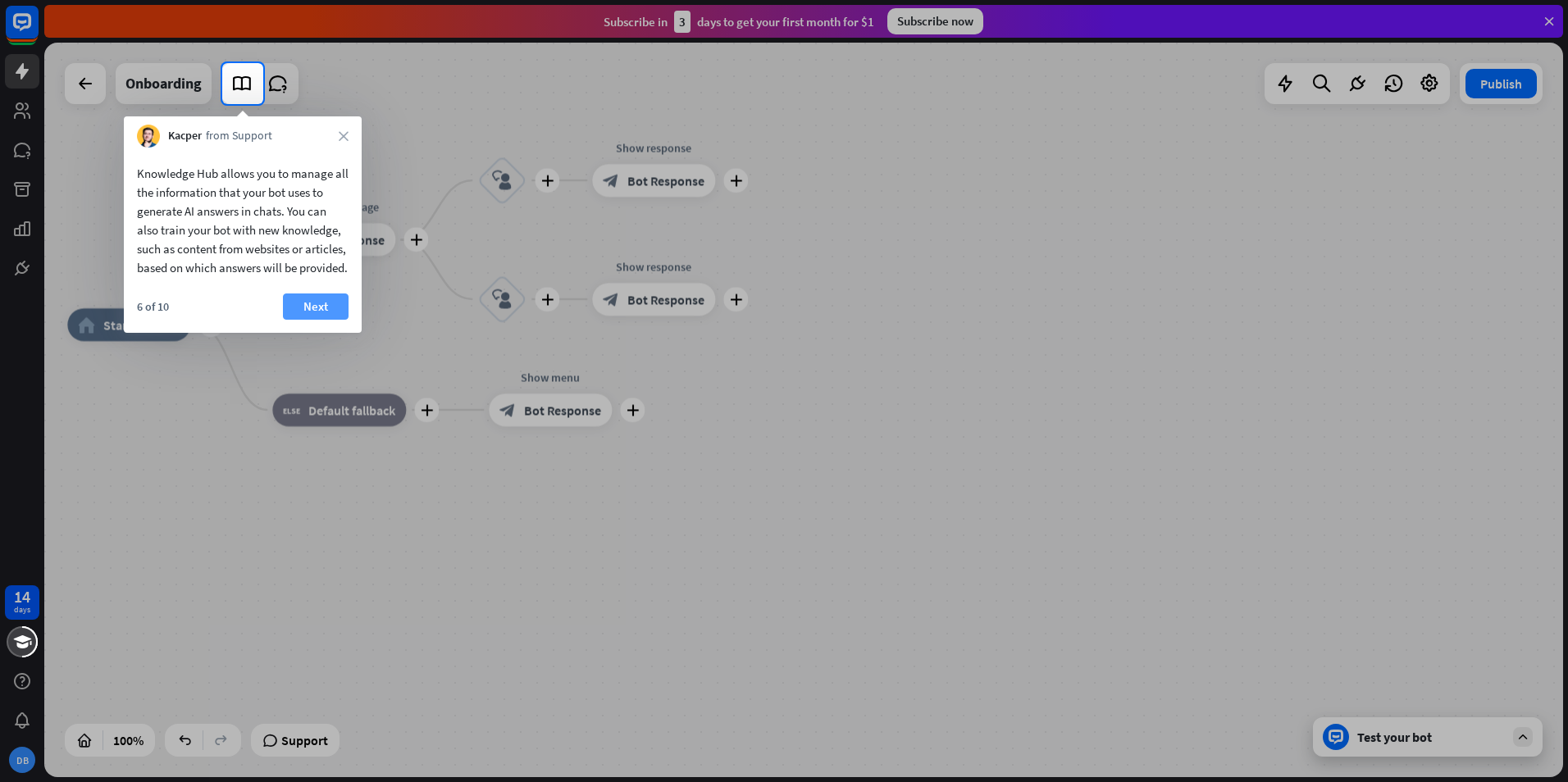
click at [299, 318] on button "Next" at bounding box center [315, 307] width 65 height 27
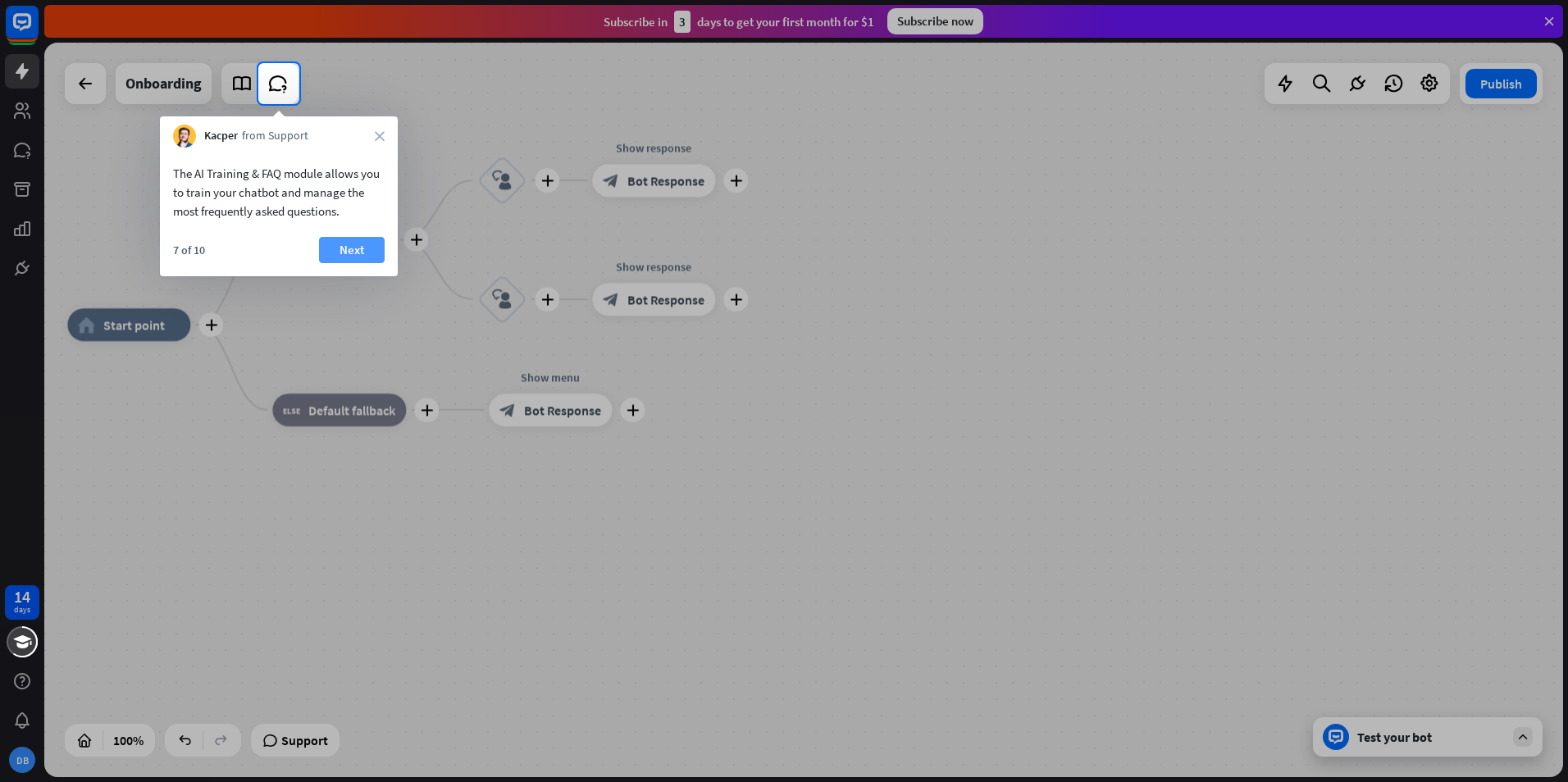
click at [332, 243] on button "Next" at bounding box center [351, 251] width 65 height 27
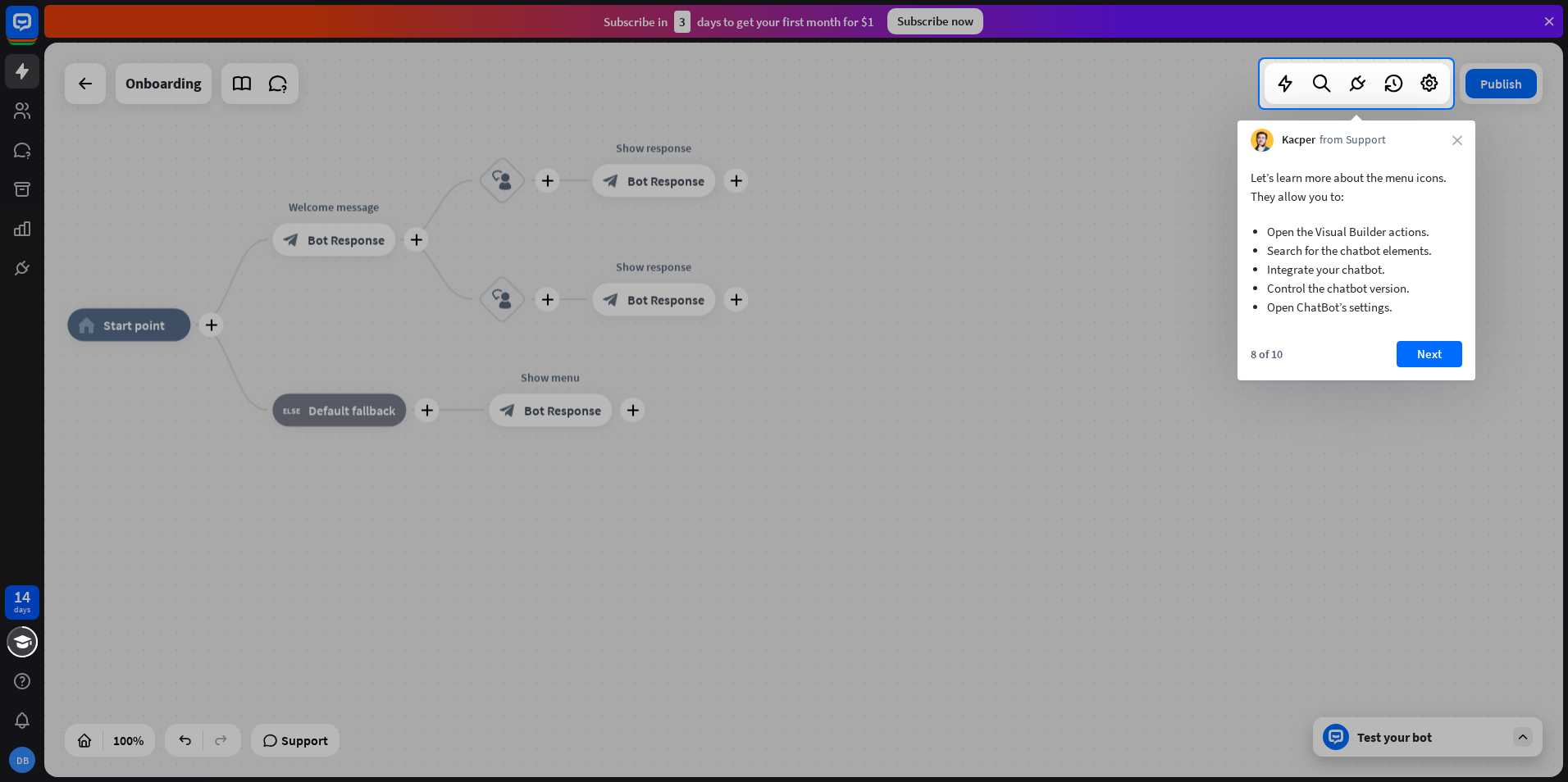
click at [445, 106] on div at bounding box center [629, 84] width 1260 height 49
click at [1420, 350] on button "Next" at bounding box center [1429, 354] width 65 height 27
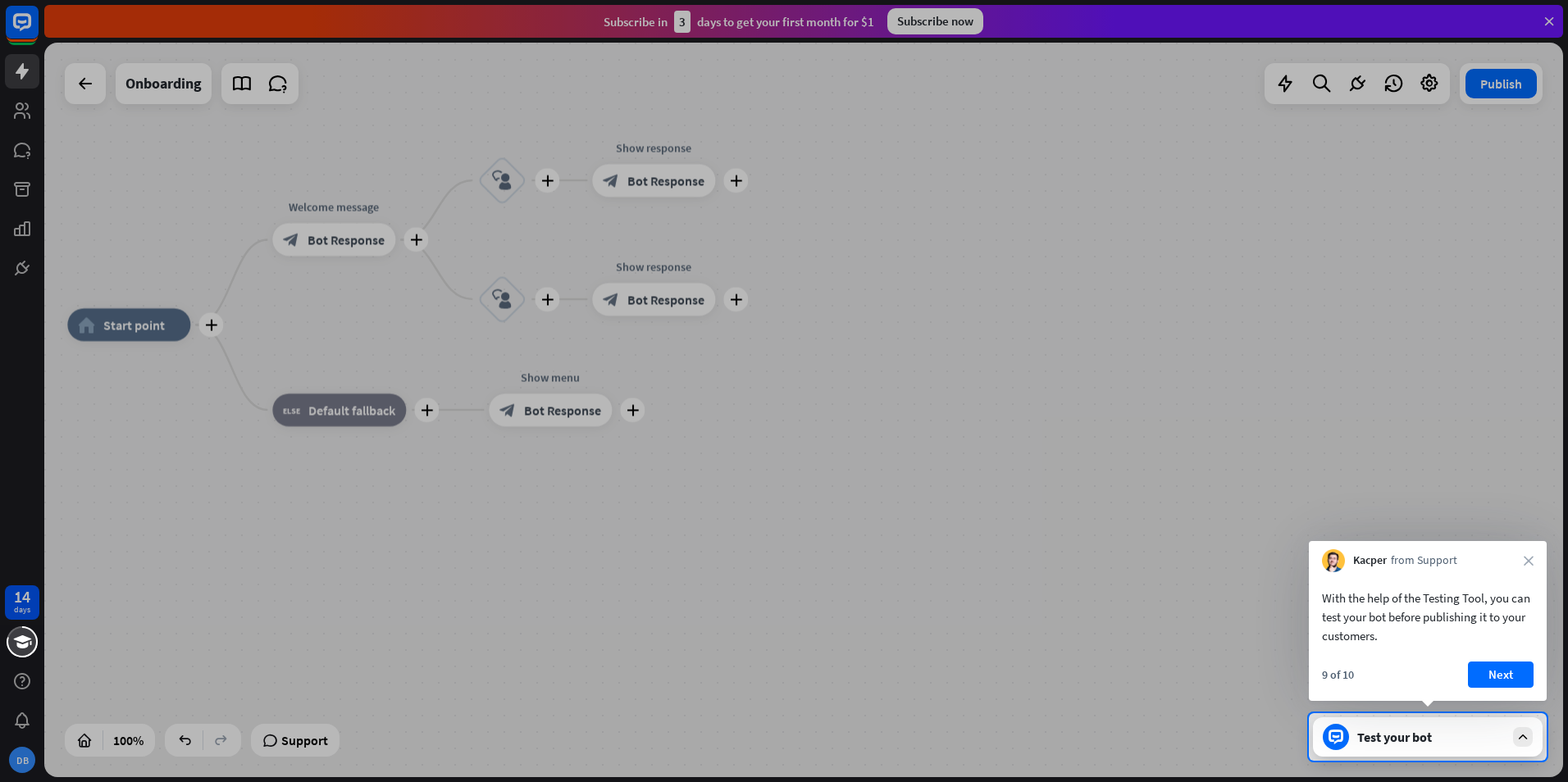
click at [1142, 373] on div at bounding box center [784, 357] width 1568 height 714
click at [1495, 680] on button "Next" at bounding box center [1501, 675] width 65 height 27
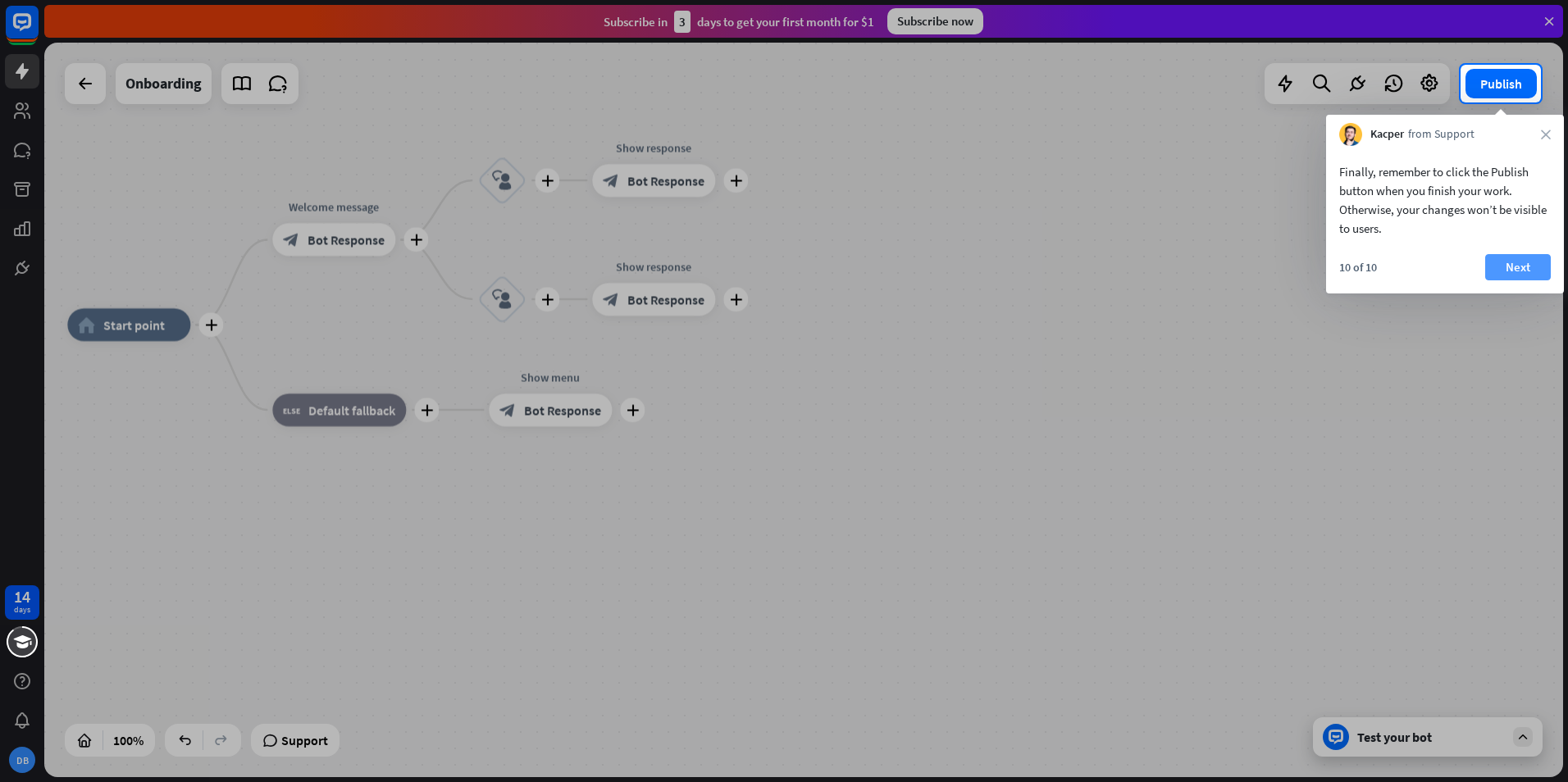
click at [1518, 270] on button "Next" at bounding box center [1518, 268] width 65 height 27
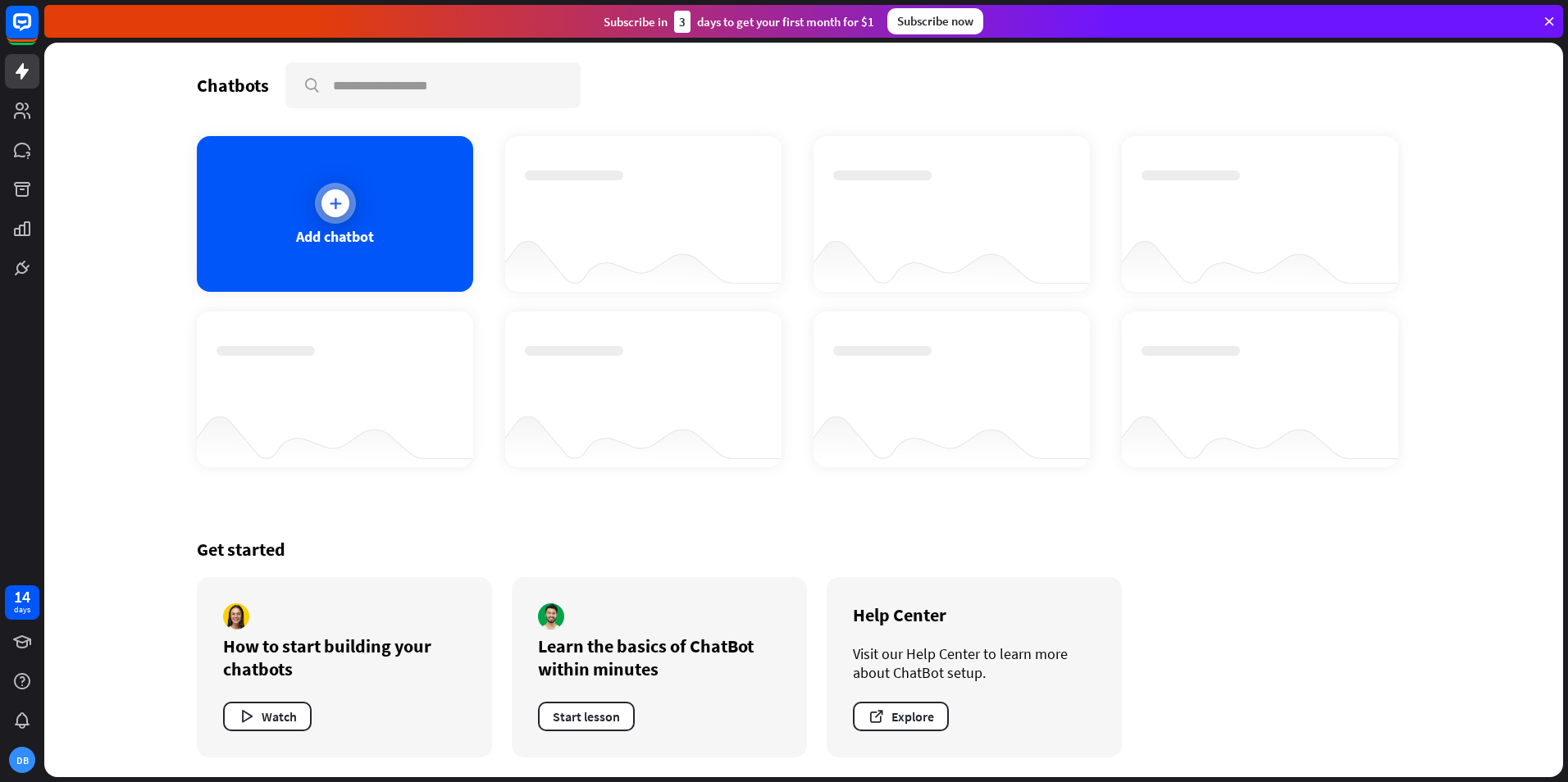
click at [365, 229] on div "Add chatbot" at bounding box center [335, 236] width 78 height 19
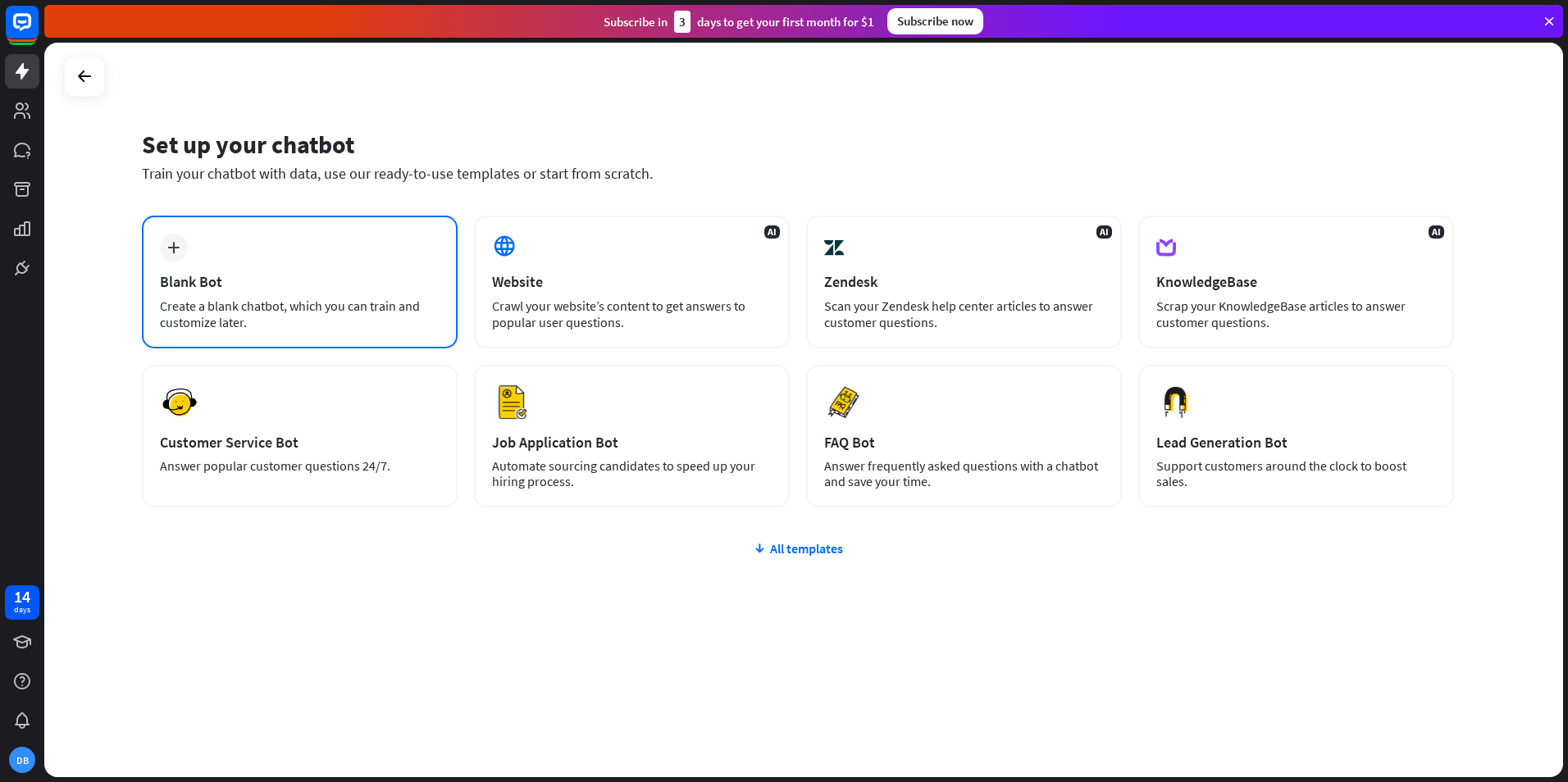
click at [165, 252] on div "plus" at bounding box center [174, 247] width 28 height 28
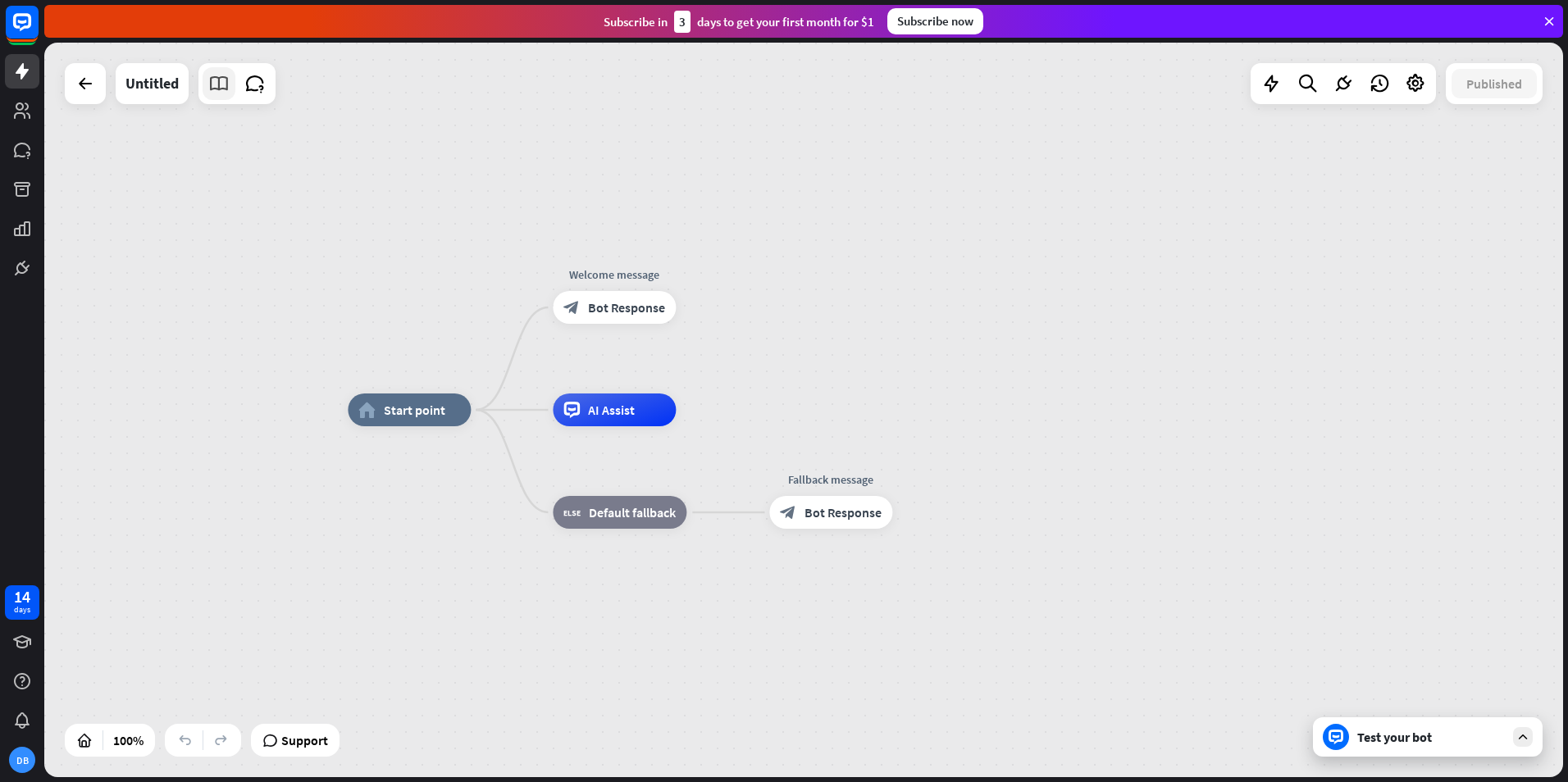
click at [219, 87] on icon at bounding box center [218, 84] width 21 height 21
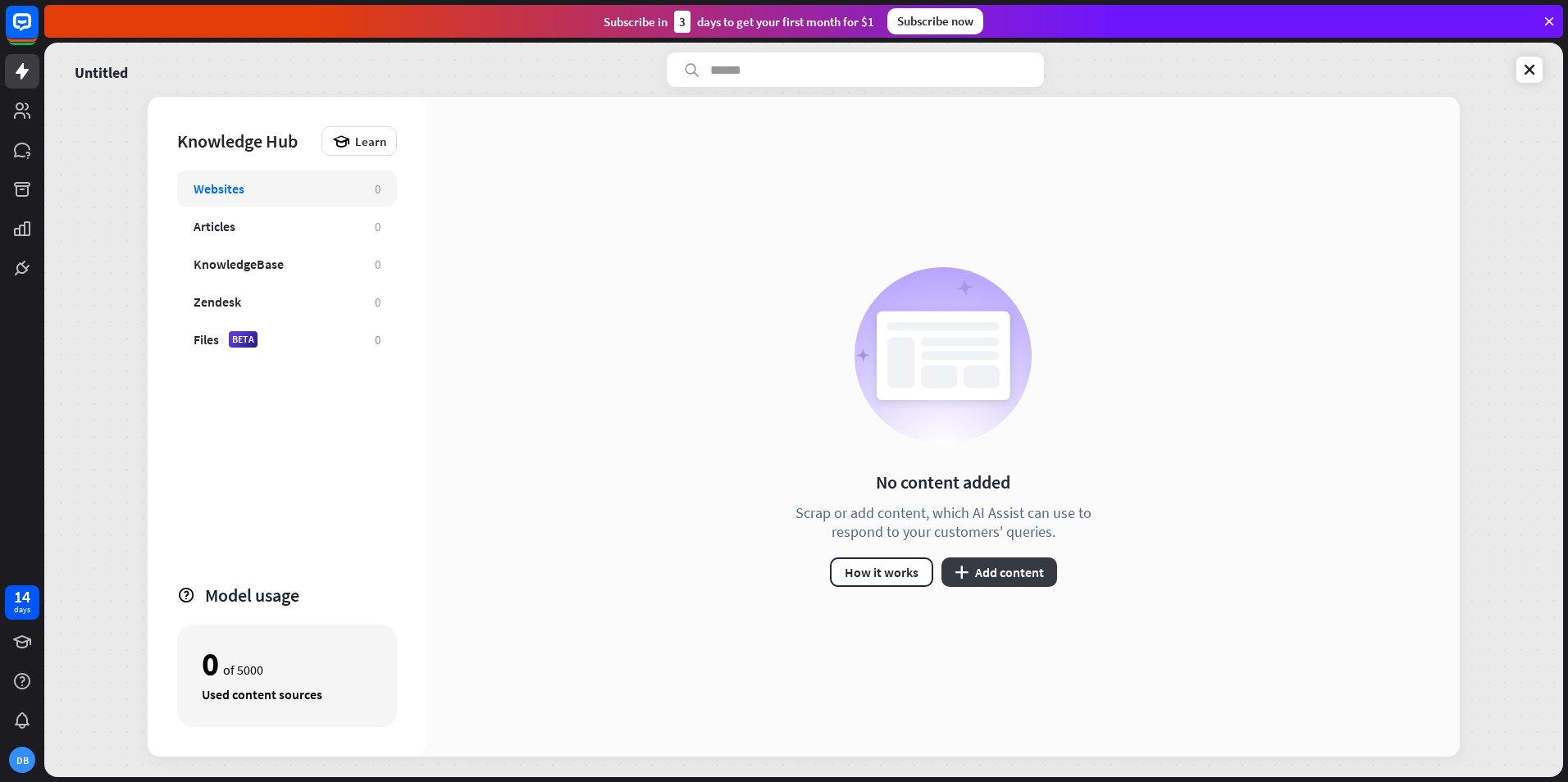
click at [986, 574] on button "plus Add content" at bounding box center [999, 572] width 116 height 29
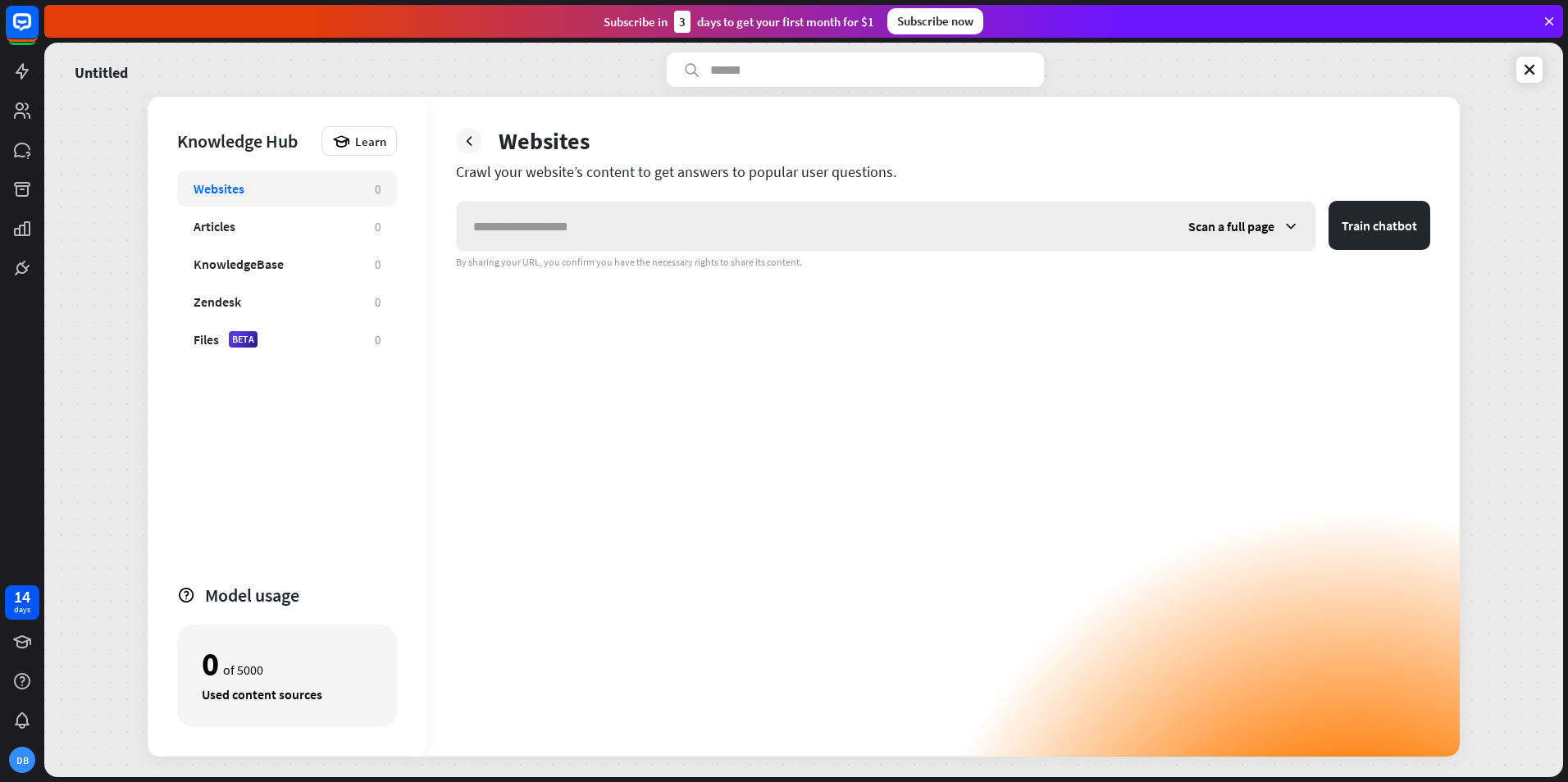
click at [1250, 227] on span "Scan a full page" at bounding box center [1231, 226] width 86 height 16
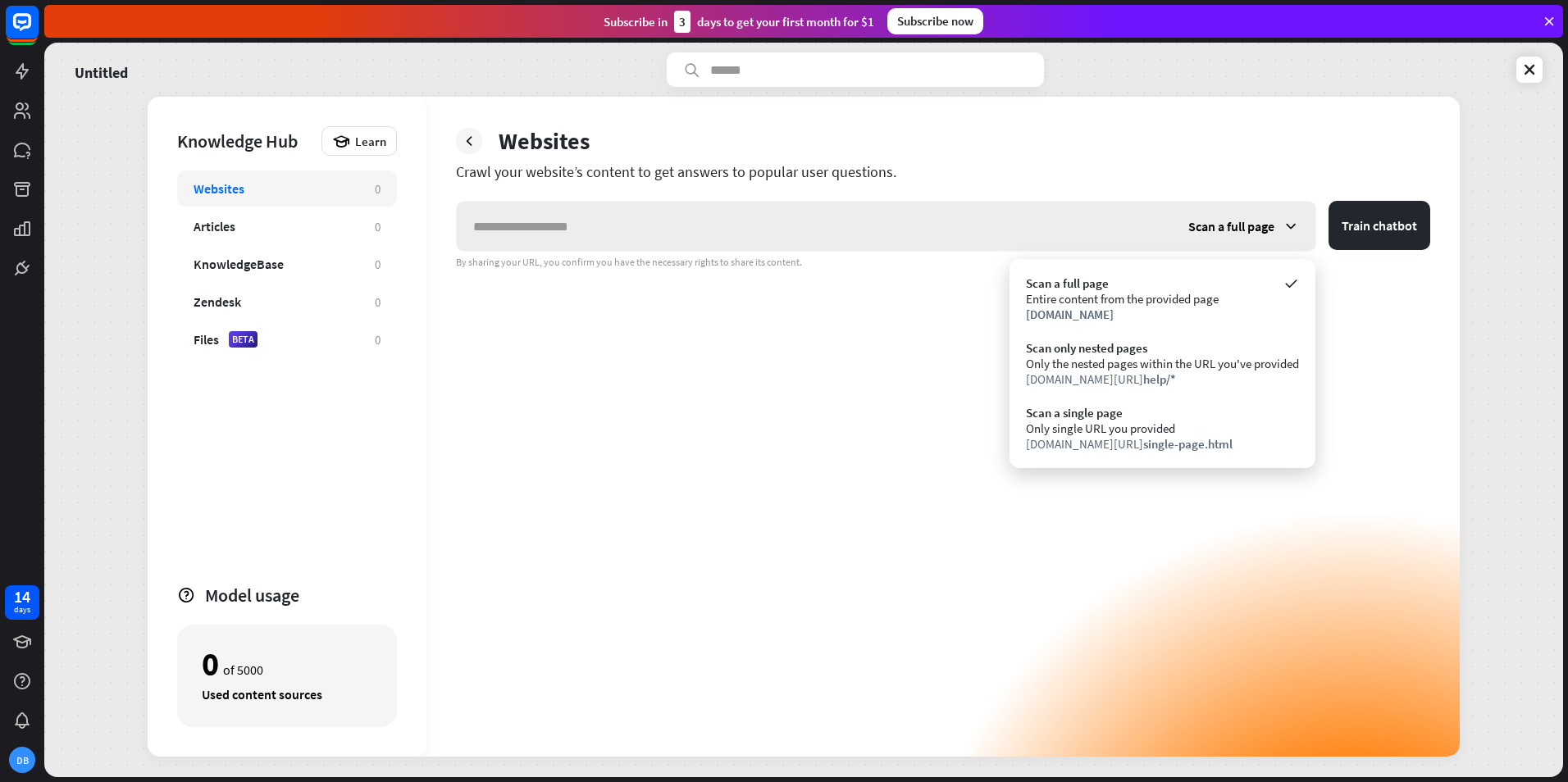
click at [1250, 227] on span "Scan a full page" at bounding box center [1231, 226] width 86 height 16
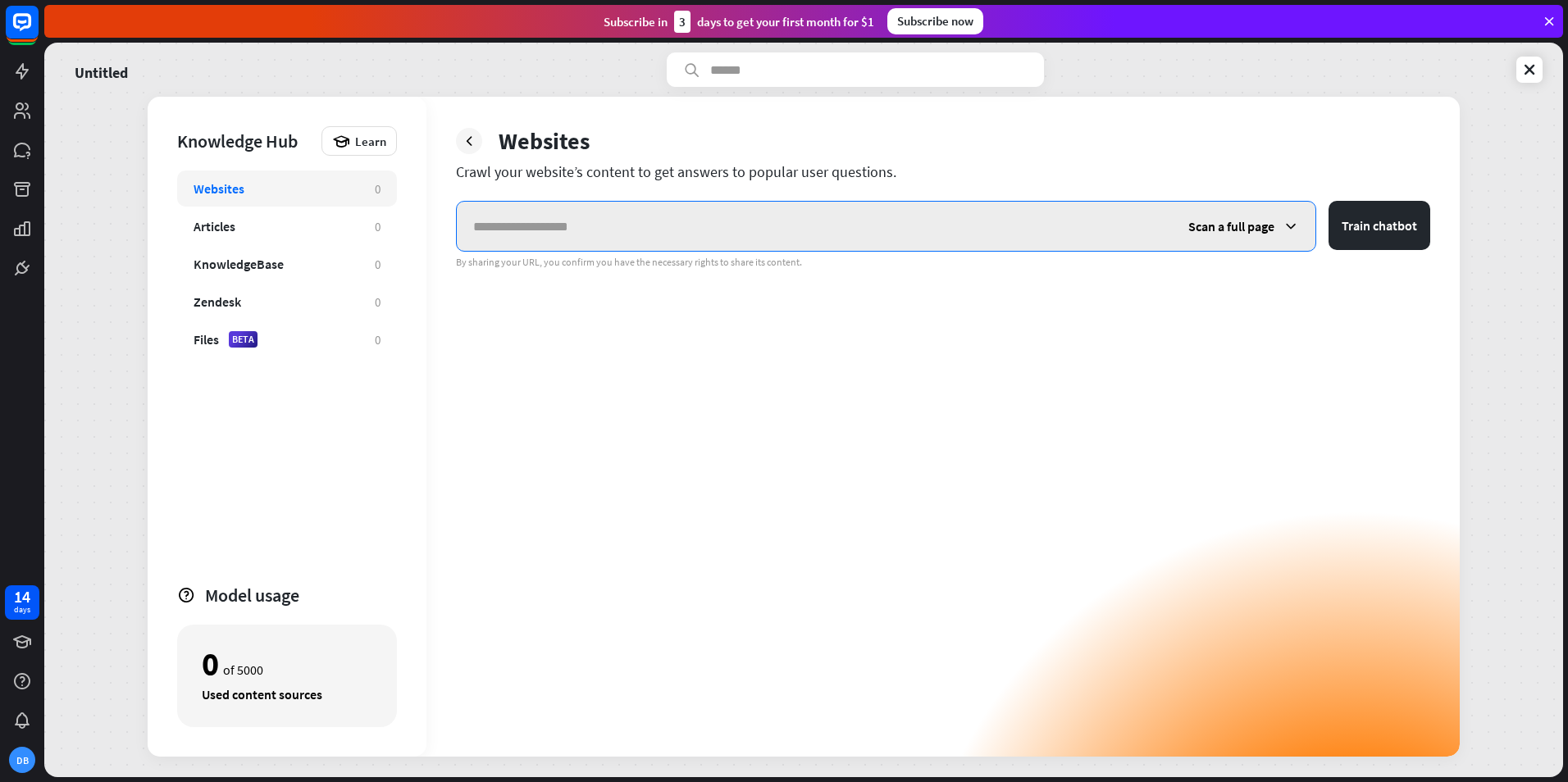
click at [655, 238] on input "text" at bounding box center [814, 227] width 716 height 49
paste input "**********"
type input "**********"
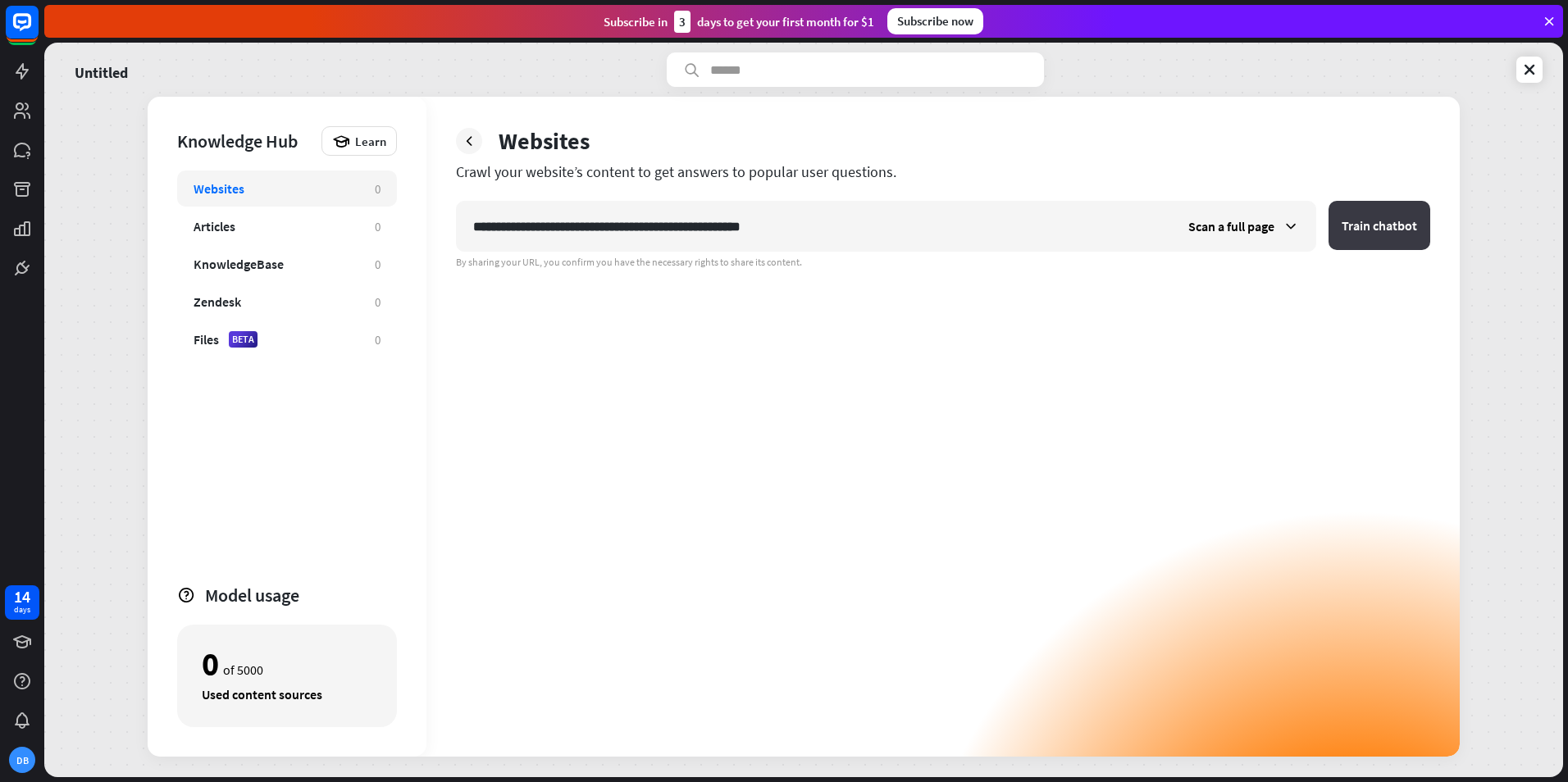
click at [1372, 220] on button "Train chatbot" at bounding box center [1379, 226] width 102 height 49
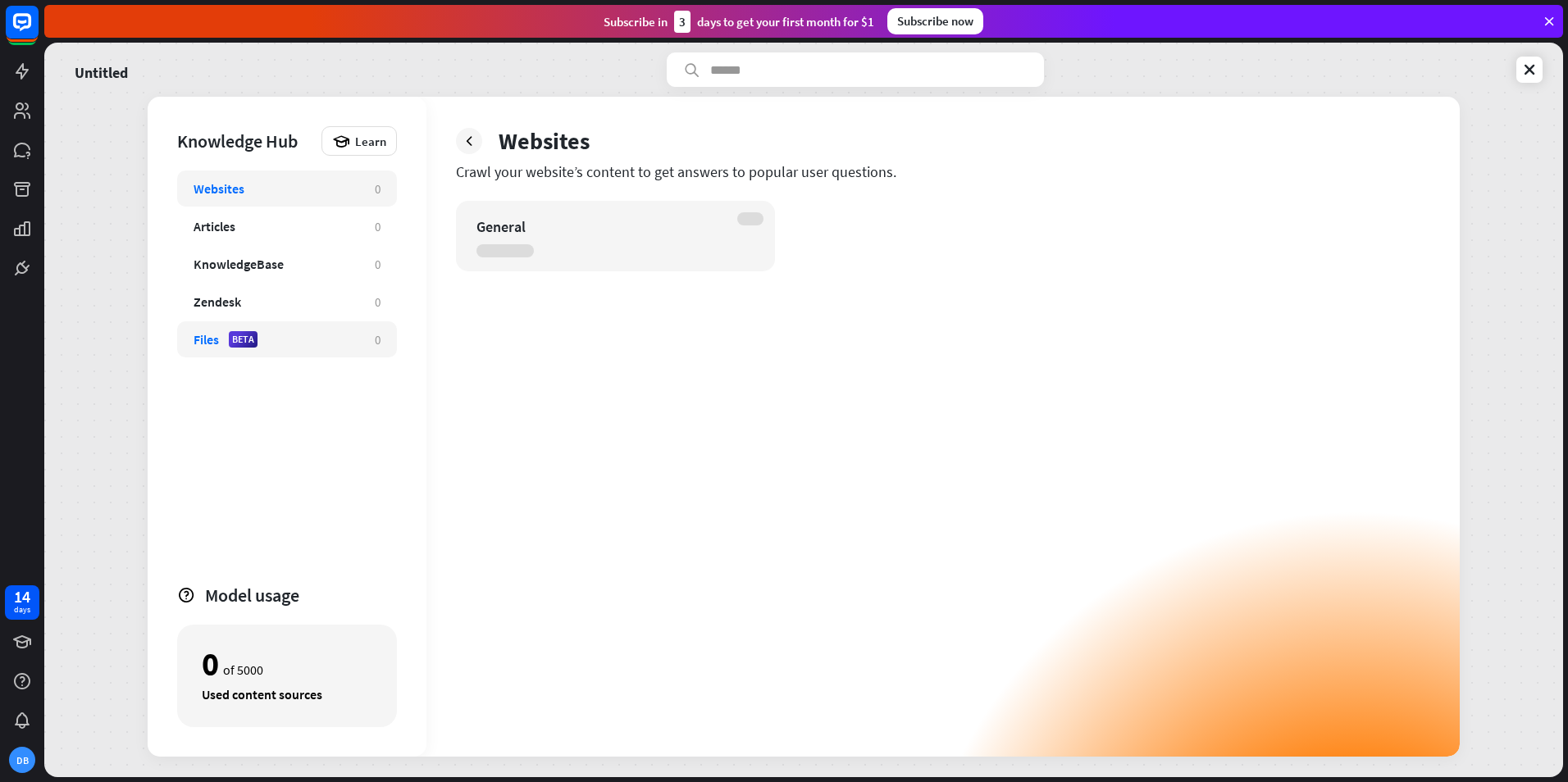
click at [196, 347] on div "Files BETA 0" at bounding box center [288, 340] width 220 height 36
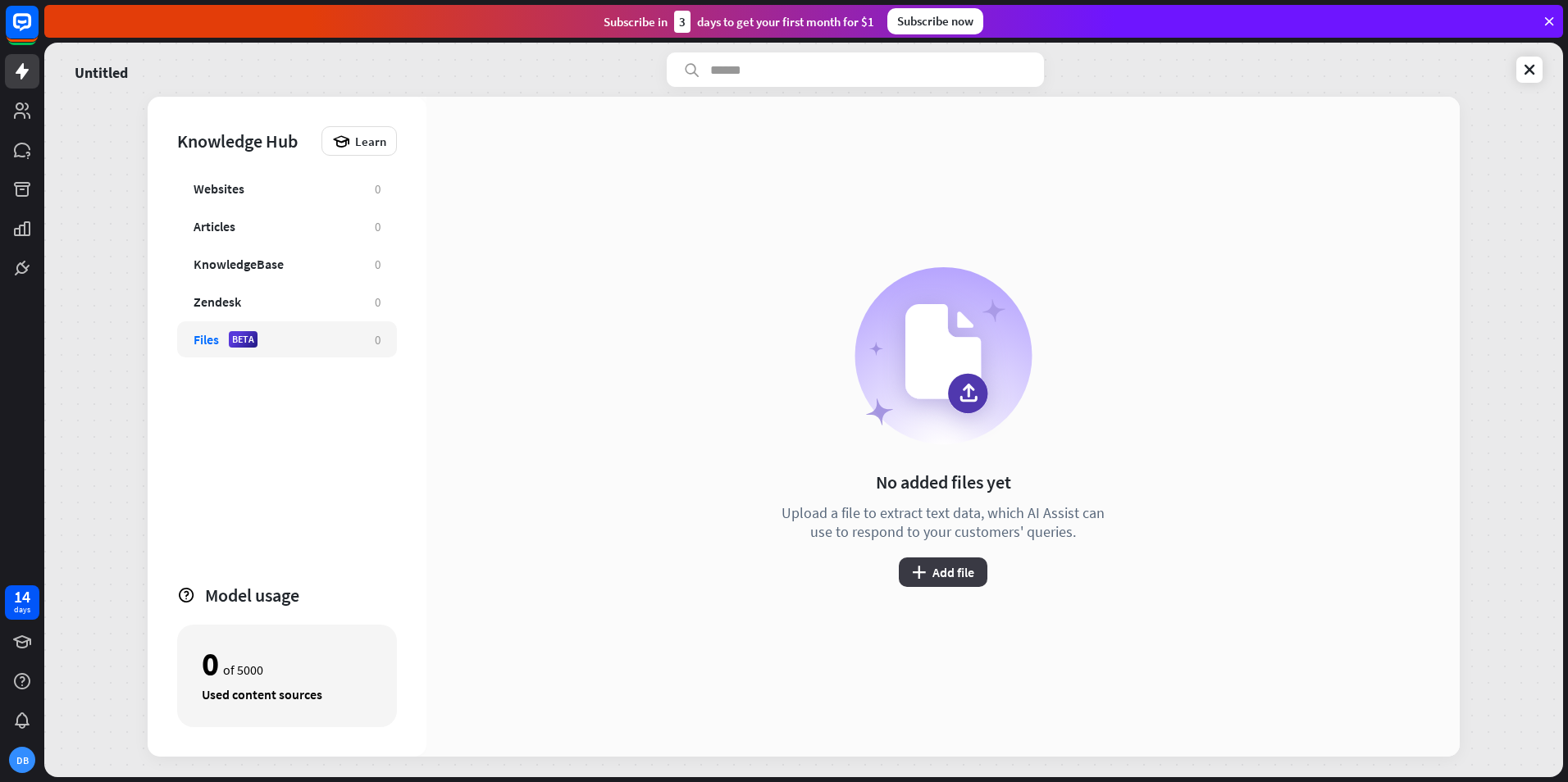
click at [931, 565] on button "plus Add file" at bounding box center [943, 572] width 88 height 29
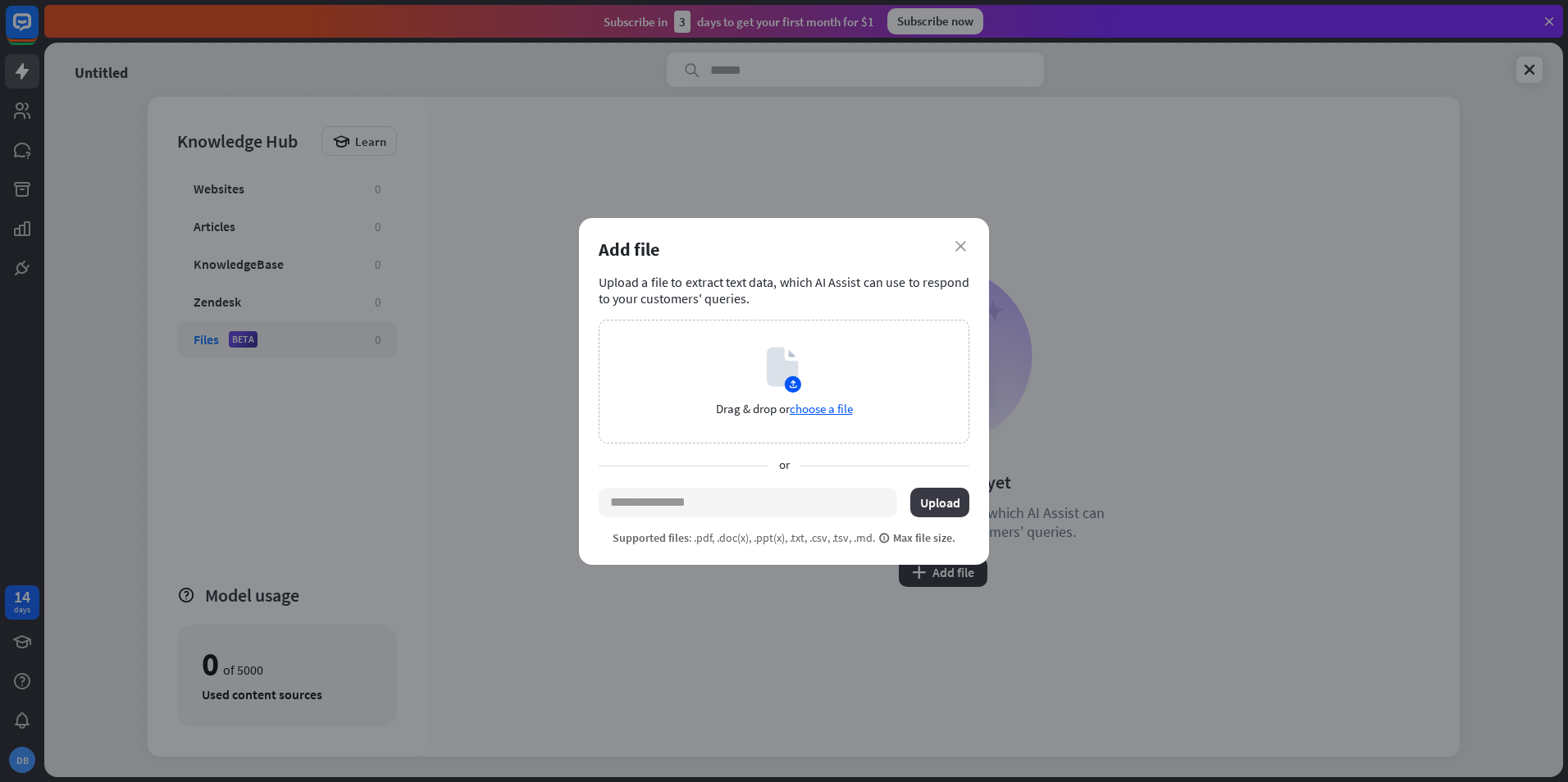
click at [923, 499] on button "Upload" at bounding box center [940, 502] width 59 height 29
click at [933, 495] on button "Upload" at bounding box center [940, 502] width 59 height 29
click at [841, 405] on span "choose a file" at bounding box center [821, 409] width 64 height 15
click at [959, 241] on icon "close" at bounding box center [961, 246] width 10 height 10
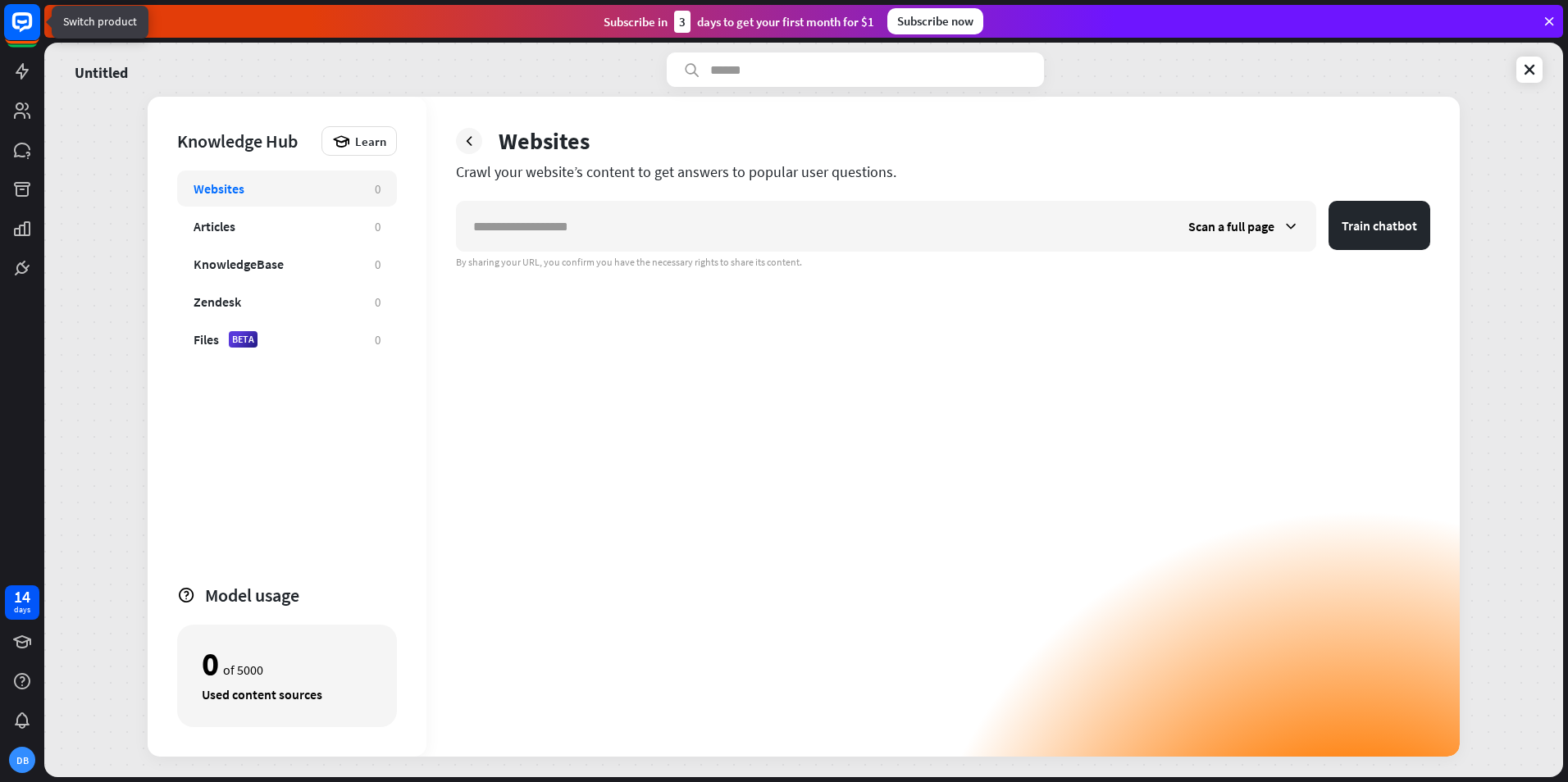
click at [24, 10] on rect at bounding box center [22, 22] width 36 height 36
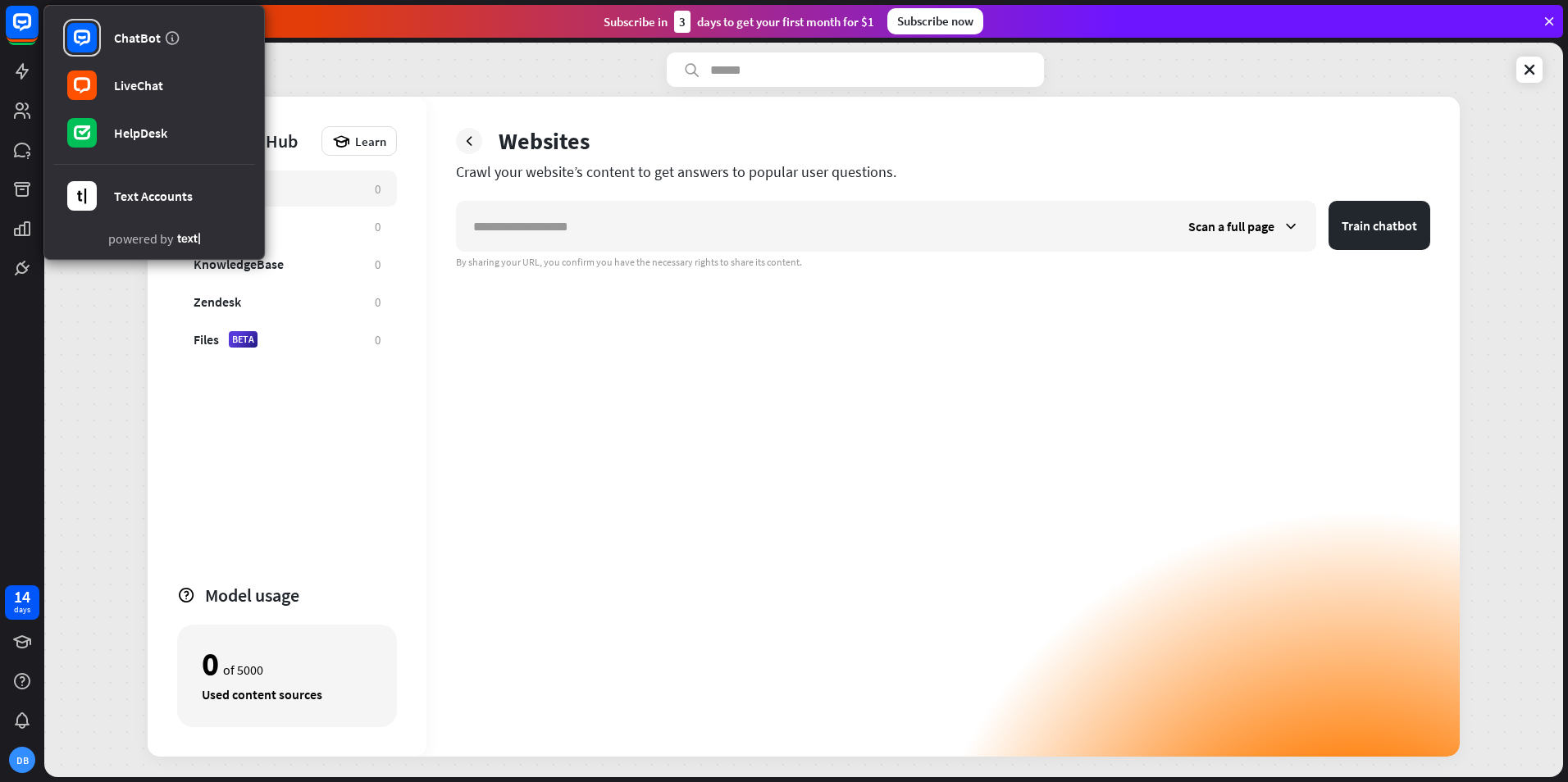
click at [614, 474] on div "Scan a full page Train chatbot By sharing your URL, you confirm you have the ne…" at bounding box center [943, 479] width 975 height 556
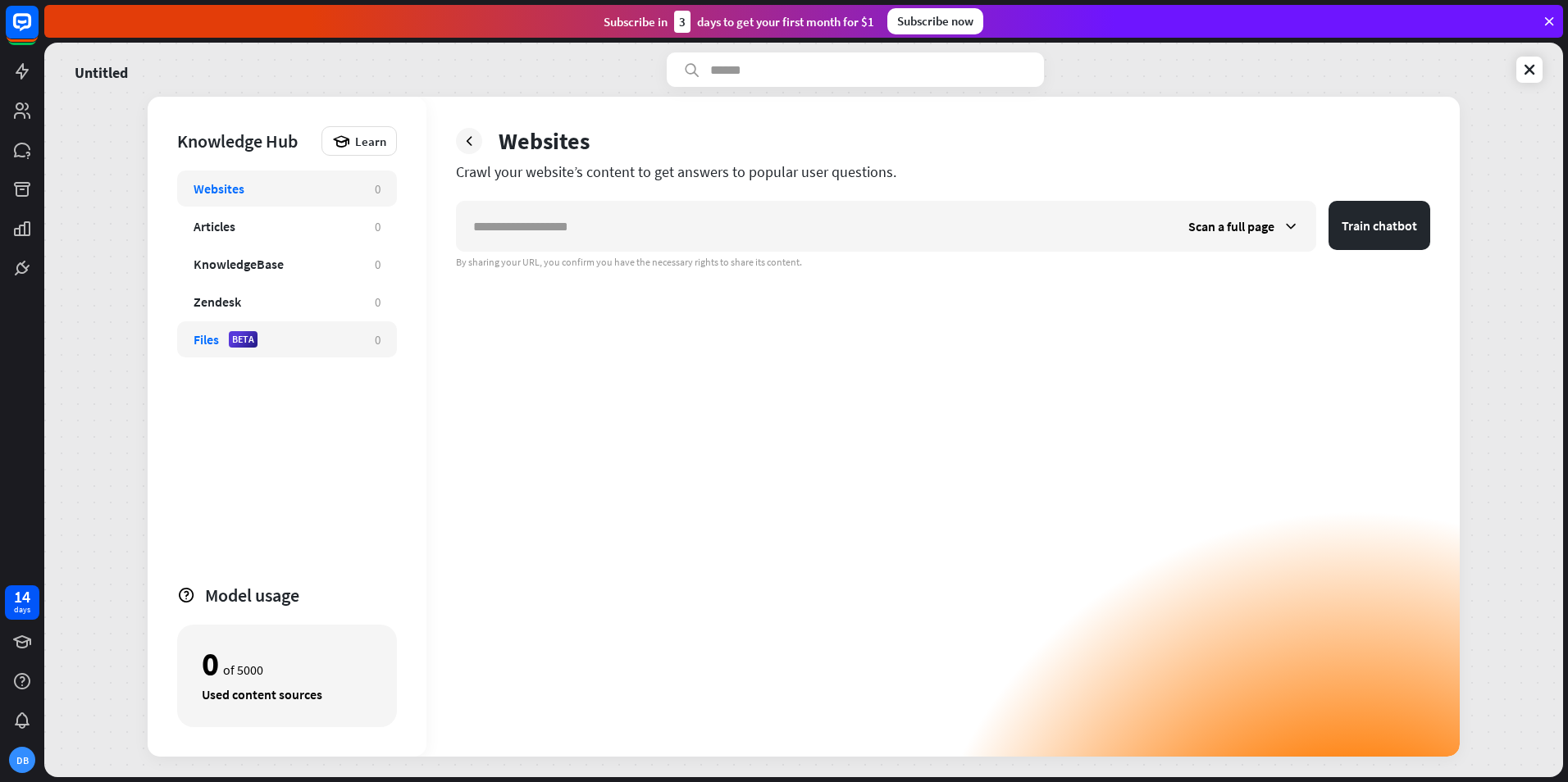
click at [279, 344] on div "Files BETA" at bounding box center [276, 339] width 165 height 16
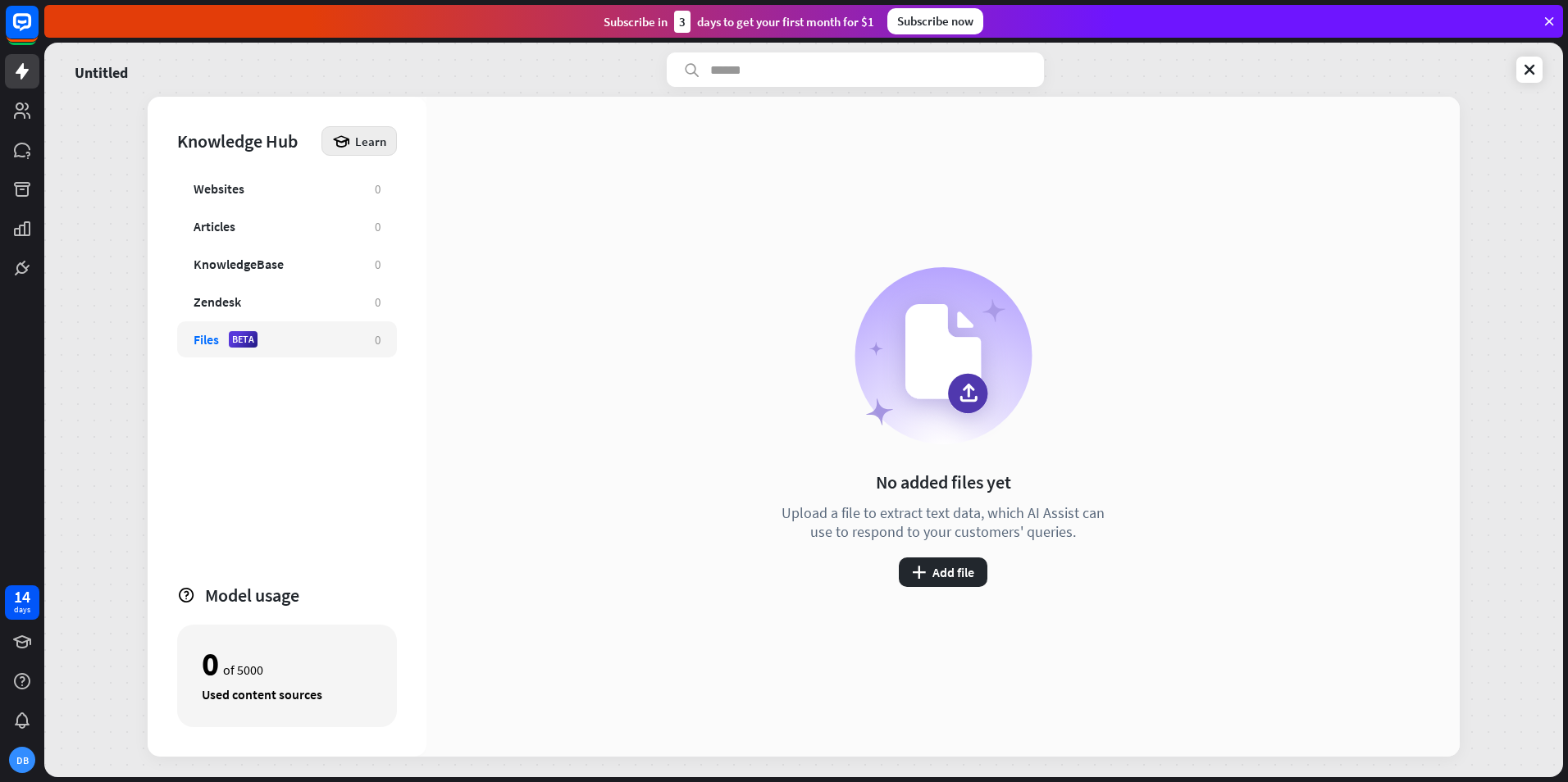
click at [353, 142] on div "Learn" at bounding box center [359, 140] width 75 height 29
click at [335, 341] on div "Files BETA" at bounding box center [276, 339] width 165 height 16
click at [317, 353] on div "Files BETA 0" at bounding box center [288, 340] width 220 height 36
click at [956, 583] on button "plus Add file" at bounding box center [943, 572] width 88 height 29
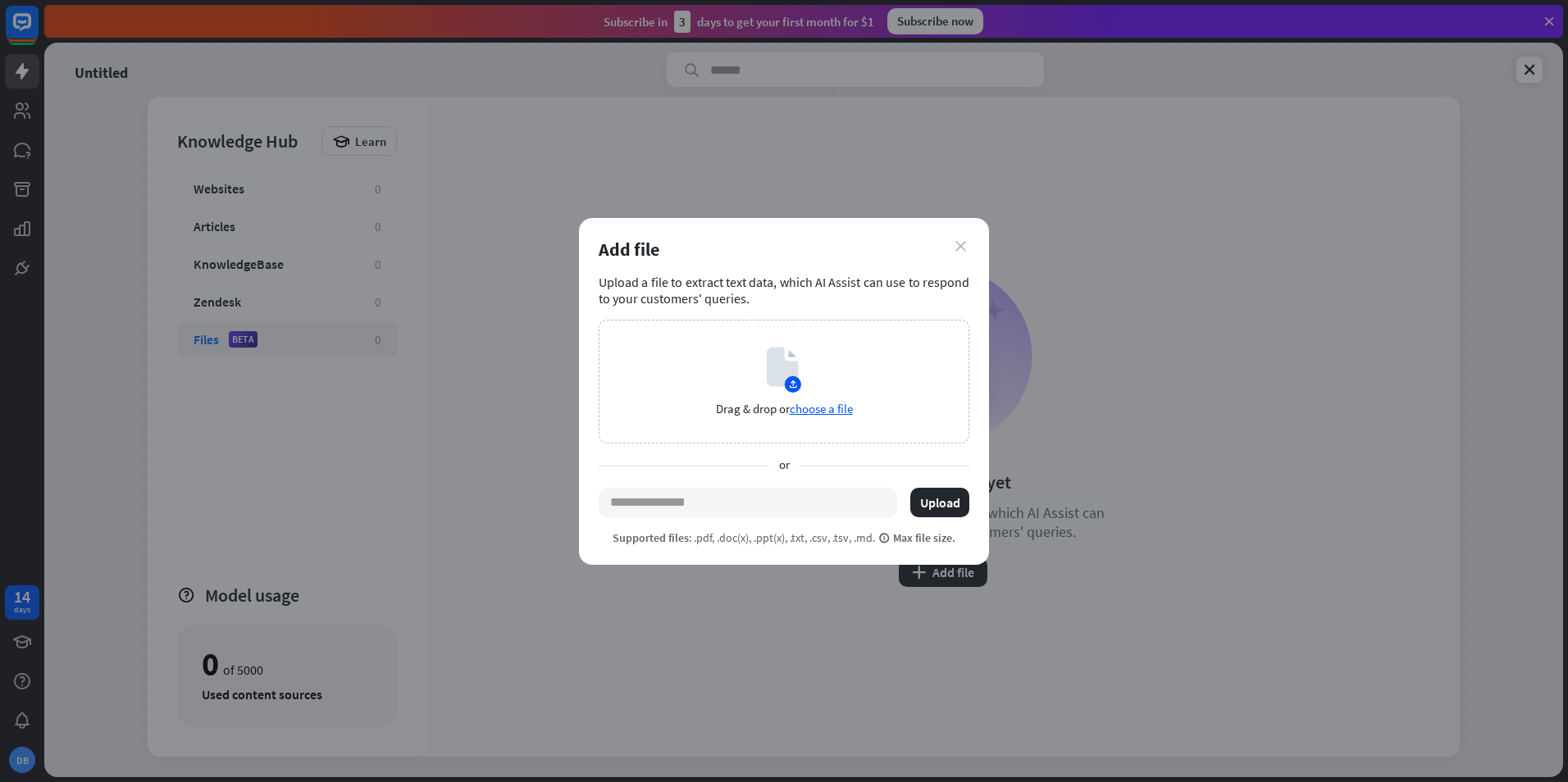
click at [962, 249] on icon "close" at bounding box center [961, 246] width 10 height 10
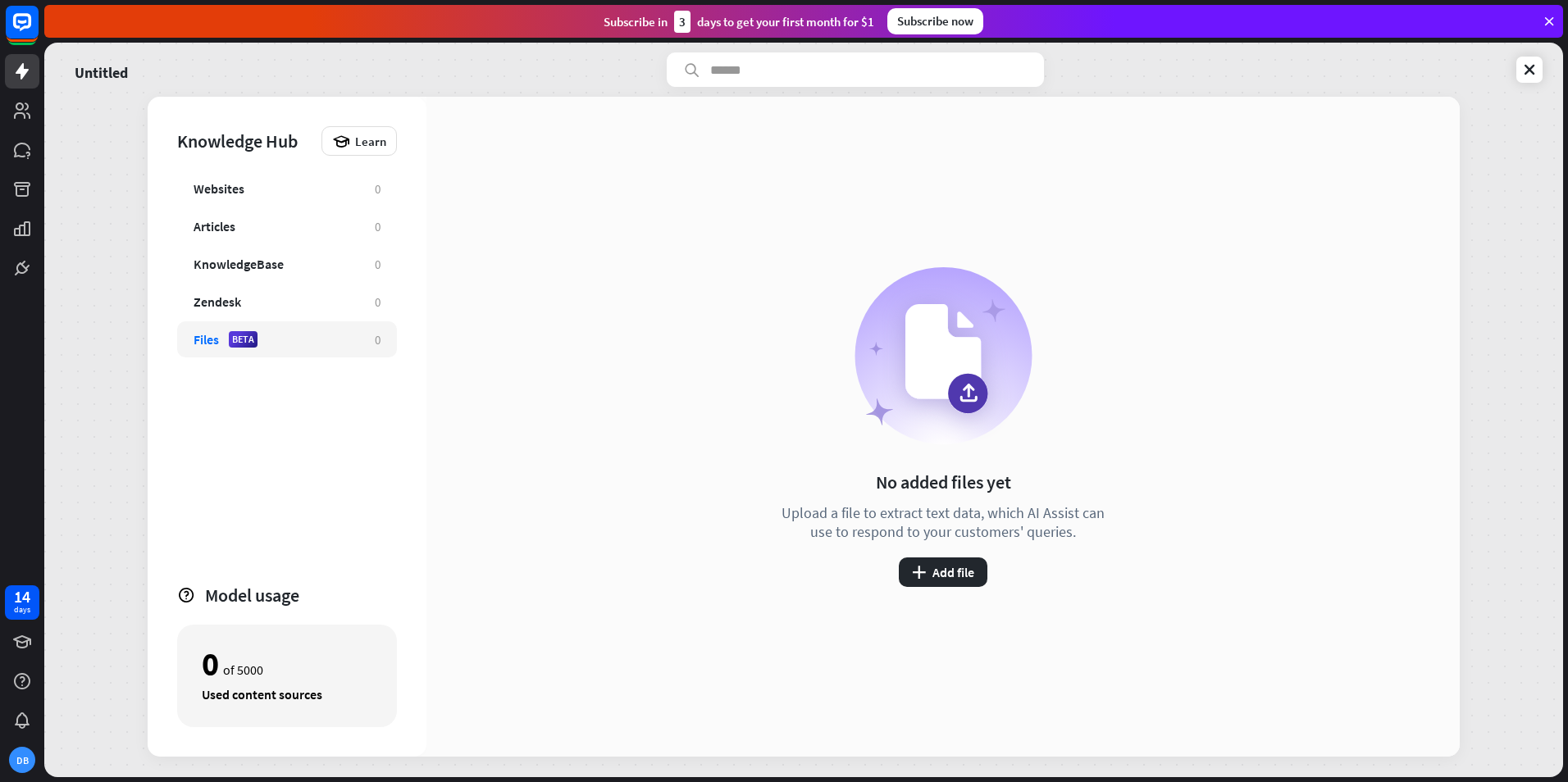
click at [289, 335] on div "Files BETA" at bounding box center [276, 339] width 165 height 16
click at [951, 597] on div "No added files yet Upload a file to extract text data, which AI Assist can use …" at bounding box center [943, 427] width 1034 height 661
click at [941, 574] on button "plus Add file" at bounding box center [943, 572] width 88 height 29
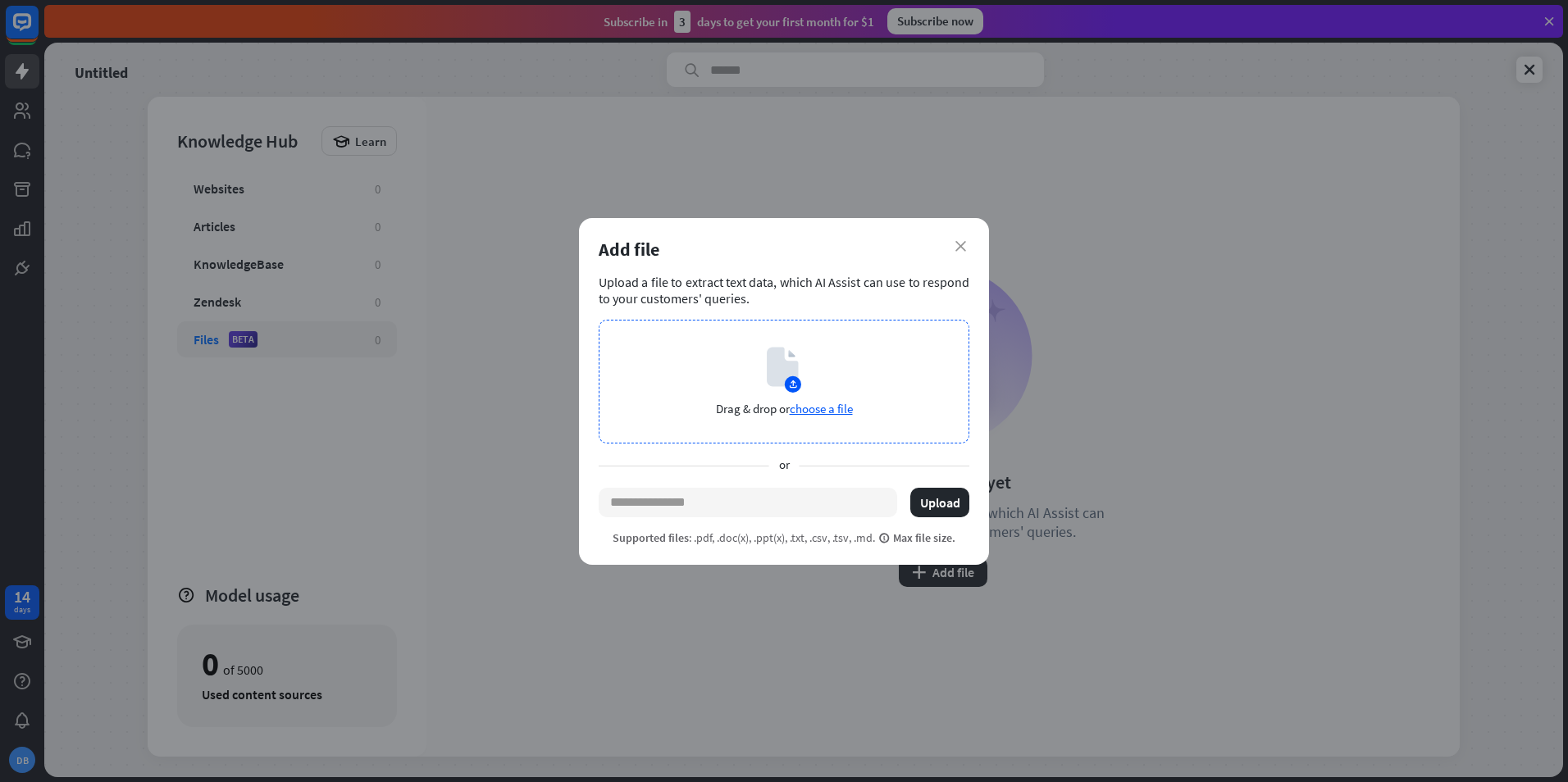
click at [815, 408] on span "choose a file" at bounding box center [821, 409] width 64 height 15
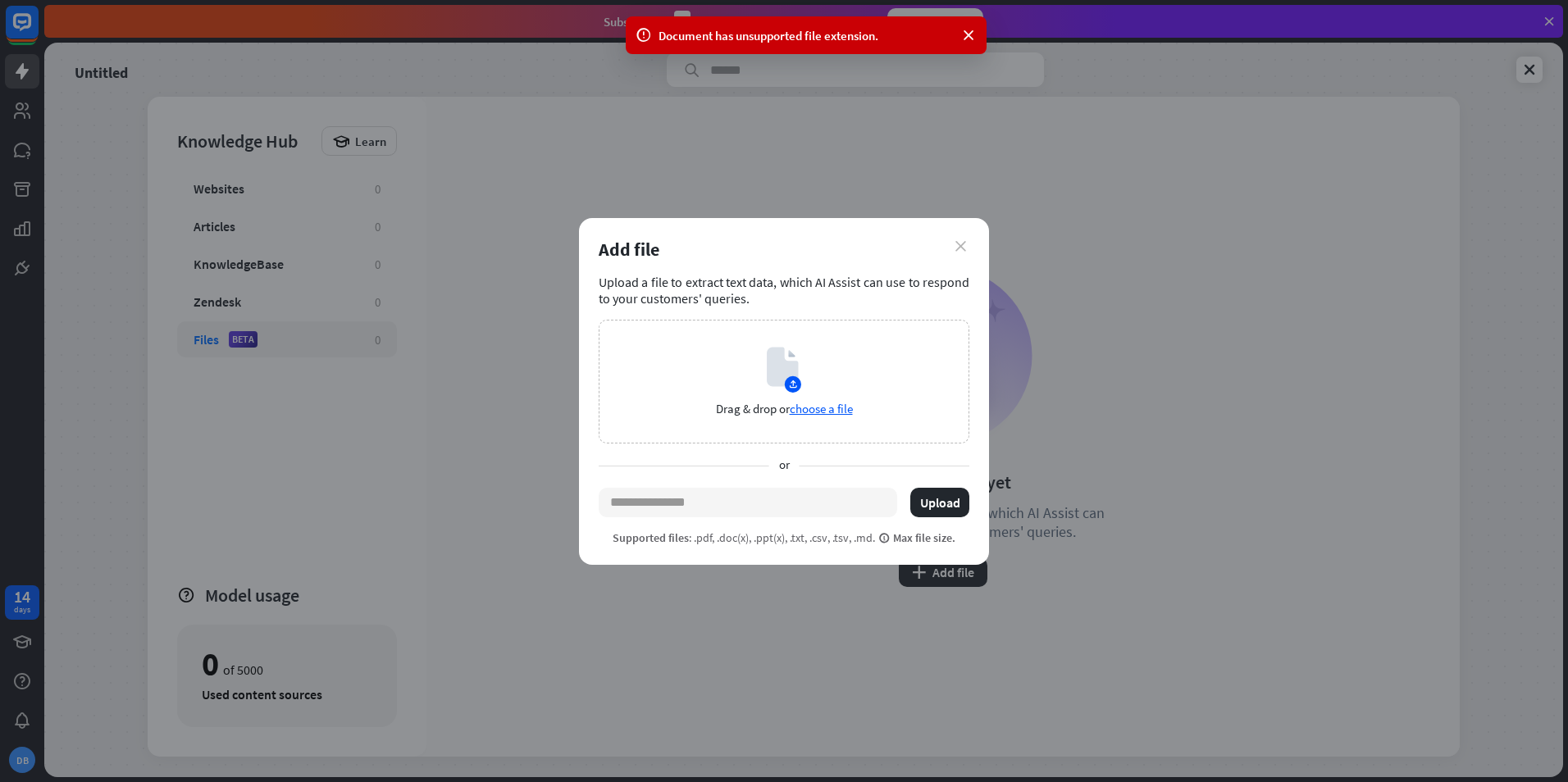
click at [960, 243] on icon "close" at bounding box center [961, 246] width 10 height 10
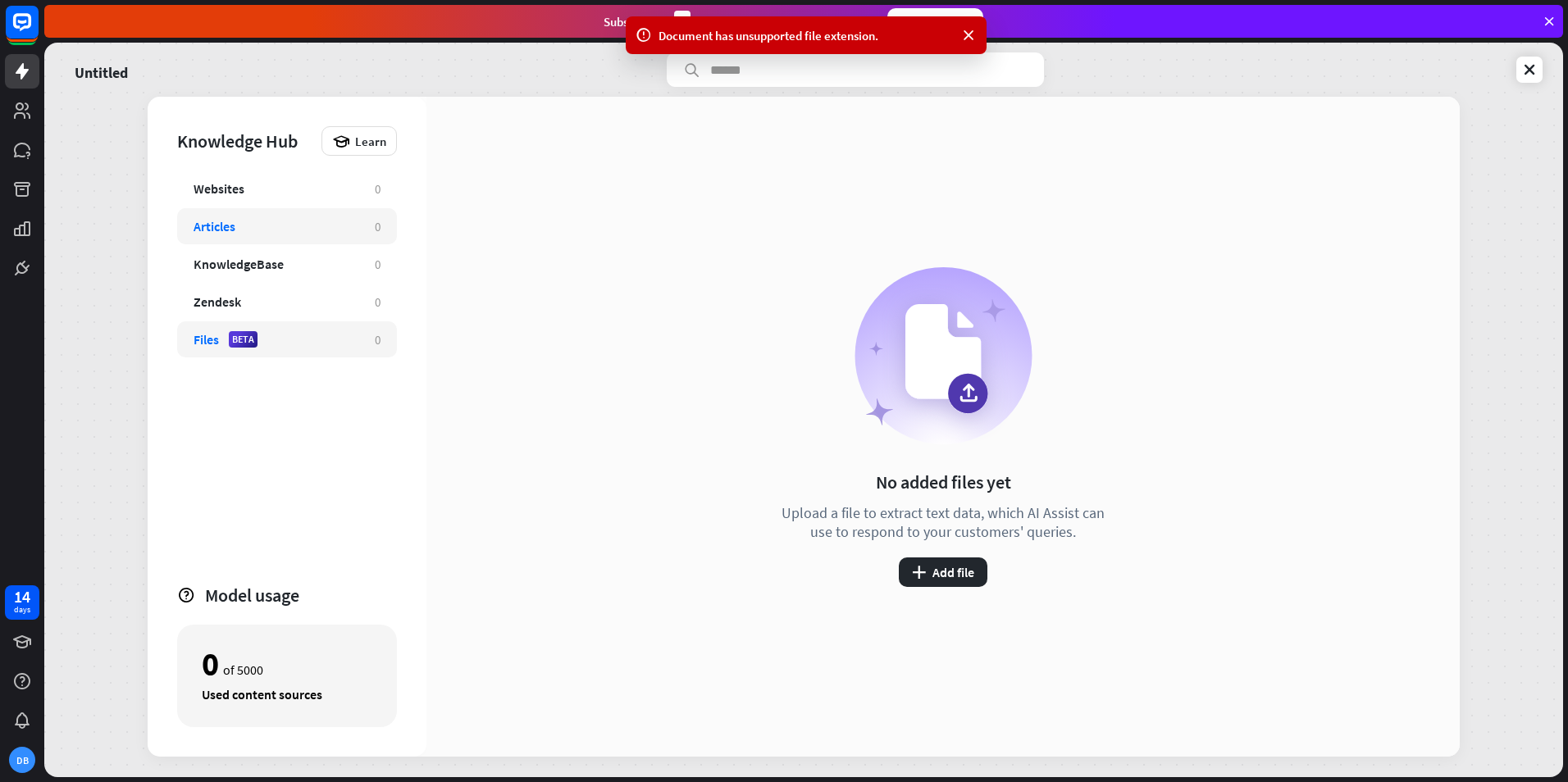
click at [313, 238] on div "Articles 0" at bounding box center [288, 226] width 220 height 36
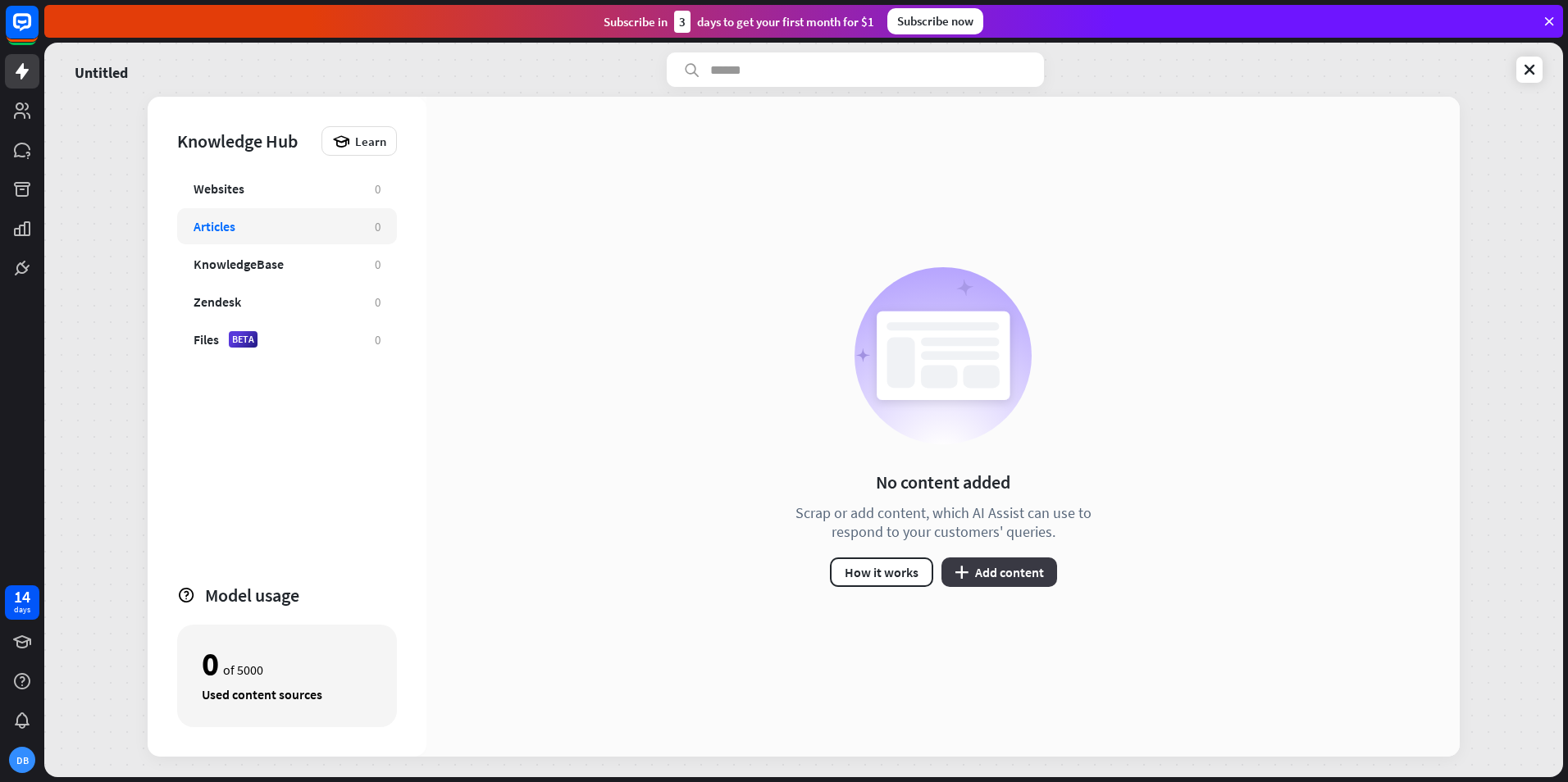
click at [1013, 566] on button "plus Add content" at bounding box center [999, 572] width 116 height 29
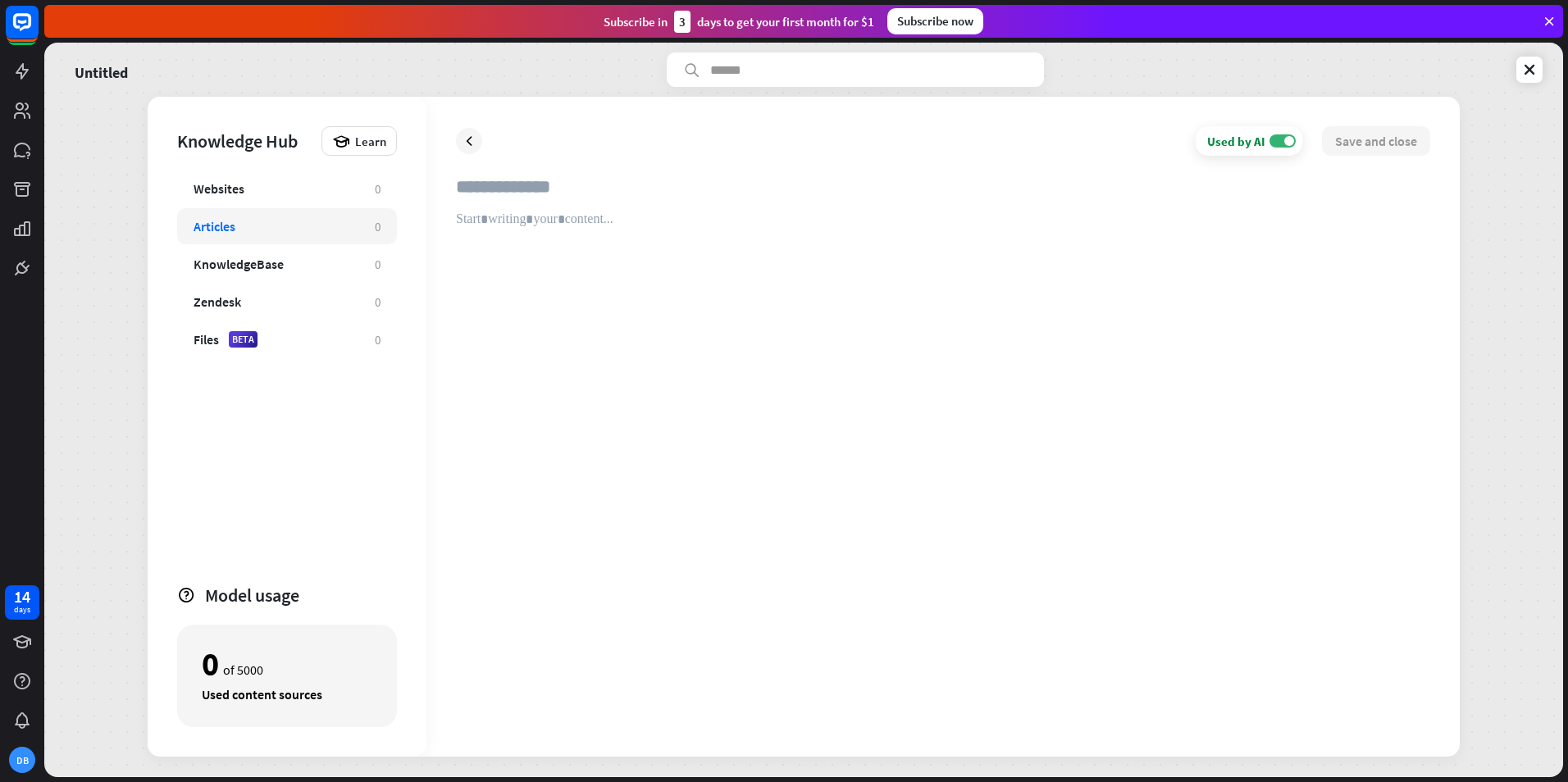
click at [678, 213] on div at bounding box center [943, 470] width 975 height 516
click at [1183, 256] on div "**********" at bounding box center [943, 470] width 975 height 516
click at [1075, 214] on p "**********" at bounding box center [943, 219] width 975 height 15
